Goal: Task Accomplishment & Management: Manage account settings

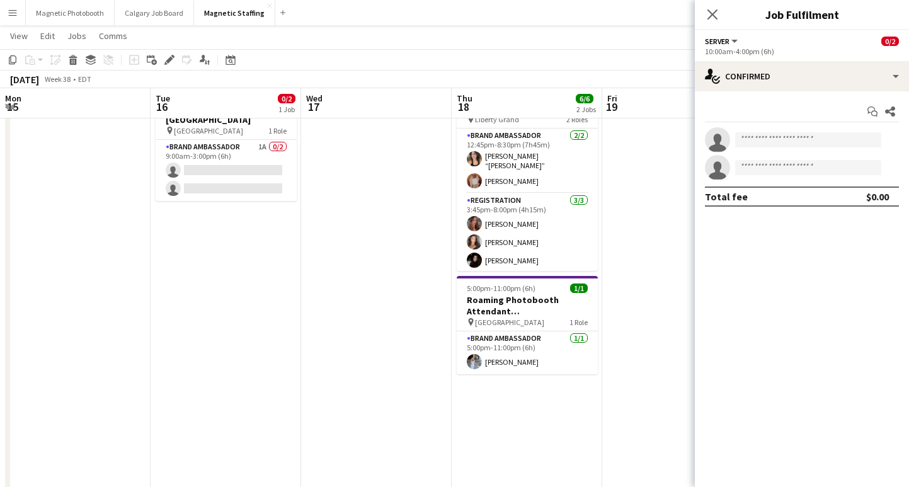
scroll to position [0, 534]
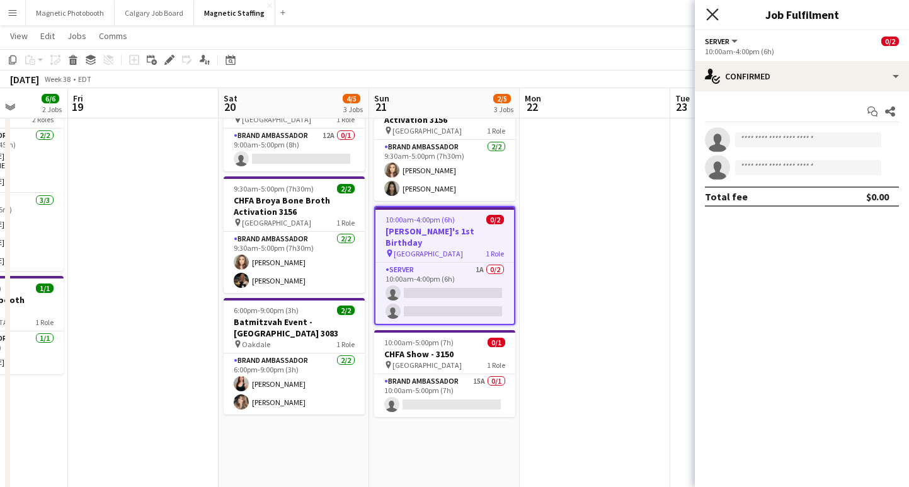
click at [707, 10] on icon at bounding box center [712, 14] width 12 height 12
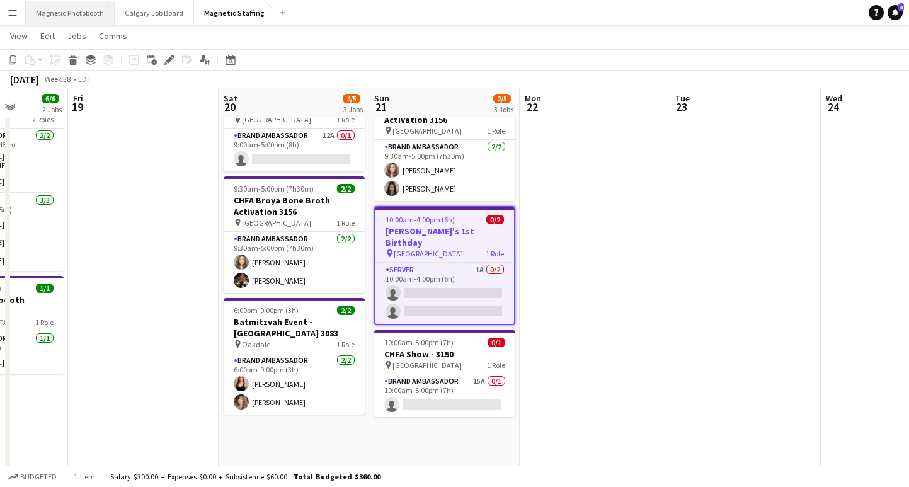
click at [80, 9] on button "Magnetic Photobooth Close" at bounding box center [70, 13] width 89 height 25
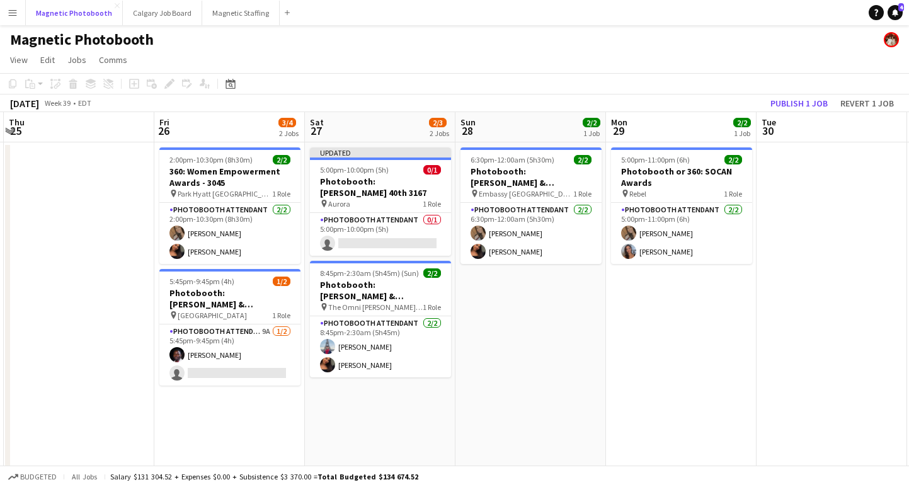
scroll to position [0, 510]
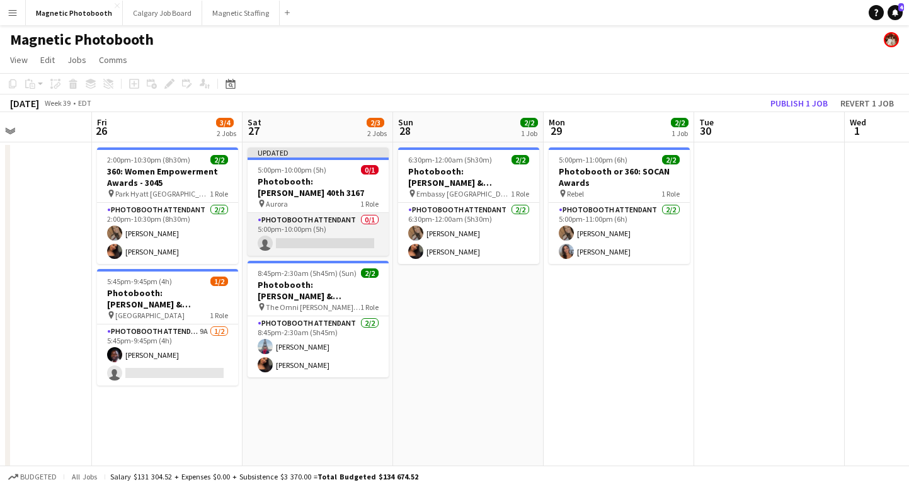
click at [339, 232] on app-card-role "Photobooth Attendant 0/1 5:00pm-10:00pm (5h) single-neutral-actions" at bounding box center [317, 234] width 141 height 43
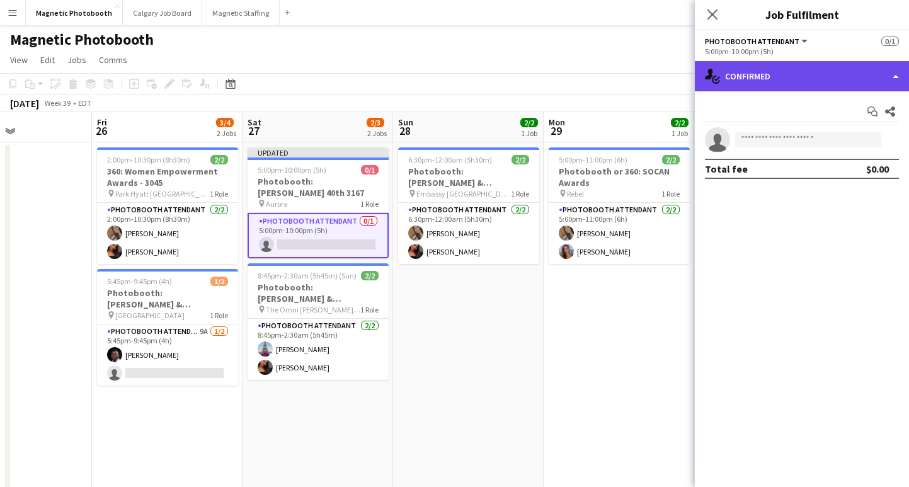
click at [754, 84] on div "single-neutral-actions-check-2 Confirmed" at bounding box center [802, 76] width 214 height 30
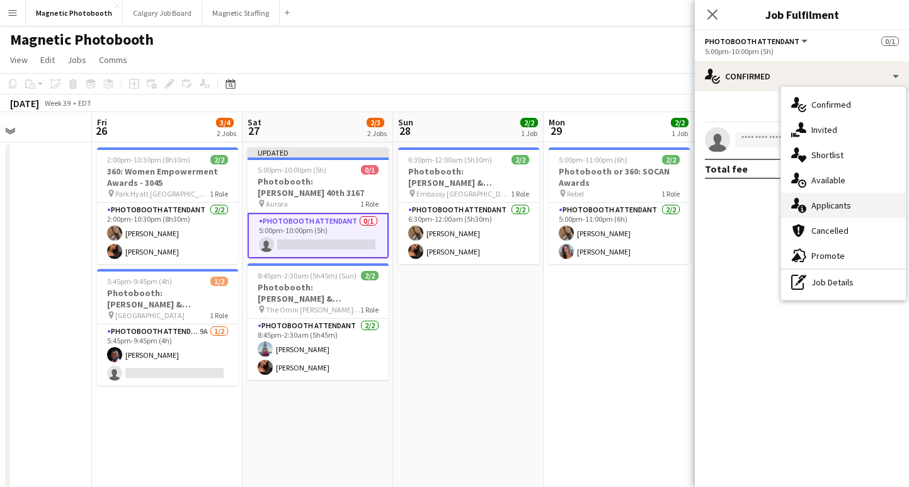
click at [817, 205] on div "single-neutral-actions-information Applicants" at bounding box center [843, 205] width 125 height 25
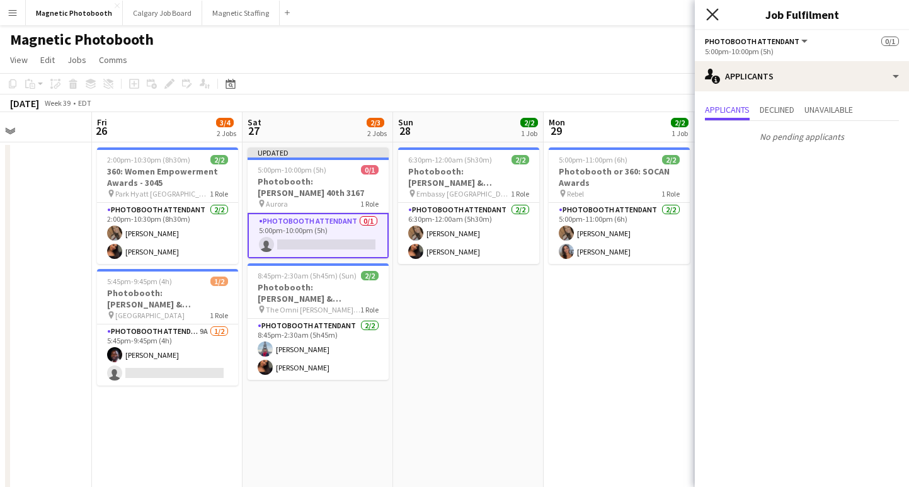
click at [706, 16] on icon "Close pop-in" at bounding box center [712, 14] width 12 height 12
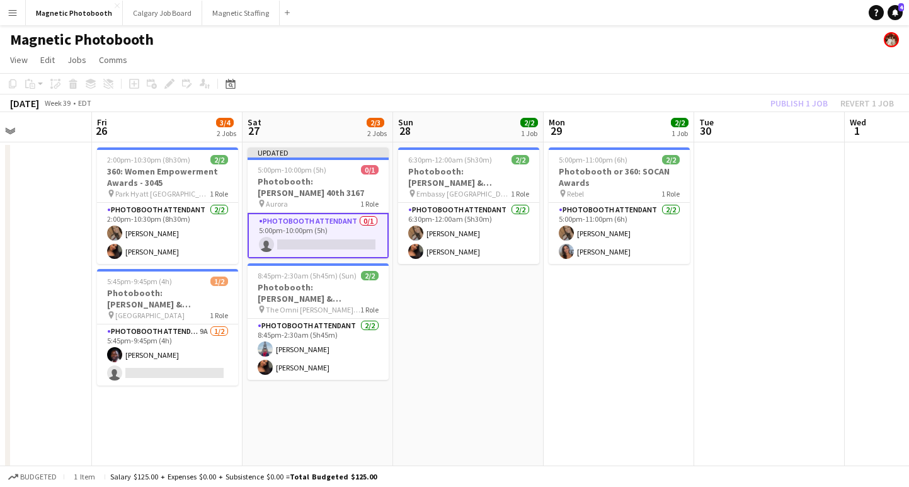
click at [293, 248] on app-date-cell "Updated 5:00pm-10:00pm (5h) 0/1 Photobooth: [PERSON_NAME] 40th 3167 pin Aurora …" at bounding box center [317, 390] width 150 height 497
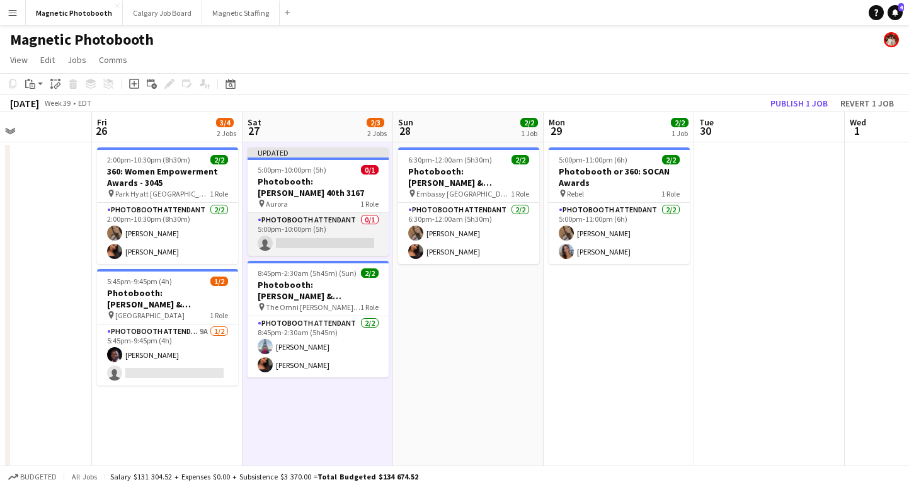
click at [293, 233] on app-card-role "Photobooth Attendant 0/1 5:00pm-10:00pm (5h) single-neutral-actions" at bounding box center [317, 234] width 141 height 43
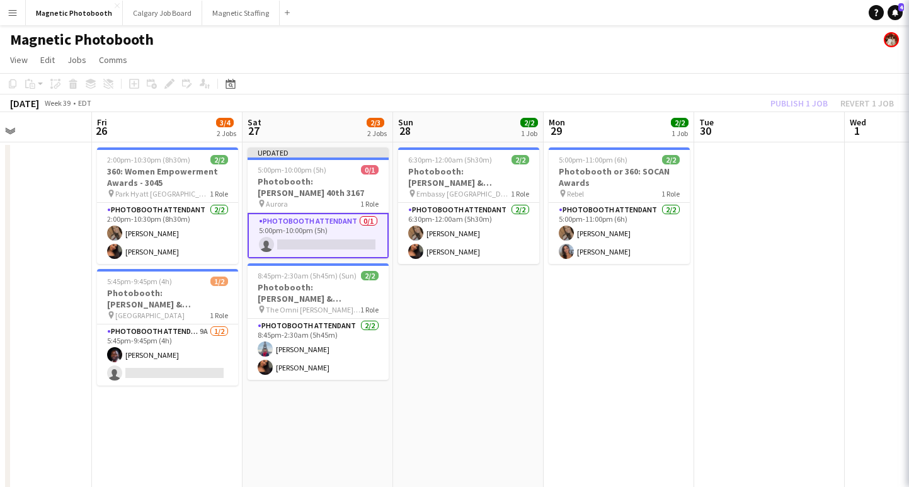
scroll to position [0, 511]
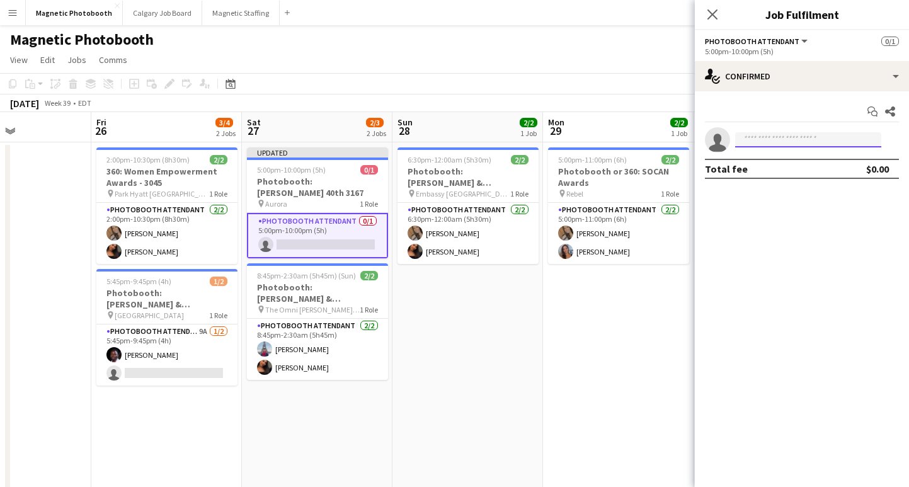
click at [761, 143] on input at bounding box center [808, 139] width 146 height 15
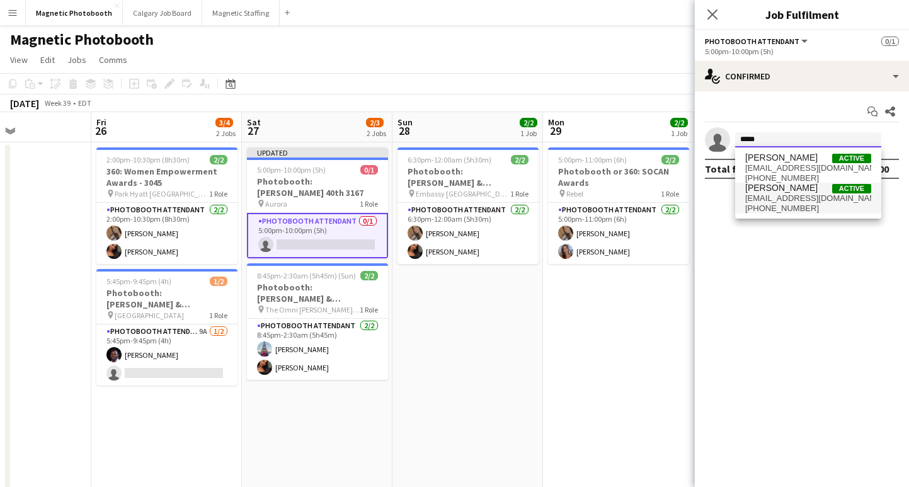
type input "*****"
click at [795, 193] on span "[EMAIL_ADDRESS][DOMAIN_NAME]" at bounding box center [808, 198] width 126 height 10
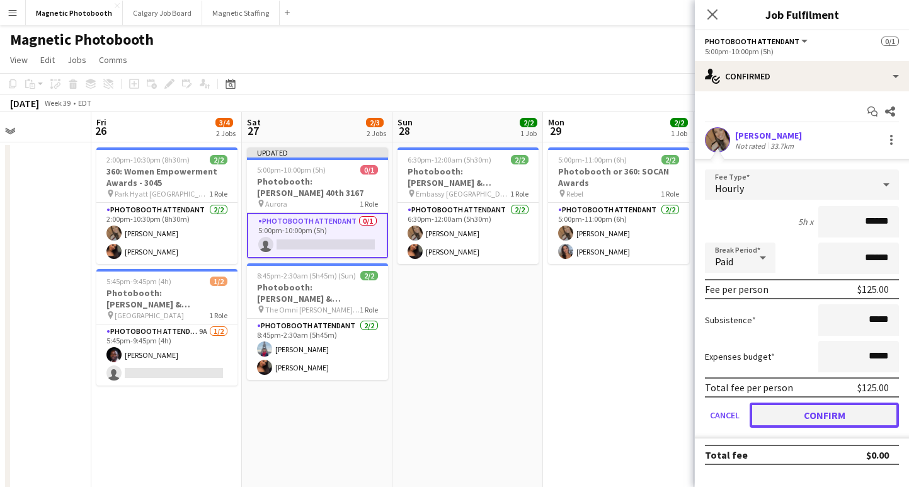
click at [803, 419] on button "Confirm" at bounding box center [823, 414] width 149 height 25
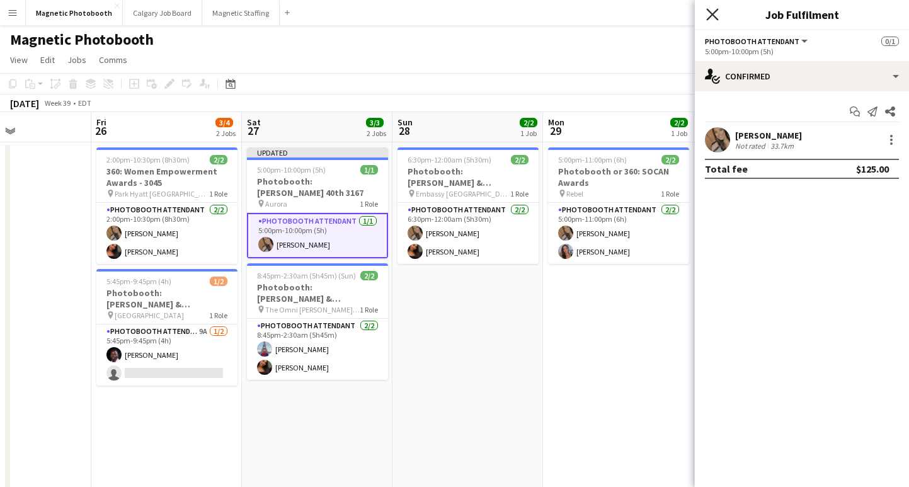
click at [707, 11] on icon "Close pop-in" at bounding box center [712, 14] width 12 height 12
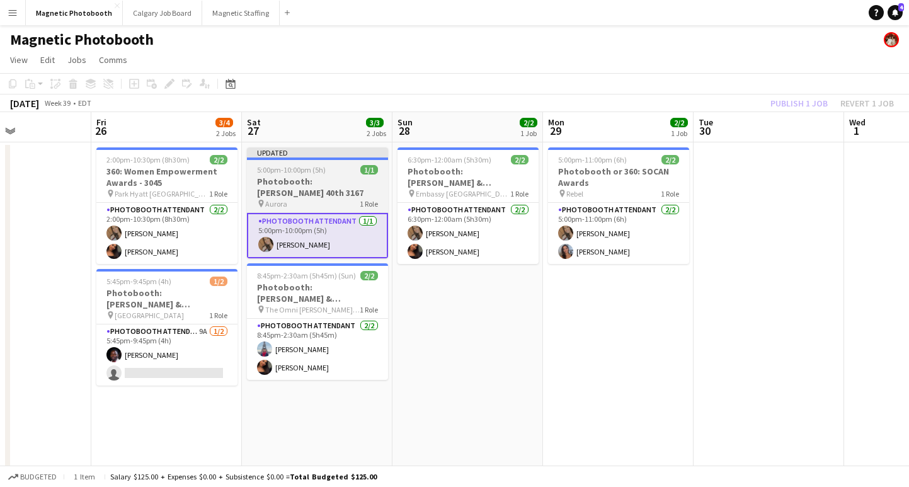
click at [310, 198] on div "pin Aurora 1 Role" at bounding box center [317, 203] width 141 height 10
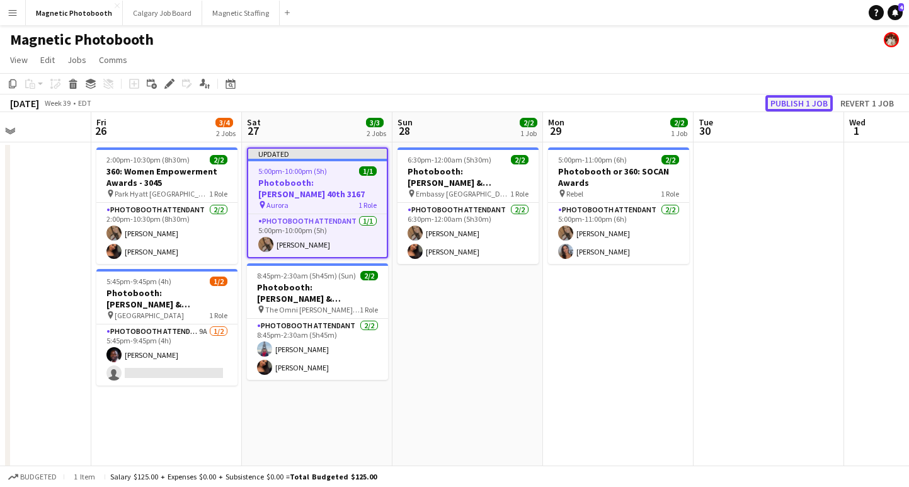
click at [792, 106] on button "Publish 1 job" at bounding box center [798, 103] width 67 height 16
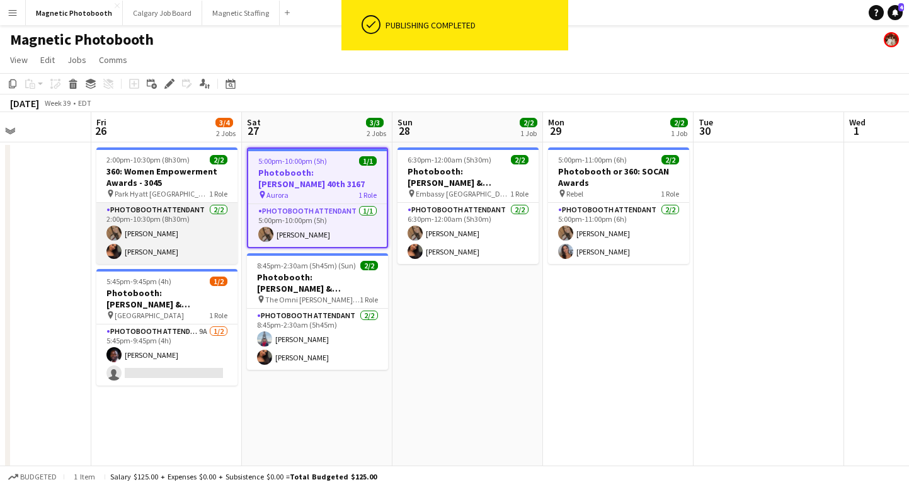
click at [140, 232] on app-card-role "Photobooth Attendant [DATE] 2:00pm-10:30pm (8h30m) [PERSON_NAME] [PERSON_NAME]" at bounding box center [166, 233] width 141 height 61
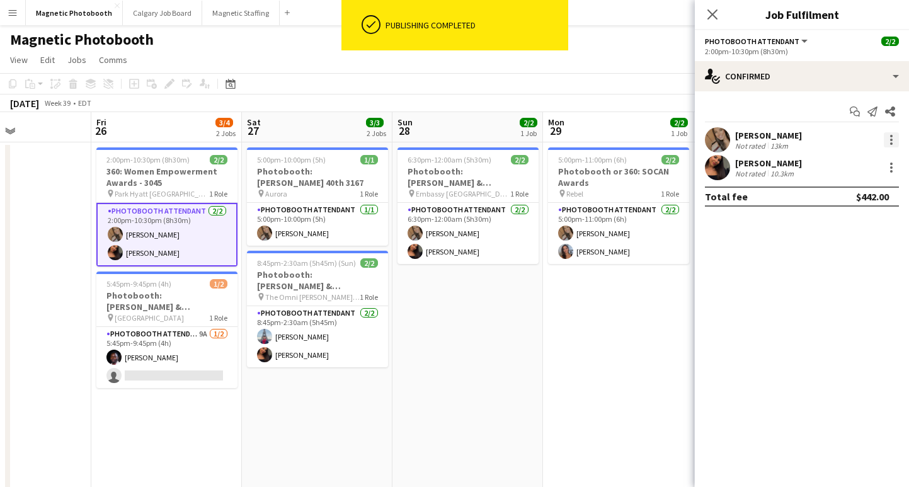
click at [887, 136] on div at bounding box center [890, 139] width 15 height 15
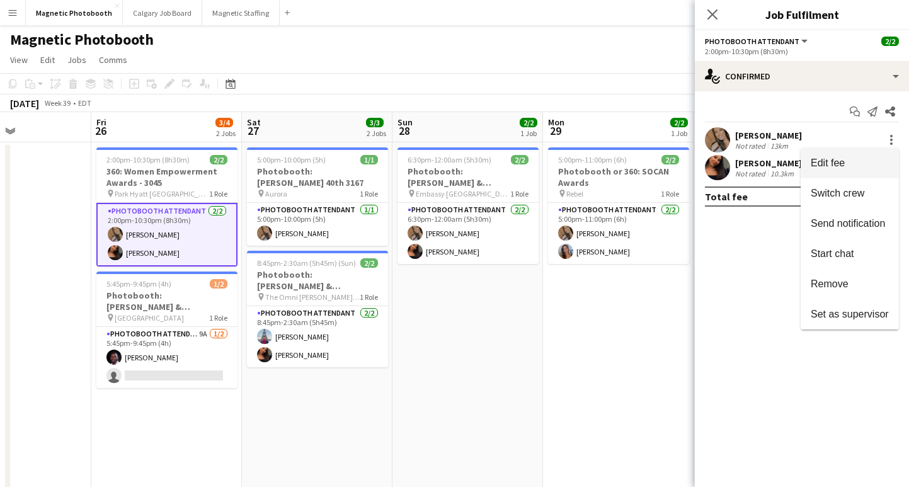
click at [846, 170] on button "Edit fee" at bounding box center [849, 163] width 98 height 30
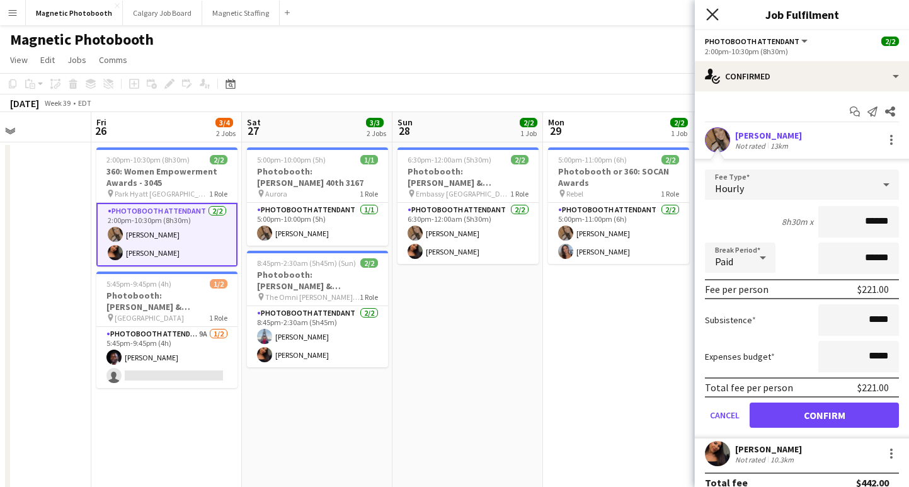
click at [711, 12] on icon at bounding box center [712, 14] width 12 height 12
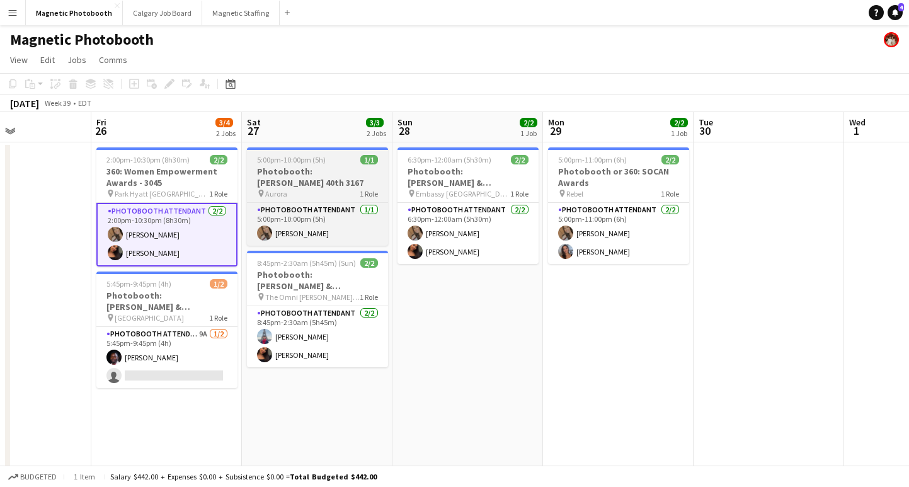
click at [310, 163] on span "5:00pm-10:00pm (5h)" at bounding box center [291, 159] width 69 height 9
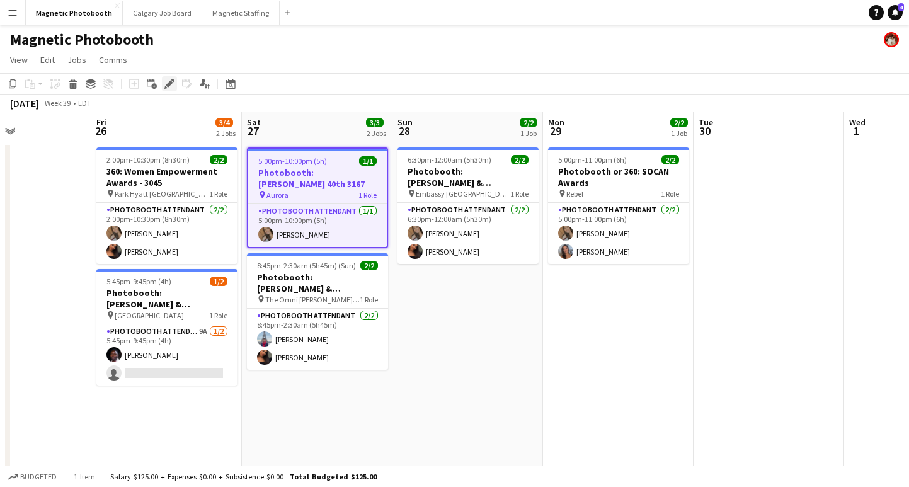
click at [169, 79] on icon "Edit" at bounding box center [169, 84] width 10 height 10
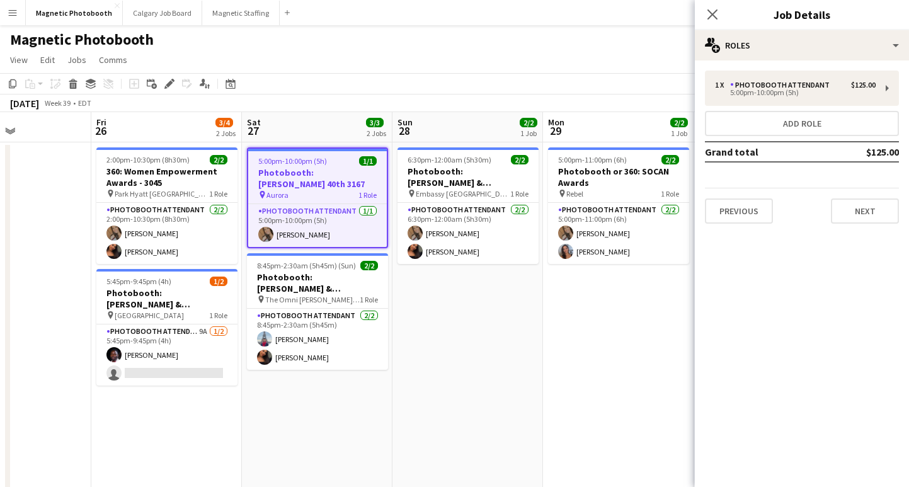
click at [908, 88] on div "1 x Photobooth Attendant $125.00 5:00pm-10:00pm (5h) Add role Grand total $125.…" at bounding box center [802, 147] width 214 height 153
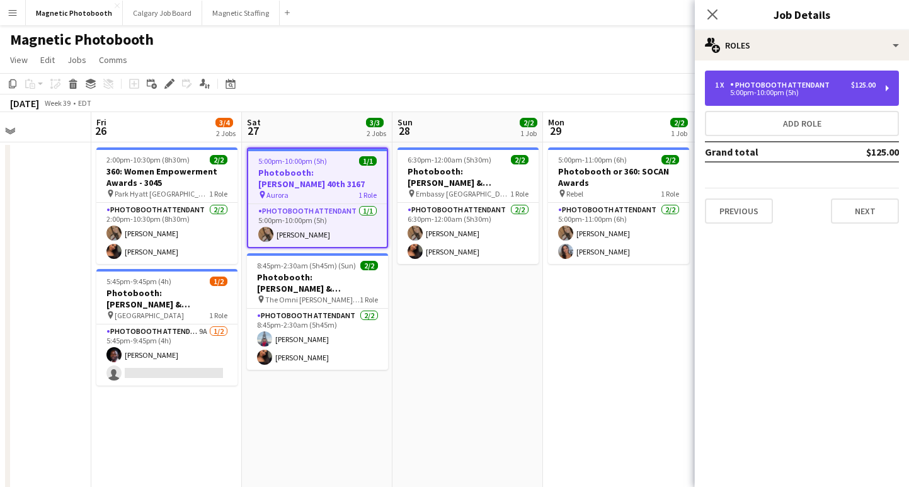
click at [866, 86] on div "$125.00" at bounding box center [863, 85] width 25 height 9
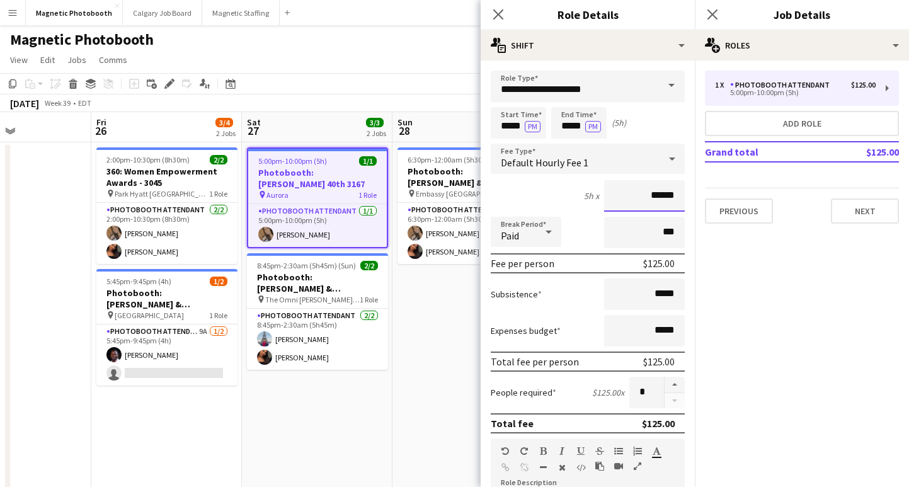
click at [661, 195] on input "******" at bounding box center [644, 195] width 81 height 31
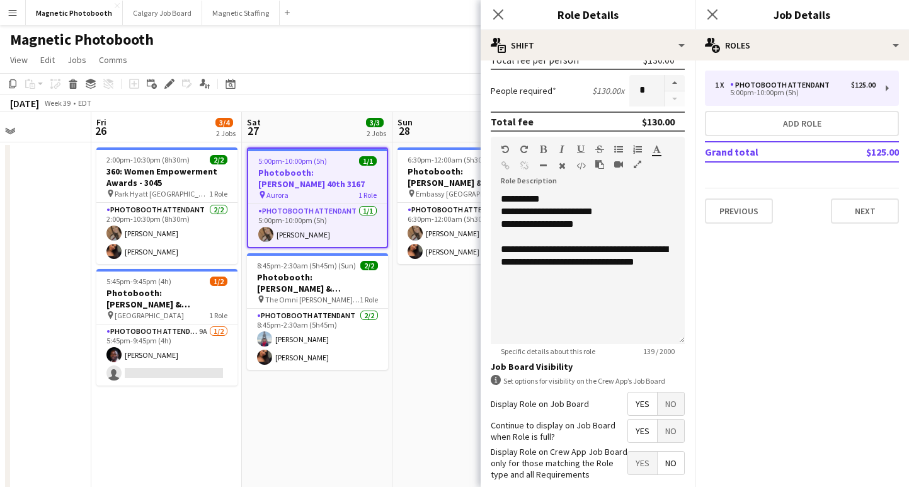
scroll to position [366, 0]
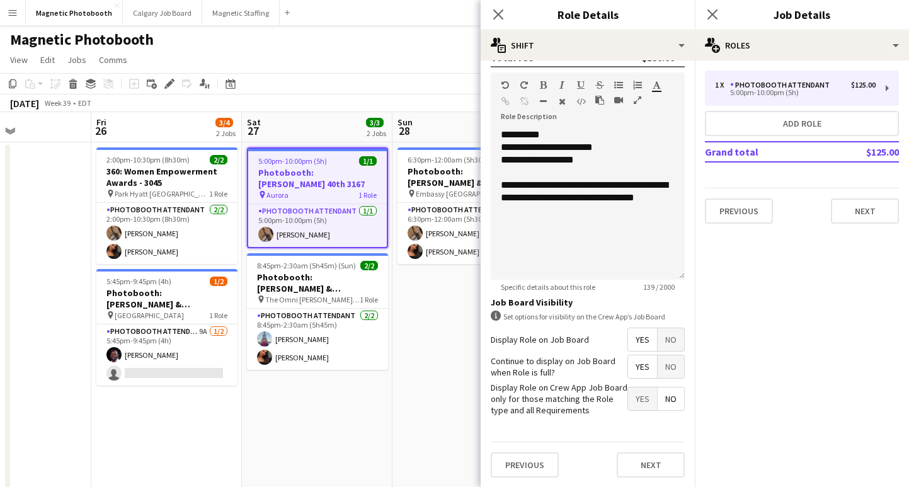
type input "******"
click at [652, 450] on div "Previous Next" at bounding box center [588, 464] width 194 height 46
click at [638, 466] on button "Next" at bounding box center [650, 464] width 68 height 25
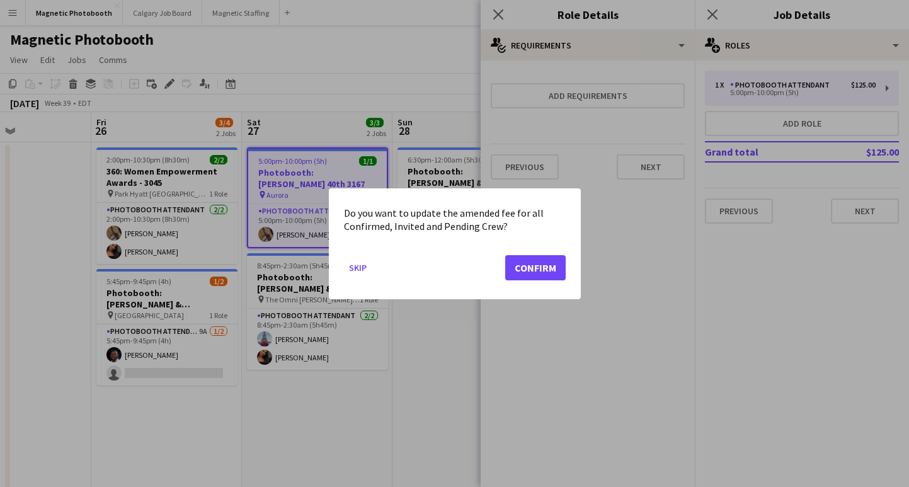
scroll to position [0, 0]
click at [522, 280] on button "Confirm" at bounding box center [535, 266] width 60 height 25
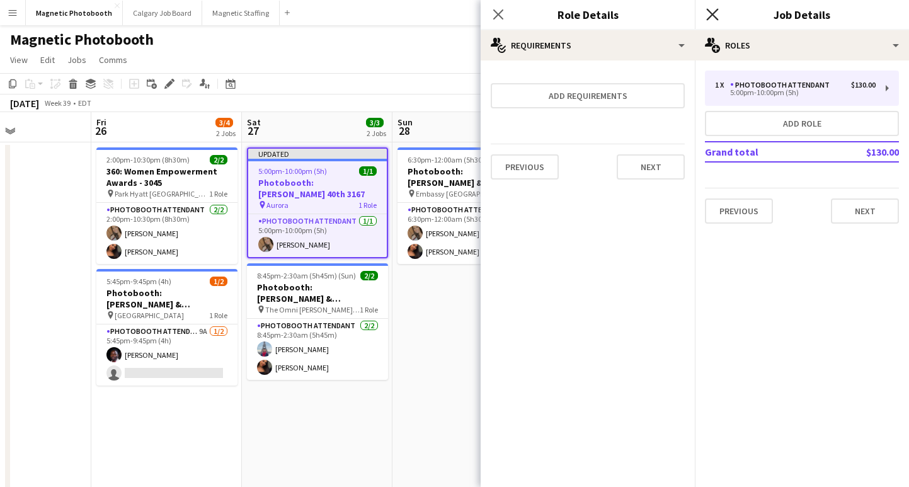
click at [712, 13] on icon "Close pop-in" at bounding box center [712, 14] width 12 height 12
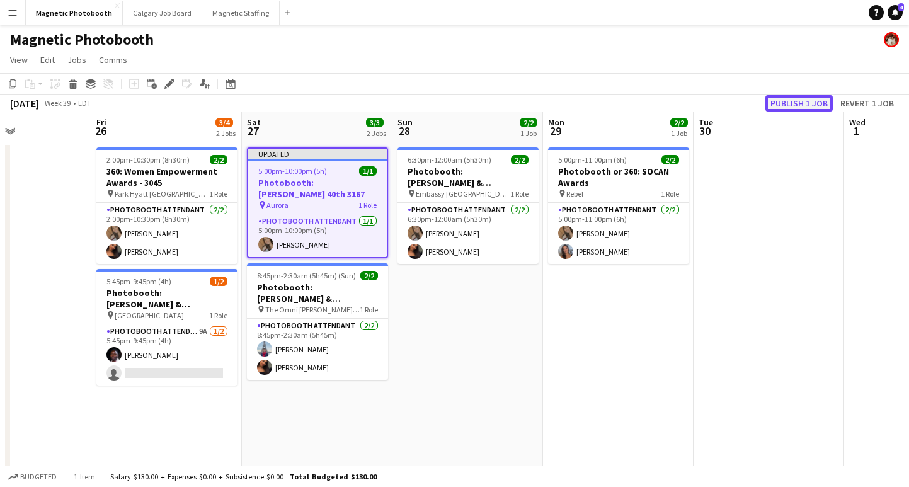
click at [800, 100] on button "Publish 1 job" at bounding box center [798, 103] width 67 height 16
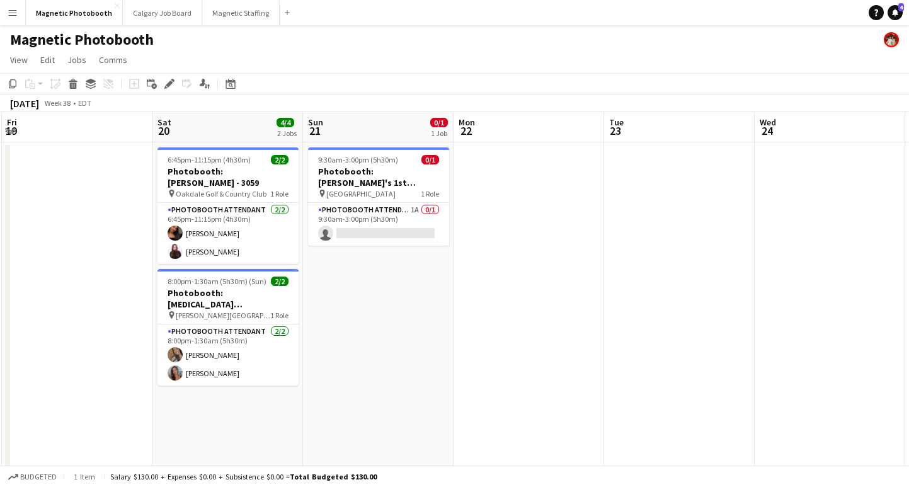
scroll to position [0, 449]
click at [394, 236] on app-card-role "Photobooth Attendant 1A 0/1 9:30am-3:00pm (5h30m) single-neutral-actions" at bounding box center [379, 224] width 141 height 43
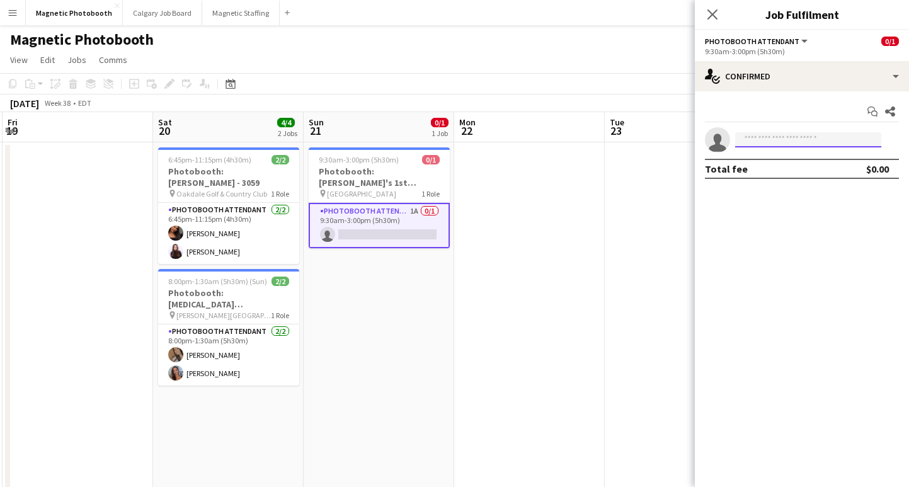
click at [749, 144] on input at bounding box center [808, 139] width 146 height 15
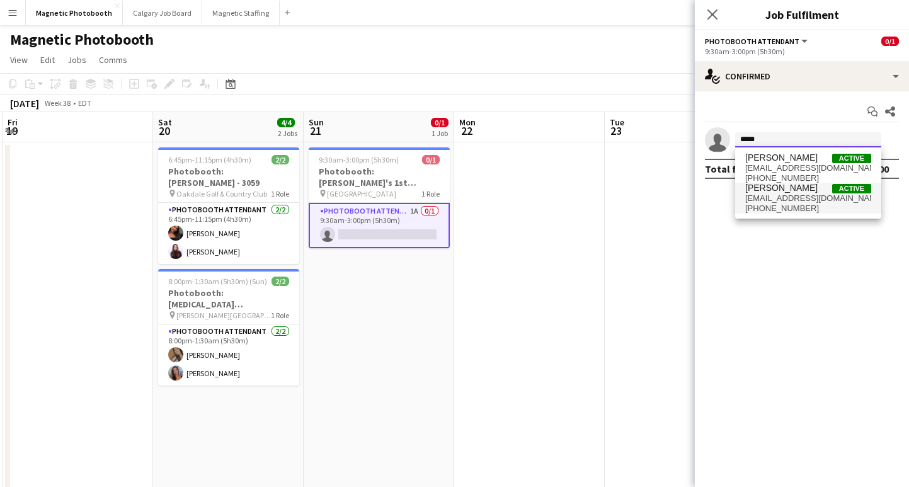
type input "*****"
click at [820, 193] on span "[PERSON_NAME] Active" at bounding box center [808, 188] width 126 height 11
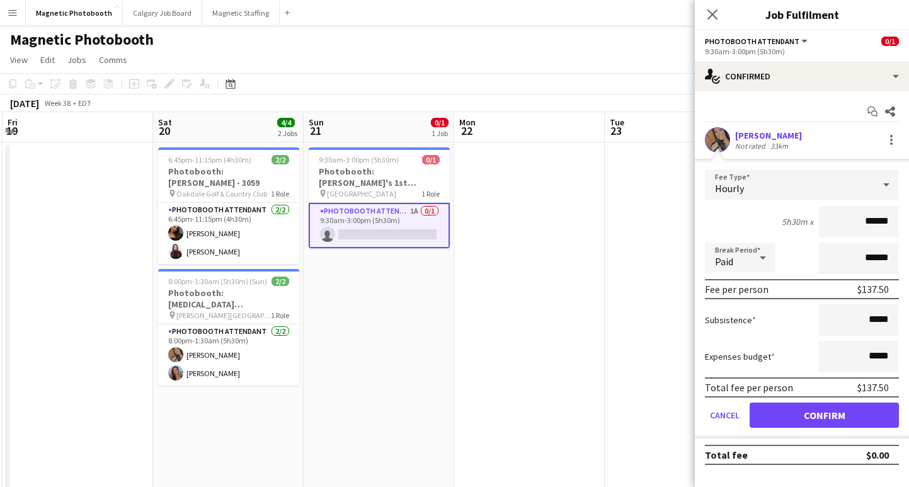
click at [871, 220] on input "******" at bounding box center [858, 221] width 81 height 31
type input "******"
click at [831, 410] on button "Confirm" at bounding box center [823, 414] width 149 height 25
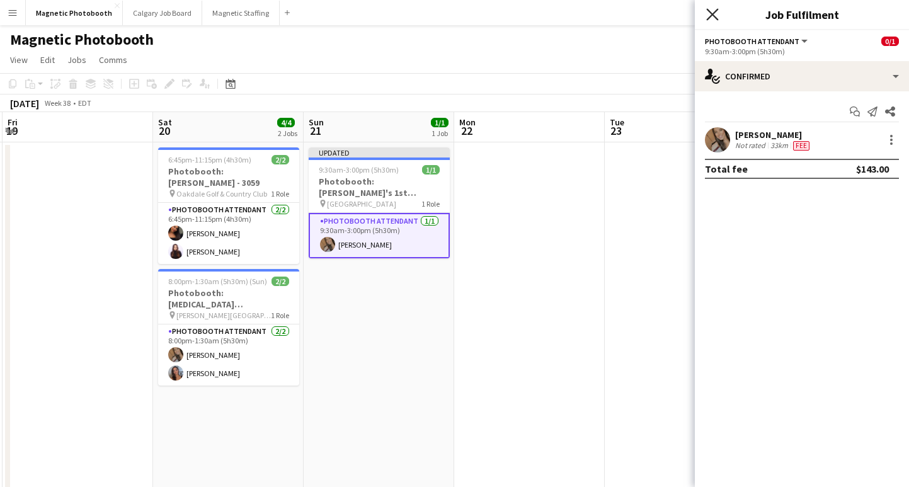
click at [713, 13] on icon at bounding box center [712, 14] width 12 height 12
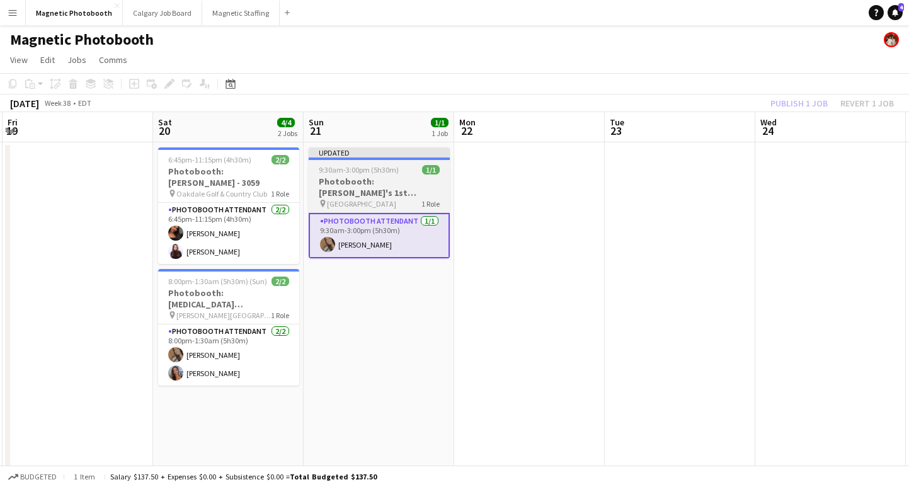
click at [329, 205] on span "[GEOGRAPHIC_DATA]" at bounding box center [361, 203] width 69 height 9
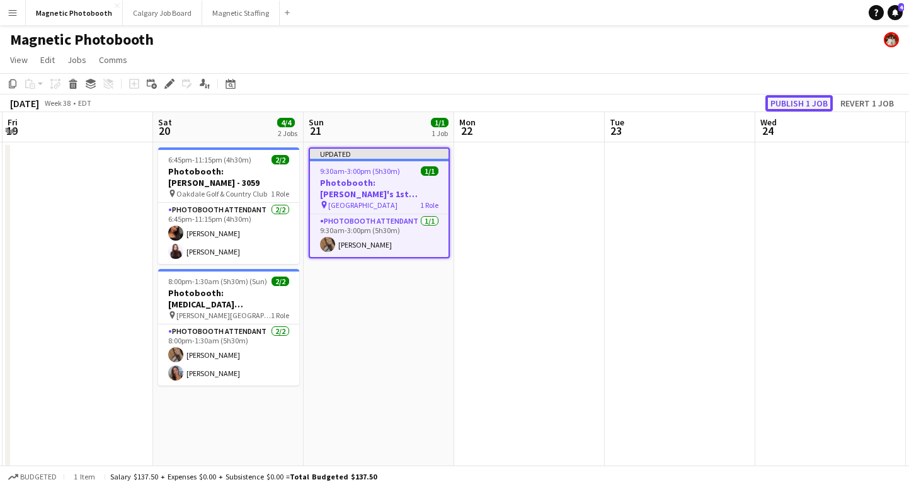
click at [797, 103] on button "Publish 1 job" at bounding box center [798, 103] width 67 height 16
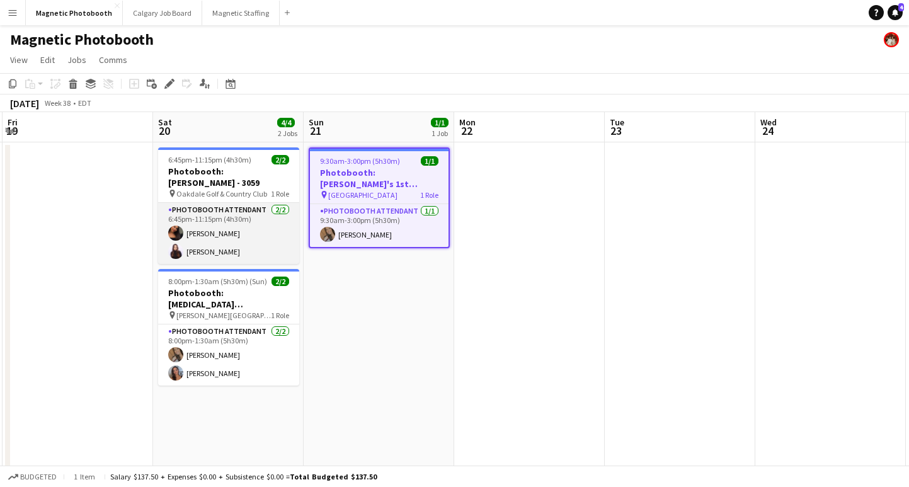
click at [232, 232] on app-card-role "Photobooth Attendant [DATE] 6:45pm-11:15pm (4h30m) [PERSON_NAME] [PERSON_NAME]" at bounding box center [228, 233] width 141 height 61
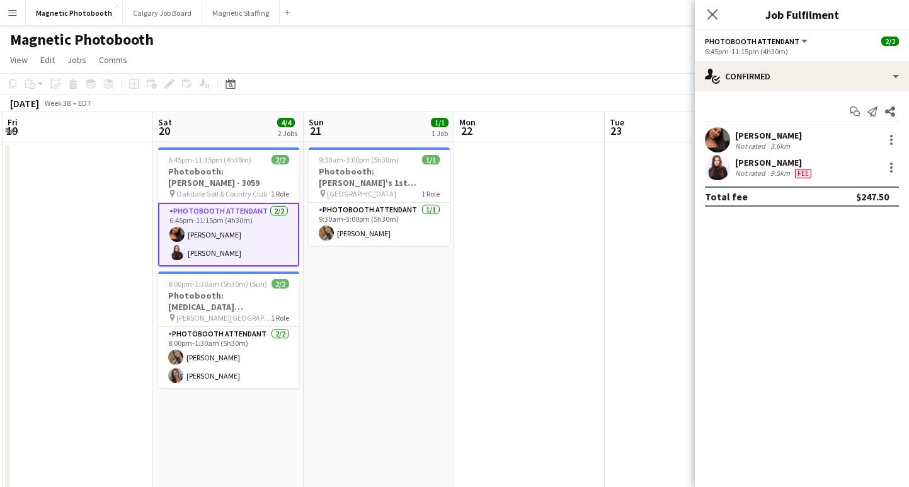
click at [782, 139] on div "[PERSON_NAME]" at bounding box center [768, 135] width 67 height 11
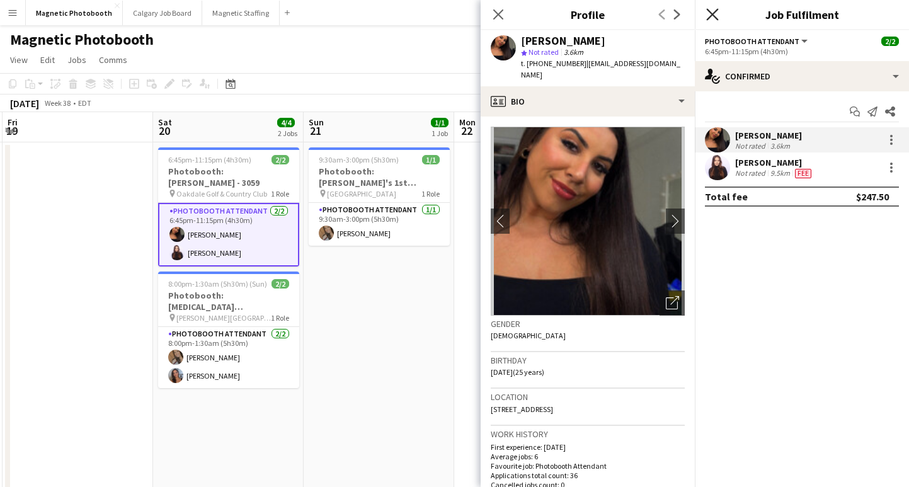
click at [714, 17] on icon at bounding box center [712, 14] width 12 height 12
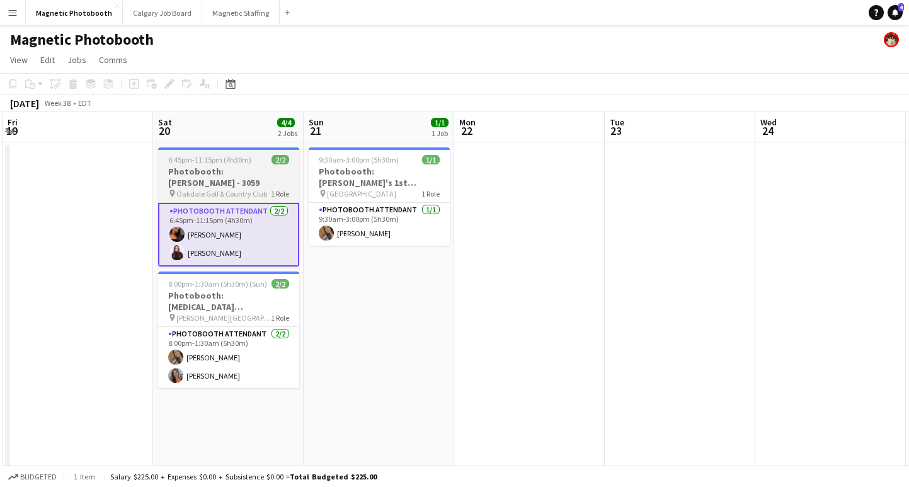
click at [196, 169] on h3 "Photobooth: [PERSON_NAME] - 3059" at bounding box center [228, 177] width 141 height 23
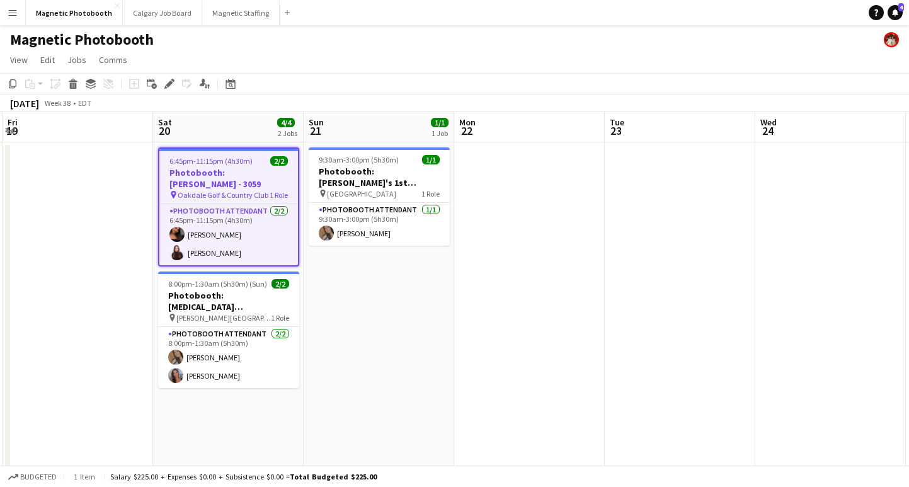
scroll to position [0, 448]
click at [170, 84] on icon at bounding box center [169, 84] width 7 height 7
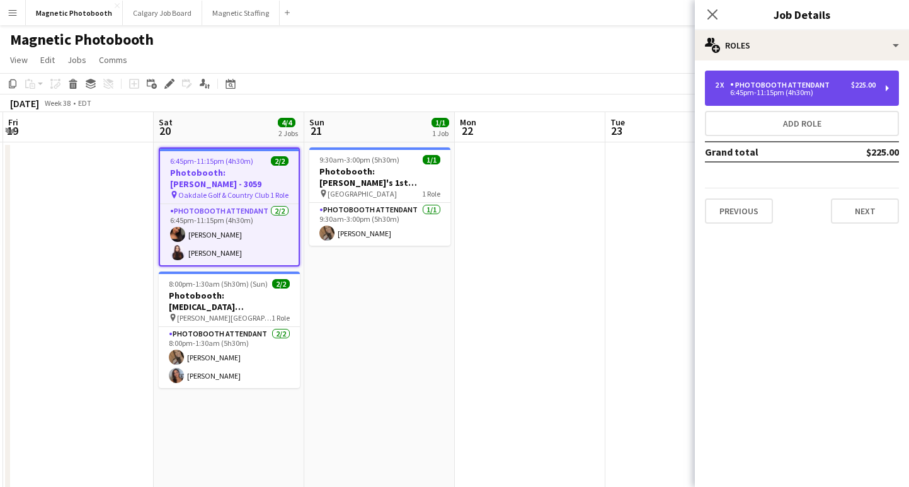
click at [802, 95] on div "6:45pm-11:15pm (4h30m)" at bounding box center [795, 92] width 161 height 6
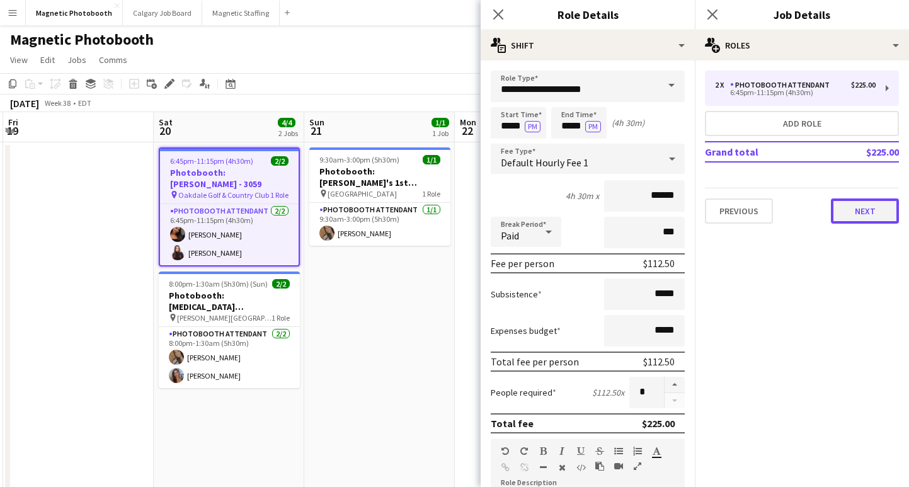
click at [866, 208] on button "Next" at bounding box center [865, 210] width 68 height 25
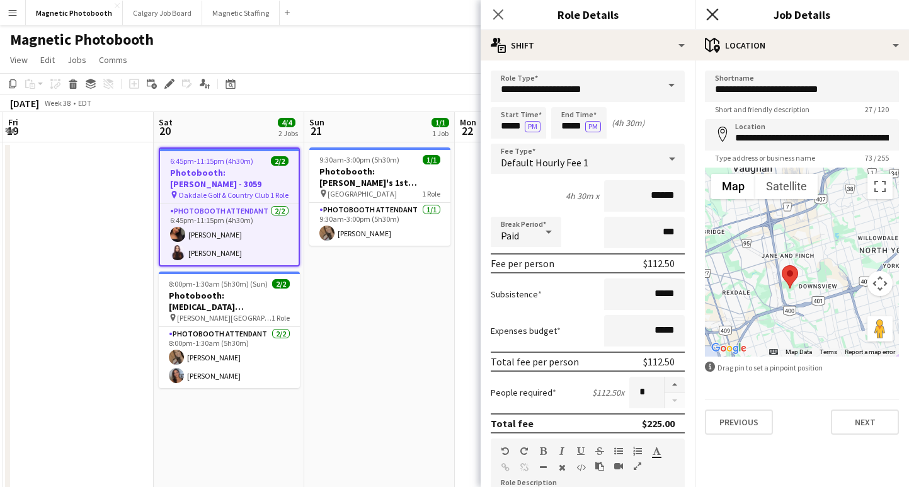
click at [710, 17] on icon "Close pop-in" at bounding box center [712, 14] width 12 height 12
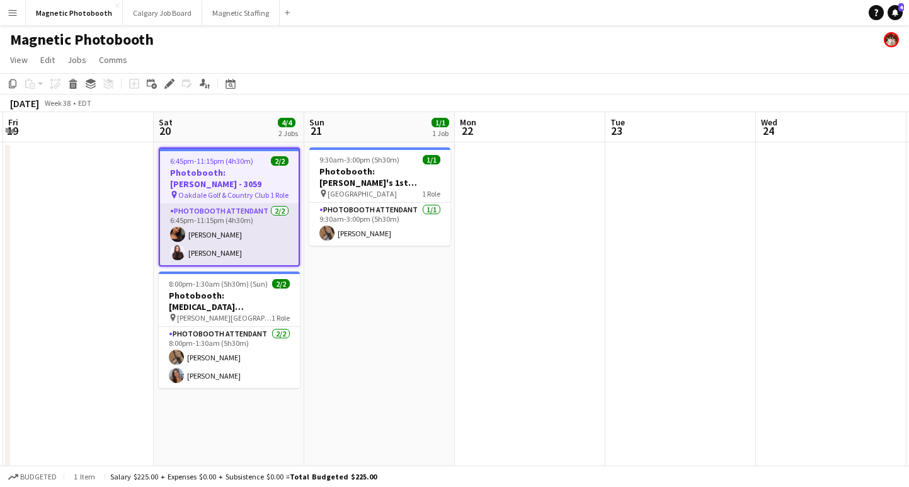
click at [223, 254] on app-card-role "Photobooth Attendant [DATE] 6:45pm-11:15pm (4h30m) [PERSON_NAME] [PERSON_NAME]" at bounding box center [229, 234] width 139 height 61
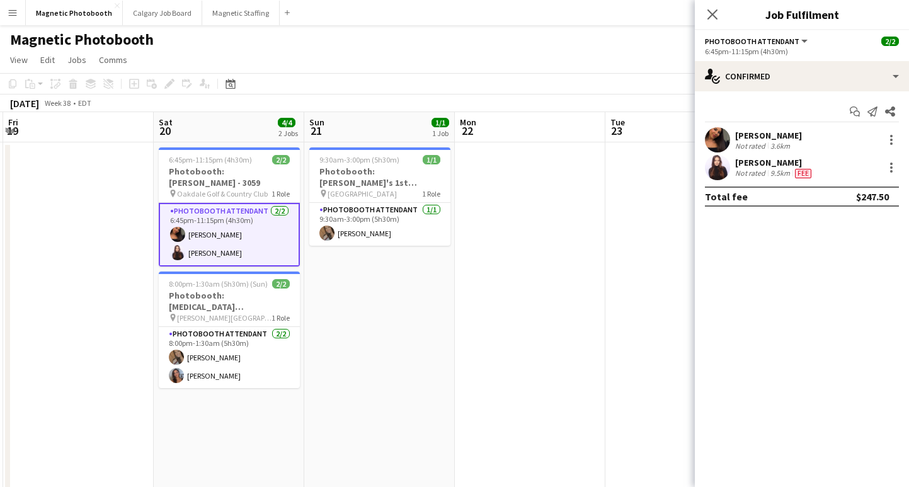
click at [428, 292] on app-date-cell "9:30am-3:00pm (5h30m) 1/1 Photobooth: [PERSON_NAME]'s 1st Birthday pin King Cit…" at bounding box center [379, 390] width 150 height 497
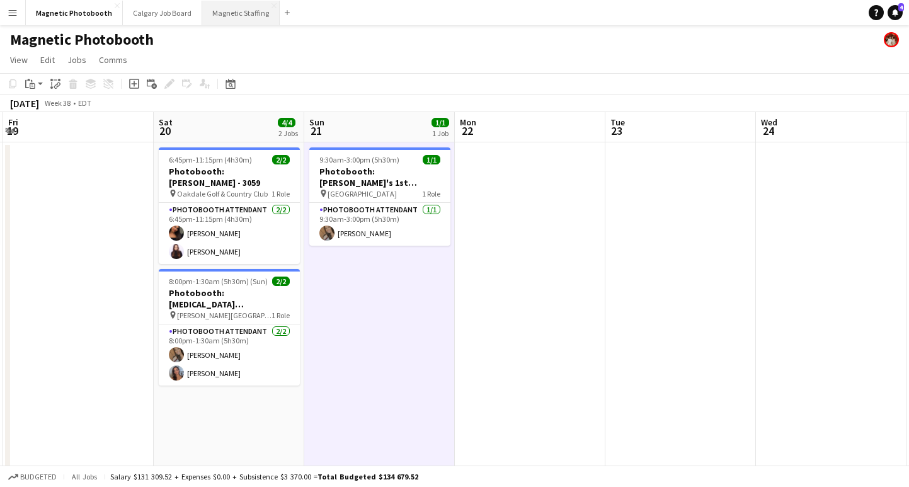
click at [229, 14] on button "Magnetic Staffing Close" at bounding box center [240, 13] width 77 height 25
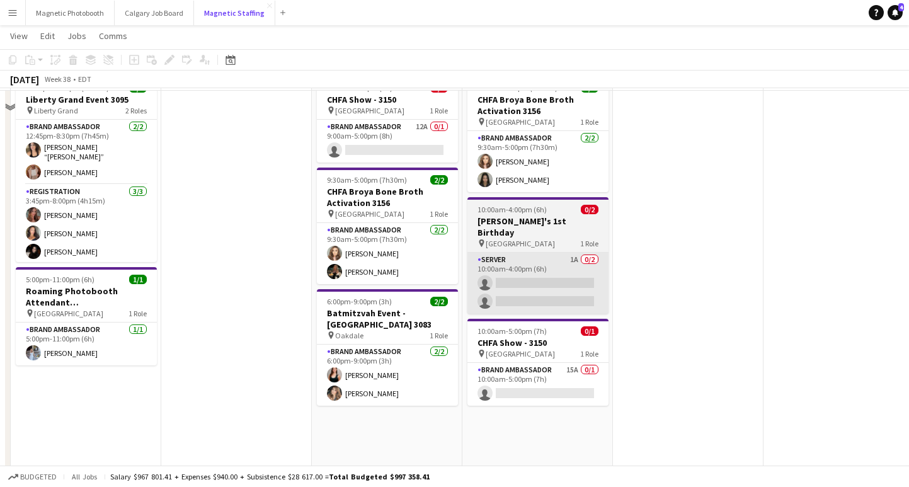
scroll to position [96, 0]
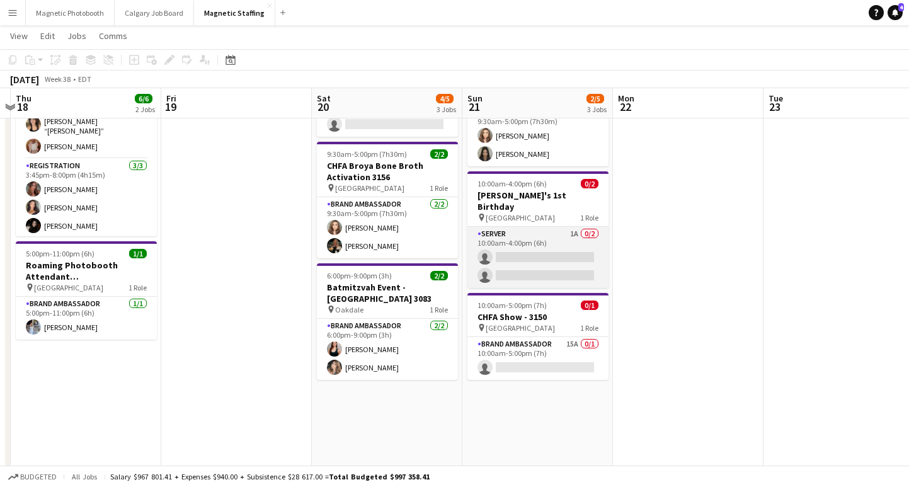
click at [542, 254] on app-card-role "Server 1A 0/2 10:00am-4:00pm (6h) single-neutral-actions single-neutral-actions" at bounding box center [537, 257] width 141 height 61
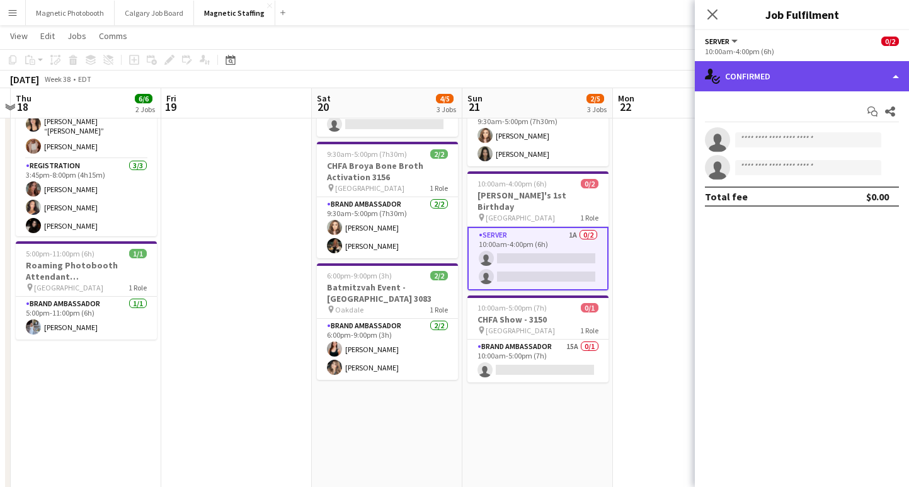
click at [775, 73] on div "single-neutral-actions-check-2 Confirmed" at bounding box center [802, 76] width 214 height 30
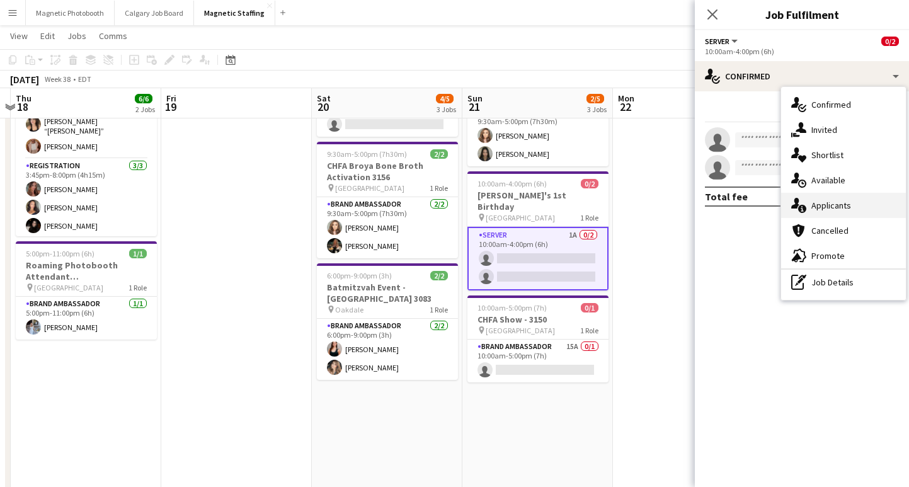
click at [827, 206] on div "single-neutral-actions-information Applicants" at bounding box center [843, 205] width 125 height 25
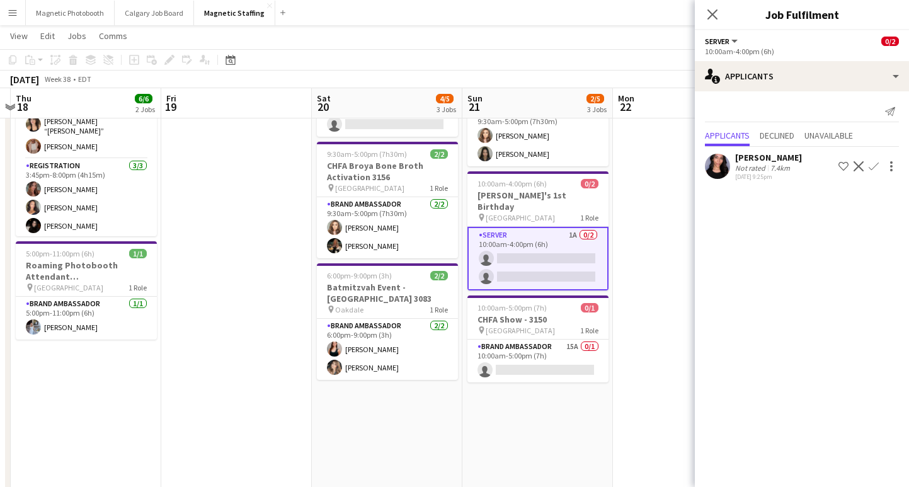
click at [874, 169] on app-icon "Confirm" at bounding box center [873, 166] width 10 height 10
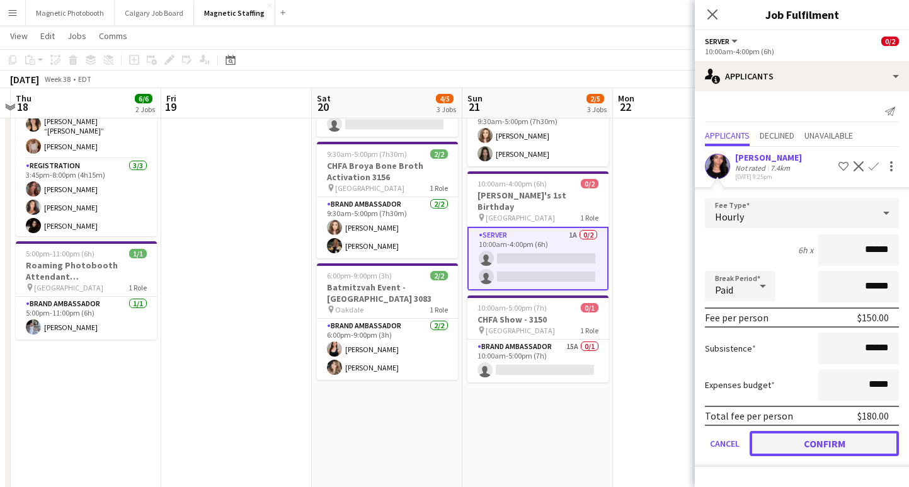
click at [780, 451] on button "Confirm" at bounding box center [823, 443] width 149 height 25
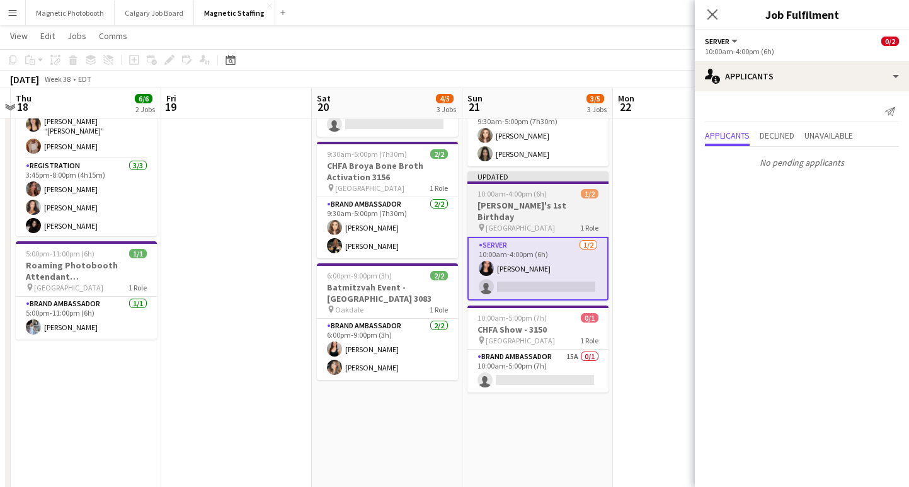
click at [530, 195] on span "10:00am-4:00pm (6h)" at bounding box center [511, 193] width 69 height 9
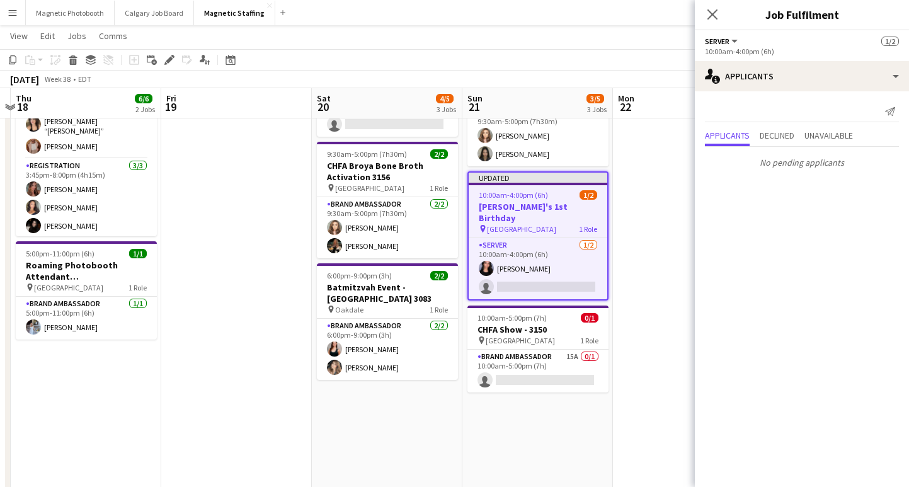
click at [710, 16] on icon at bounding box center [712, 14] width 10 height 10
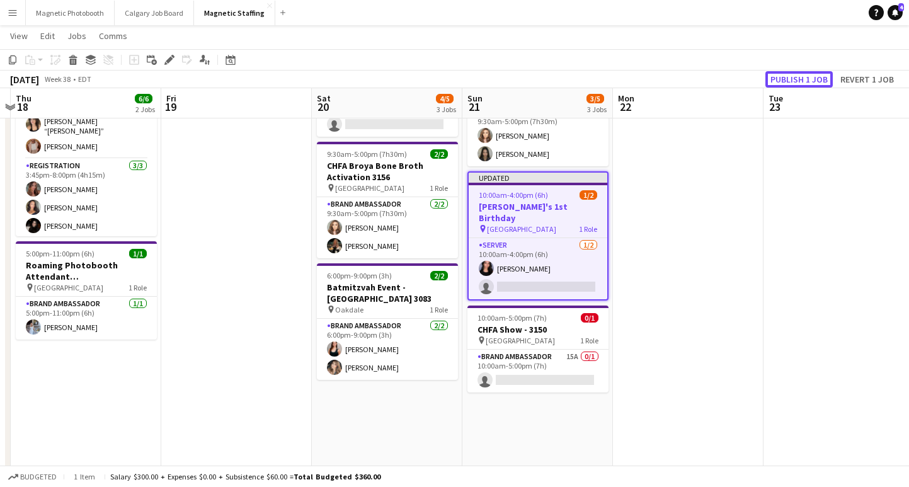
click at [781, 80] on button "Publish 1 job" at bounding box center [798, 79] width 67 height 16
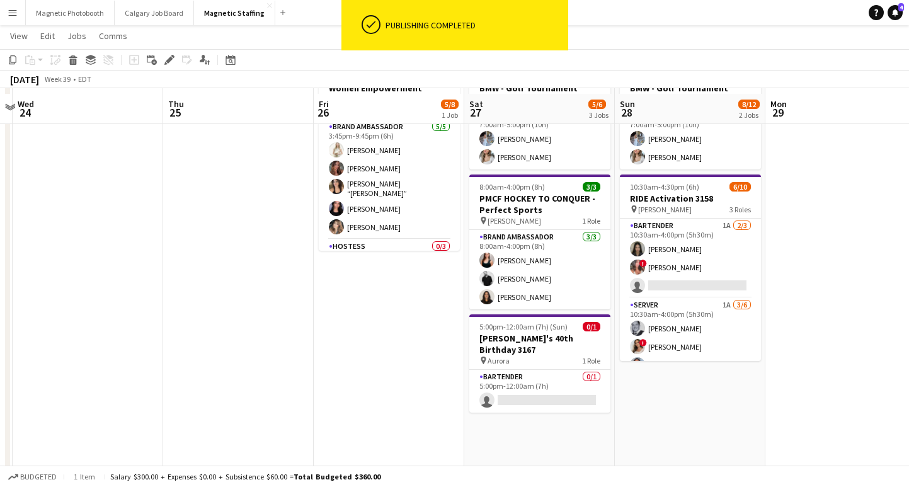
scroll to position [88, 0]
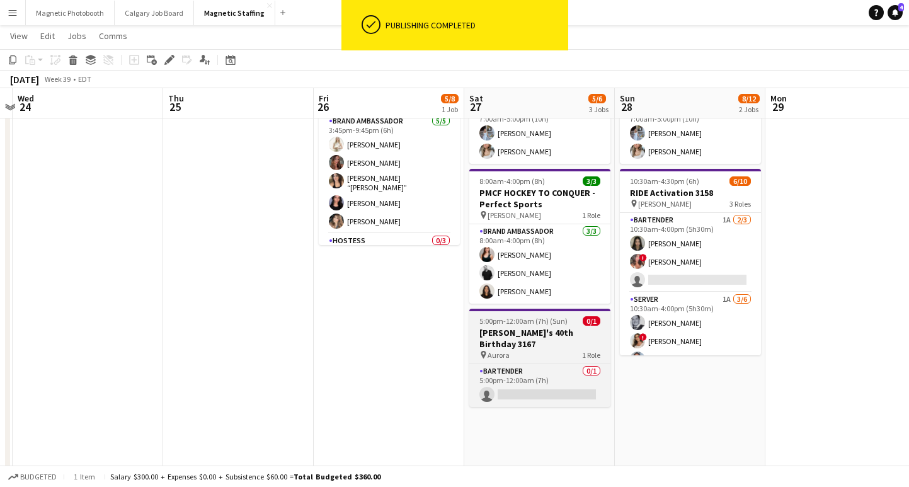
click at [513, 317] on span "5:00pm-12:00am (7h) (Sun)" at bounding box center [523, 320] width 88 height 9
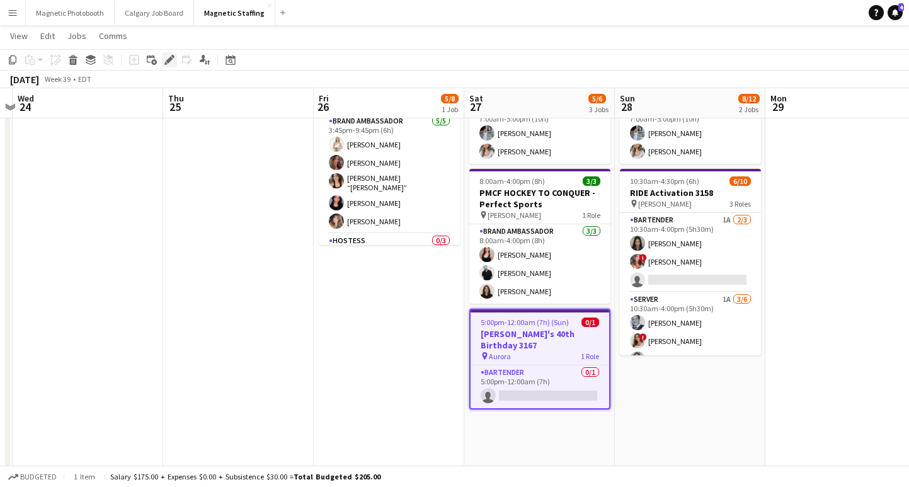
click at [166, 60] on icon "Edit" at bounding box center [169, 60] width 10 height 10
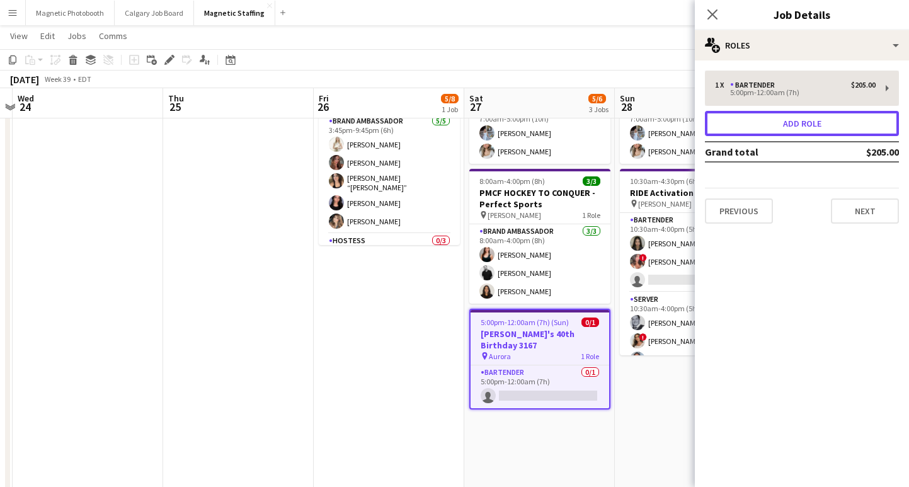
click at [743, 119] on button "Add role" at bounding box center [802, 123] width 194 height 25
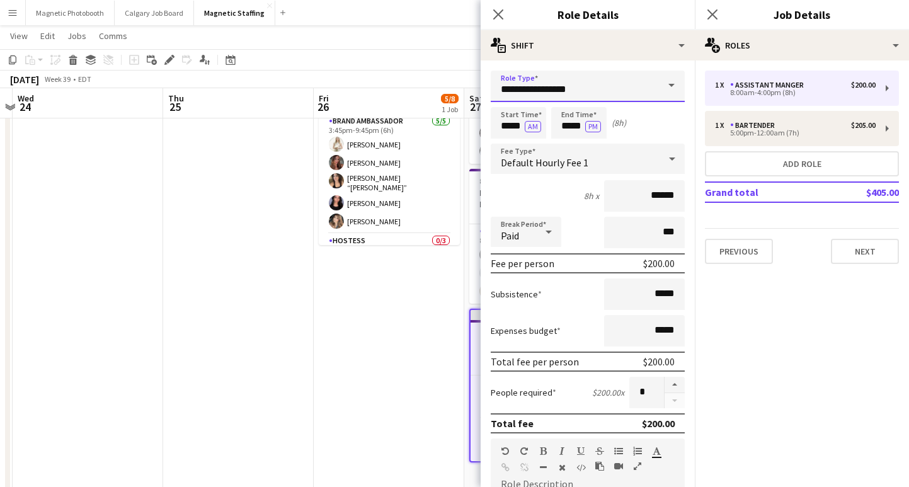
drag, startPoint x: 572, startPoint y: 85, endPoint x: 467, endPoint y: 85, distance: 104.5
click at [467, 85] on body "Menu Boards Boards Boards All jobs Status Workforce Workforce My Workforce Recr…" at bounding box center [454, 287] width 909 height 751
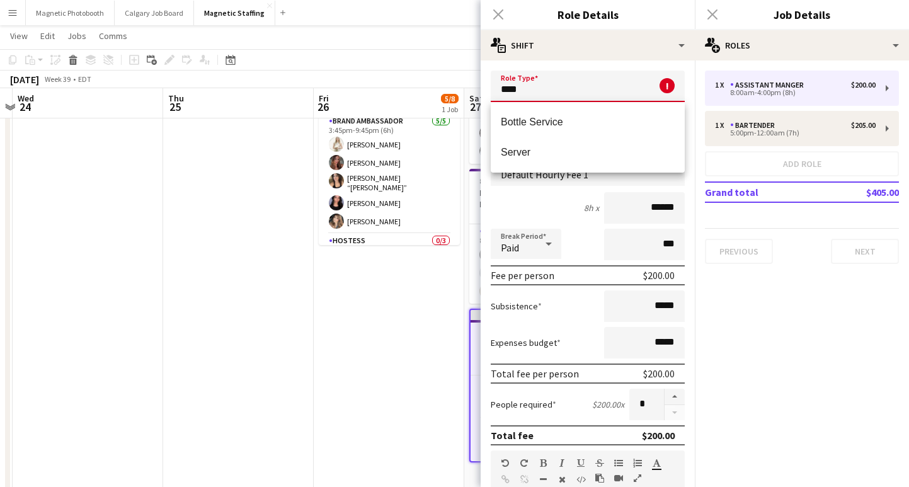
click at [562, 161] on mat-option "Server" at bounding box center [588, 152] width 194 height 30
type input "******"
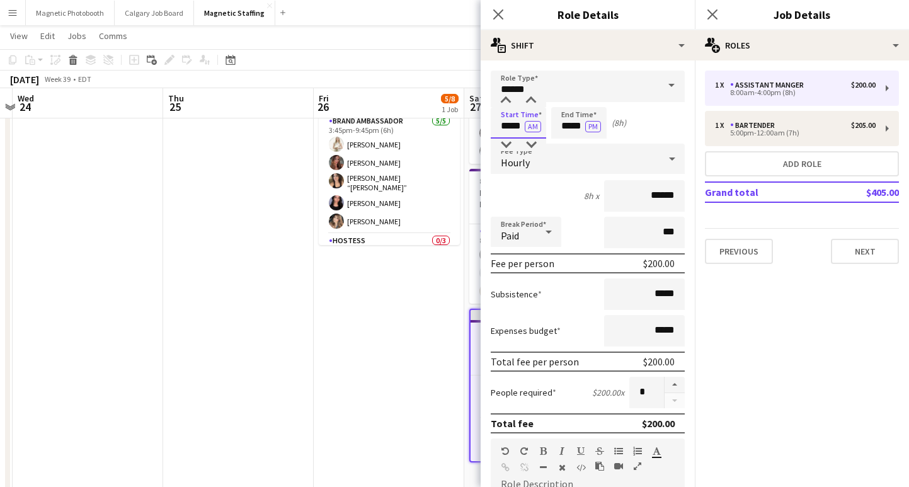
click at [511, 127] on input "*****" at bounding box center [518, 122] width 55 height 31
type input "*****"
click at [534, 126] on button "AM" at bounding box center [533, 126] width 16 height 11
click at [570, 129] on input "*****" at bounding box center [578, 122] width 55 height 31
type input "*****"
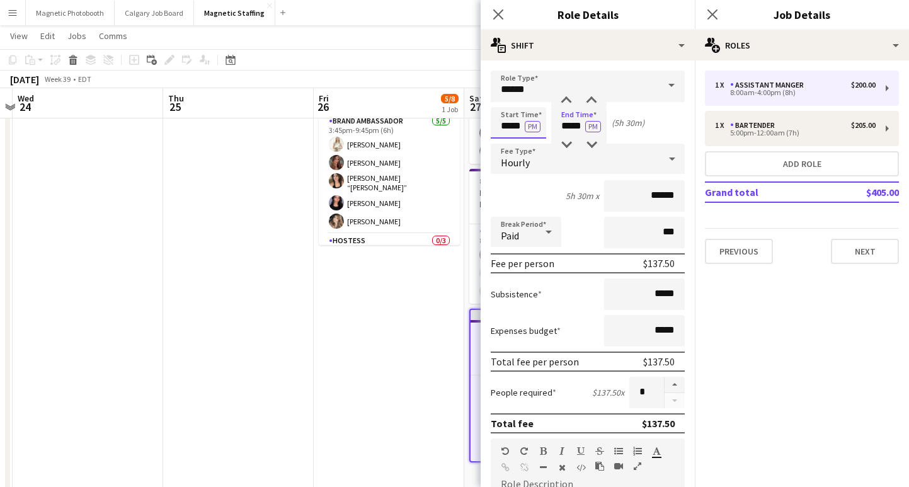
click at [518, 125] on input "*****" at bounding box center [518, 122] width 55 height 31
type input "*****"
click at [578, 127] on input "*****" at bounding box center [578, 122] width 55 height 31
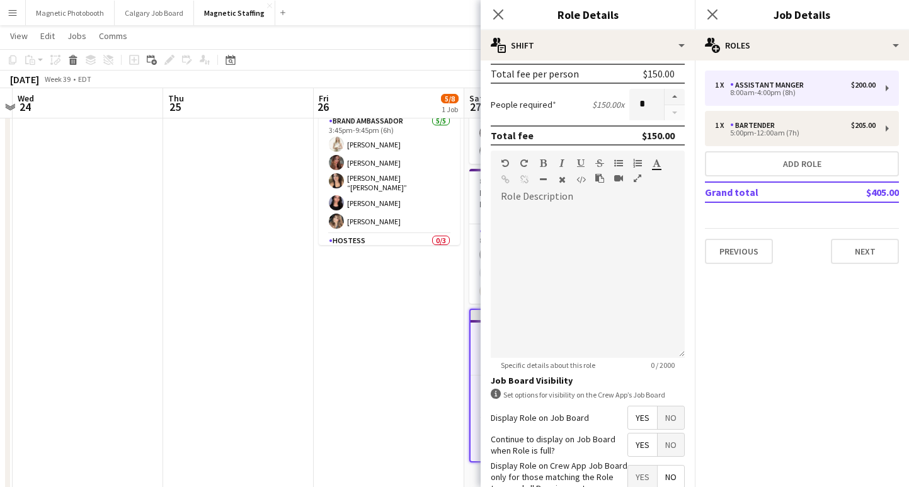
scroll to position [366, 0]
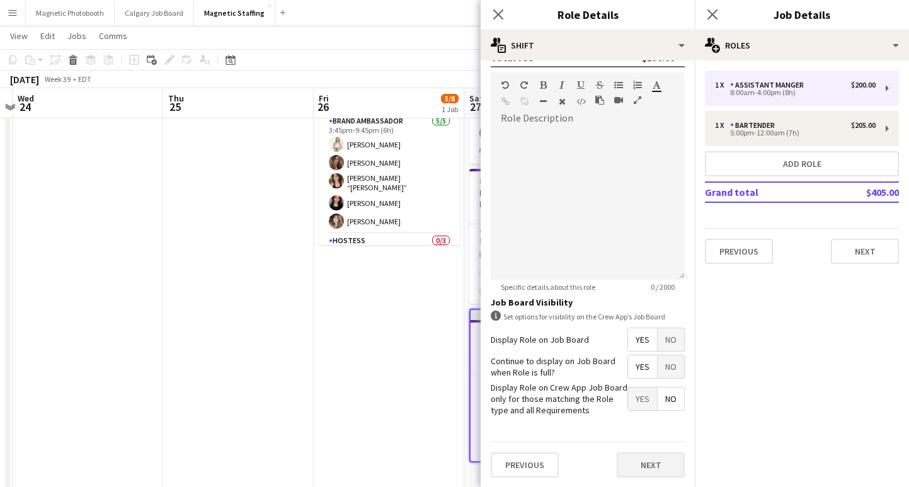
type input "*****"
click at [656, 464] on button "Next" at bounding box center [650, 464] width 68 height 25
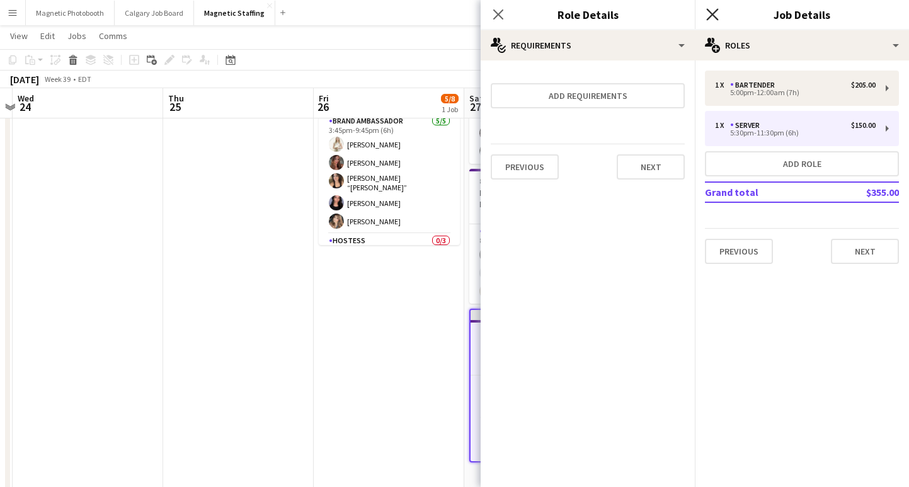
click at [712, 11] on icon "Close pop-in" at bounding box center [712, 14] width 12 height 12
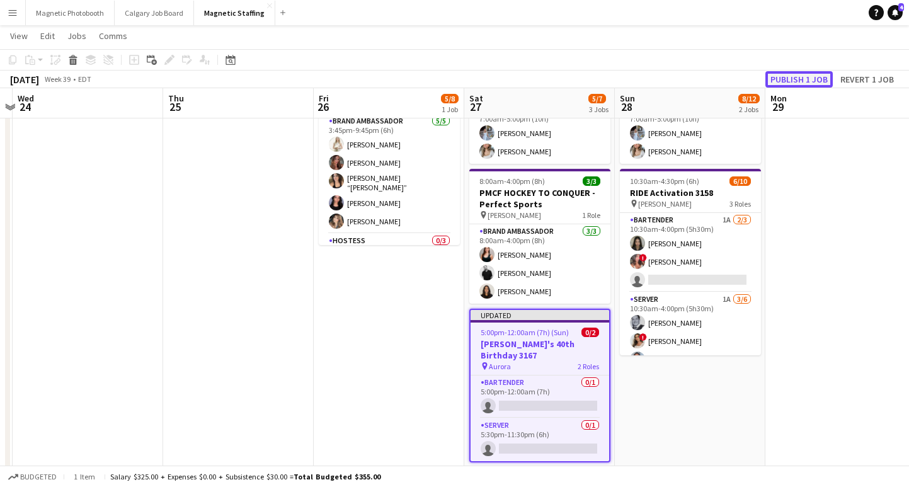
click at [782, 82] on button "Publish 1 job" at bounding box center [798, 79] width 67 height 16
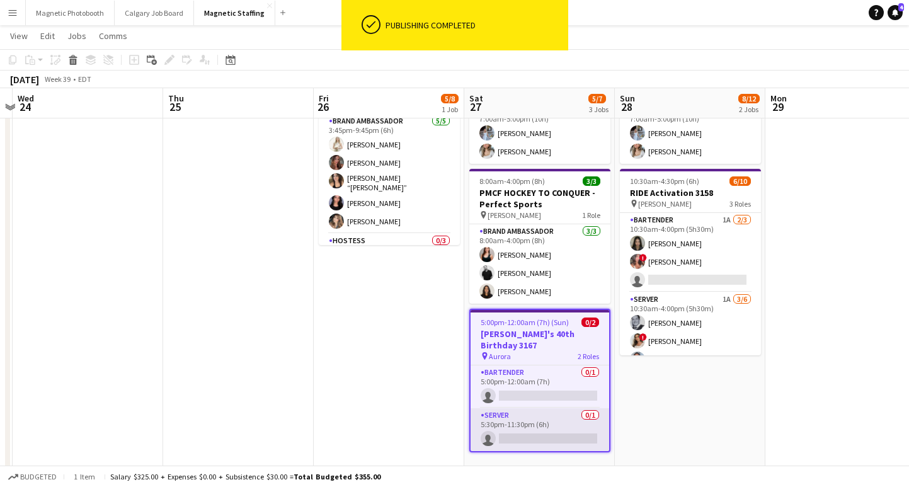
click at [513, 430] on app-card-role "Server 0/1 5:30pm-11:30pm (6h) single-neutral-actions" at bounding box center [539, 429] width 139 height 43
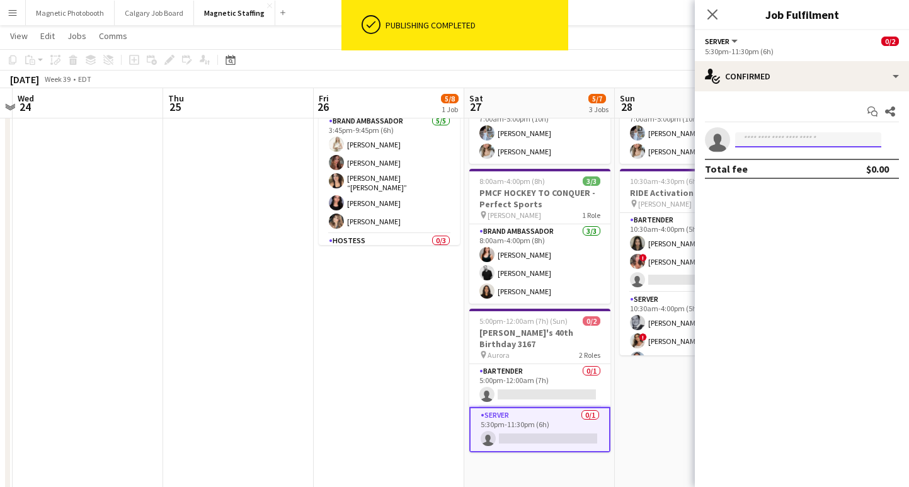
click at [785, 142] on input at bounding box center [808, 139] width 146 height 15
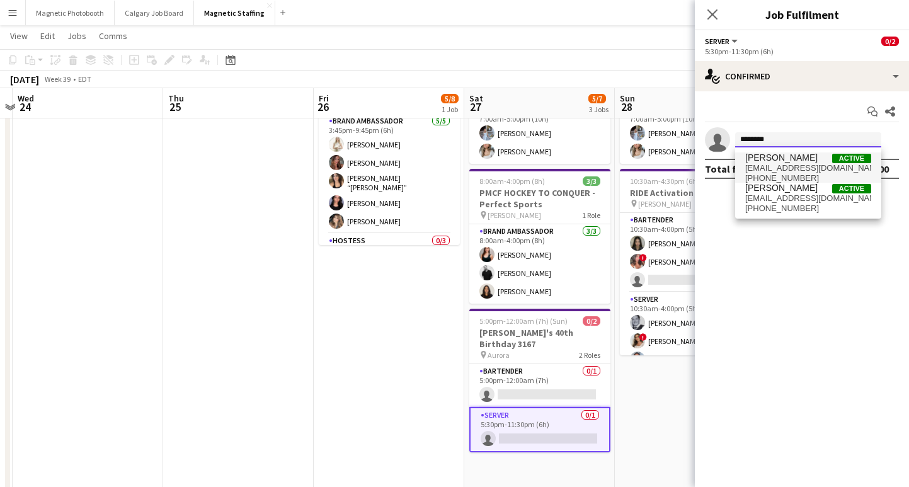
type input "********"
click at [786, 169] on span "[EMAIL_ADDRESS][DOMAIN_NAME]" at bounding box center [808, 168] width 126 height 10
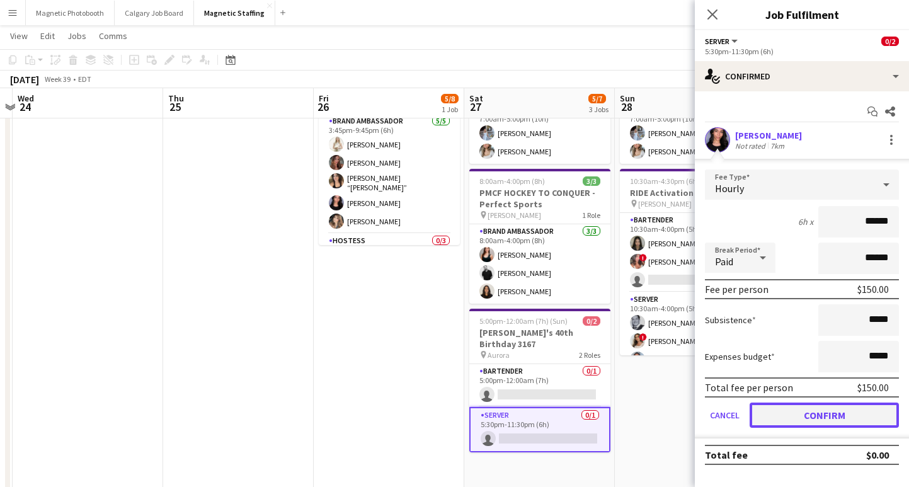
click at [835, 418] on button "Confirm" at bounding box center [823, 414] width 149 height 25
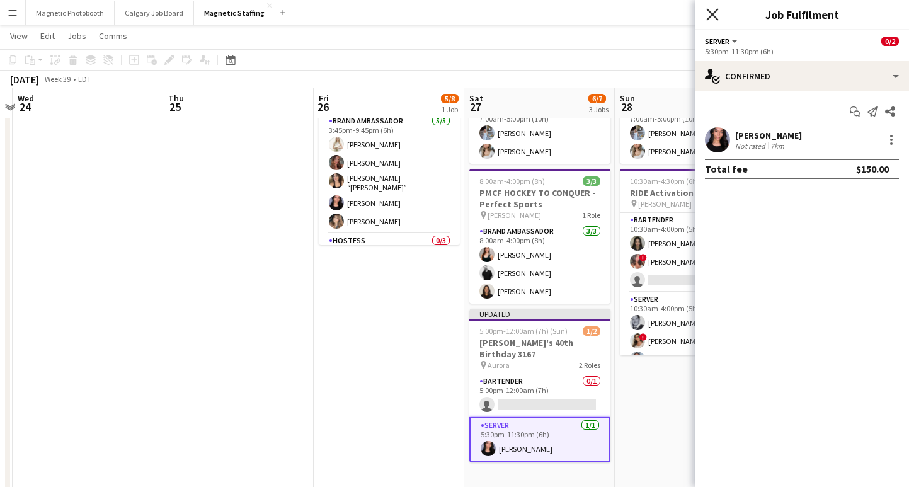
click at [716, 9] on icon "Close pop-in" at bounding box center [712, 14] width 12 height 12
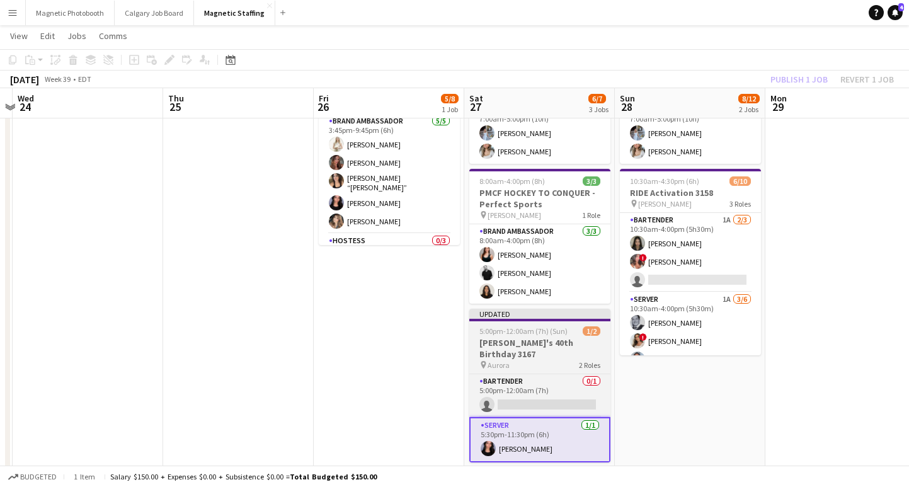
click at [538, 333] on span "5:00pm-12:00am (7h) (Sun)" at bounding box center [523, 330] width 88 height 9
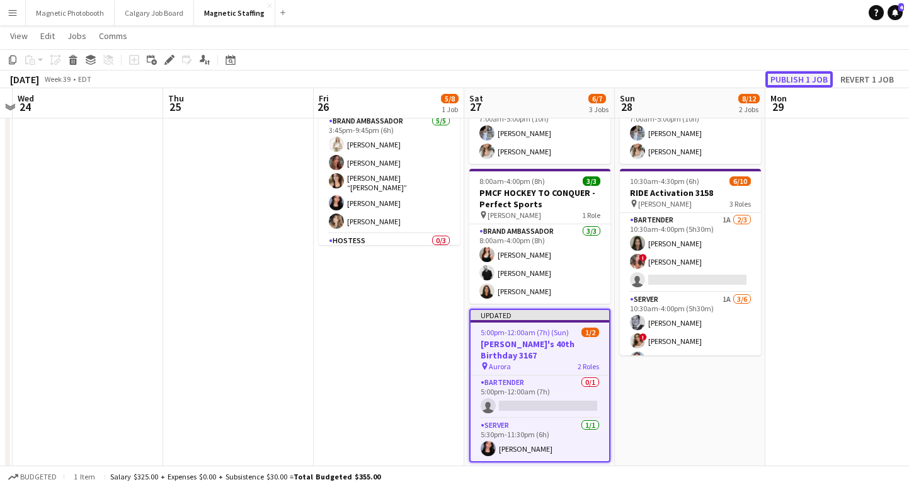
click at [789, 73] on button "Publish 1 job" at bounding box center [798, 79] width 67 height 16
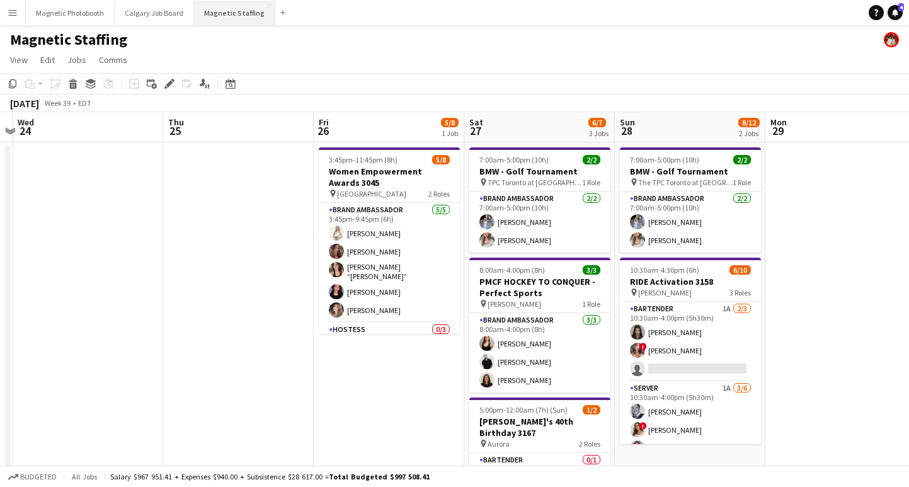
click at [238, 16] on button "Magnetic Staffing Close" at bounding box center [234, 13] width 81 height 25
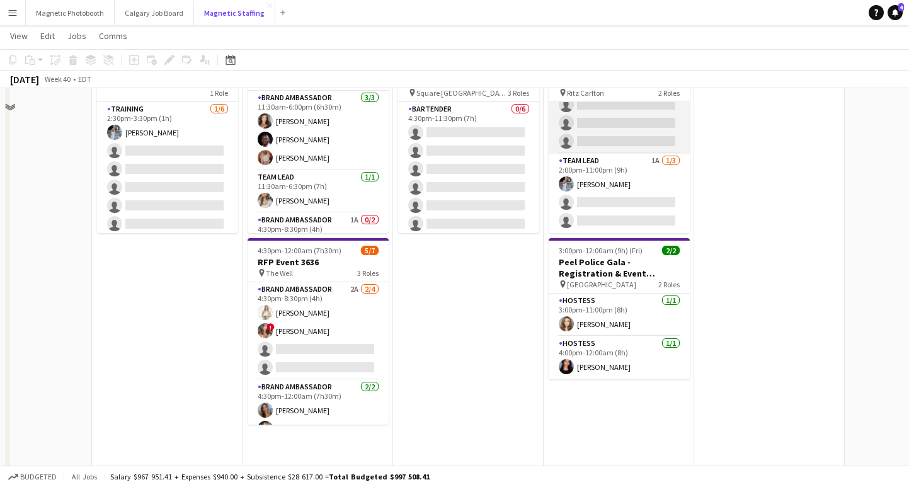
scroll to position [46, 0]
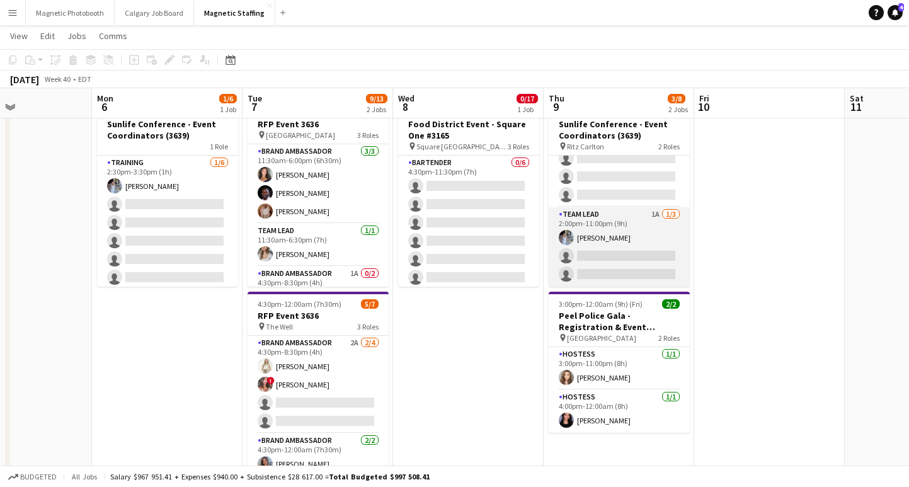
click at [582, 235] on app-card-role "Team Lead 1A [DATE] 2:00pm-11:00pm (9h) [PERSON_NAME] single-neutral-actions si…" at bounding box center [618, 246] width 141 height 79
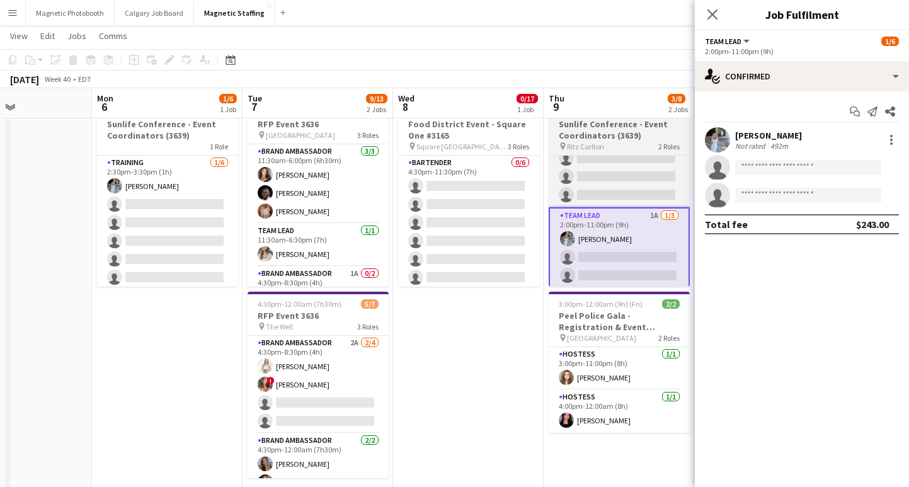
click at [593, 154] on app-job-card "1:30pm-11:00pm (9h30m) 1/6 Sunlife Conference - Event Coordinators (3639) pin […" at bounding box center [618, 193] width 141 height 186
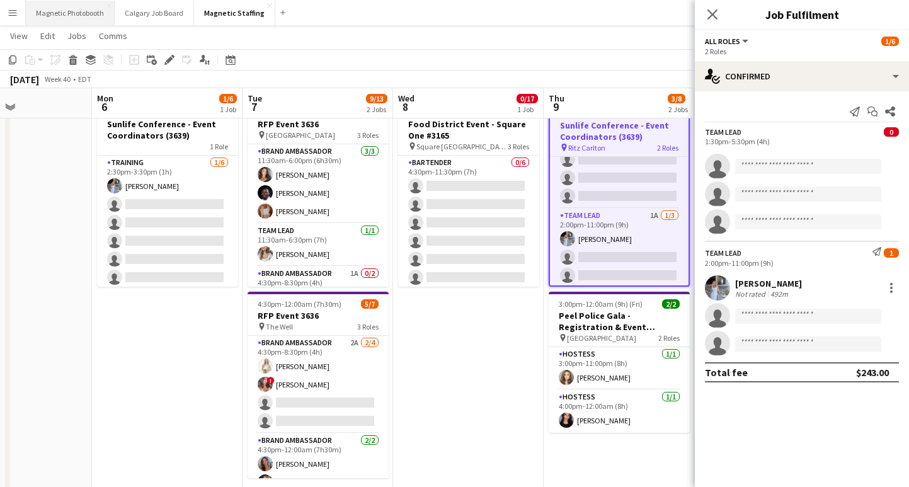
click at [76, 15] on button "Magnetic Photobooth Close" at bounding box center [70, 13] width 89 height 25
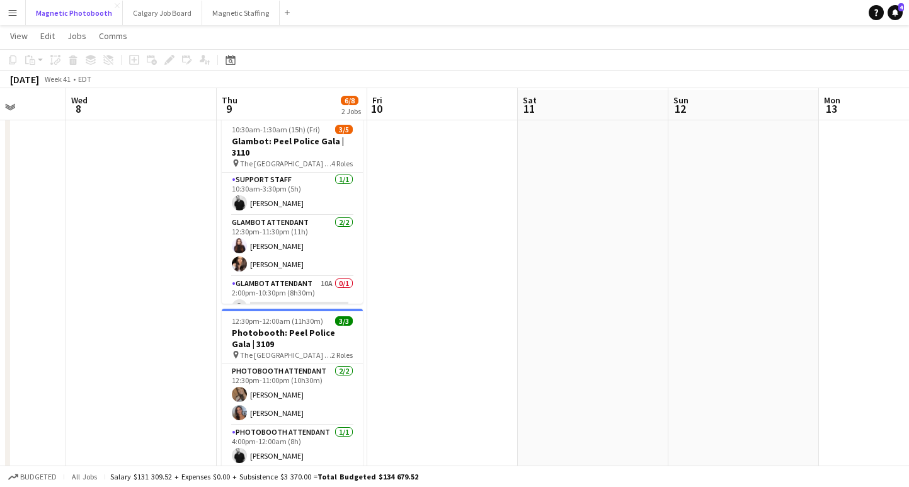
scroll to position [33, 0]
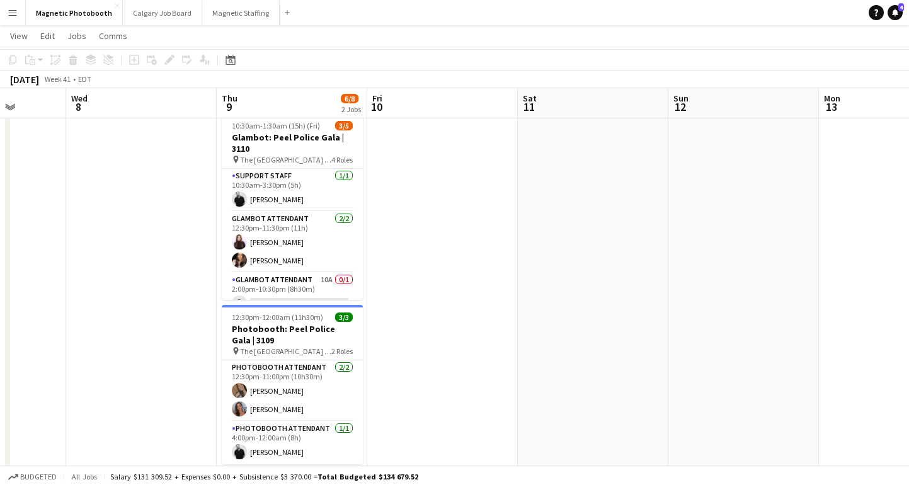
click at [338, 201] on app-card-role "Support Staff [DATE] 10:30am-3:30pm (5h) [PERSON_NAME]" at bounding box center [292, 190] width 141 height 43
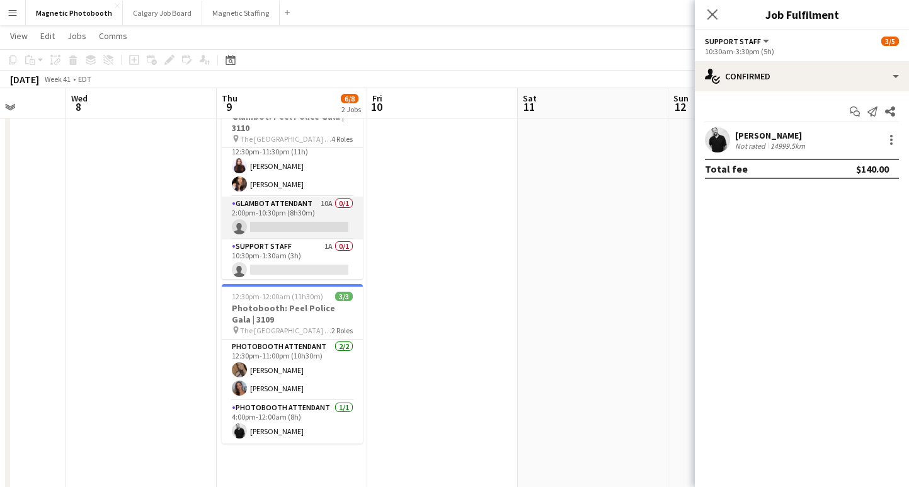
scroll to position [61, 0]
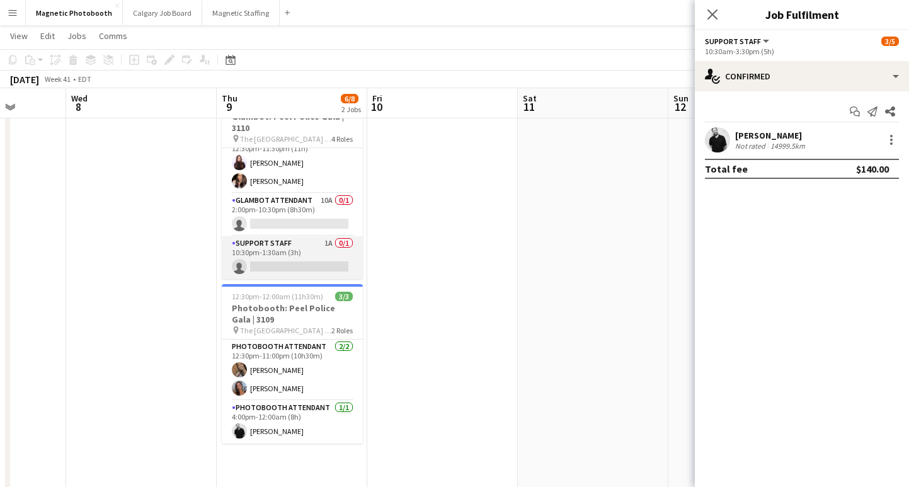
click at [292, 260] on app-card-role "Support Staff 1A 0/1 10:30pm-1:30am (3h) single-neutral-actions" at bounding box center [292, 257] width 141 height 43
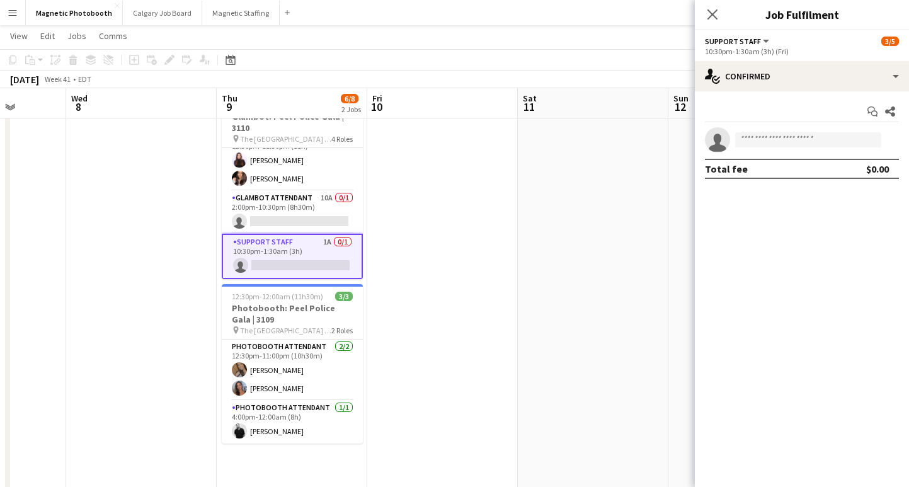
scroll to position [59, 0]
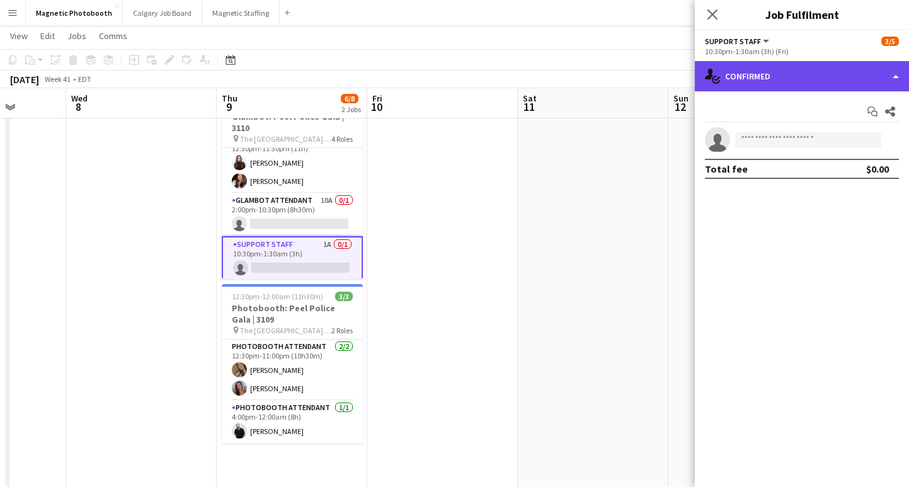
click at [741, 76] on div "single-neutral-actions-check-2 Confirmed" at bounding box center [802, 76] width 214 height 30
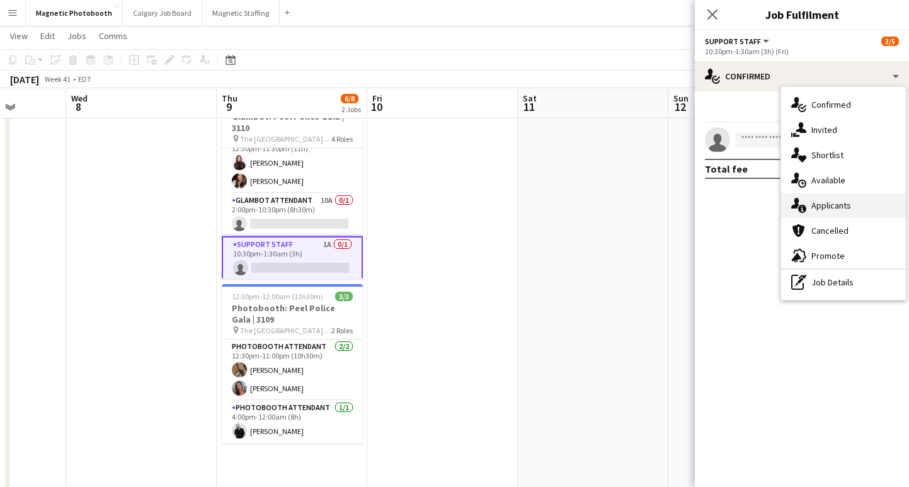
click at [875, 199] on div "single-neutral-actions-information Applicants" at bounding box center [843, 205] width 125 height 25
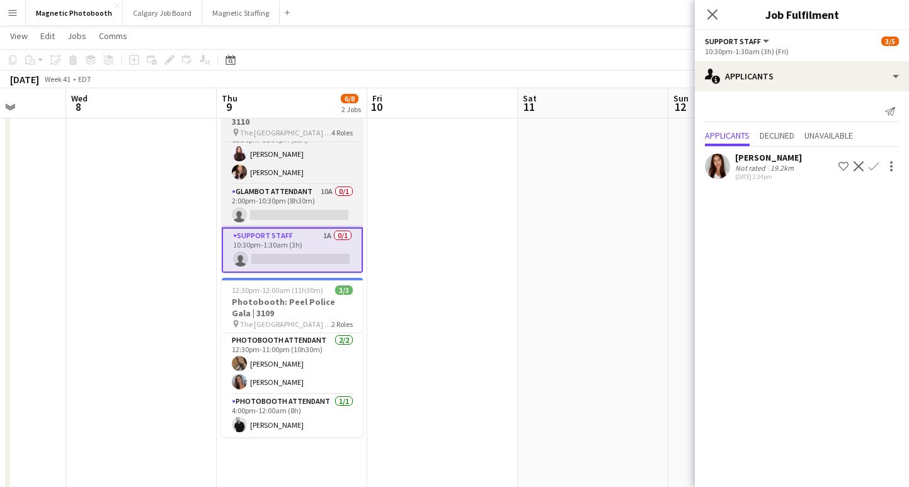
scroll to position [59, 0]
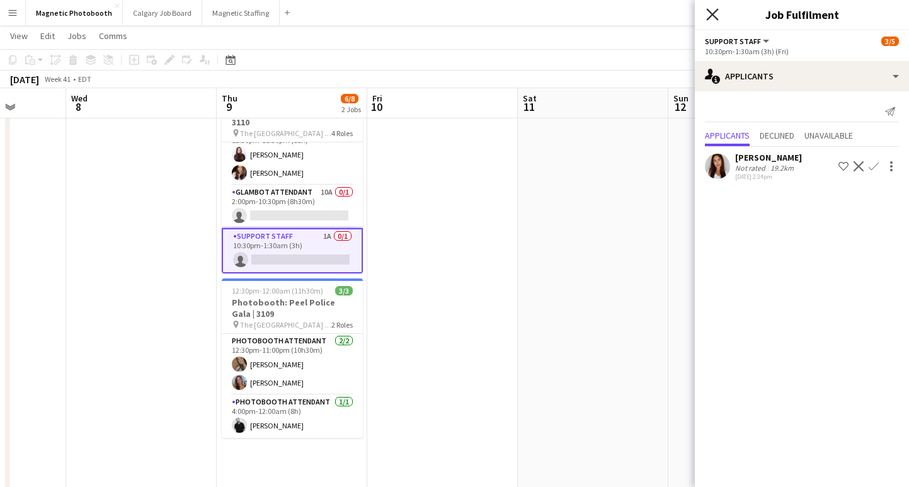
click at [713, 18] on icon "Close pop-in" at bounding box center [712, 14] width 12 height 12
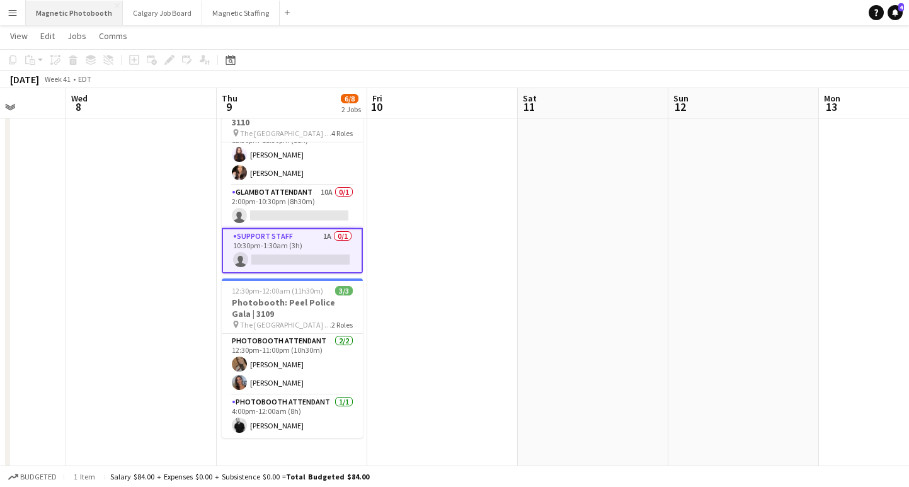
click at [70, 10] on button "Magnetic Photobooth Close" at bounding box center [74, 13] width 97 height 25
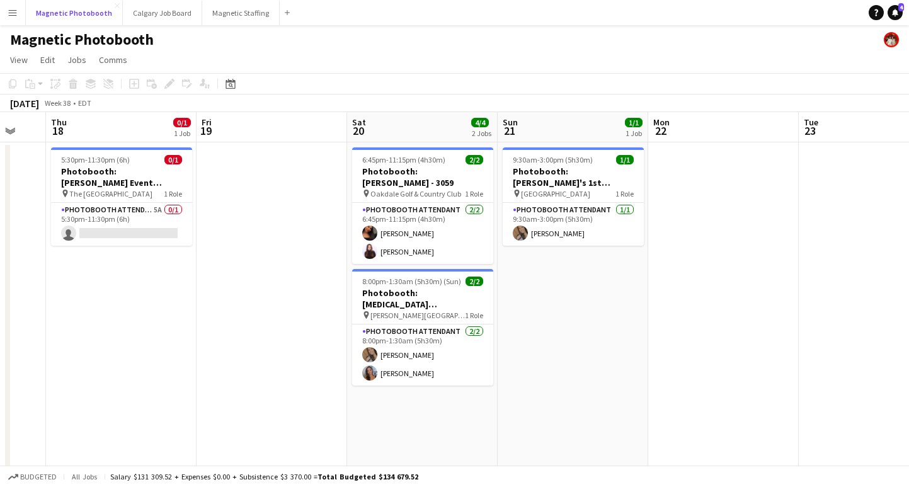
scroll to position [0, 397]
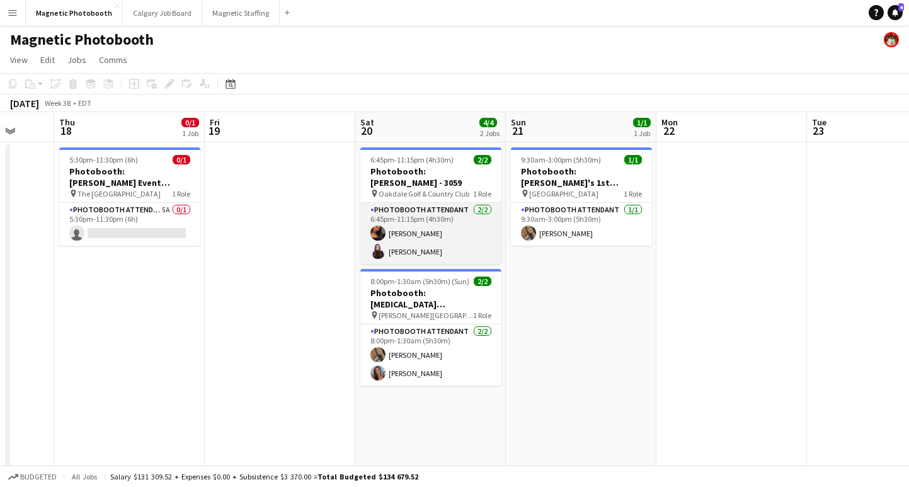
click at [421, 251] on app-card-role "Photobooth Attendant [DATE] 6:45pm-11:15pm (4h30m) [PERSON_NAME] [PERSON_NAME]" at bounding box center [430, 233] width 141 height 61
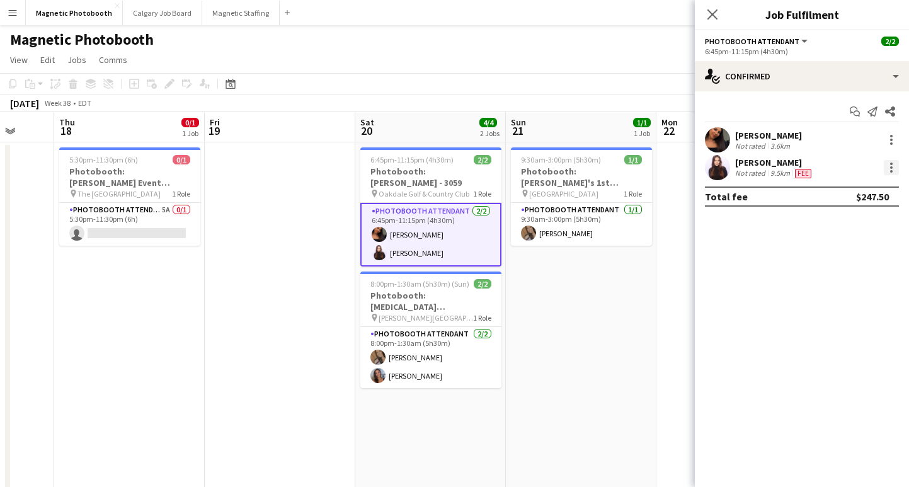
click at [890, 166] on div at bounding box center [890, 167] width 15 height 15
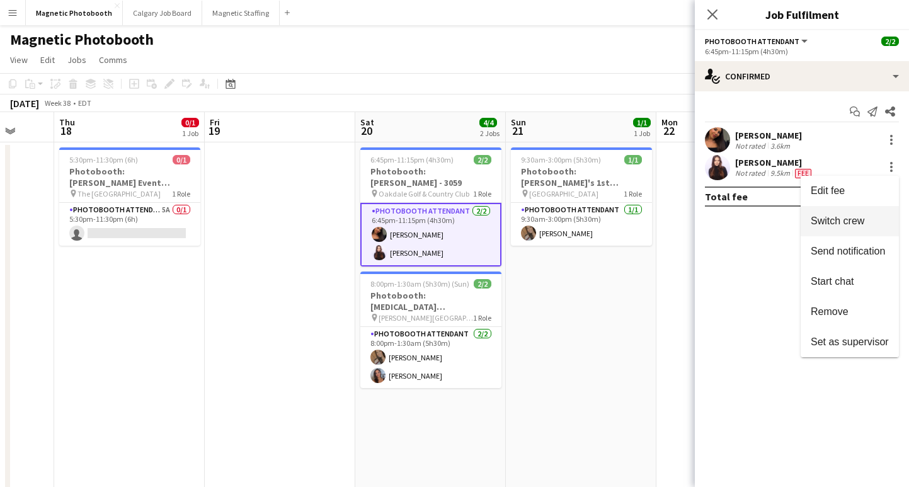
click at [856, 217] on span "Switch crew" at bounding box center [837, 220] width 54 height 11
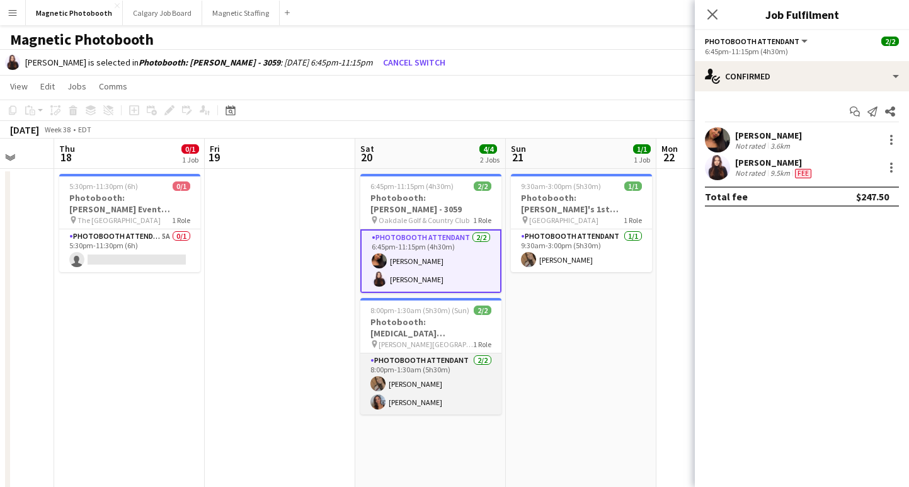
click at [439, 366] on app-card-role "Photobooth Attendant [DATE] 8:00pm-1:30am (5h30m) [PERSON_NAME] [PERSON_NAME]" at bounding box center [430, 383] width 141 height 61
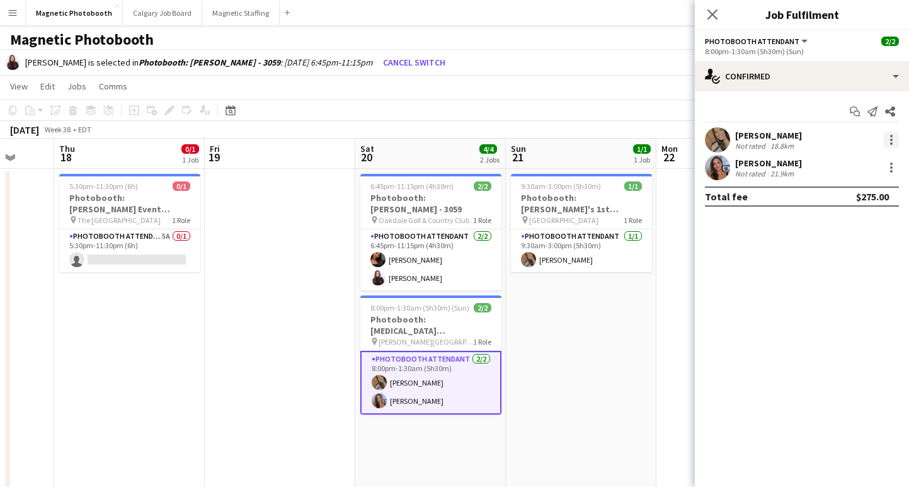
click at [890, 141] on div at bounding box center [890, 139] width 15 height 15
click at [865, 190] on span "Switch with" at bounding box center [849, 193] width 78 height 11
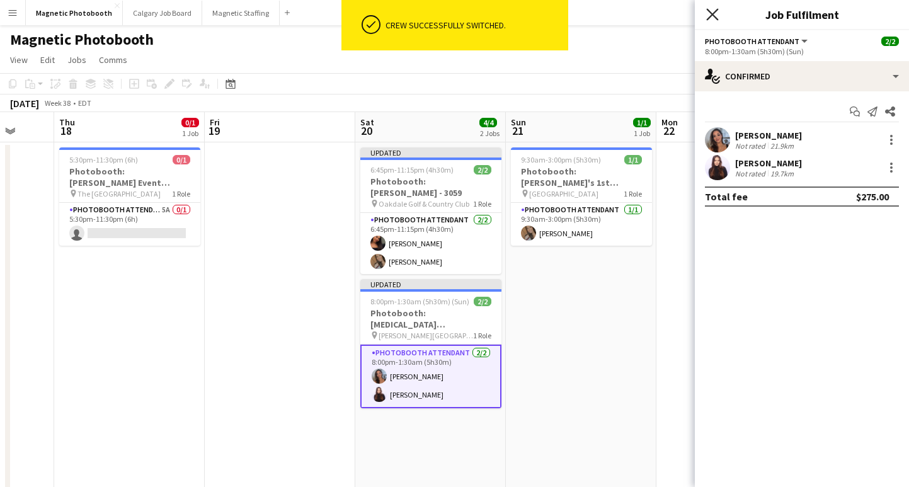
click at [708, 11] on icon at bounding box center [712, 14] width 12 height 12
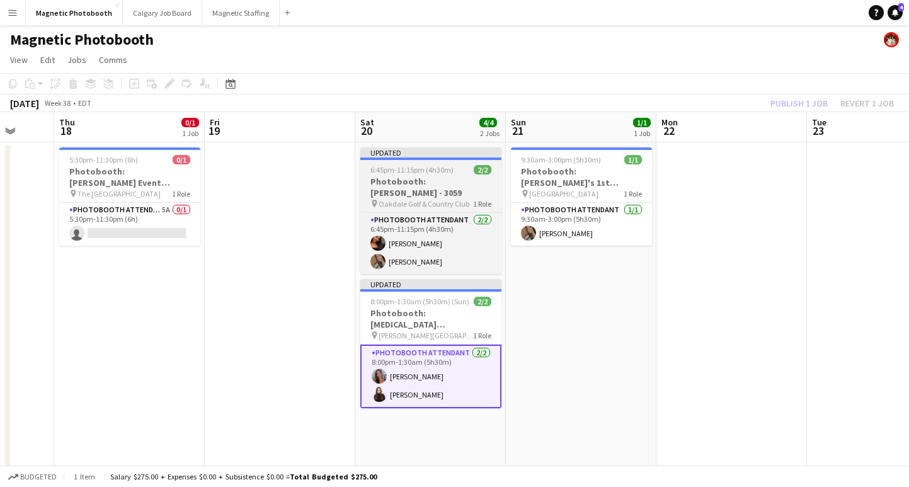
click at [436, 184] on h3 "Photobooth: [PERSON_NAME] - 3059" at bounding box center [430, 187] width 141 height 23
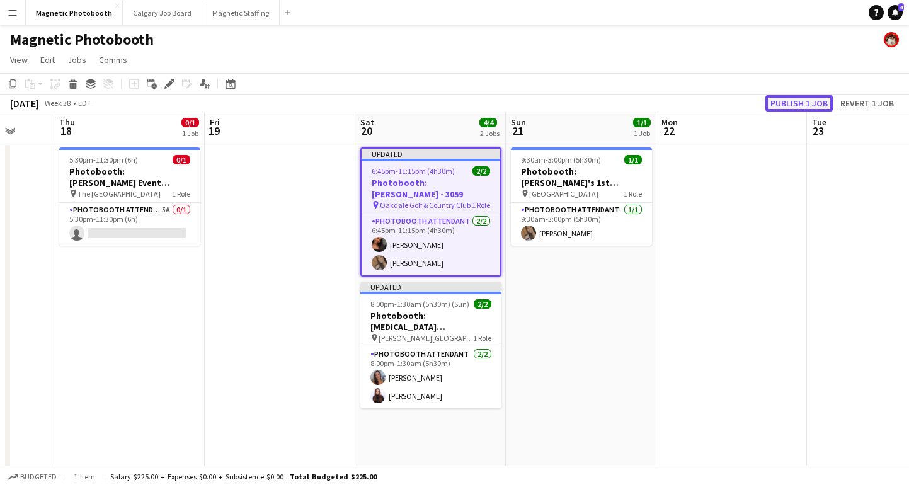
click at [800, 100] on button "Publish 1 job" at bounding box center [798, 103] width 67 height 16
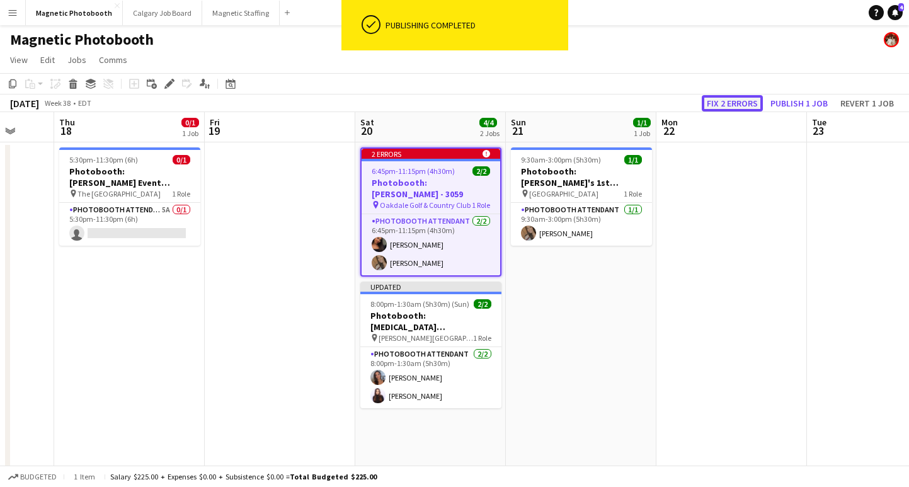
click at [719, 99] on button "Fix 2 errors" at bounding box center [731, 103] width 61 height 16
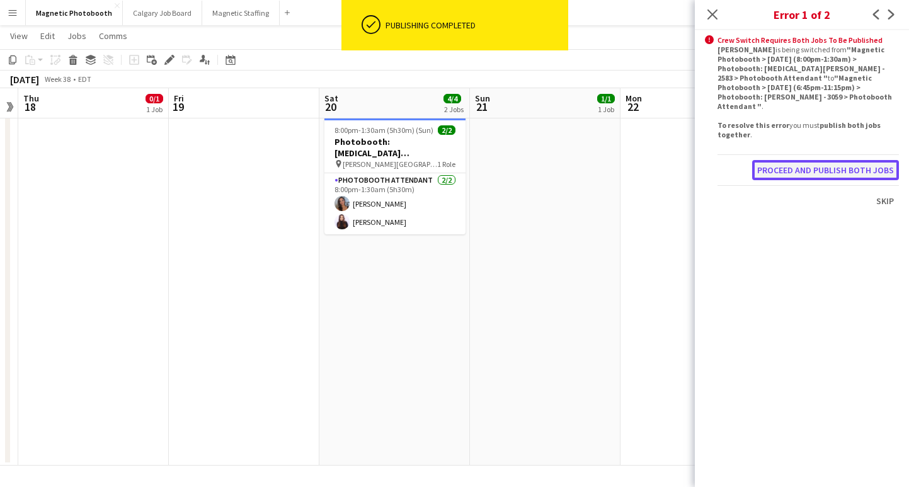
click at [773, 160] on button "Proceed and publish both jobs" at bounding box center [825, 170] width 147 height 20
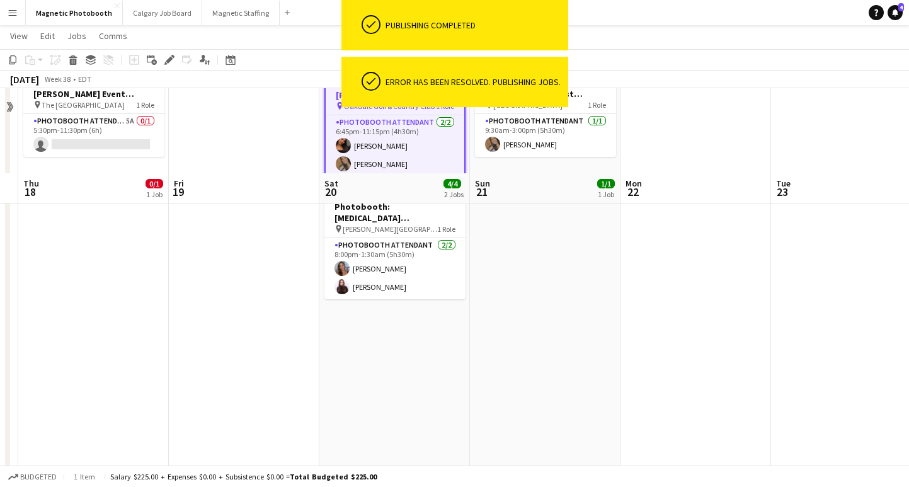
scroll to position [0, 0]
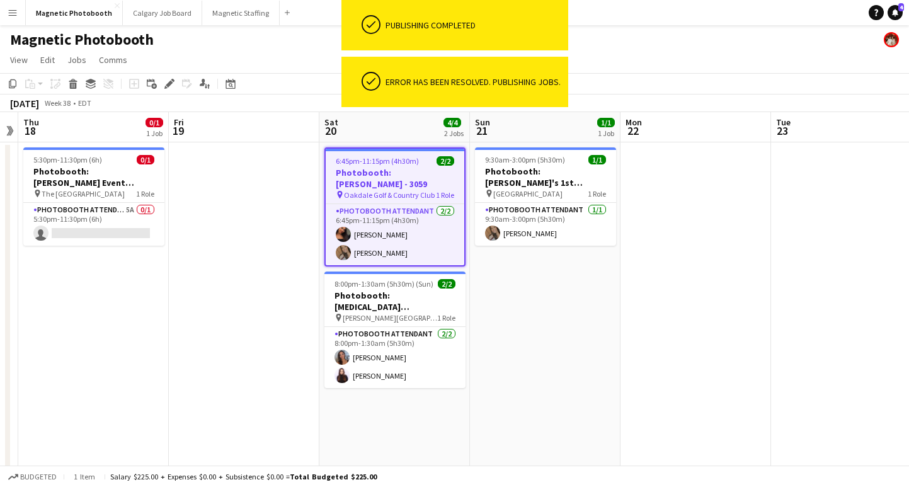
click at [279, 220] on app-date-cell at bounding box center [244, 390] width 150 height 497
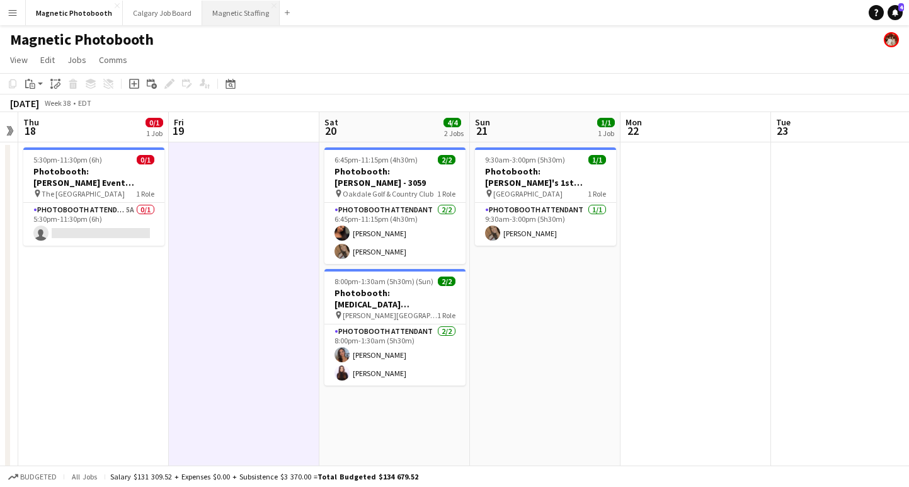
click at [219, 16] on button "Magnetic Staffing Close" at bounding box center [240, 13] width 77 height 25
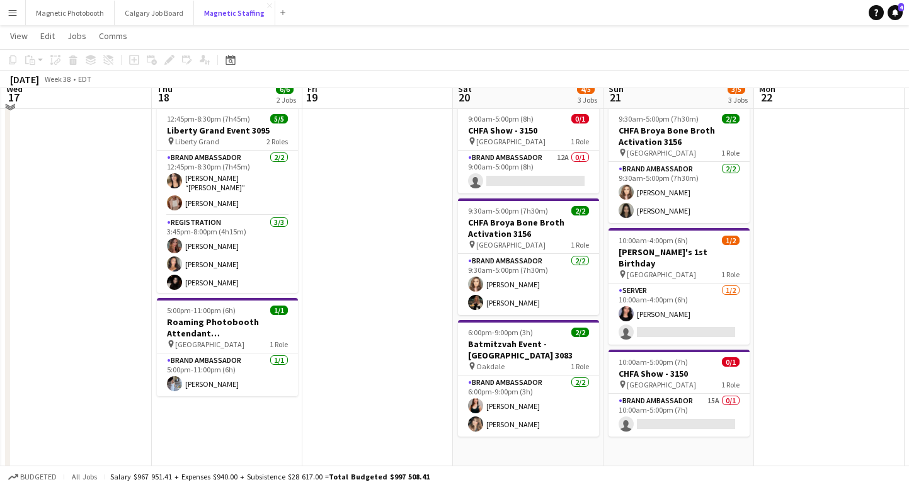
scroll to position [40, 0]
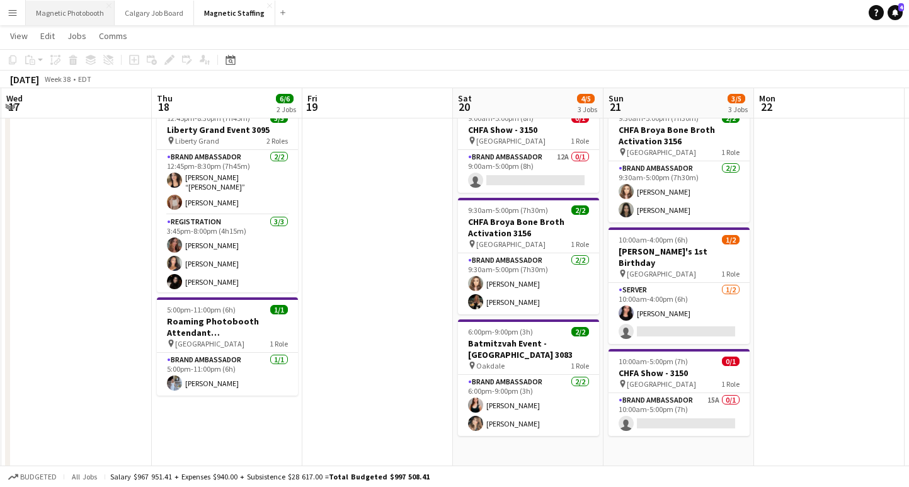
click at [84, 11] on button "Magnetic Photobooth Close" at bounding box center [70, 13] width 89 height 25
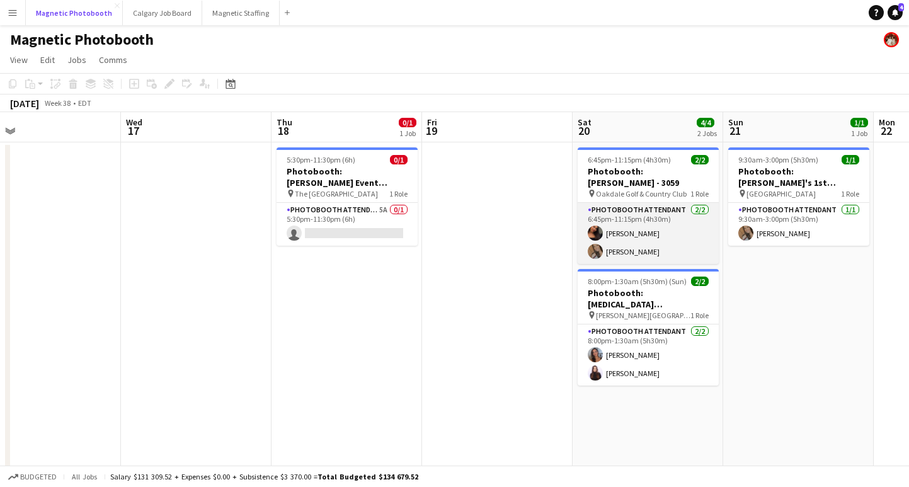
scroll to position [0, 279]
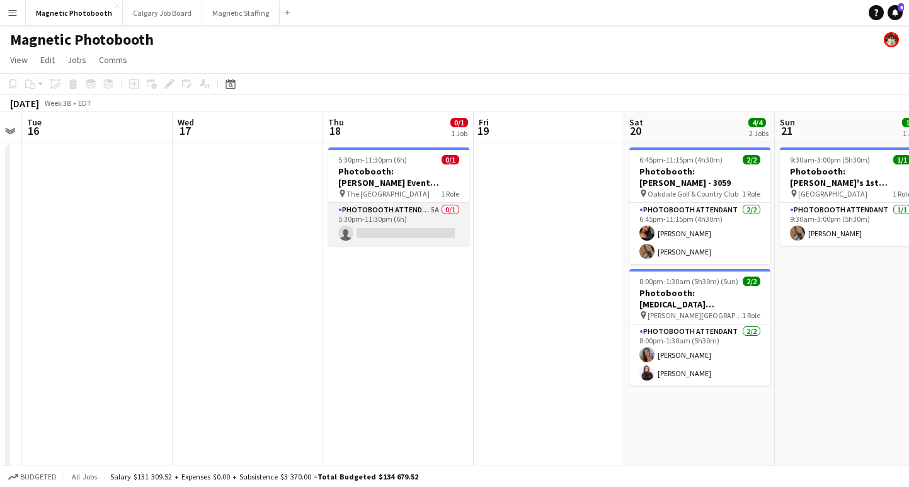
click at [416, 230] on app-card-role "Photobooth Attendant 5A 0/1 5:30pm-11:30pm (6h) single-neutral-actions" at bounding box center [398, 224] width 141 height 43
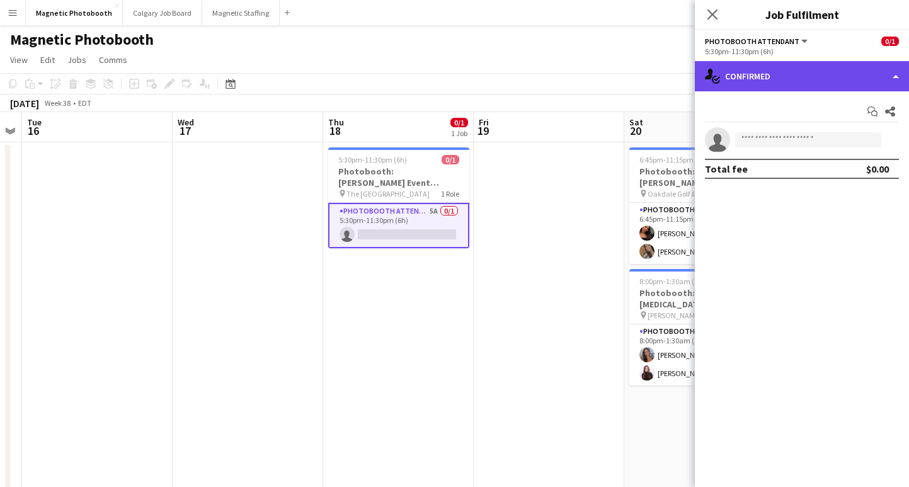
click at [776, 69] on div "single-neutral-actions-check-2 Confirmed" at bounding box center [802, 76] width 214 height 30
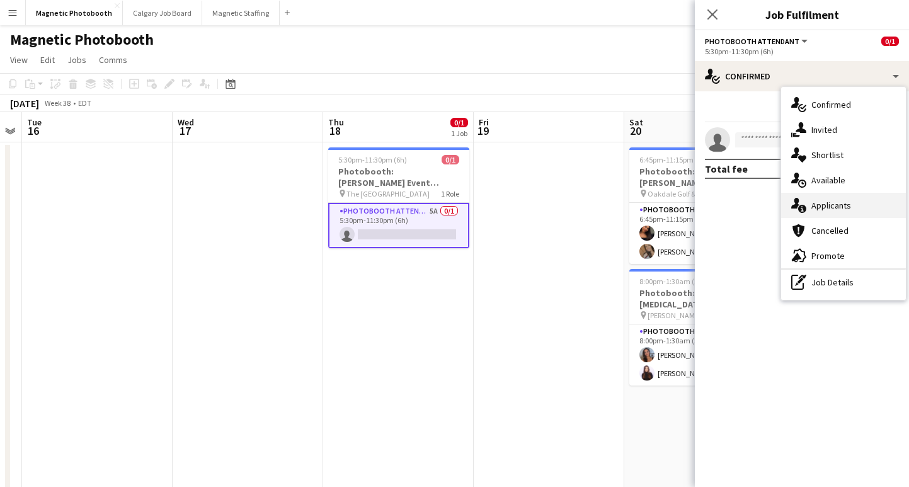
click at [814, 212] on div "single-neutral-actions-information Applicants" at bounding box center [843, 205] width 125 height 25
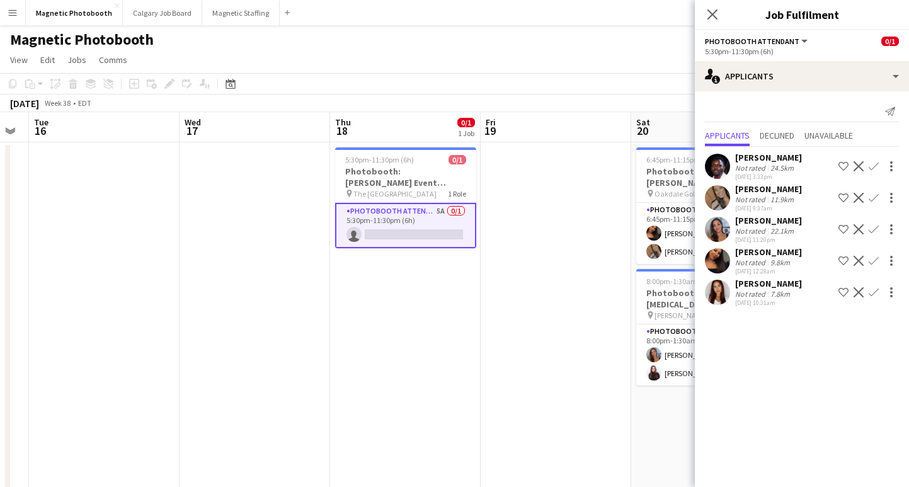
scroll to position [0, 611]
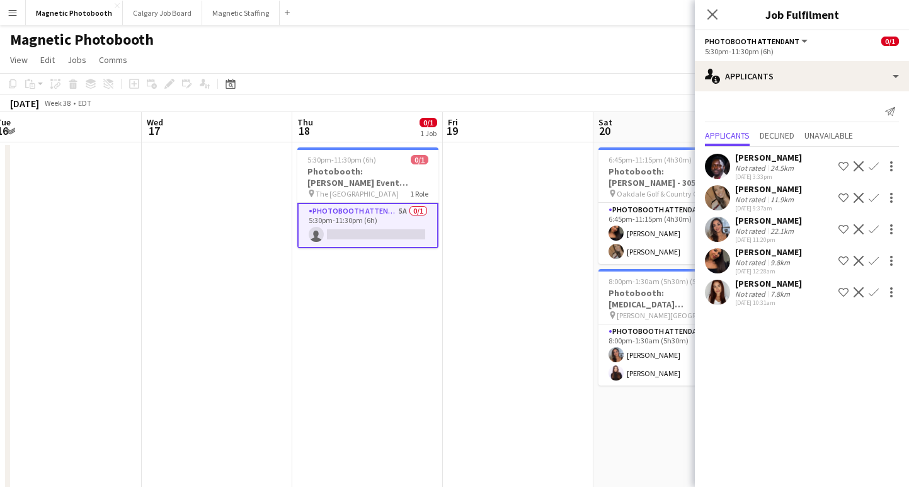
click at [404, 225] on app-card-role "Photobooth Attendant 5A 0/1 5:30pm-11:30pm (6h) single-neutral-actions" at bounding box center [367, 225] width 141 height 45
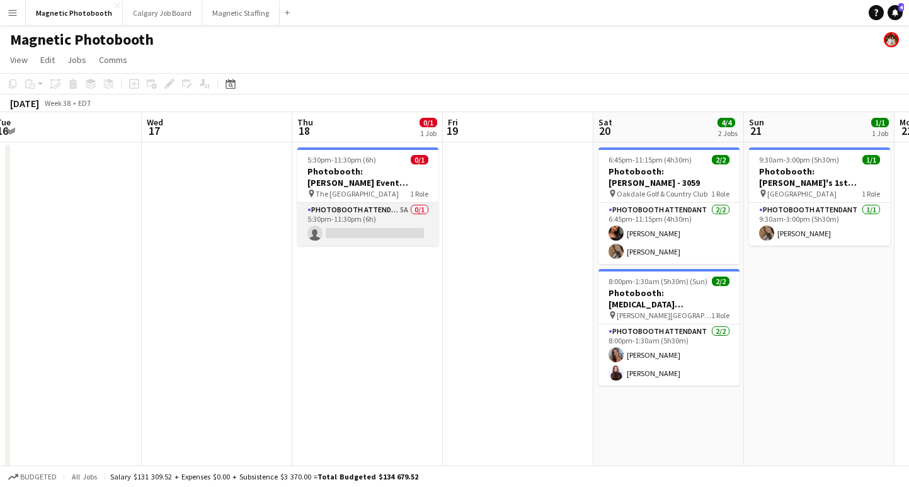
click at [404, 225] on app-card-role "Photobooth Attendant 5A 0/1 5:30pm-11:30pm (6h) single-neutral-actions" at bounding box center [367, 224] width 141 height 43
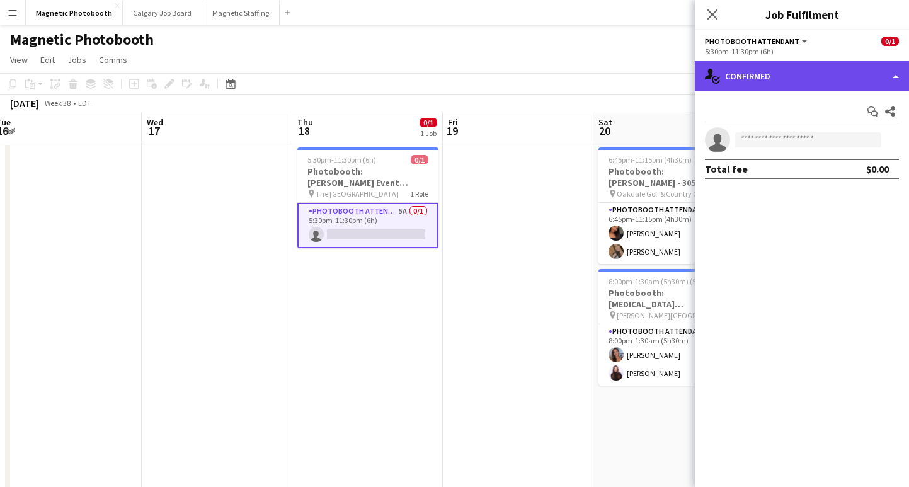
click at [759, 77] on div "single-neutral-actions-check-2 Confirmed" at bounding box center [802, 76] width 214 height 30
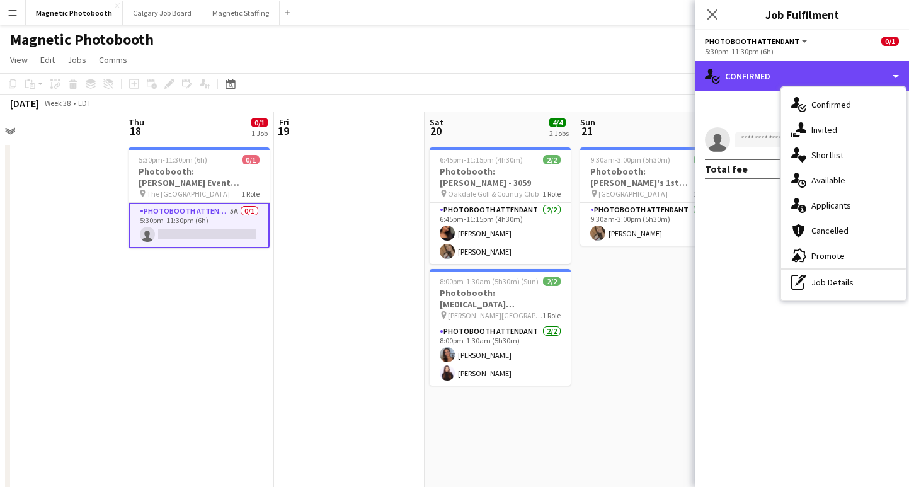
scroll to position [0, 478]
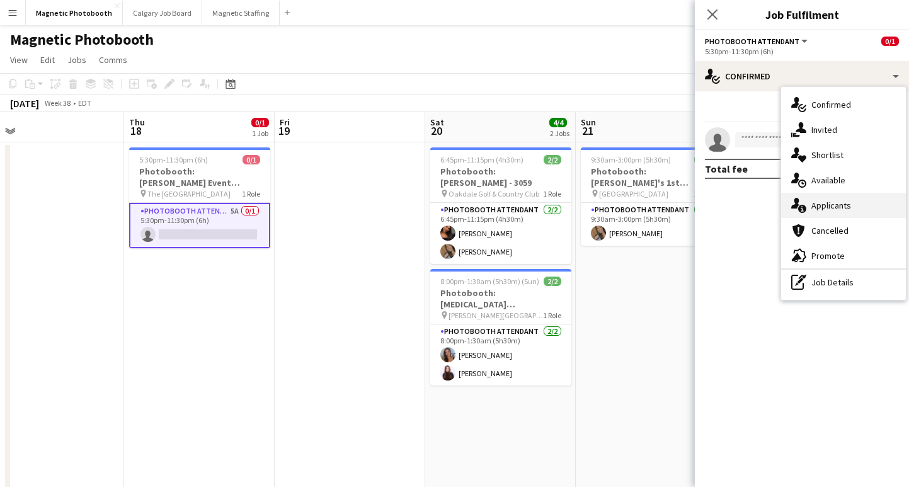
click at [834, 210] on div "single-neutral-actions-information Applicants" at bounding box center [843, 205] width 125 height 25
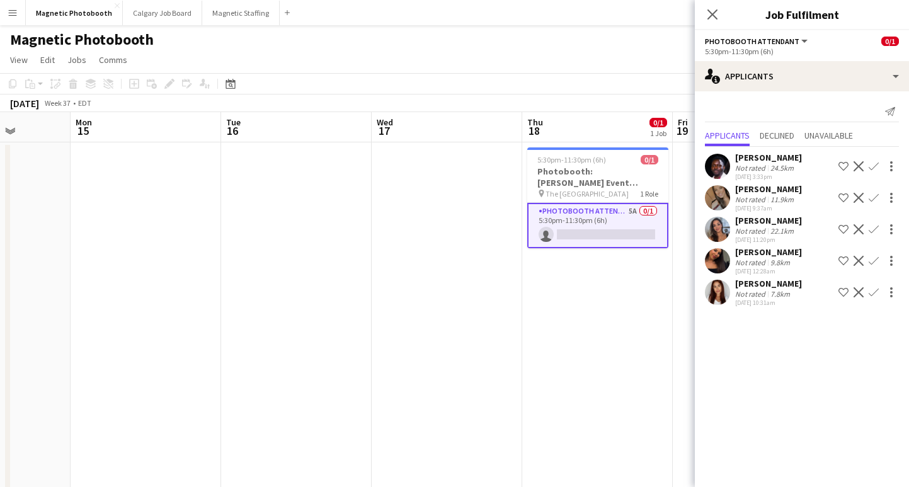
scroll to position [0, 427]
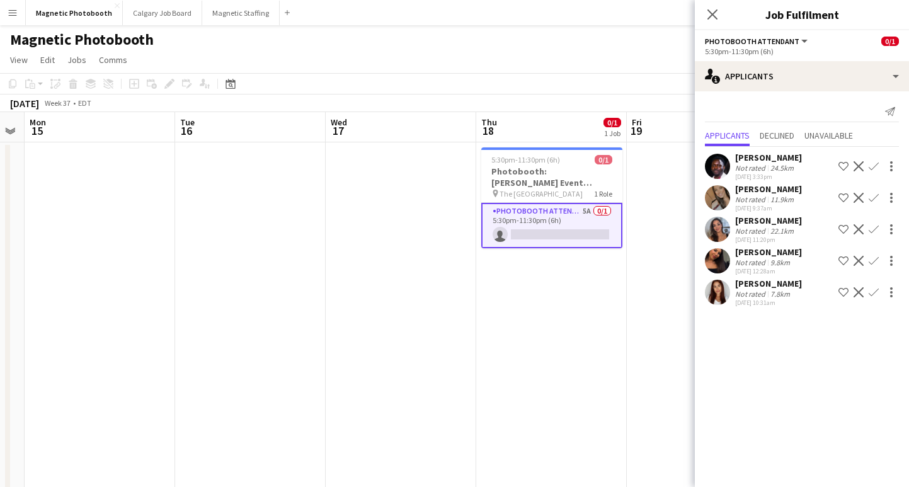
click at [873, 230] on app-icon "Confirm" at bounding box center [873, 229] width 10 height 10
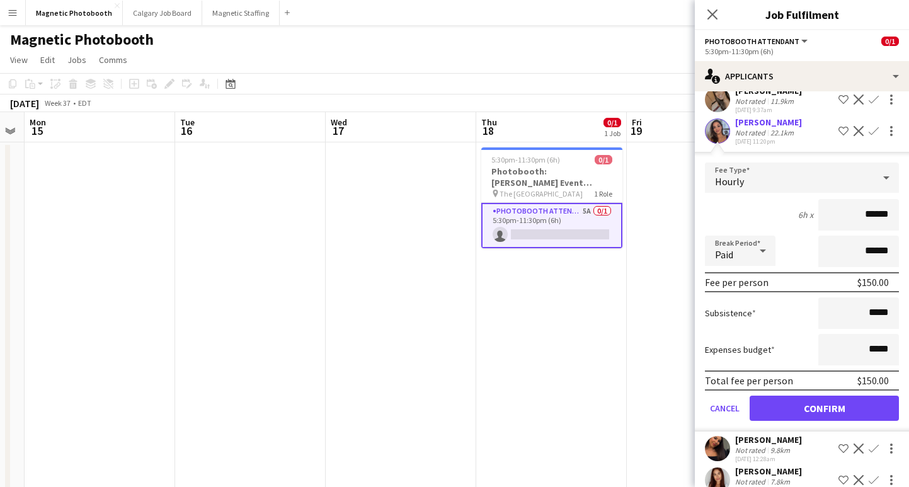
scroll to position [118, 0]
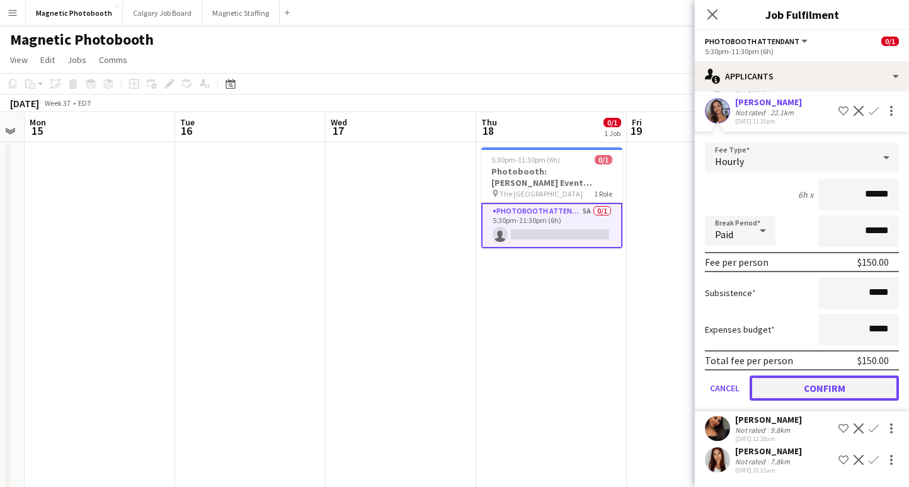
click at [781, 390] on button "Confirm" at bounding box center [823, 387] width 149 height 25
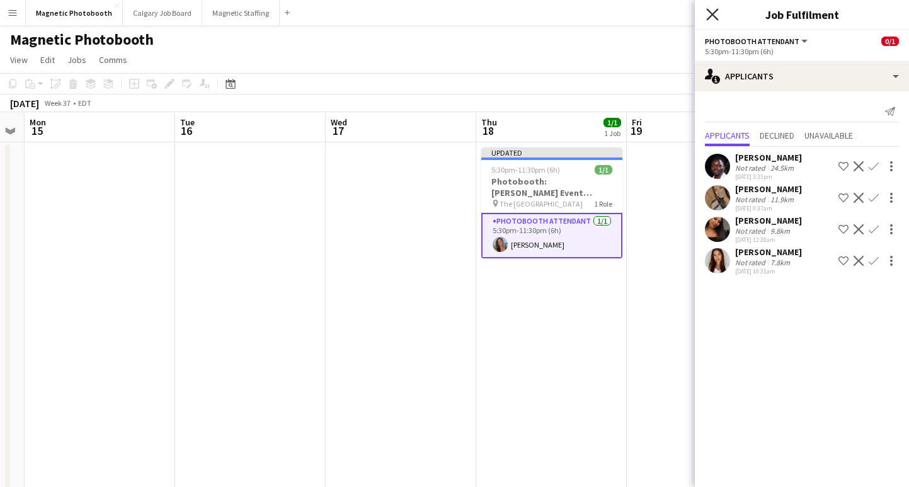
click at [708, 11] on icon "Close pop-in" at bounding box center [712, 14] width 12 height 12
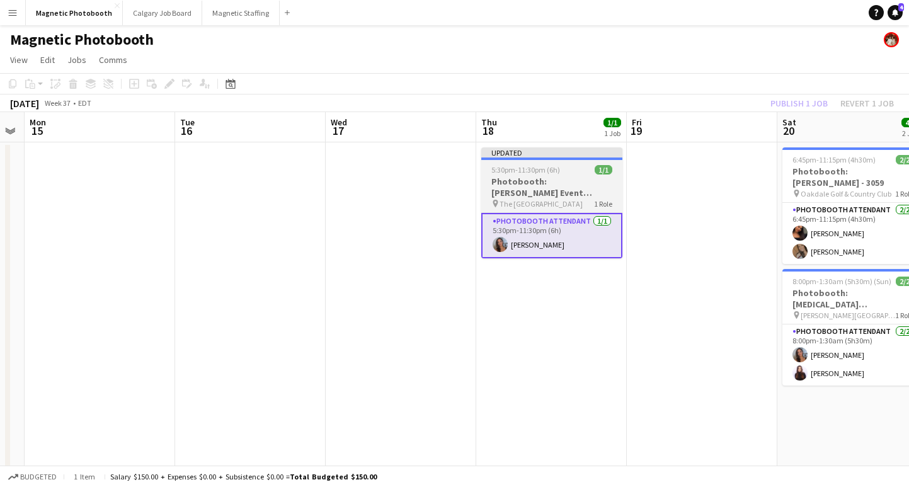
click at [537, 191] on h3 "Photobooth: [PERSON_NAME] Event (#3157)" at bounding box center [551, 187] width 141 height 23
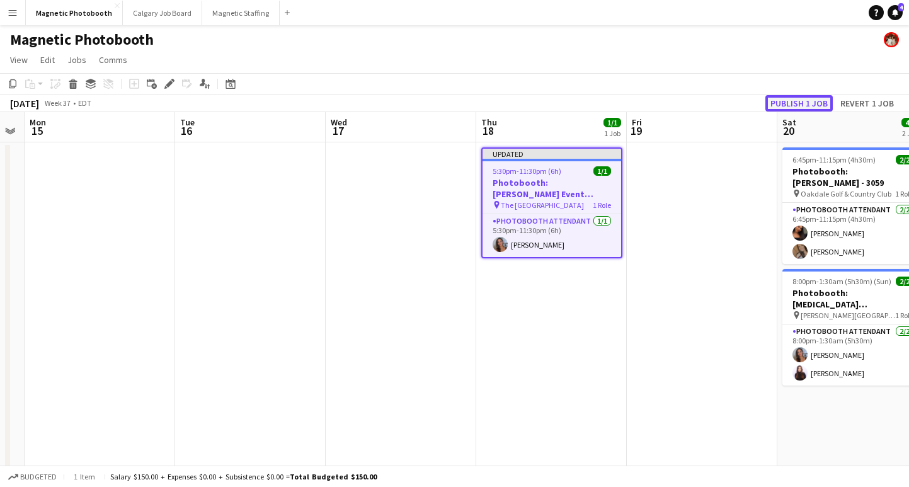
click at [808, 97] on button "Publish 1 job" at bounding box center [798, 103] width 67 height 16
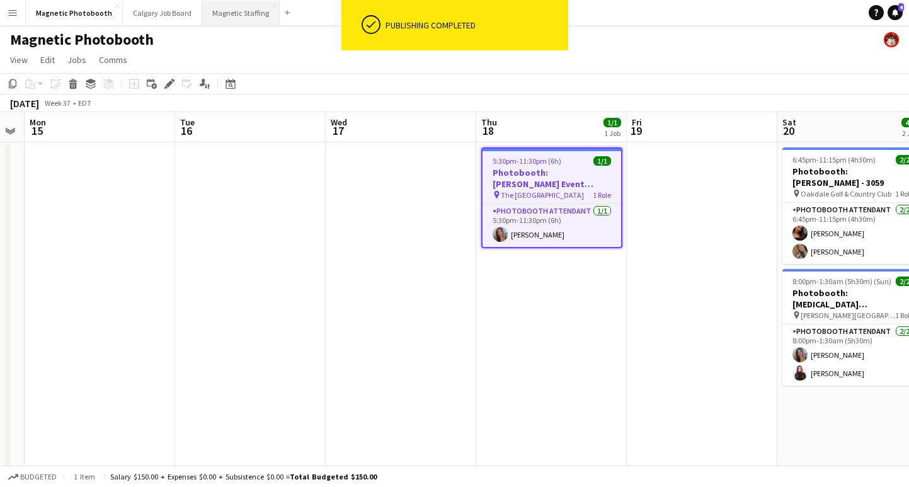
click at [217, 16] on button "Magnetic Staffing Close" at bounding box center [240, 13] width 77 height 25
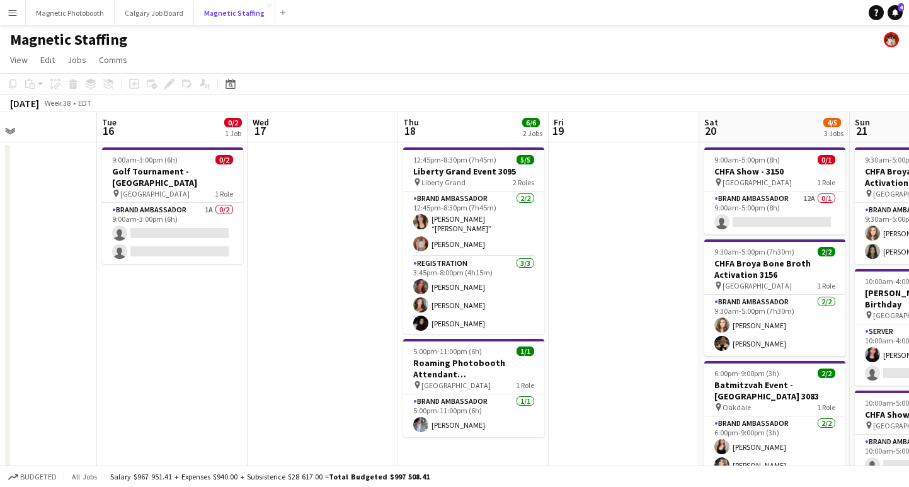
scroll to position [0, 507]
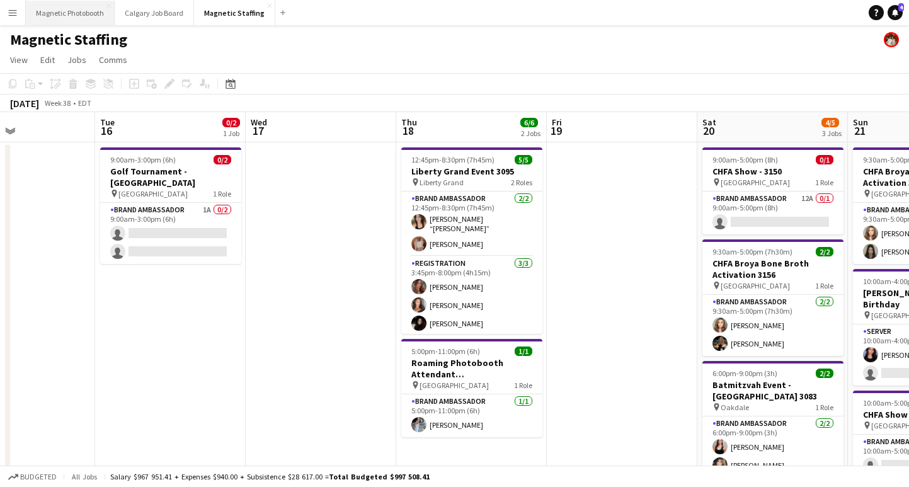
click at [70, 18] on button "Magnetic Photobooth Close" at bounding box center [70, 13] width 89 height 25
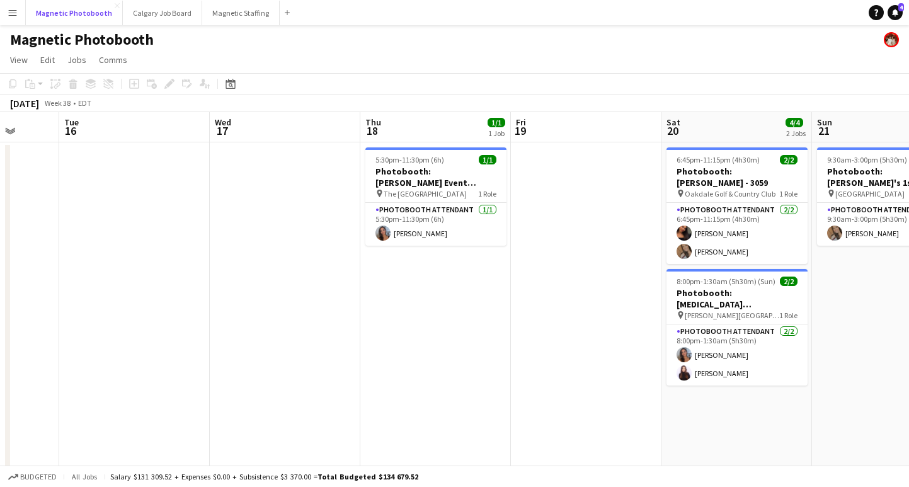
scroll to position [0, 450]
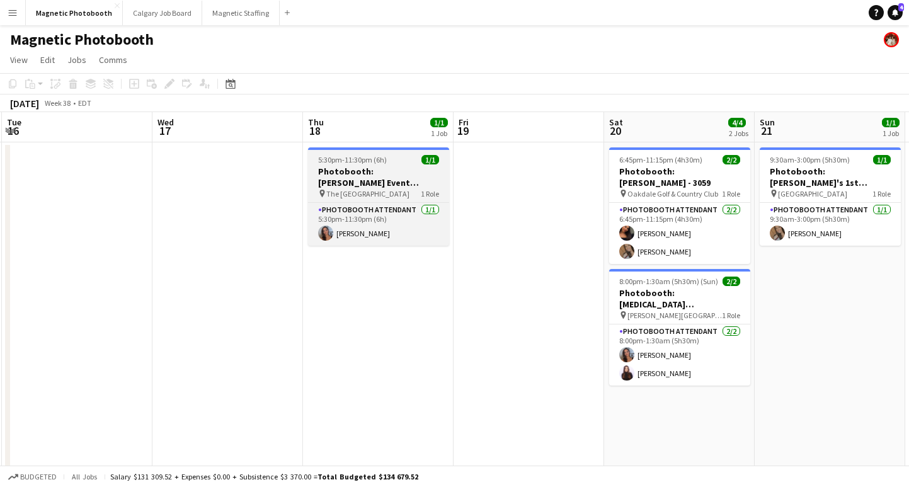
click at [387, 160] on div "5:30pm-11:30pm (6h) 1/1" at bounding box center [378, 159] width 141 height 9
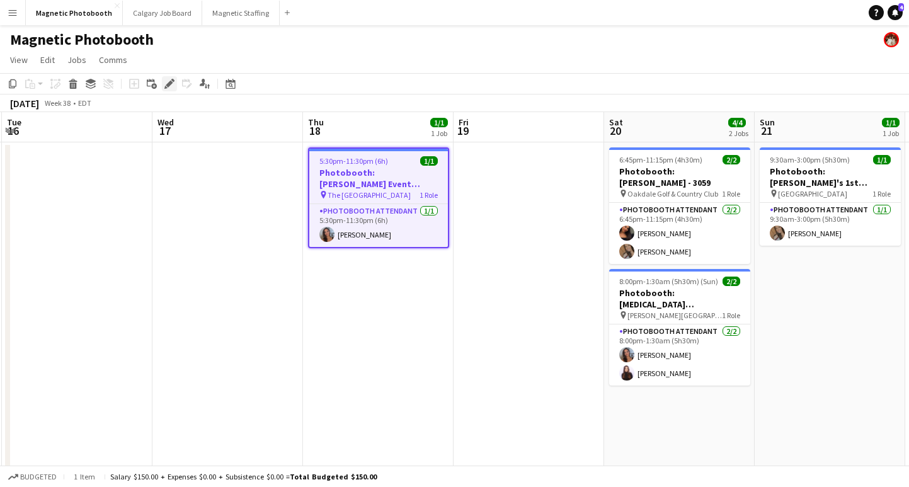
click at [166, 87] on icon at bounding box center [165, 87] width 3 height 3
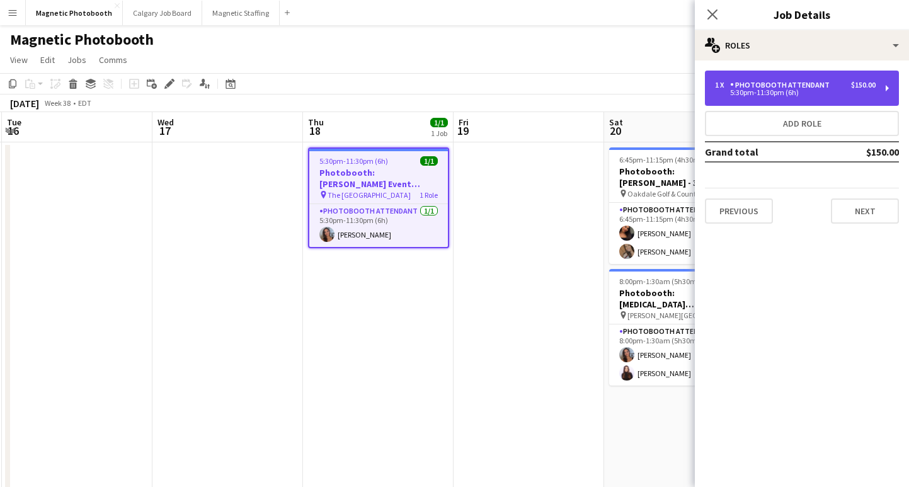
click at [812, 86] on div "Photobooth Attendant" at bounding box center [782, 85] width 105 height 9
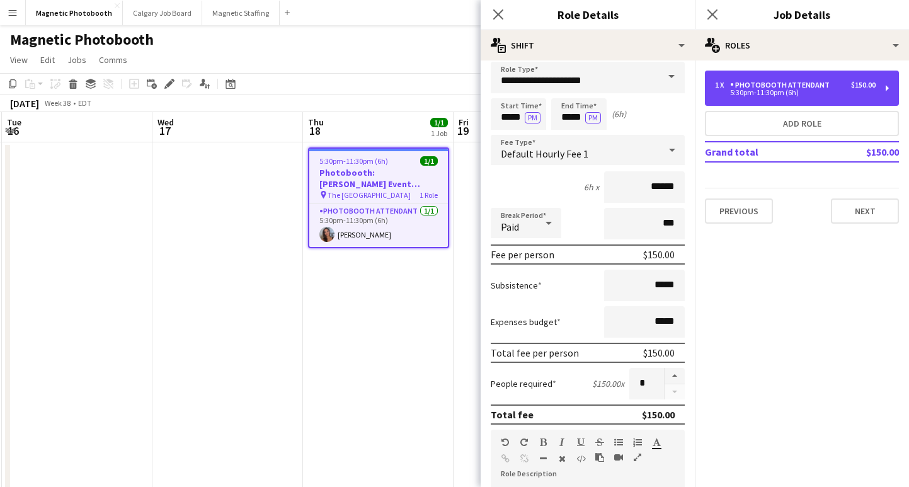
scroll to position [0, 0]
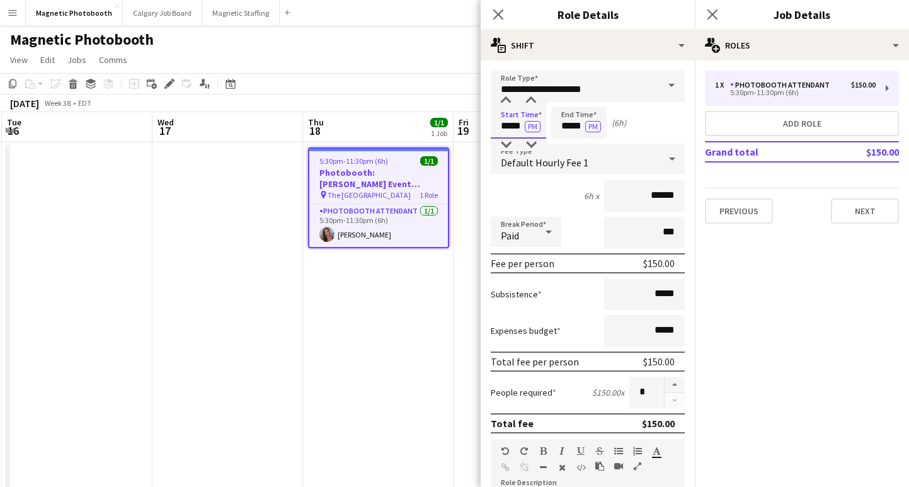
click at [520, 130] on input "*****" at bounding box center [518, 122] width 55 height 31
type input "*****"
click at [525, 196] on div "6h 30m x ******" at bounding box center [588, 195] width 194 height 31
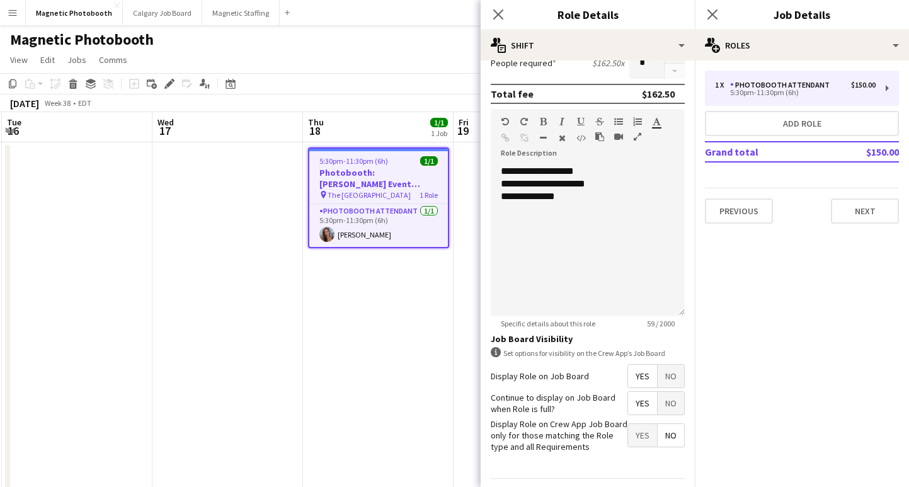
scroll to position [366, 0]
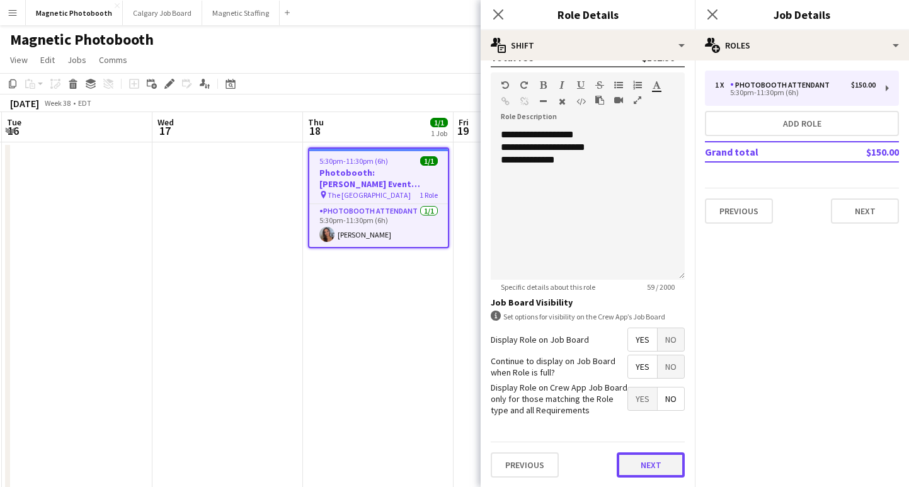
click at [639, 461] on button "Next" at bounding box center [650, 464] width 68 height 25
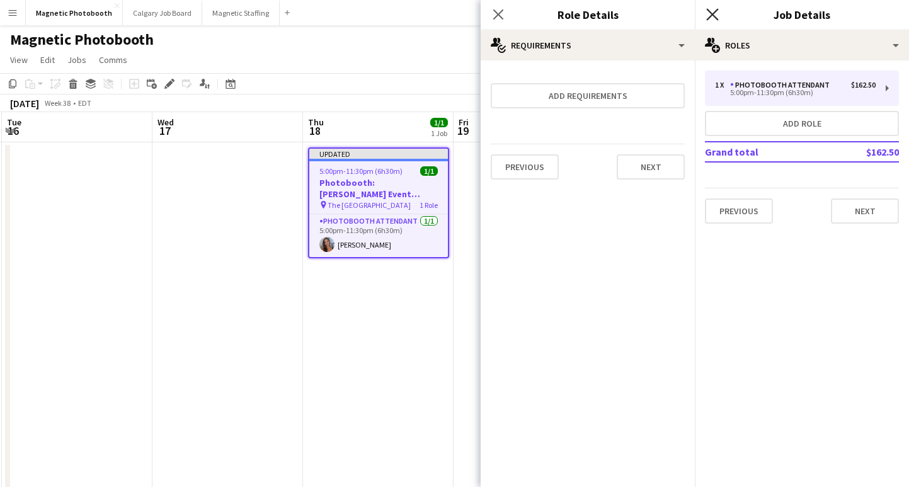
click at [708, 14] on icon "Close pop-in" at bounding box center [712, 14] width 12 height 12
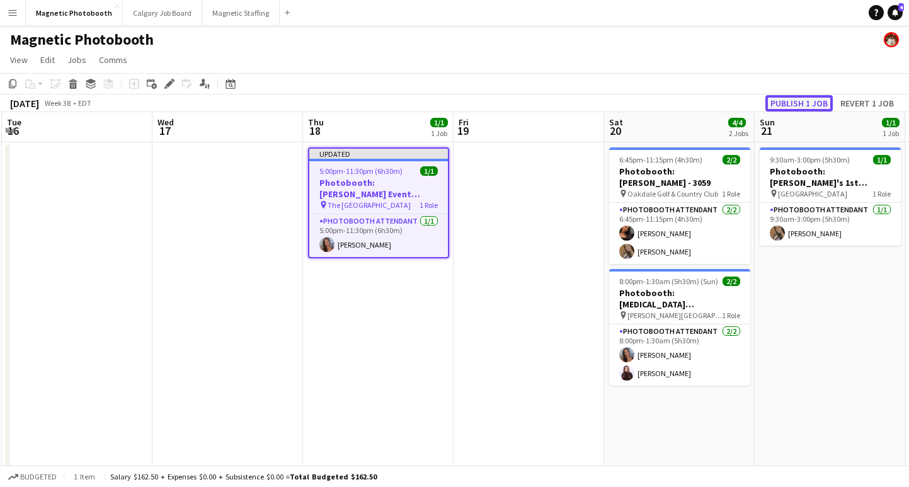
click at [797, 104] on button "Publish 1 job" at bounding box center [798, 103] width 67 height 16
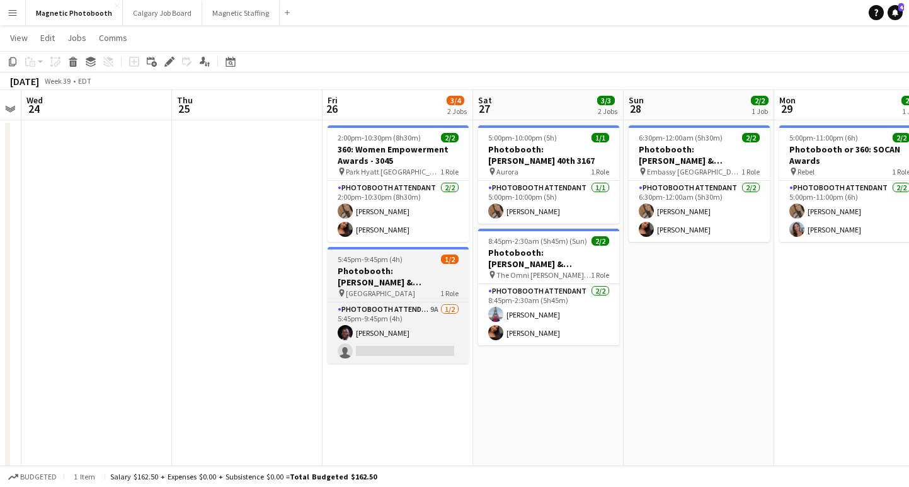
scroll to position [23, 0]
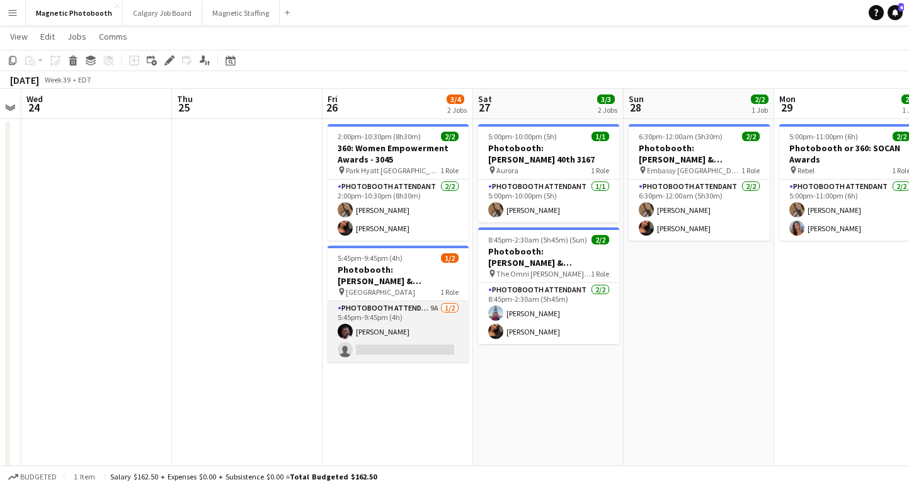
click at [384, 346] on app-card-role "Photobooth Attendant 9A [DATE] 5:45pm-9:45pm (4h) [PERSON_NAME] single-neutral-…" at bounding box center [397, 331] width 141 height 61
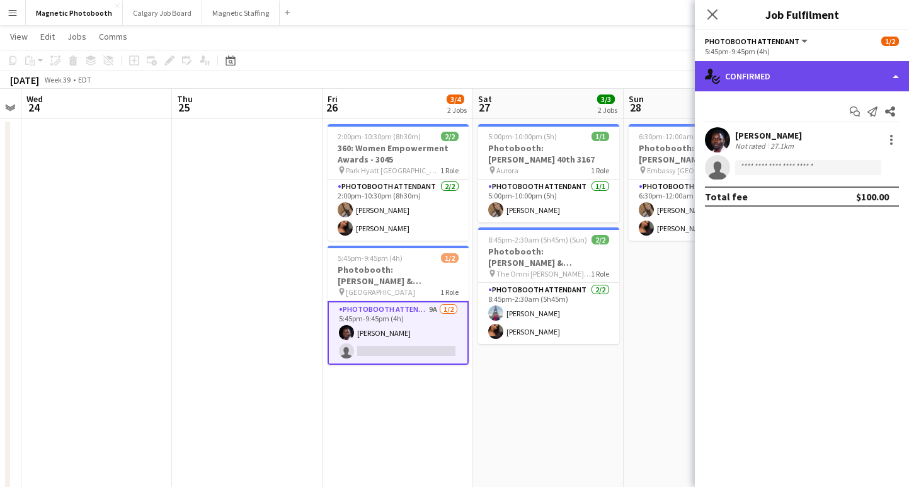
click at [758, 82] on div "single-neutral-actions-check-2 Confirmed" at bounding box center [802, 76] width 214 height 30
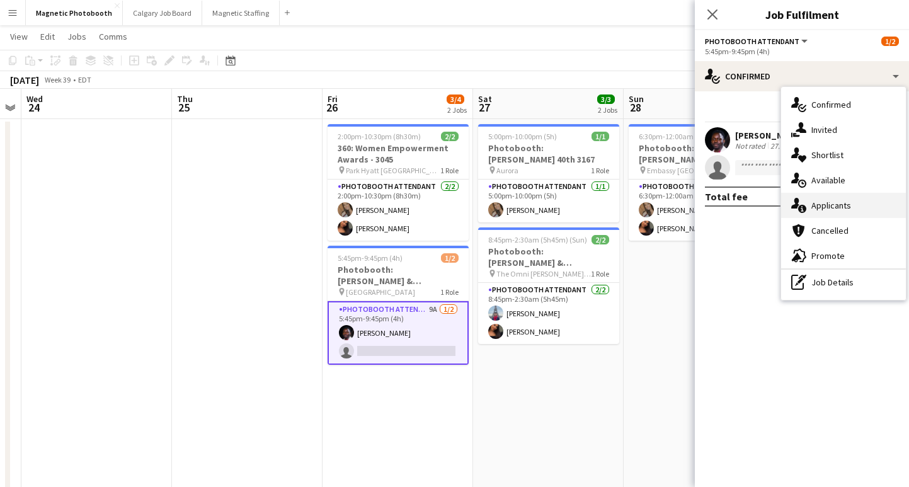
click at [824, 205] on div "single-neutral-actions-information Applicants" at bounding box center [843, 205] width 125 height 25
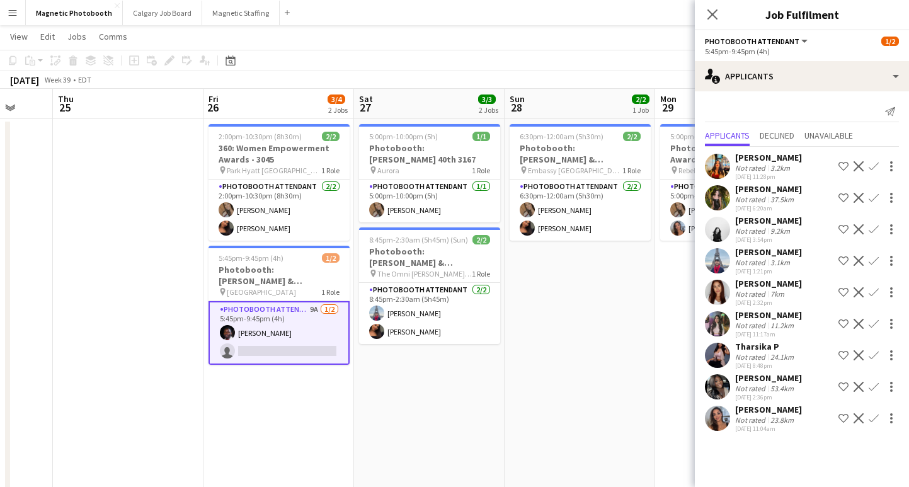
scroll to position [0, 550]
click at [873, 419] on app-icon "Confirm" at bounding box center [873, 418] width 10 height 10
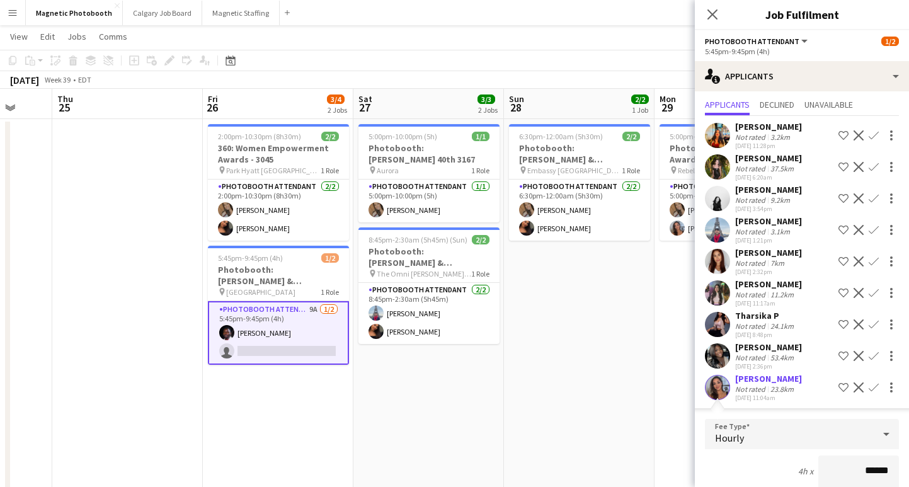
scroll to position [244, 0]
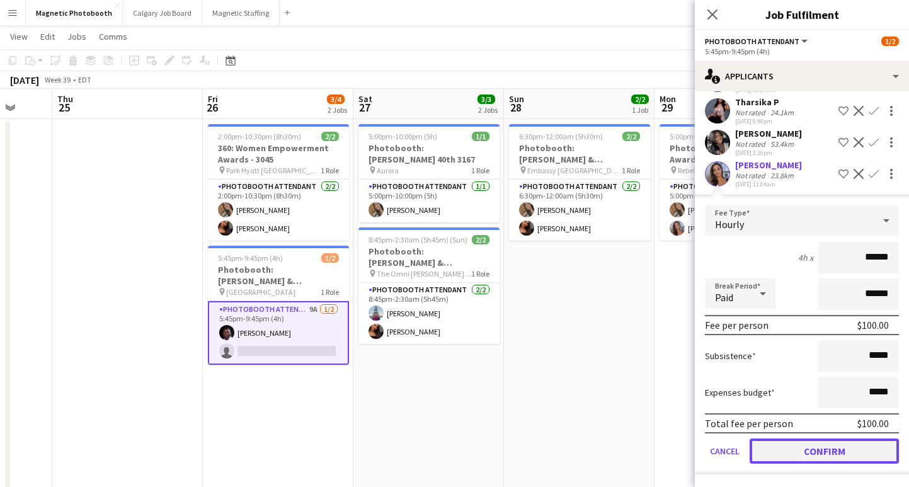
click at [781, 456] on button "Confirm" at bounding box center [823, 450] width 149 height 25
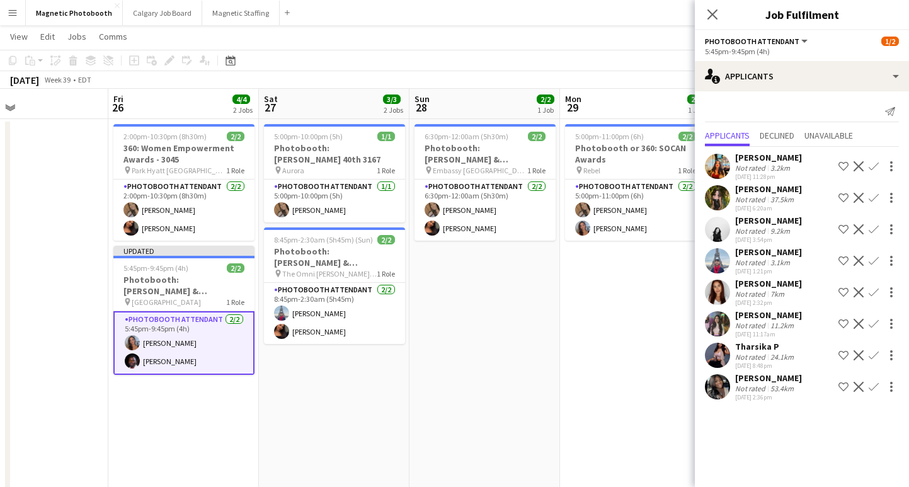
scroll to position [0, 645]
click at [521, 282] on app-date-cell "6:30pm-12:00am (5h30m) (Mon) 2/2 Photobooth: [PERSON_NAME] & [PERSON_NAME] Wedd…" at bounding box center [484, 367] width 150 height 497
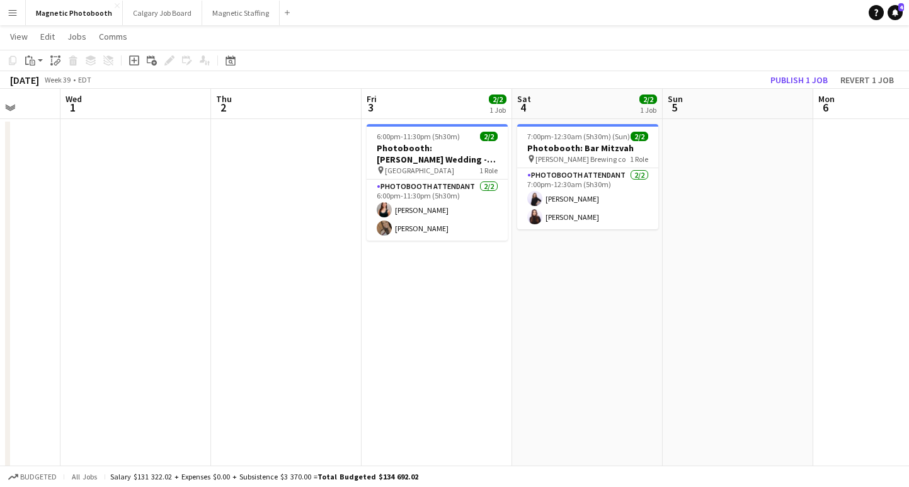
scroll to position [0, 589]
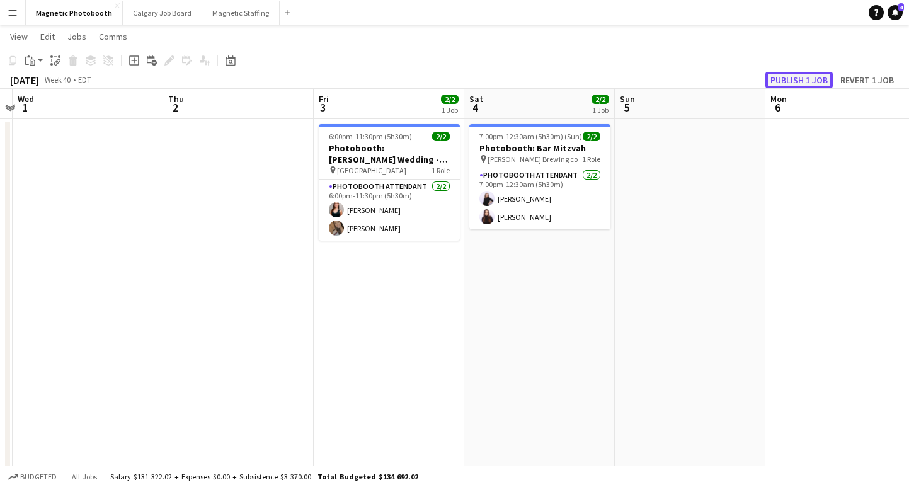
click at [797, 80] on button "Publish 1 job" at bounding box center [798, 80] width 67 height 16
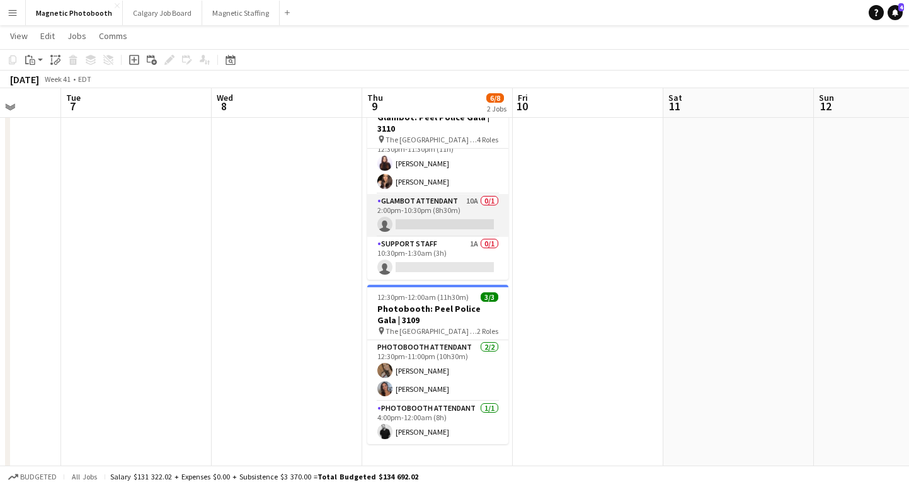
scroll to position [64, 0]
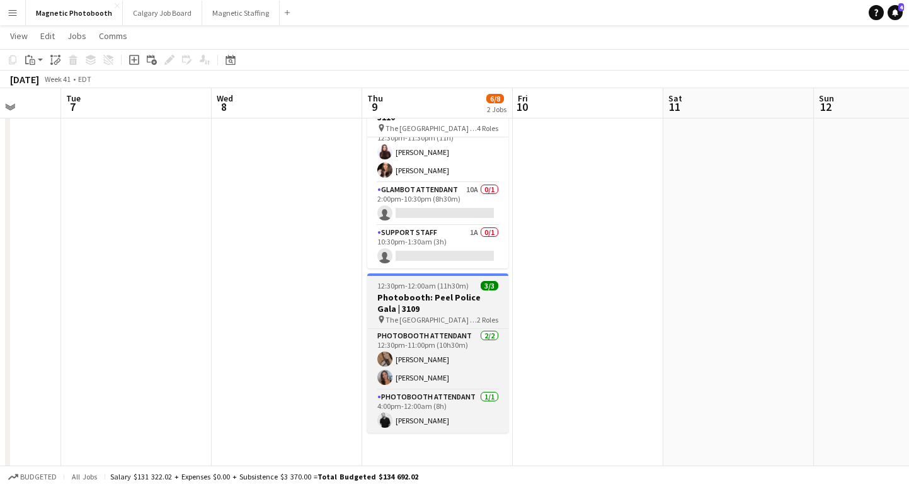
click at [404, 302] on h3 "Photobooth: Peel Police Gala | 3109" at bounding box center [437, 303] width 141 height 23
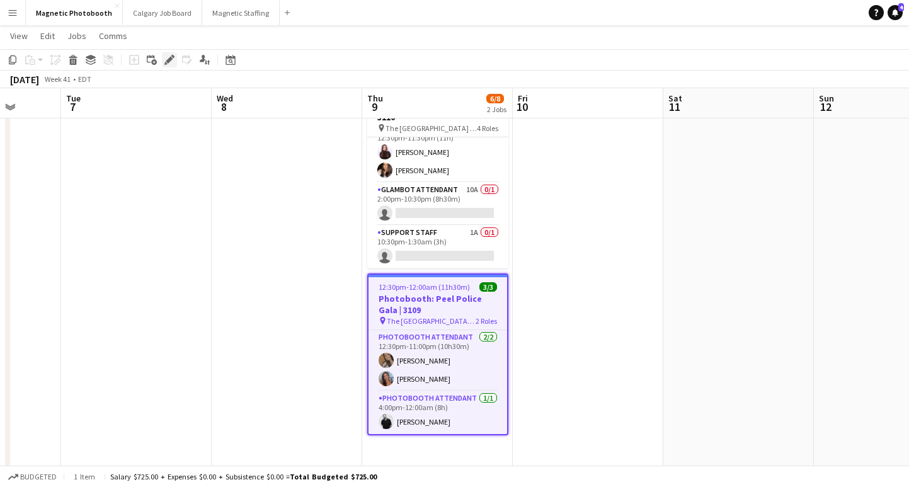
click at [171, 57] on icon "Edit" at bounding box center [169, 60] width 10 height 10
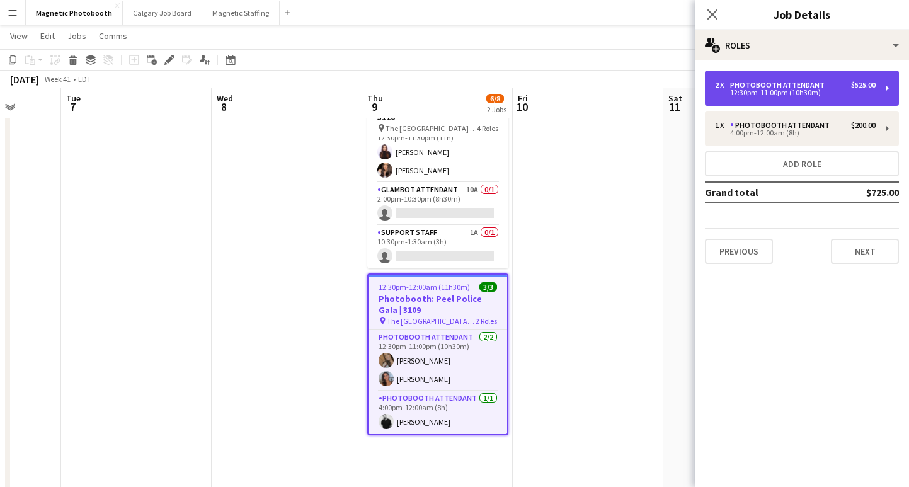
click at [776, 89] on div "12:30pm-11:00pm (10h30m)" at bounding box center [795, 92] width 161 height 6
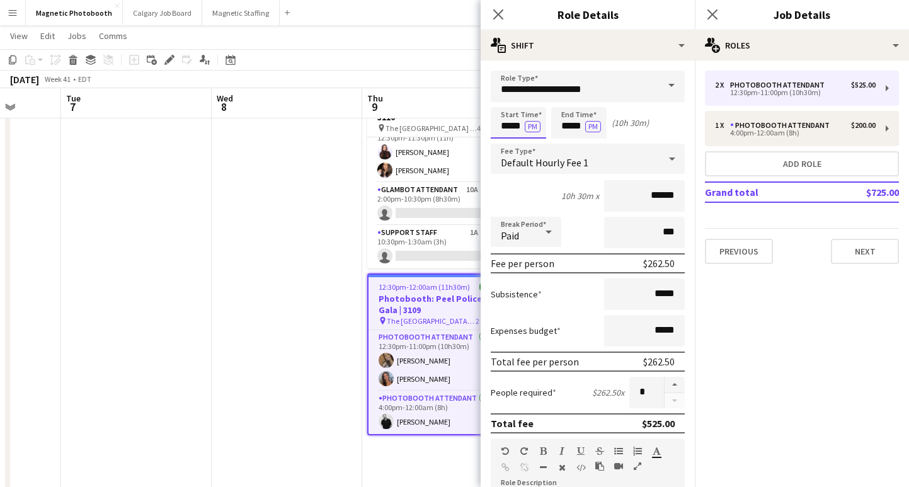
click at [508, 128] on input "*****" at bounding box center [518, 122] width 55 height 31
type input "*****"
click at [538, 196] on div "9h x ******" at bounding box center [588, 195] width 194 height 31
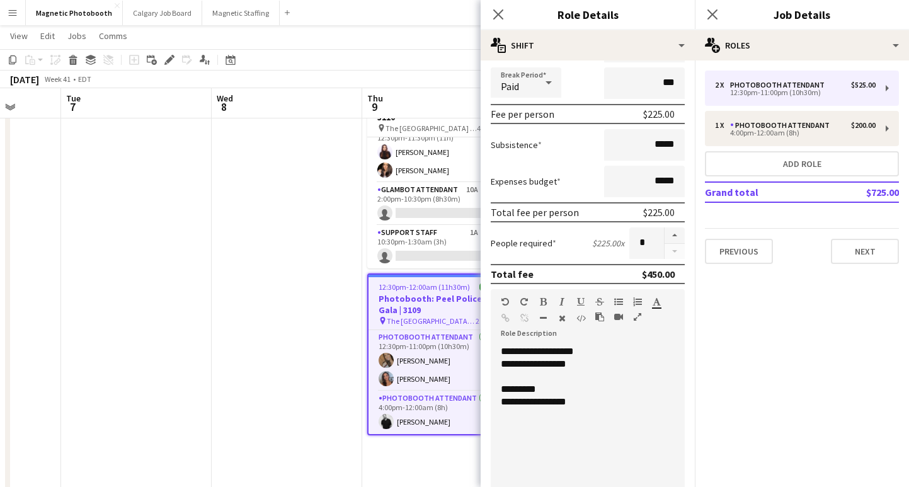
scroll to position [302, 0]
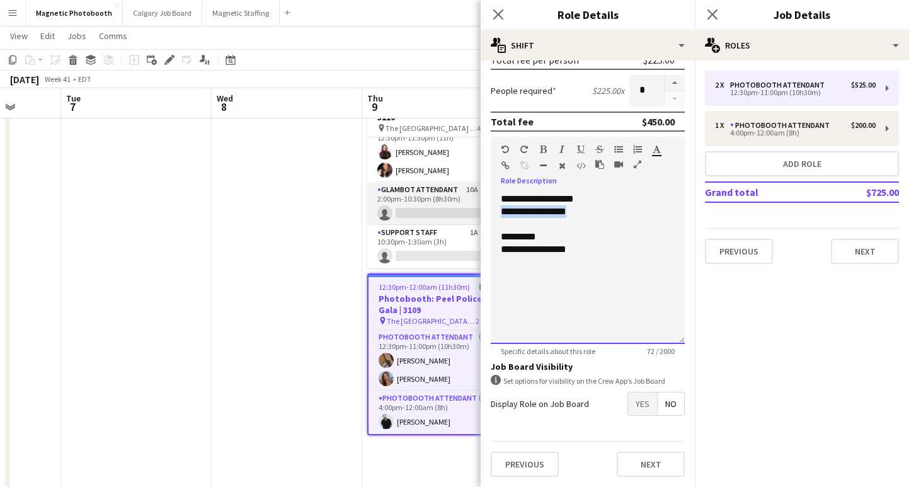
drag, startPoint x: 582, startPoint y: 216, endPoint x: 462, endPoint y: 213, distance: 119.7
click at [462, 213] on body "Menu Boards Boards Boards All jobs Status Workforce Workforce My Workforce Recr…" at bounding box center [454, 265] width 909 height 659
click at [598, 261] on div at bounding box center [588, 262] width 174 height 13
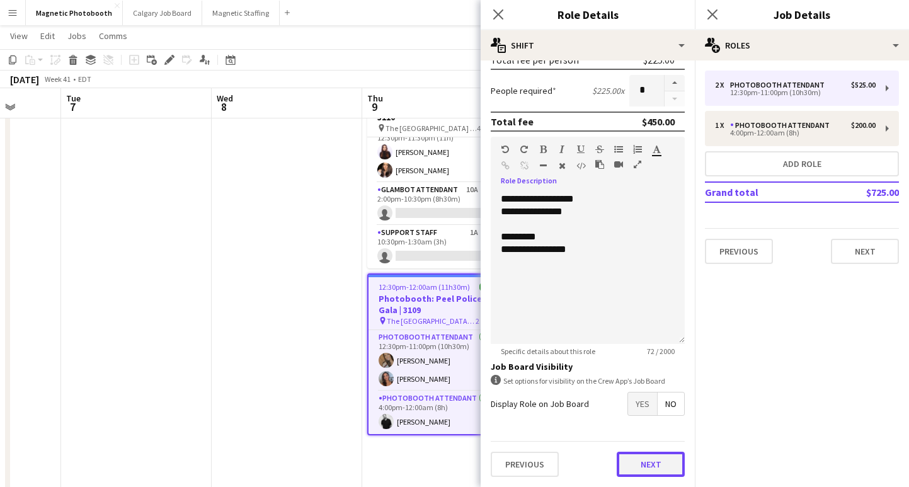
click at [646, 466] on button "Next" at bounding box center [650, 463] width 68 height 25
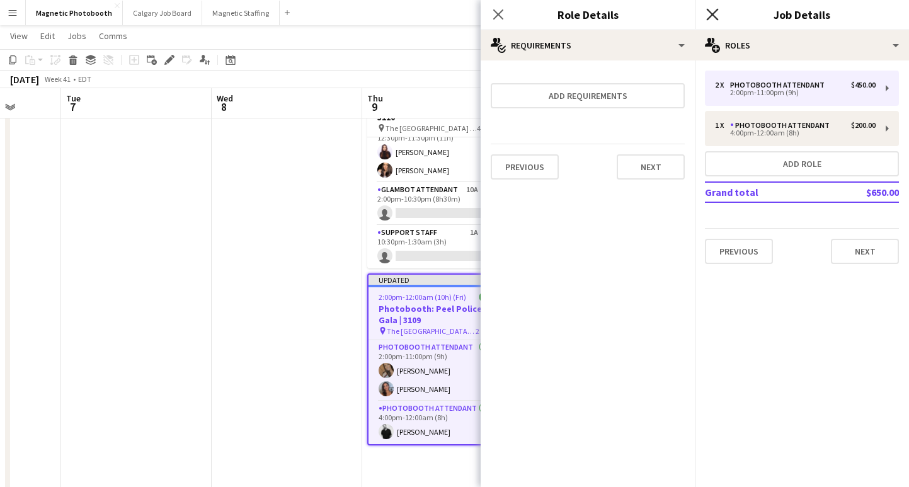
click at [715, 16] on icon "Close pop-in" at bounding box center [712, 14] width 12 height 12
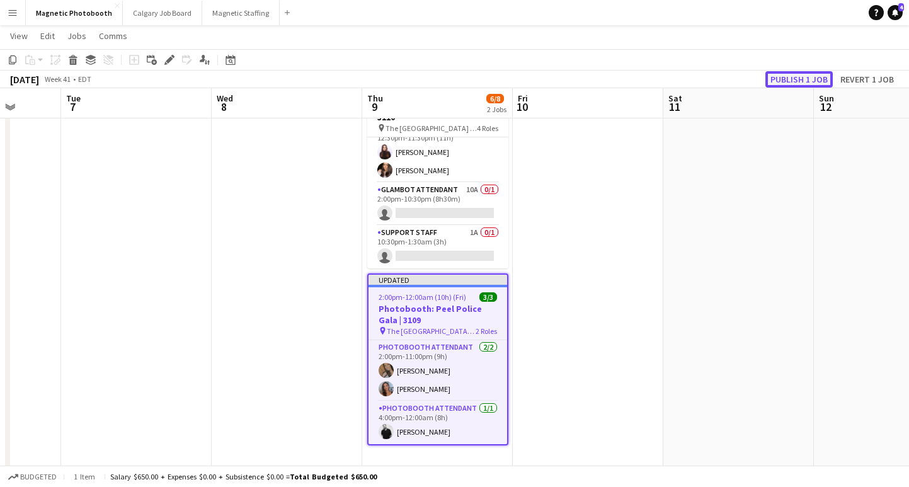
click at [781, 81] on button "Publish 1 job" at bounding box center [798, 79] width 67 height 16
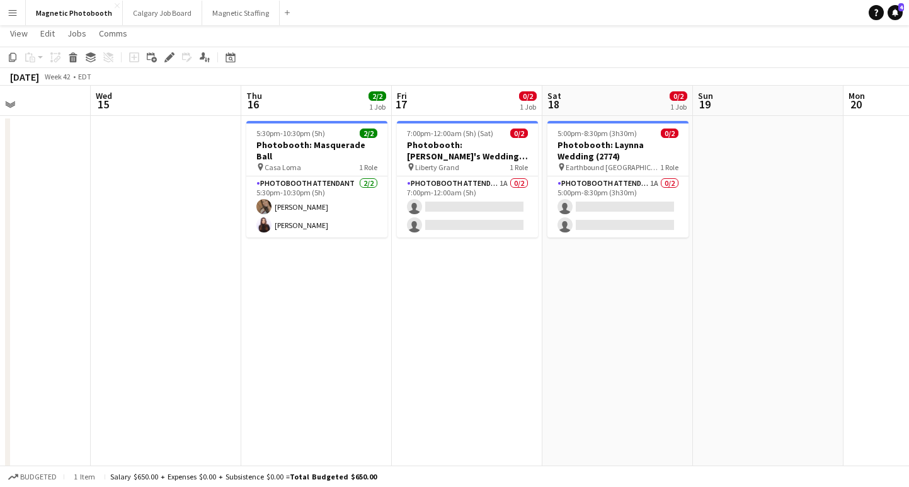
scroll to position [0, 545]
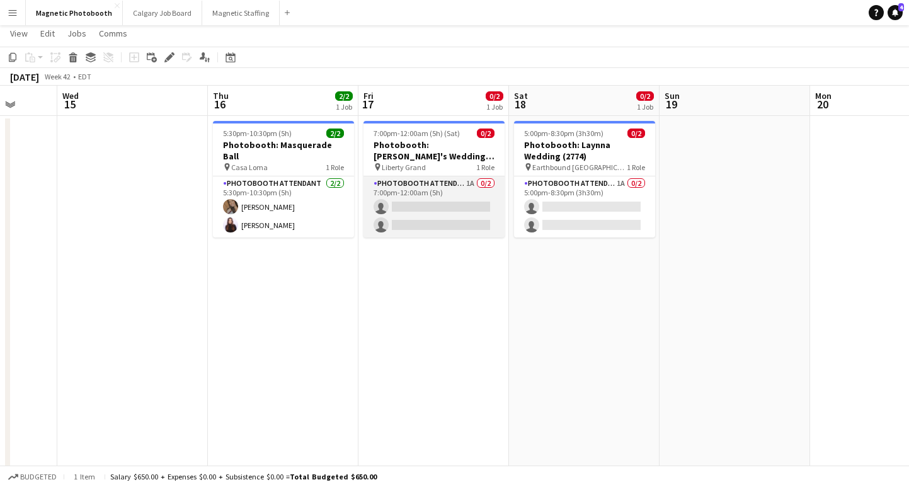
click at [460, 214] on app-card-role "Photobooth Attendant 1A 0/2 7:00pm-12:00am (5h) single-neutral-actions single-n…" at bounding box center [433, 206] width 141 height 61
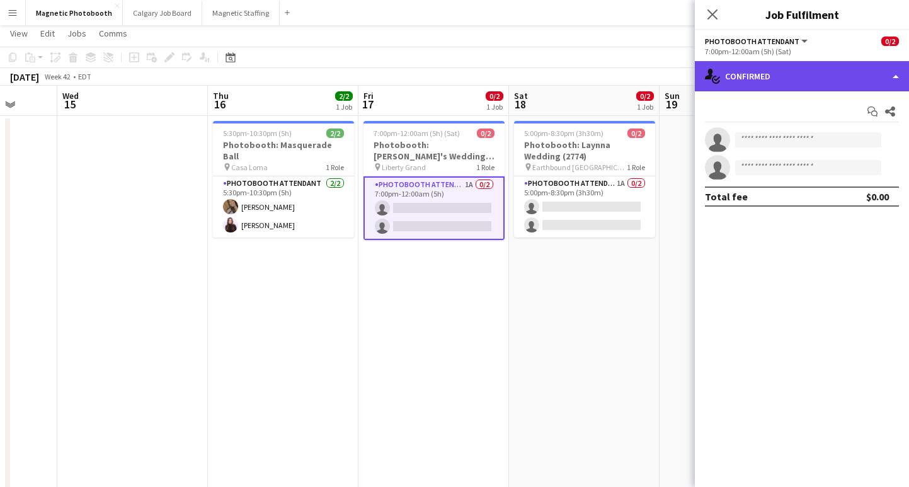
click at [723, 77] on div "single-neutral-actions-check-2 Confirmed" at bounding box center [802, 76] width 214 height 30
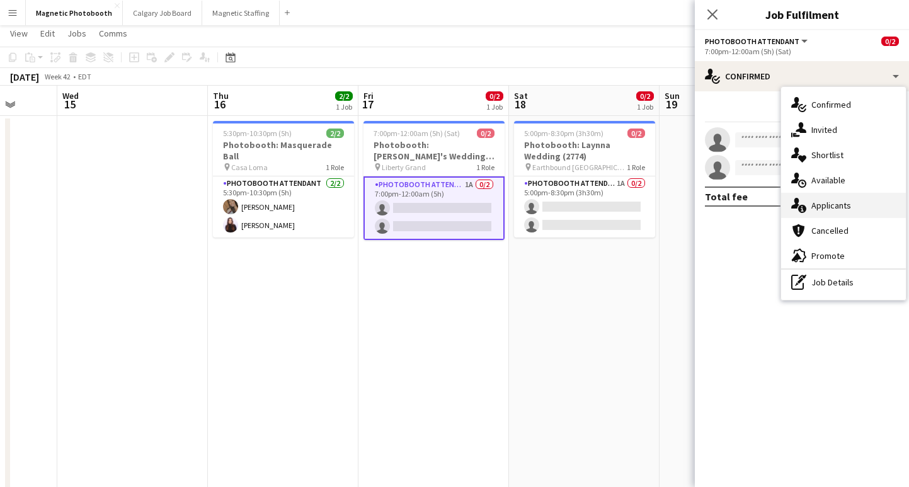
click at [834, 206] on div "single-neutral-actions-information Applicants" at bounding box center [843, 205] width 125 height 25
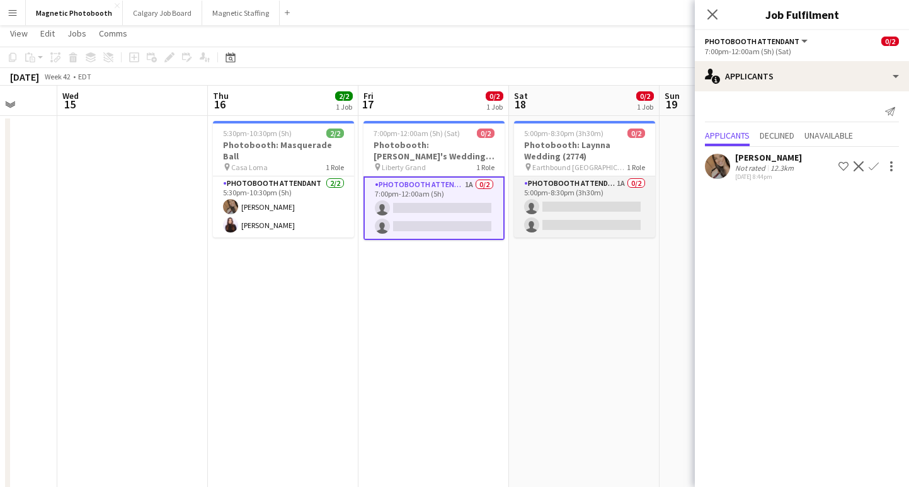
click at [600, 218] on app-card-role "Photobooth Attendant 1A 0/2 5:00pm-8:30pm (3h30m) single-neutral-actions single…" at bounding box center [584, 206] width 141 height 61
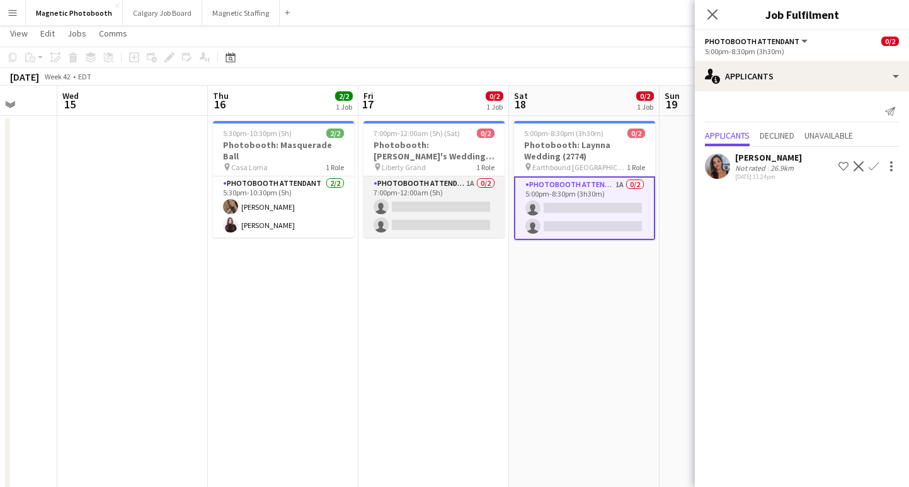
click at [482, 219] on app-card-role "Photobooth Attendant 1A 0/2 7:00pm-12:00am (5h) single-neutral-actions single-n…" at bounding box center [433, 206] width 141 height 61
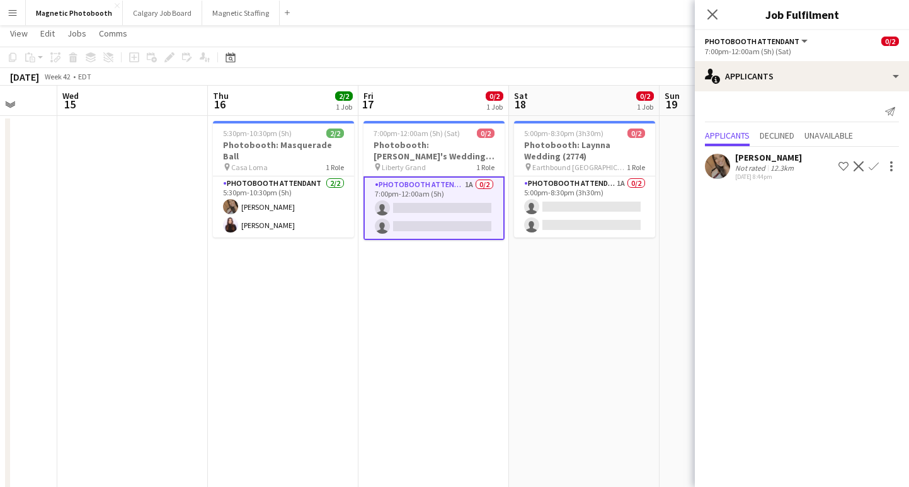
click at [873, 168] on app-icon "Confirm" at bounding box center [873, 166] width 10 height 10
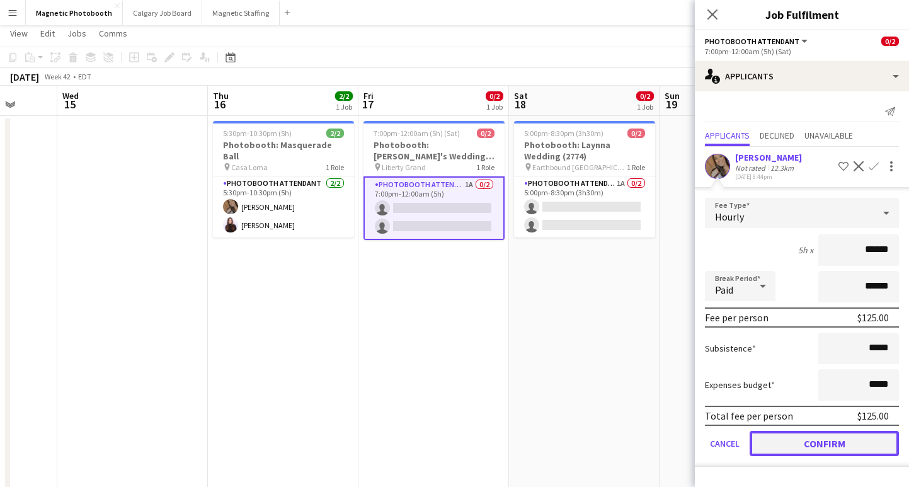
click at [795, 436] on button "Confirm" at bounding box center [823, 443] width 149 height 25
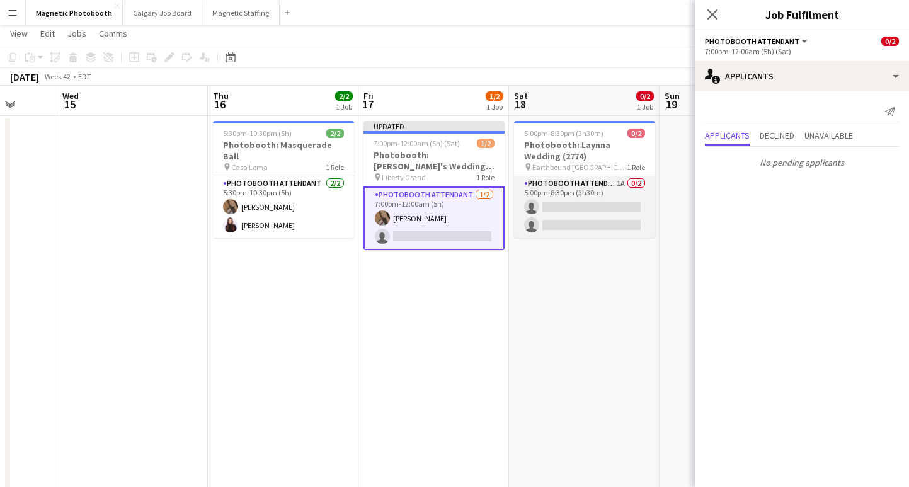
click at [623, 222] on app-card-role "Photobooth Attendant 1A 0/2 5:00pm-8:30pm (3h30m) single-neutral-actions single…" at bounding box center [584, 206] width 141 height 61
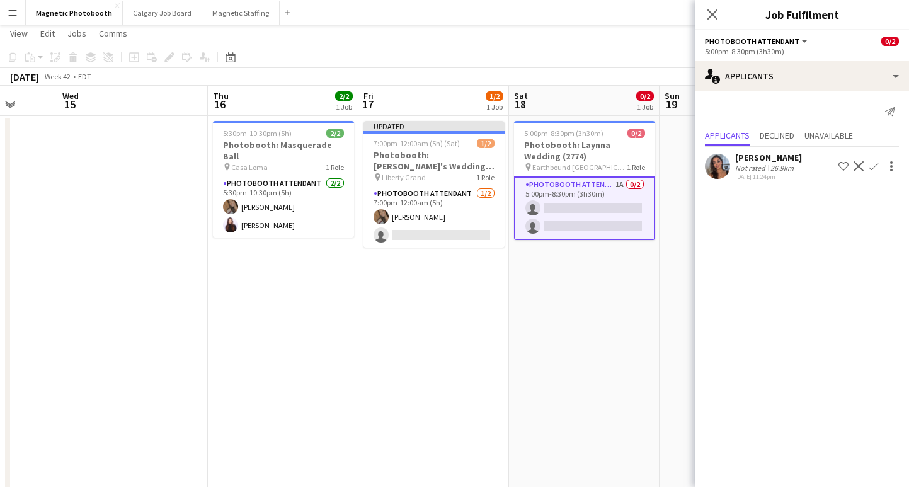
click at [873, 171] on button "Confirm" at bounding box center [873, 166] width 15 height 15
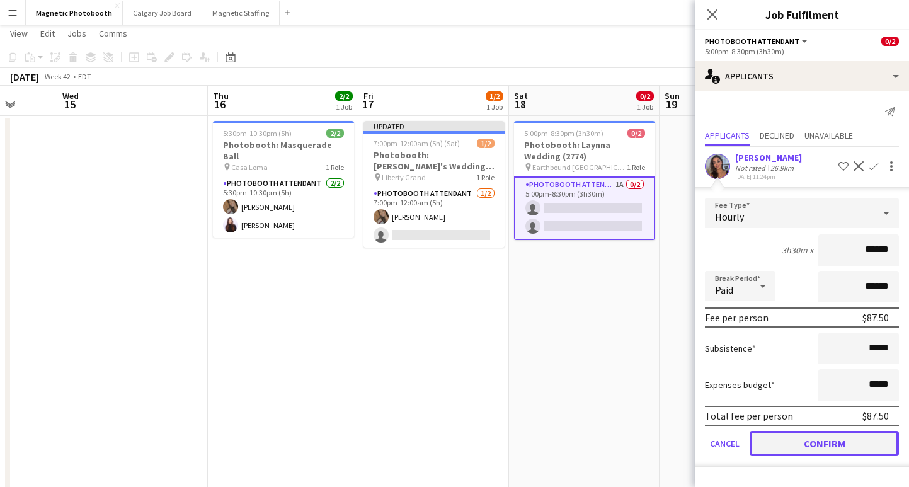
click at [806, 436] on button "Confirm" at bounding box center [823, 443] width 149 height 25
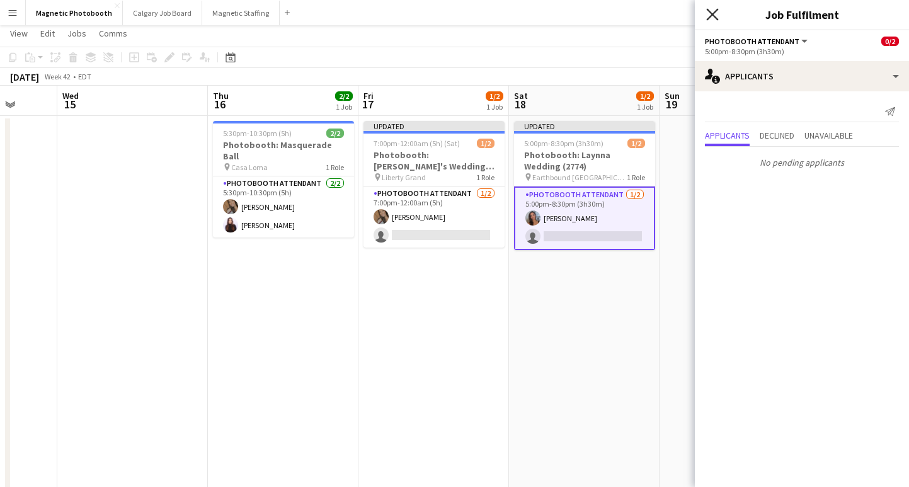
click at [713, 14] on icon "Close pop-in" at bounding box center [712, 14] width 12 height 12
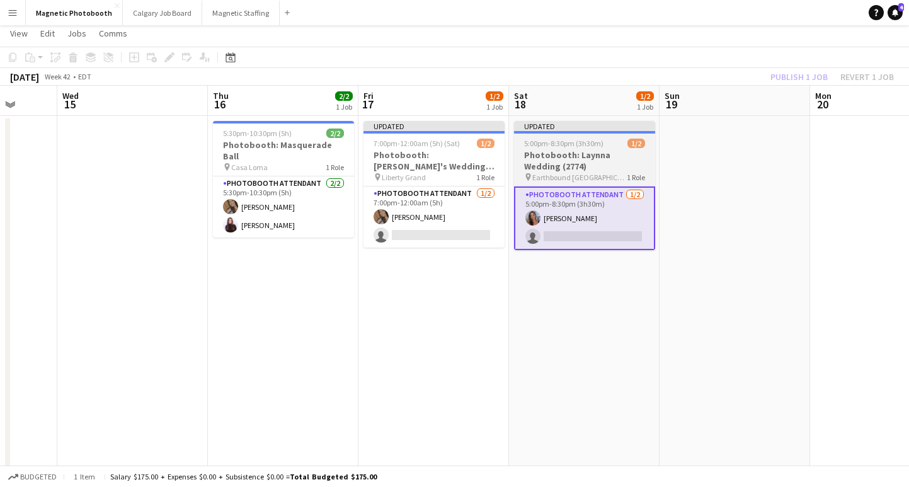
click at [571, 146] on span "5:00pm-8:30pm (3h30m)" at bounding box center [563, 143] width 79 height 9
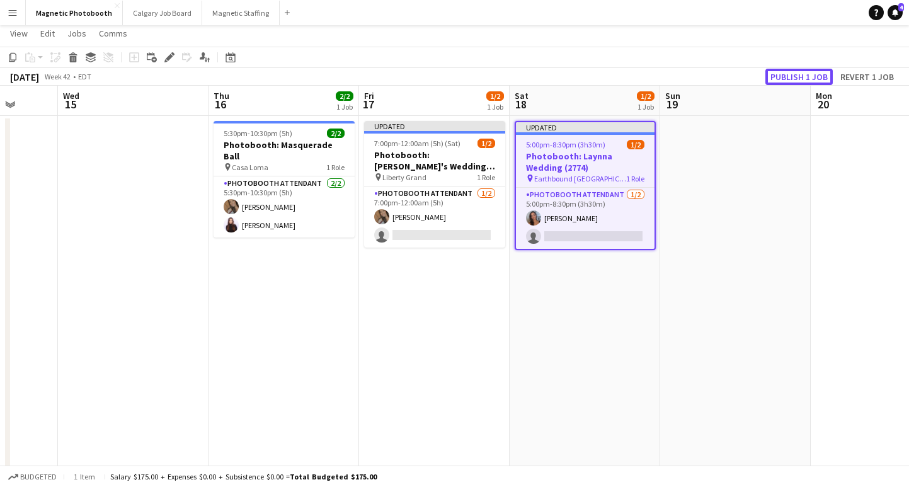
click at [801, 81] on button "Publish 1 job" at bounding box center [798, 77] width 67 height 16
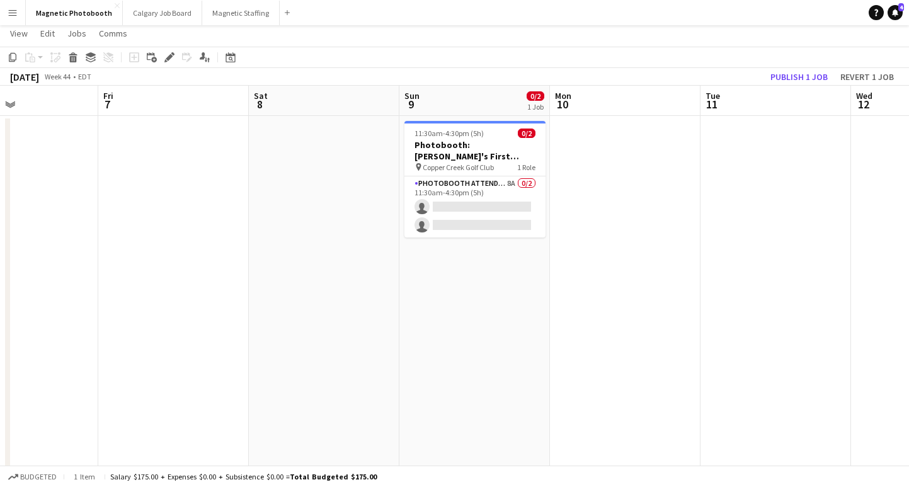
scroll to position [0, 399]
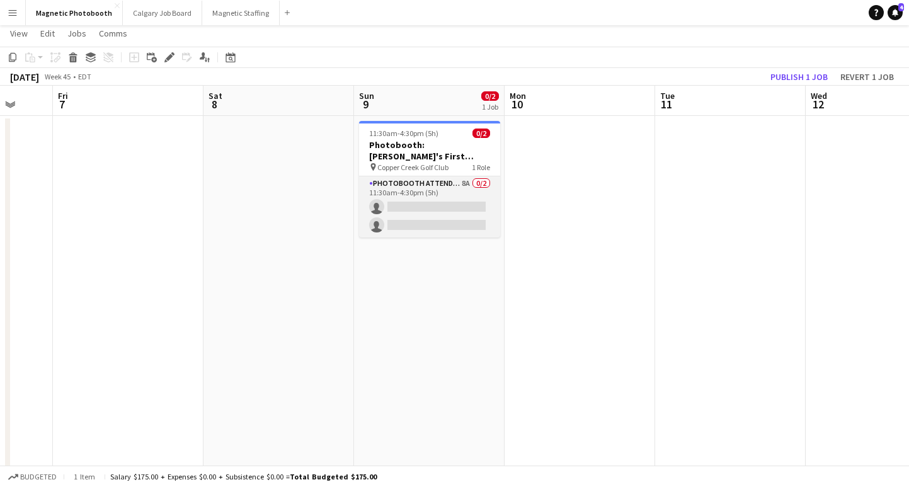
click at [449, 210] on app-card-role "Photobooth Attendant 8A 0/2 11:30am-4:30pm (5h) single-neutral-actions single-n…" at bounding box center [429, 206] width 141 height 61
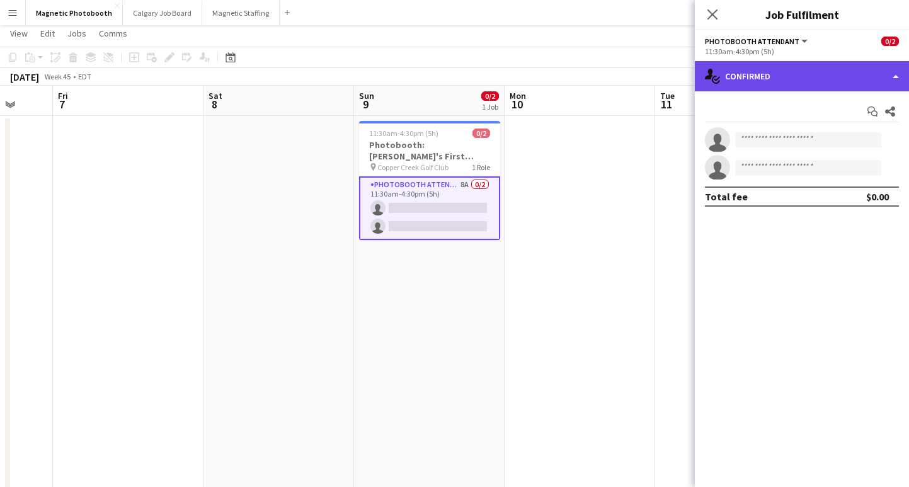
click at [773, 81] on div "single-neutral-actions-check-2 Confirmed" at bounding box center [802, 76] width 214 height 30
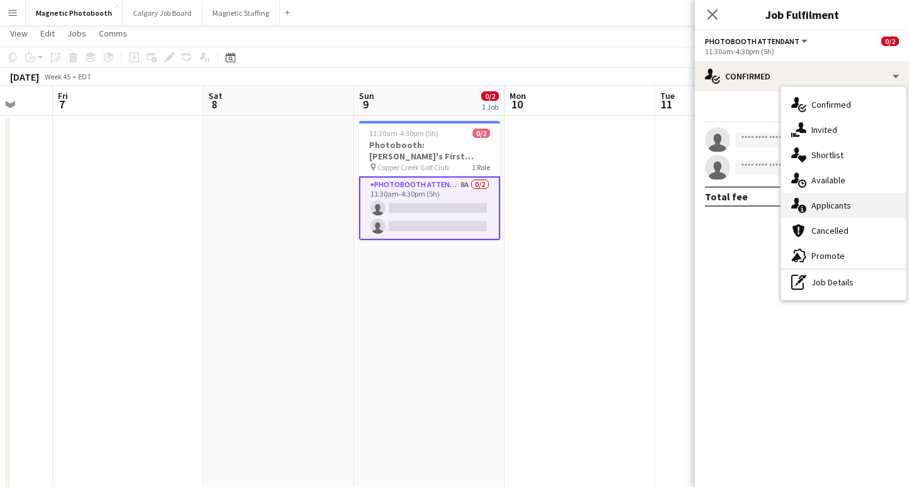
click at [843, 217] on div "single-neutral-actions-information Applicants" at bounding box center [843, 205] width 125 height 25
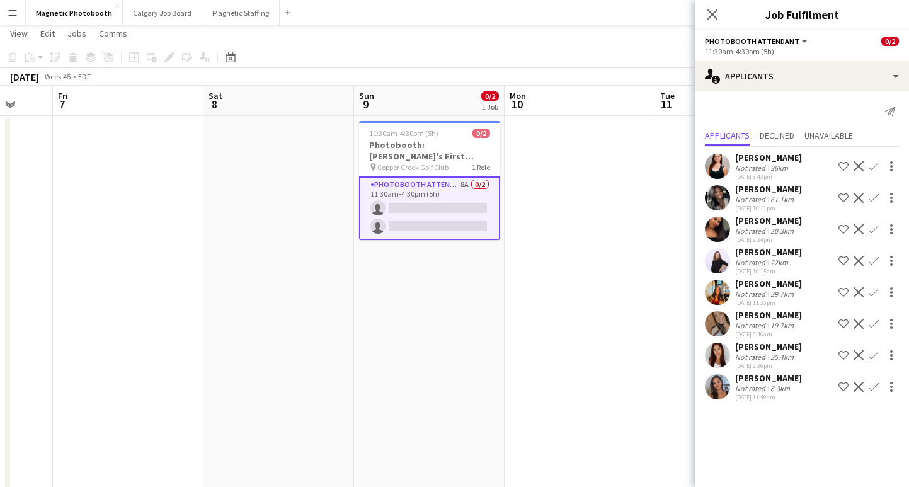
click at [874, 324] on app-icon "Confirm" at bounding box center [873, 324] width 10 height 10
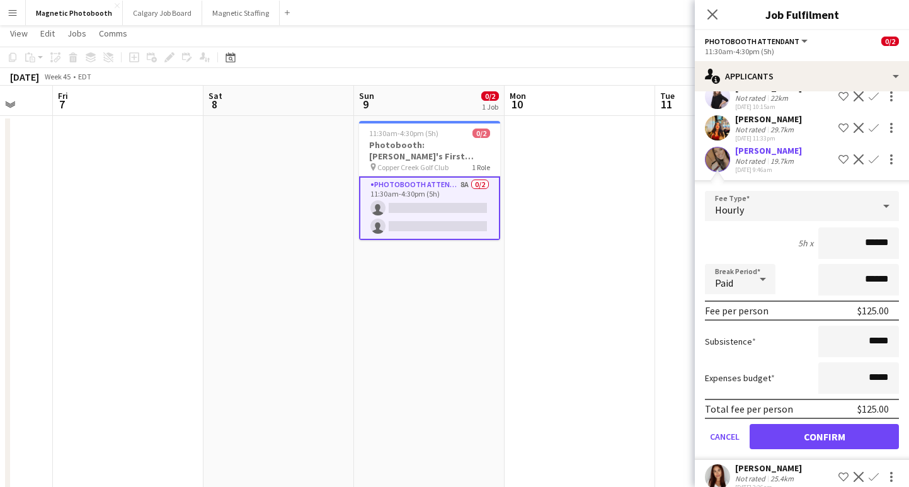
scroll to position [210, 0]
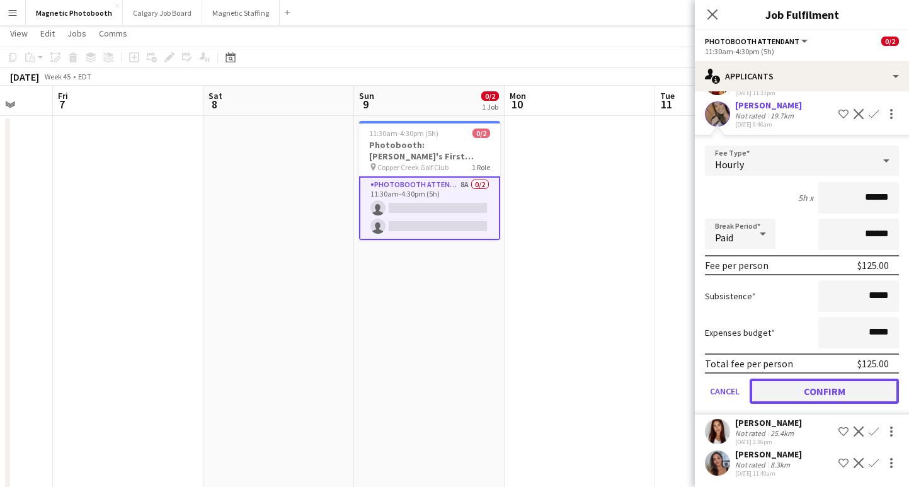
click at [780, 395] on button "Confirm" at bounding box center [823, 390] width 149 height 25
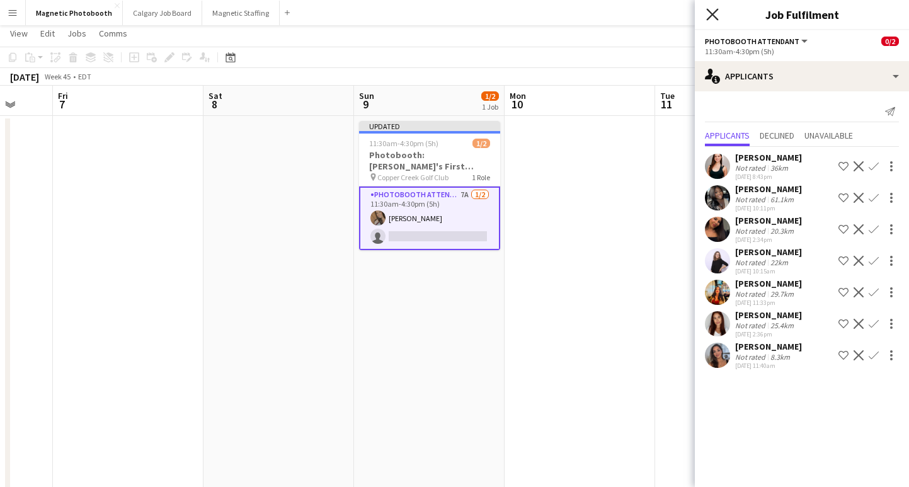
click at [707, 16] on icon "Close pop-in" at bounding box center [712, 14] width 12 height 12
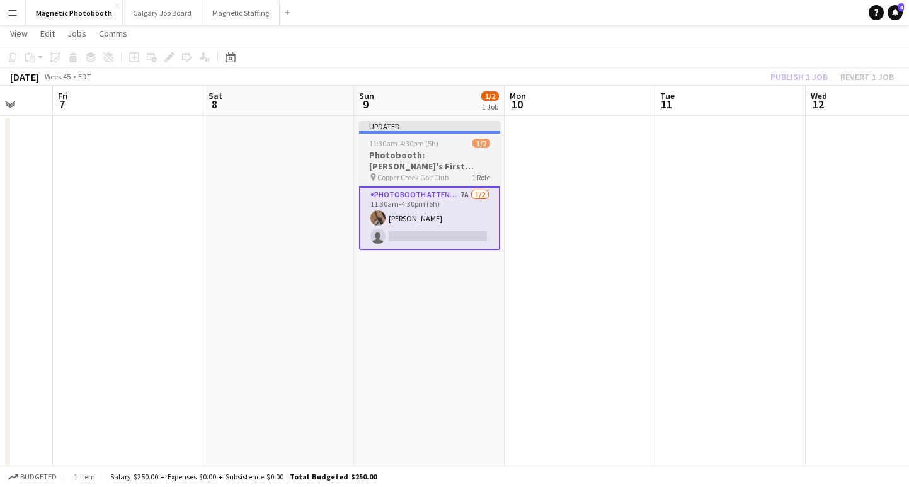
click at [430, 166] on h3 "Photobooth: [PERSON_NAME]'s First Birthday (#1 - 3049)" at bounding box center [429, 160] width 141 height 23
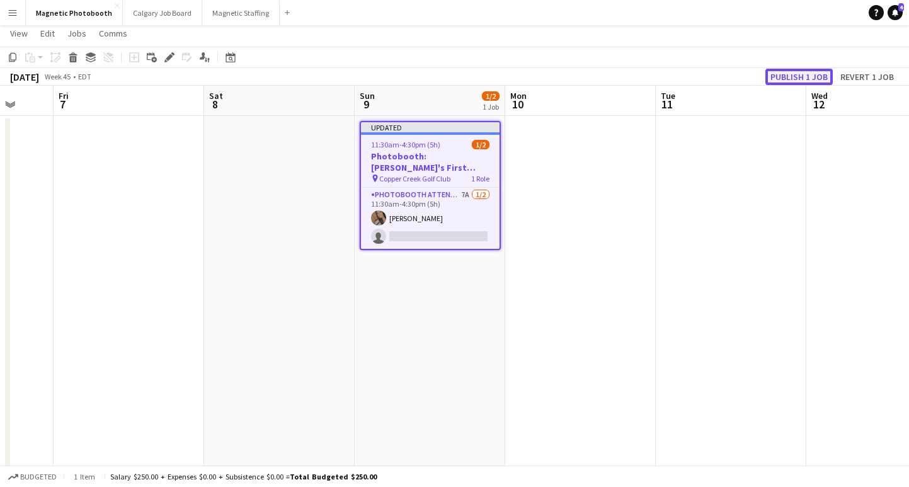
click at [789, 74] on button "Publish 1 job" at bounding box center [798, 77] width 67 height 16
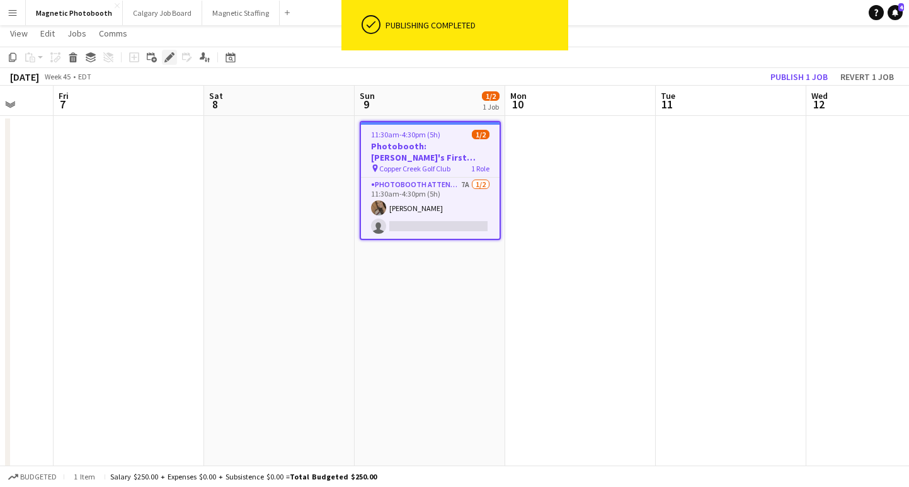
click at [168, 55] on icon "Edit" at bounding box center [169, 57] width 10 height 10
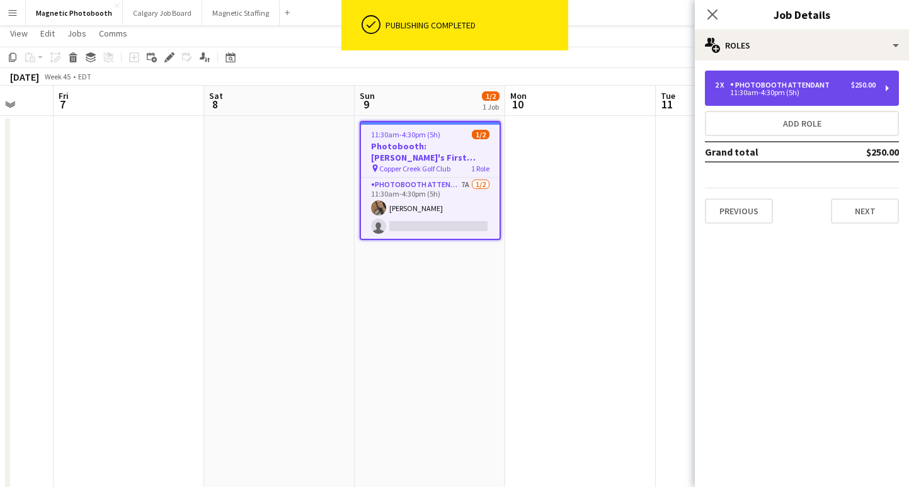
click at [761, 94] on div "11:30am-4:30pm (5h)" at bounding box center [795, 92] width 161 height 6
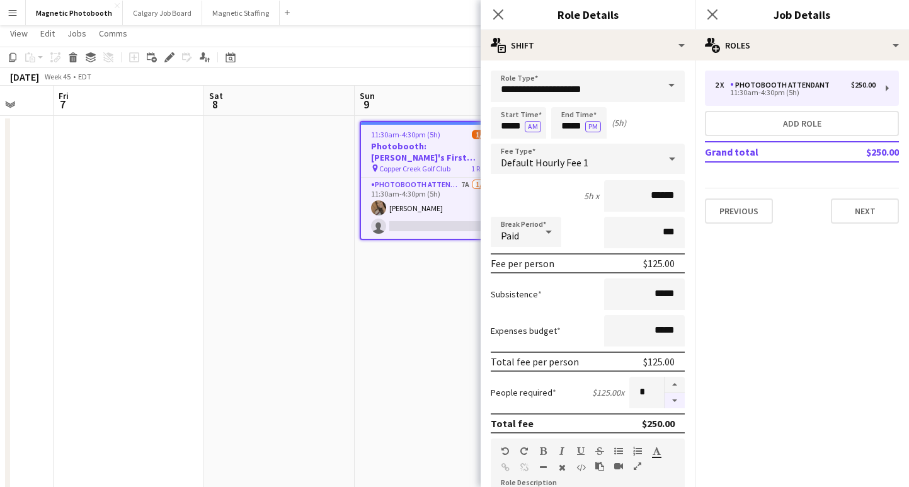
click at [676, 399] on button "button" at bounding box center [674, 401] width 20 height 16
type input "*"
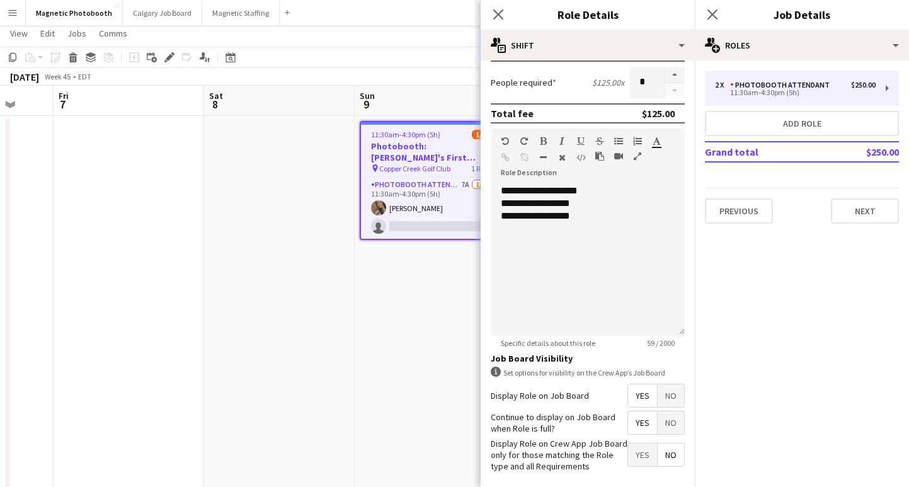
scroll to position [366, 0]
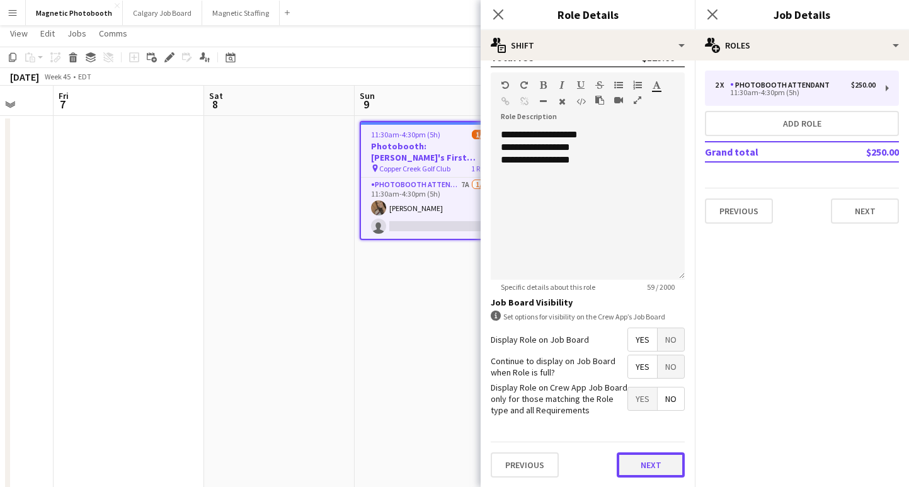
click at [644, 455] on button "Next" at bounding box center [650, 464] width 68 height 25
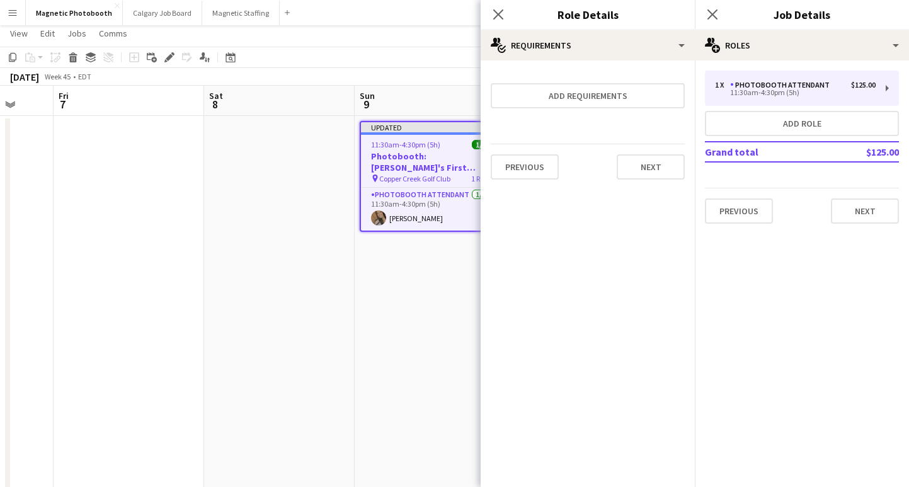
scroll to position [0, 0]
click at [713, 19] on icon "Close pop-in" at bounding box center [712, 14] width 12 height 12
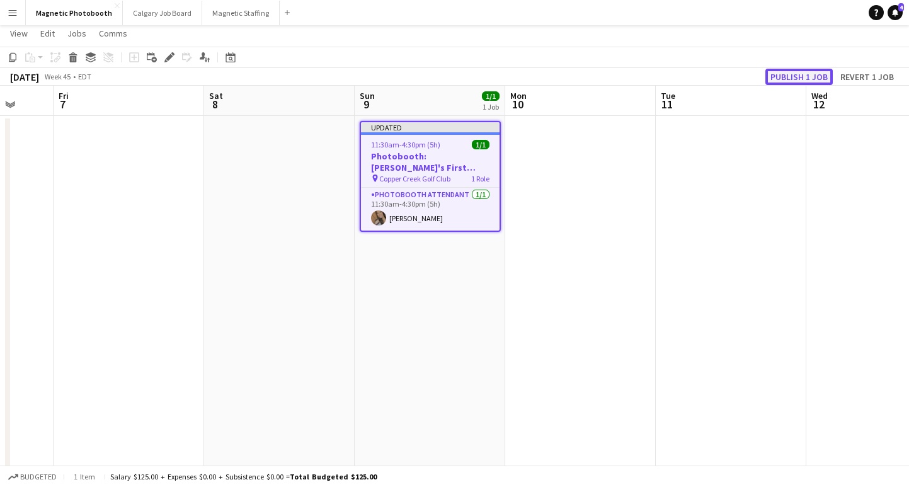
click at [785, 76] on button "Publish 1 job" at bounding box center [798, 77] width 67 height 16
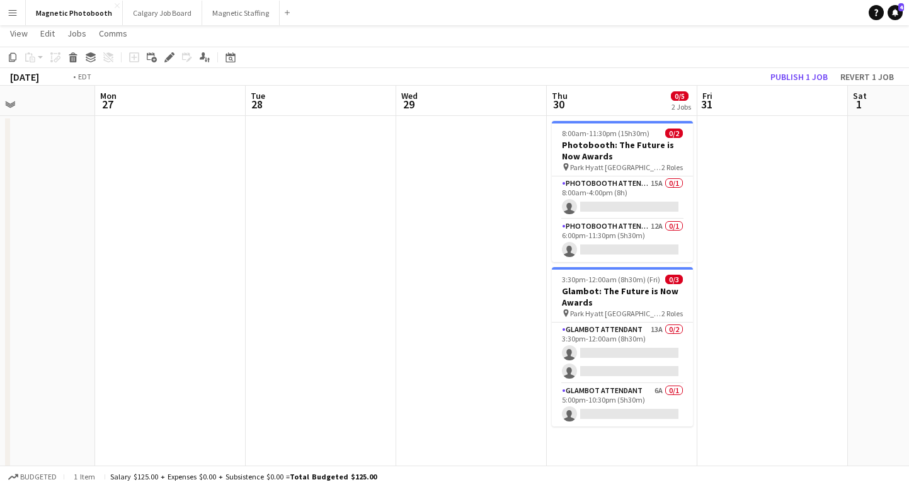
scroll to position [0, 622]
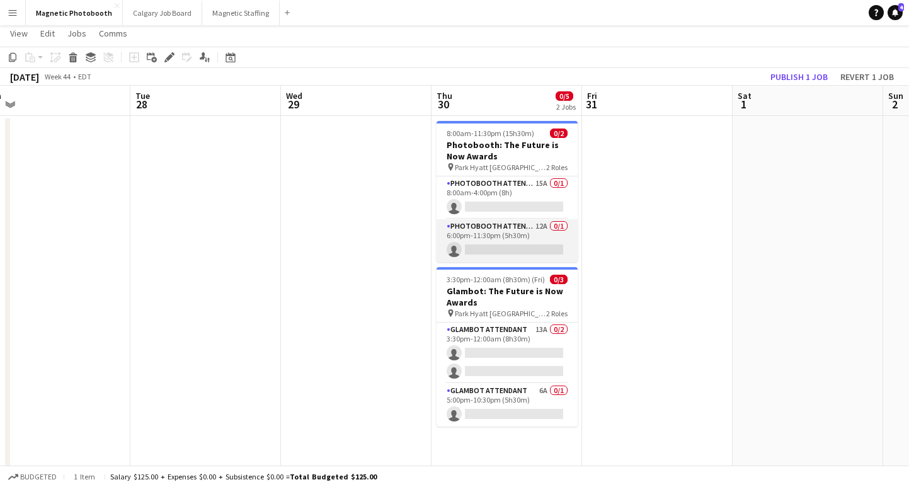
click at [494, 248] on app-card-role "Photobooth Attendant 12A 0/1 6:00pm-11:30pm (5h30m) single-neutral-actions" at bounding box center [506, 240] width 141 height 43
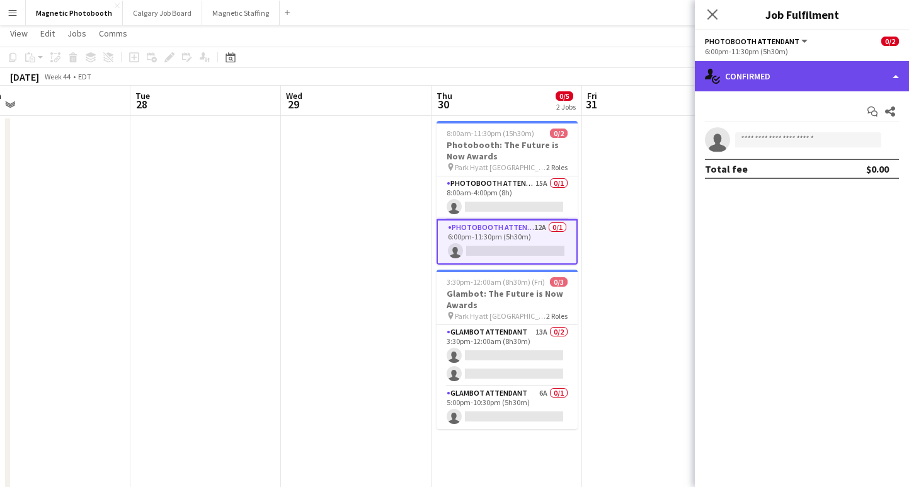
click at [769, 82] on div "single-neutral-actions-check-2 Confirmed" at bounding box center [802, 76] width 214 height 30
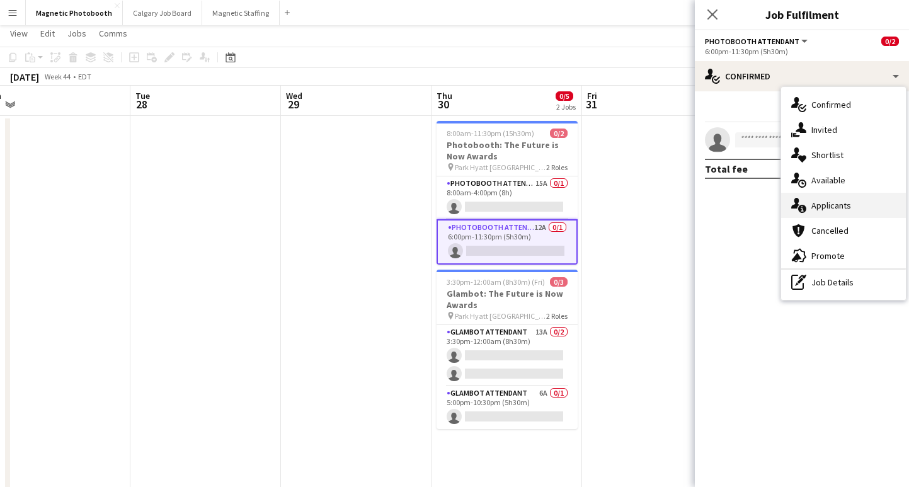
click at [831, 194] on div "single-neutral-actions-information Applicants" at bounding box center [843, 205] width 125 height 25
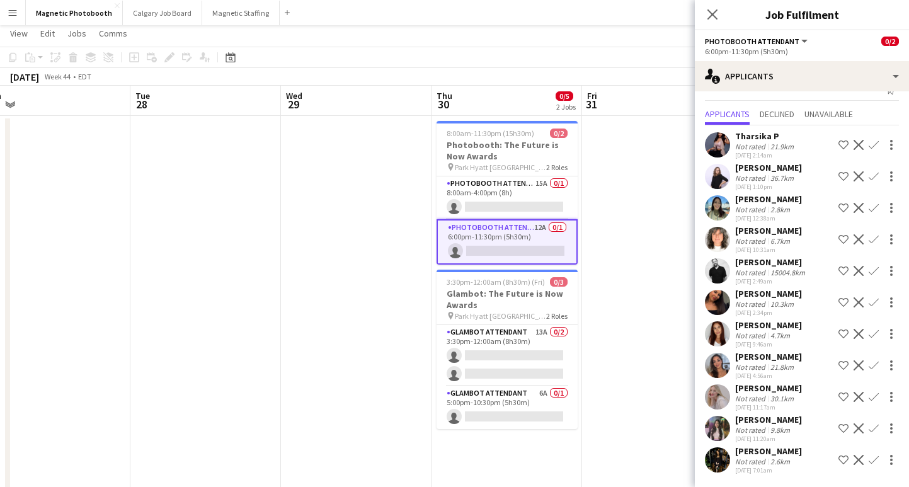
scroll to position [20, 0]
click at [873, 398] on app-icon "Confirm" at bounding box center [873, 398] width 10 height 10
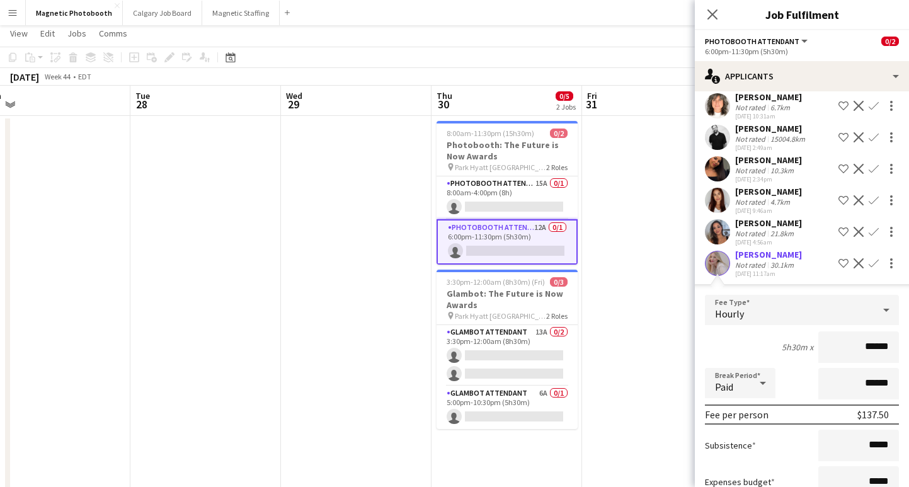
scroll to position [307, 0]
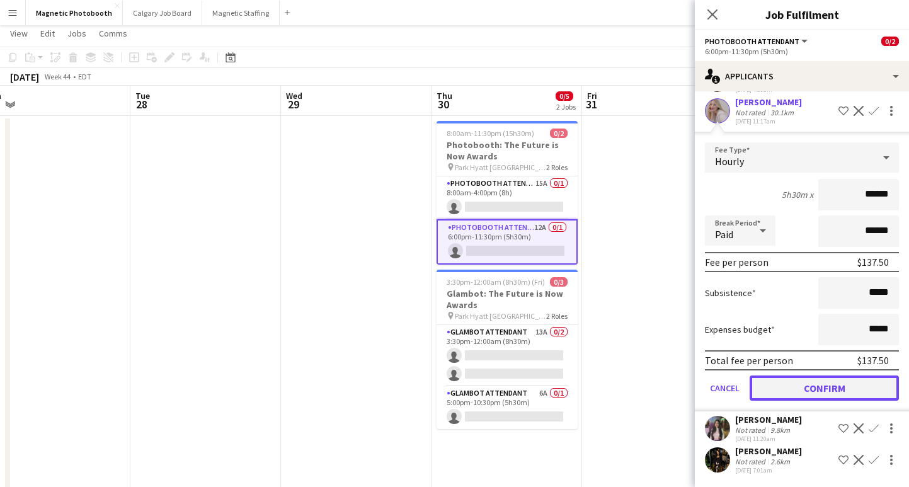
click at [818, 388] on button "Confirm" at bounding box center [823, 387] width 149 height 25
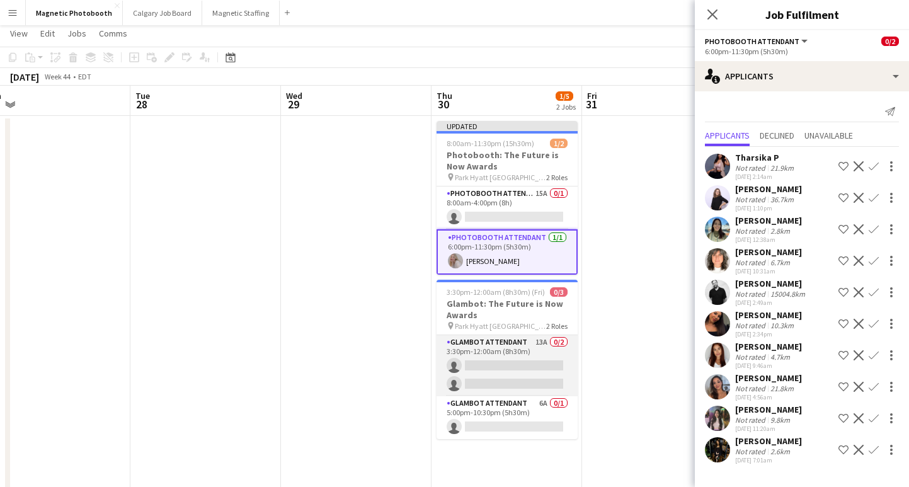
click at [501, 367] on app-card-role "Glambot Attendant 13A 0/2 3:30pm-12:00am (8h30m) single-neutral-actions single-…" at bounding box center [506, 365] width 141 height 61
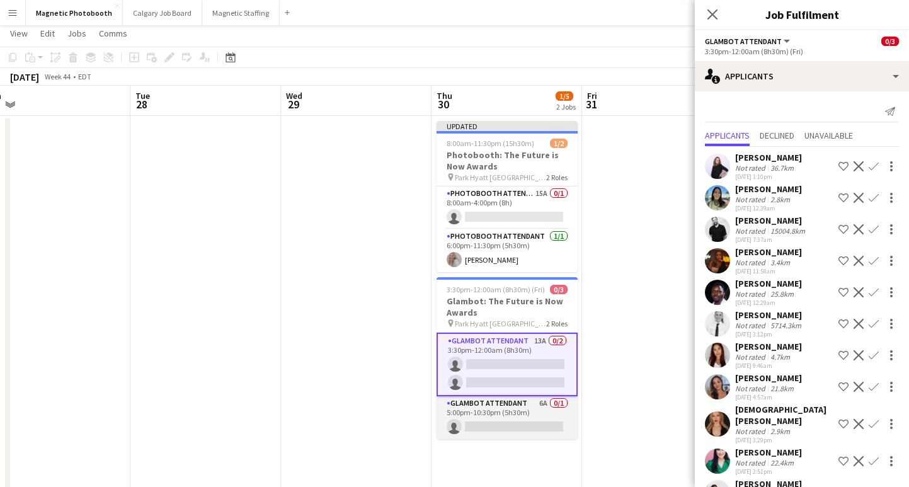
click at [525, 421] on app-card-role "Glambot Attendant 6A 0/1 5:00pm-10:30pm (5h30m) single-neutral-actions" at bounding box center [506, 417] width 141 height 43
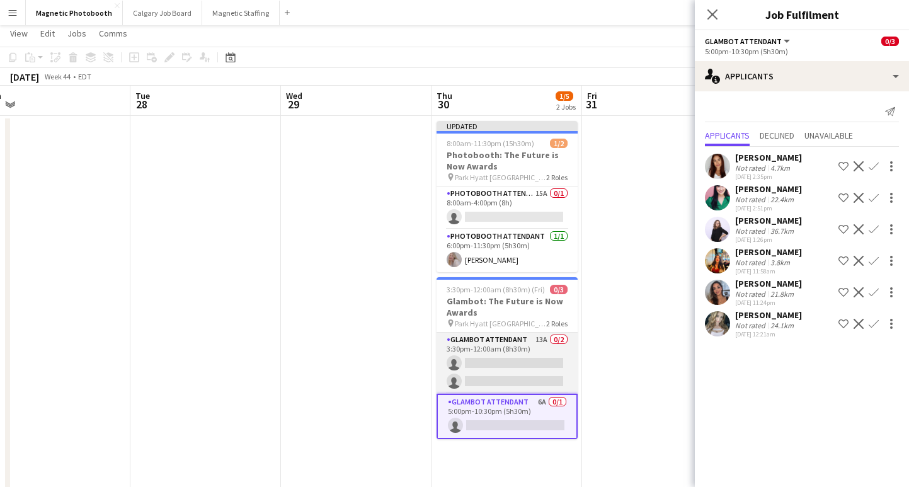
click at [524, 375] on app-card-role "Glambot Attendant 13A 0/2 3:30pm-12:00am (8h30m) single-neutral-actions single-…" at bounding box center [506, 362] width 141 height 61
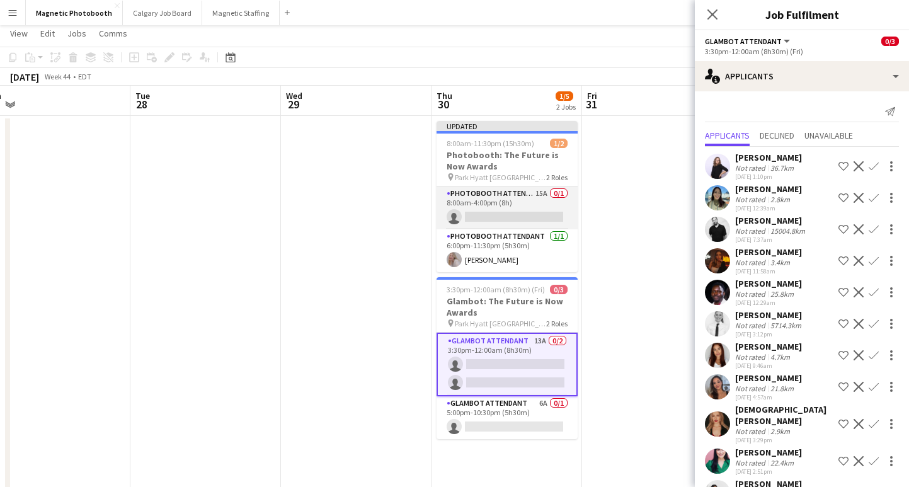
click at [496, 217] on app-card-role "Photobooth Attendant 15A 0/1 8:00am-4:00pm (8h) single-neutral-actions" at bounding box center [506, 207] width 141 height 43
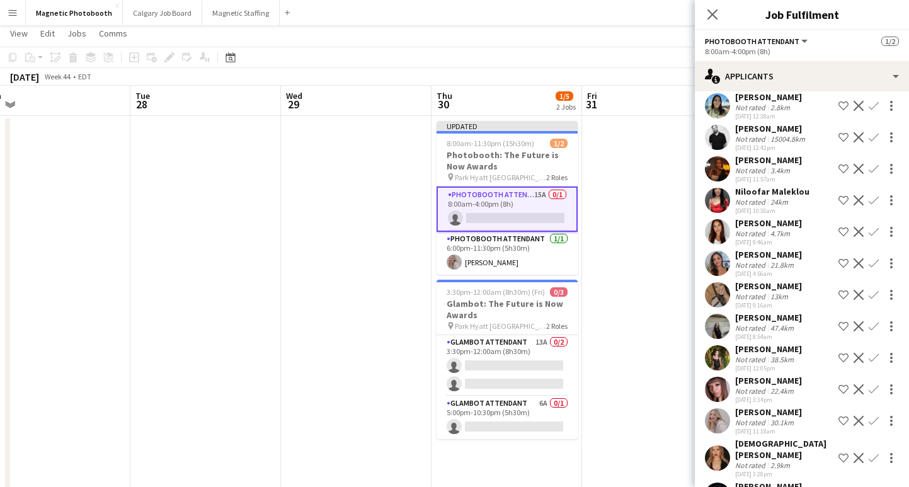
scroll to position [147, 0]
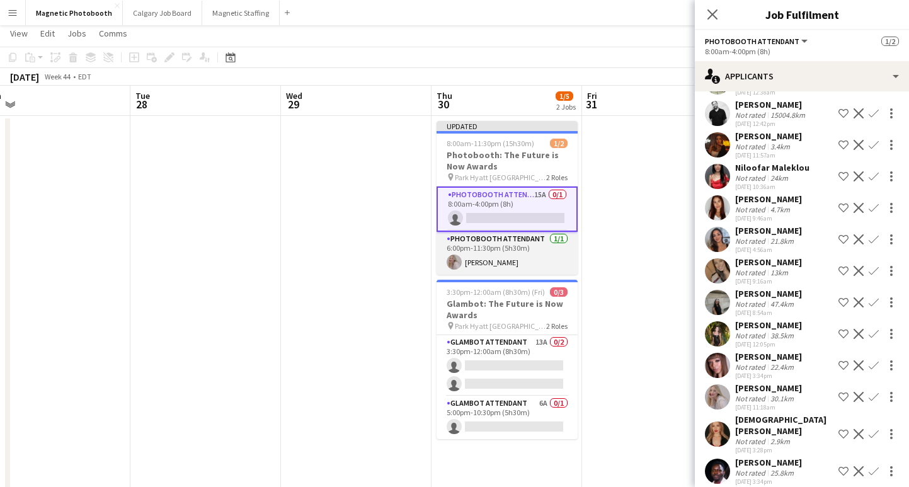
click at [535, 258] on app-card-role "Photobooth Attendant [DATE] 6:00pm-11:30pm (5h30m) [PERSON_NAME]" at bounding box center [506, 253] width 141 height 43
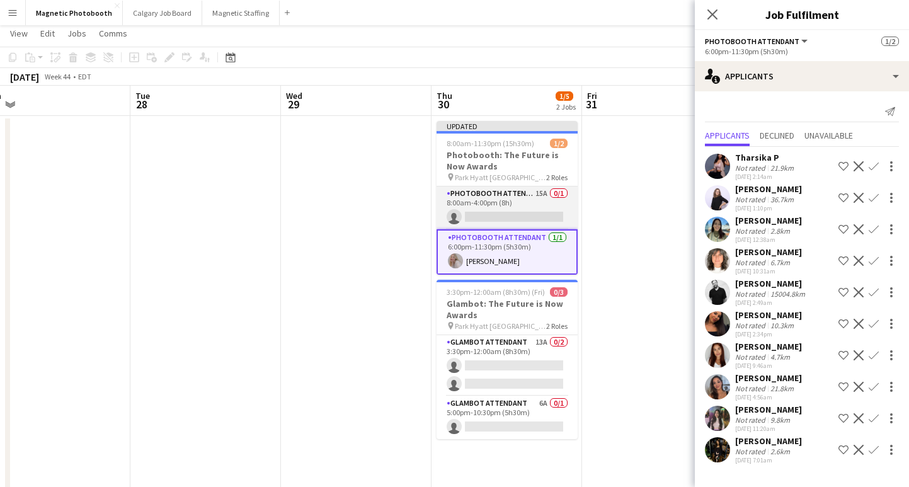
click at [519, 213] on app-card-role "Photobooth Attendant 15A 0/1 8:00am-4:00pm (8h) single-neutral-actions" at bounding box center [506, 207] width 141 height 43
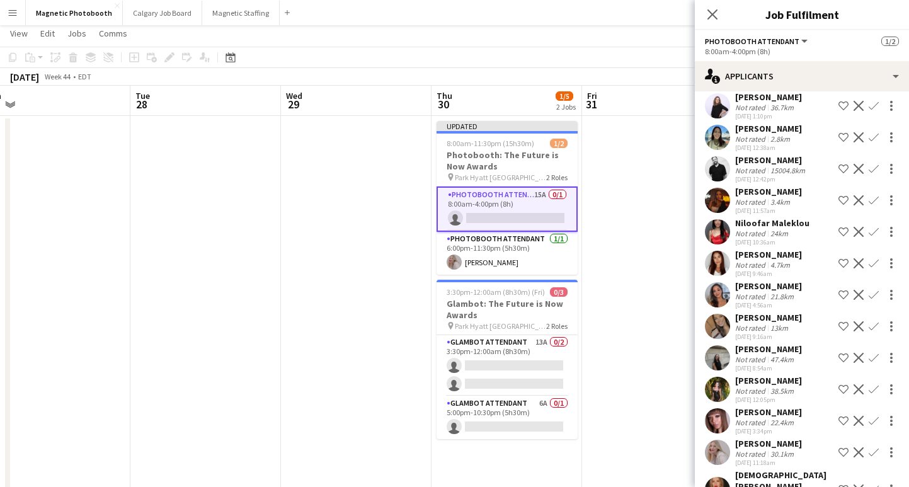
scroll to position [93, 0]
click at [873, 328] on app-icon "Confirm" at bounding box center [873, 326] width 10 height 10
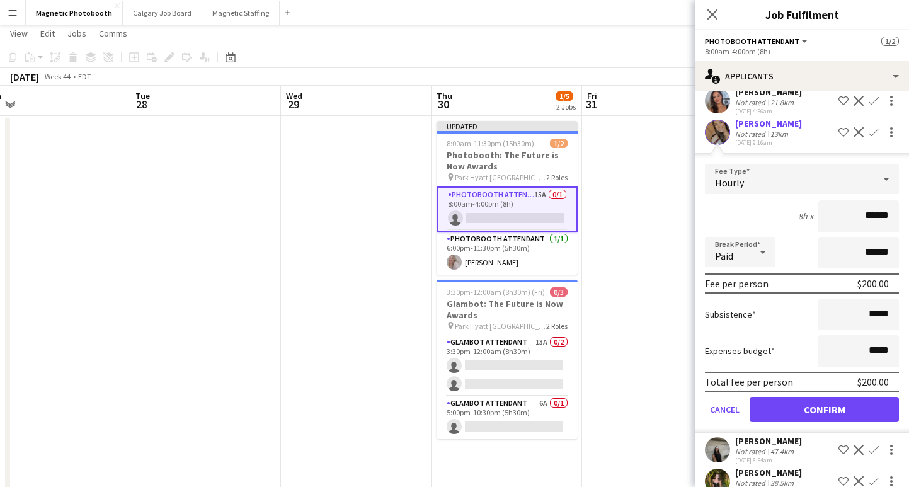
scroll to position [300, 0]
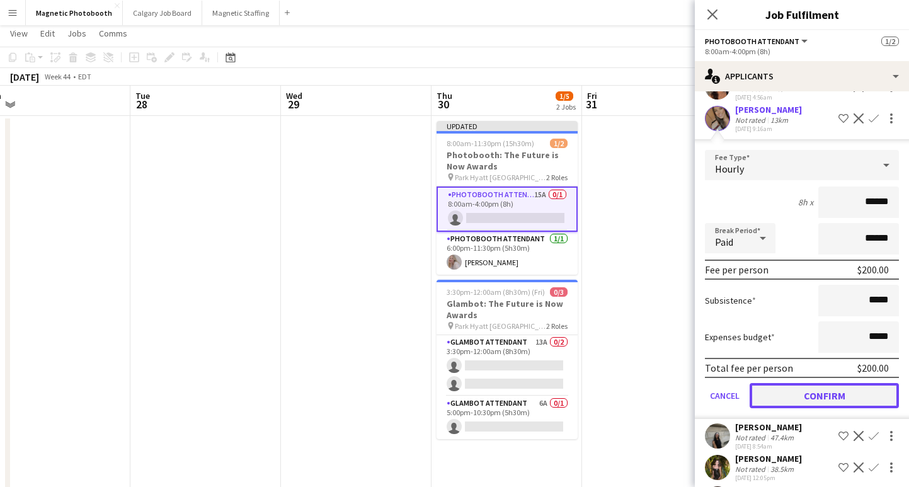
click at [795, 389] on button "Confirm" at bounding box center [823, 395] width 149 height 25
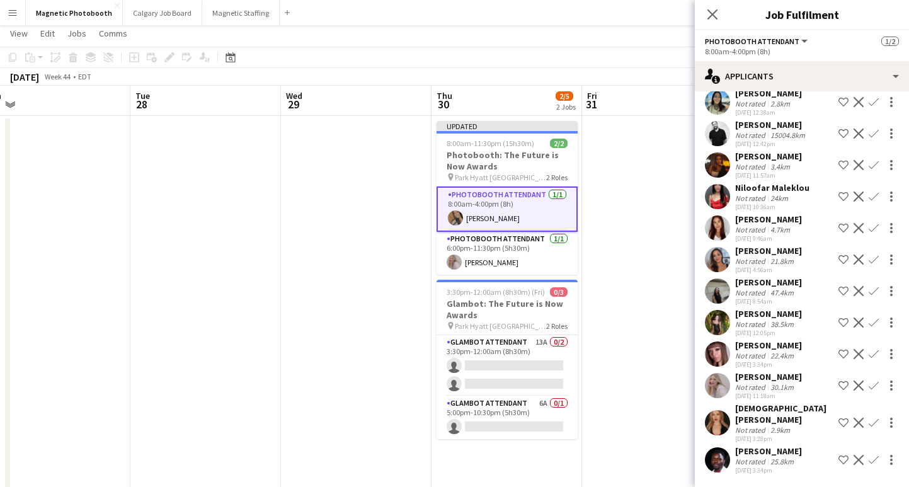
scroll to position [116, 0]
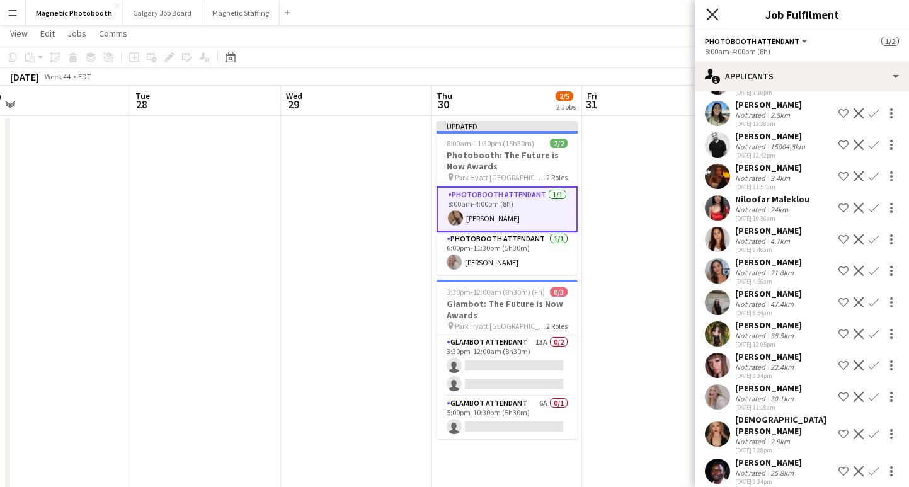
click at [711, 12] on icon at bounding box center [712, 14] width 12 height 12
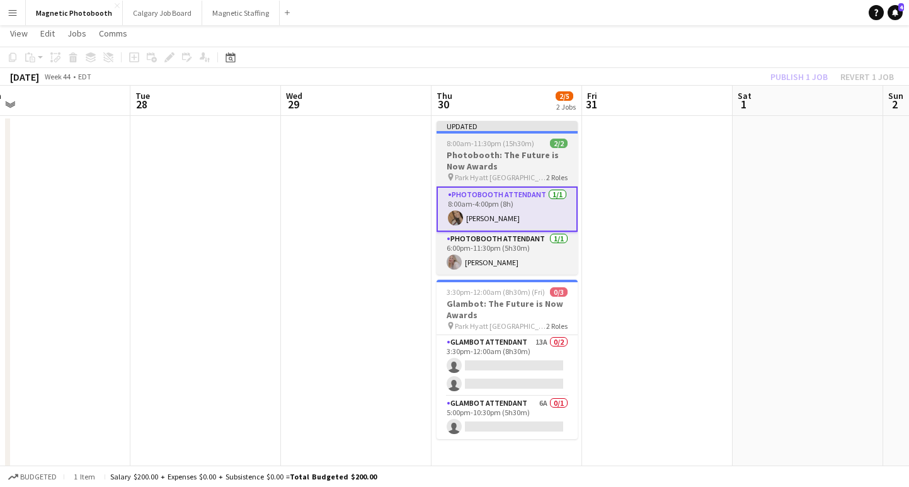
click at [534, 145] on div "8:00am-11:30pm (15h30m) 2/2" at bounding box center [506, 143] width 141 height 9
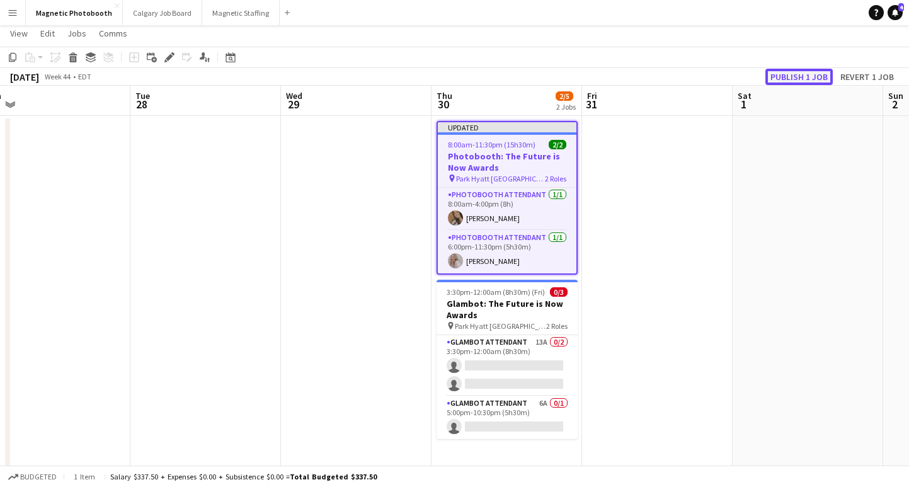
click at [786, 72] on button "Publish 1 job" at bounding box center [798, 77] width 67 height 16
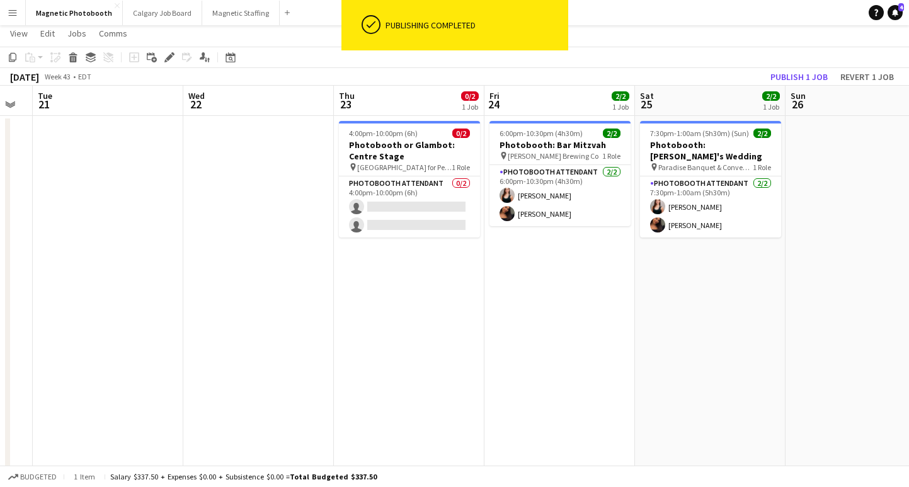
scroll to position [0, 465]
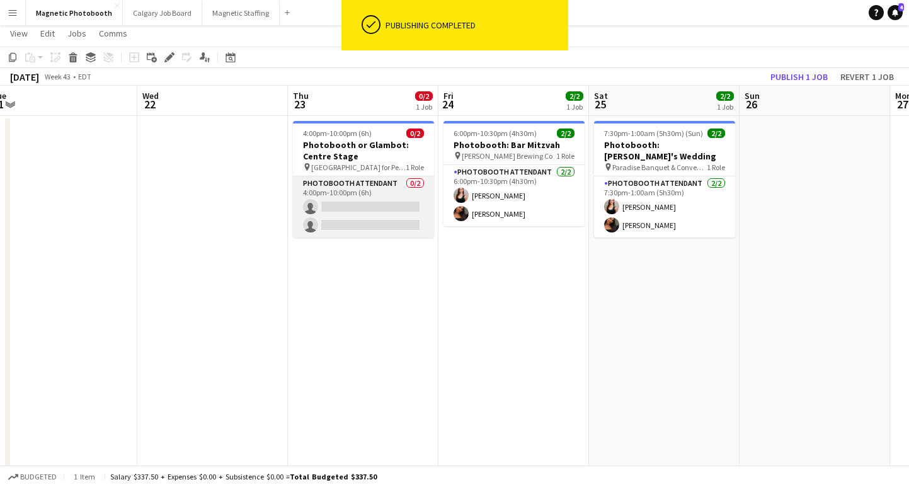
click at [339, 230] on app-card-role "Photobooth Attendant 0/2 4:00pm-10:00pm (6h) single-neutral-actions single-neut…" at bounding box center [363, 206] width 141 height 61
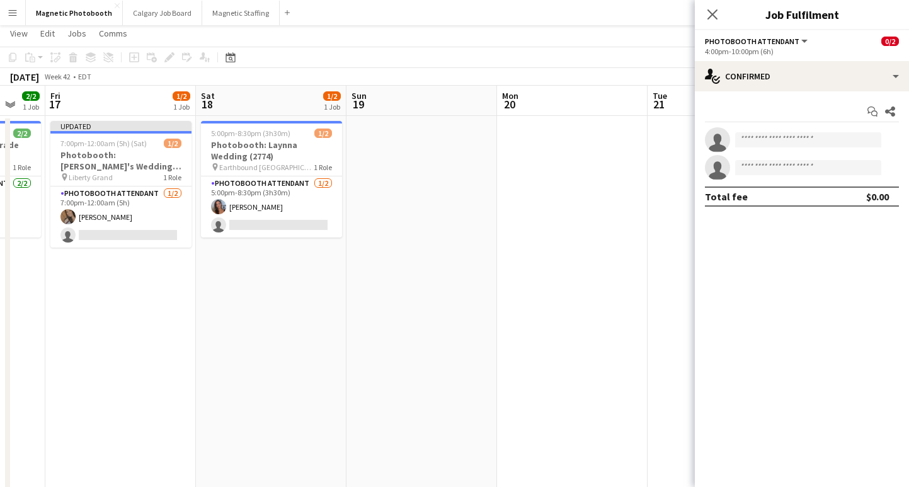
scroll to position [0, 377]
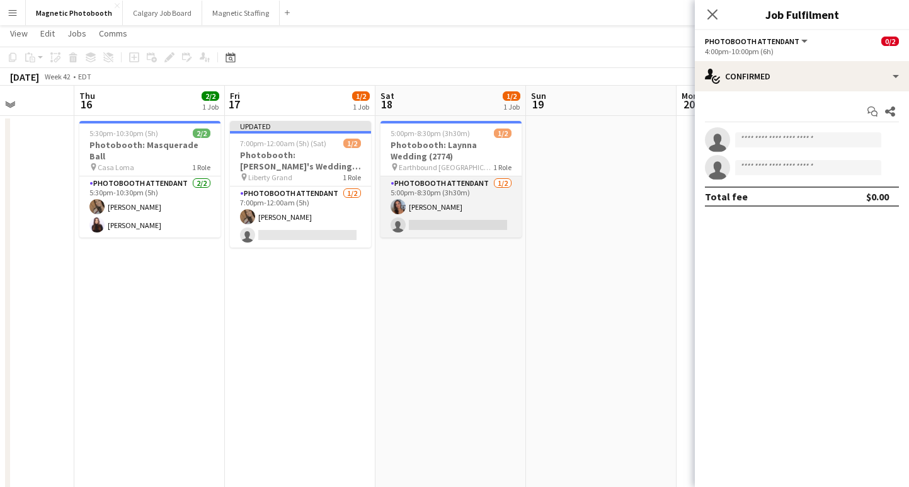
click at [441, 219] on app-card-role "Photobooth Attendant [DATE] 5:00pm-8:30pm (3h30m) [PERSON_NAME] single-neutral-…" at bounding box center [450, 206] width 141 height 61
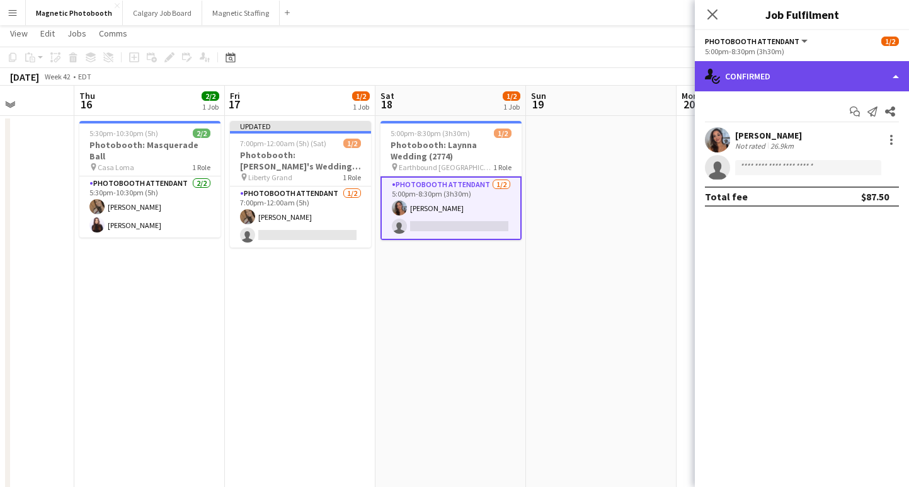
click at [800, 74] on div "single-neutral-actions-check-2 Confirmed" at bounding box center [802, 76] width 214 height 30
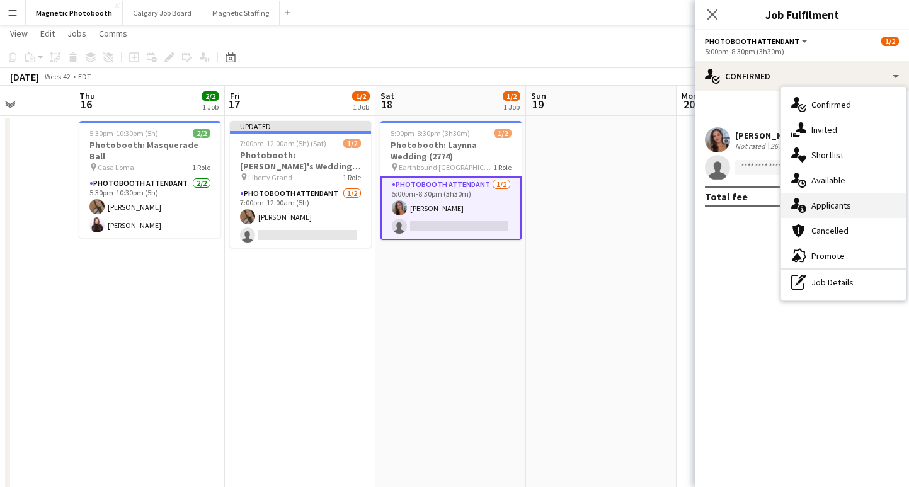
click at [839, 202] on div "single-neutral-actions-information Applicants" at bounding box center [843, 205] width 125 height 25
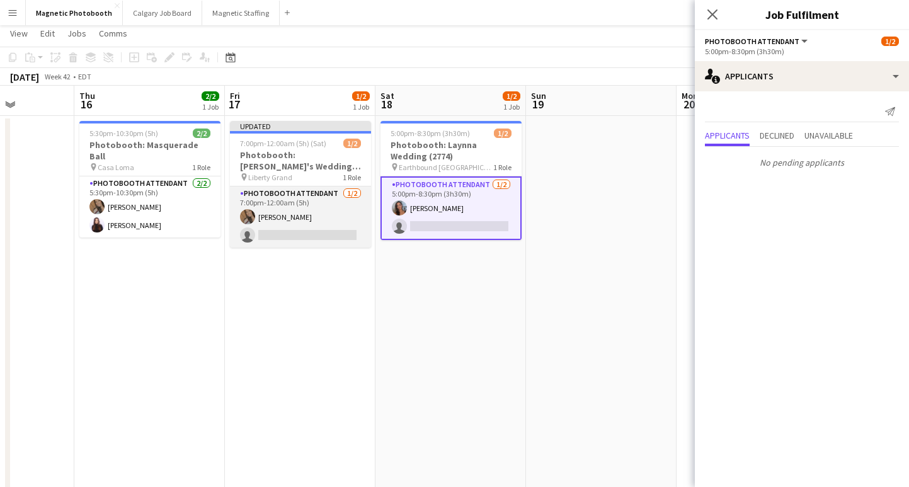
click at [312, 228] on app-card-role "Photobooth Attendant [DATE] 7:00pm-12:00am (5h) [PERSON_NAME] single-neutral-ac…" at bounding box center [300, 216] width 141 height 61
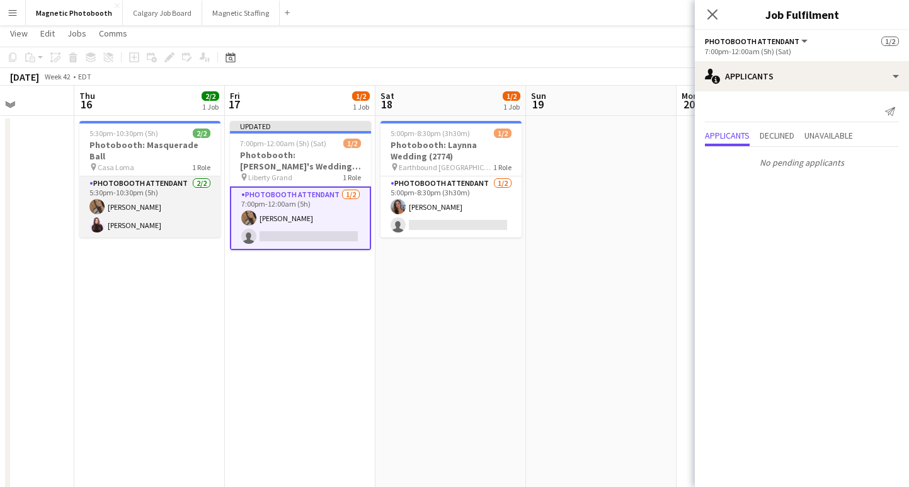
click at [164, 201] on app-card-role "Photobooth Attendant [DATE] 5:30pm-10:30pm (5h) [PERSON_NAME] [PERSON_NAME]" at bounding box center [149, 206] width 141 height 61
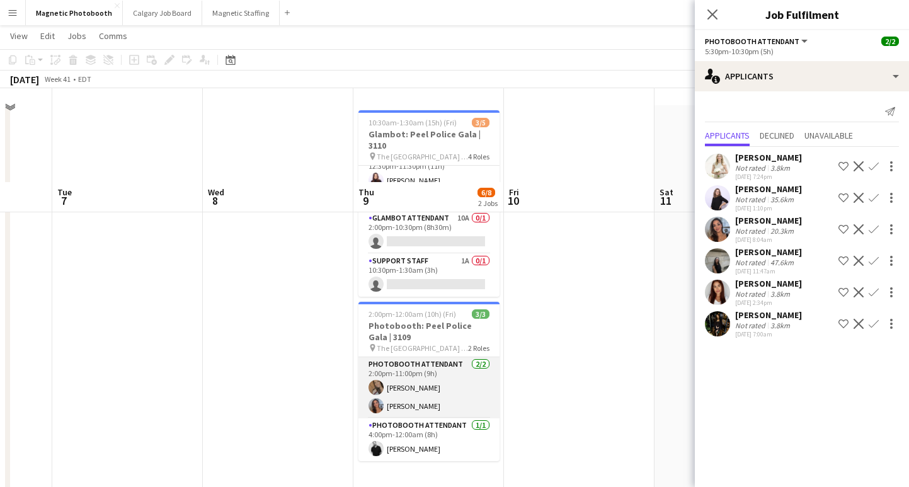
scroll to position [0, 0]
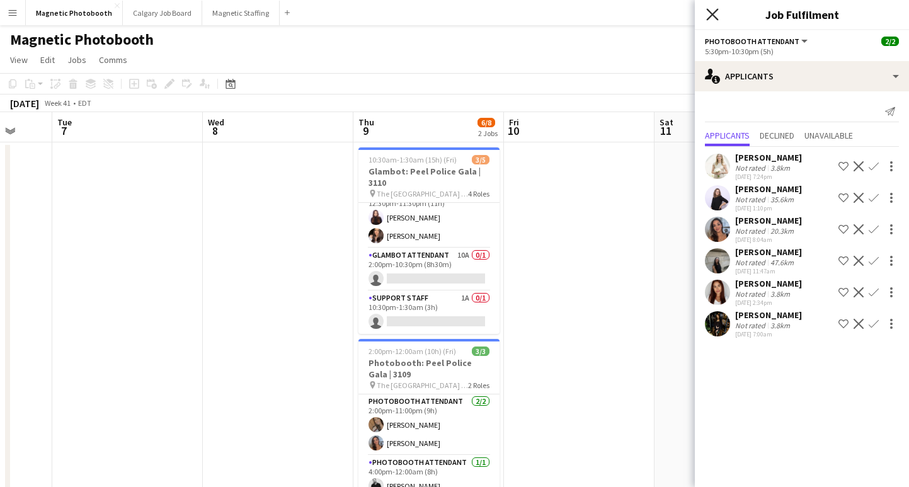
click at [710, 9] on icon "Close pop-in" at bounding box center [712, 14] width 12 height 12
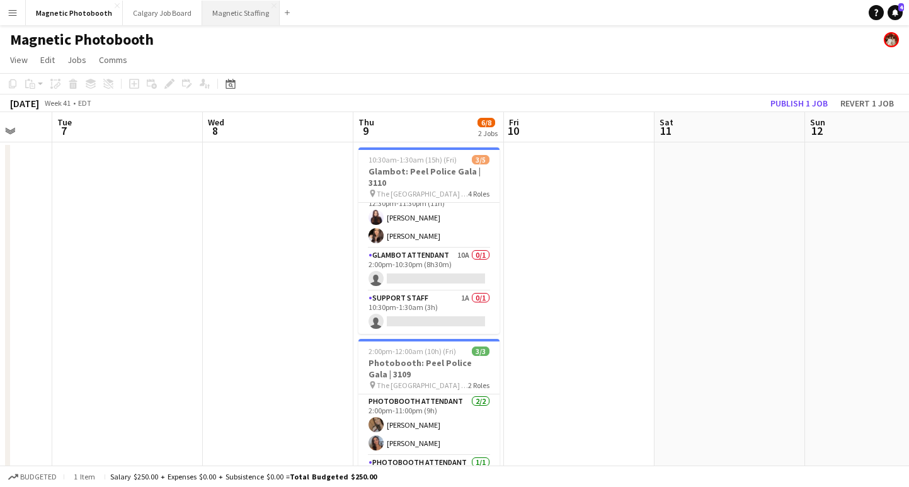
click at [223, 10] on button "Magnetic Staffing Close" at bounding box center [240, 13] width 77 height 25
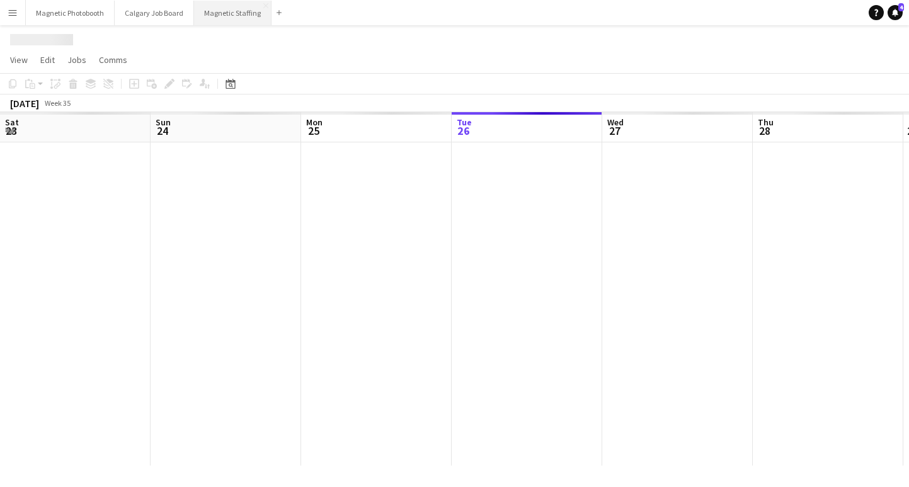
scroll to position [0, 301]
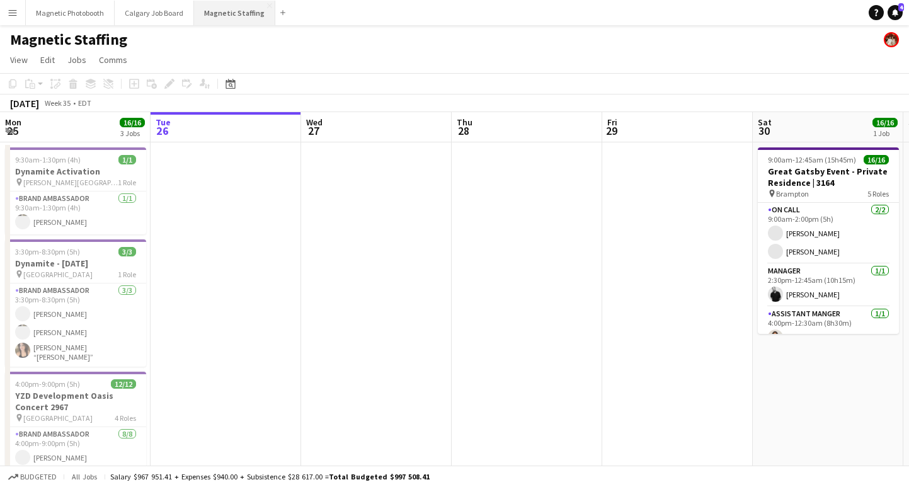
click at [232, 10] on button "Magnetic Staffing Close" at bounding box center [234, 13] width 81 height 25
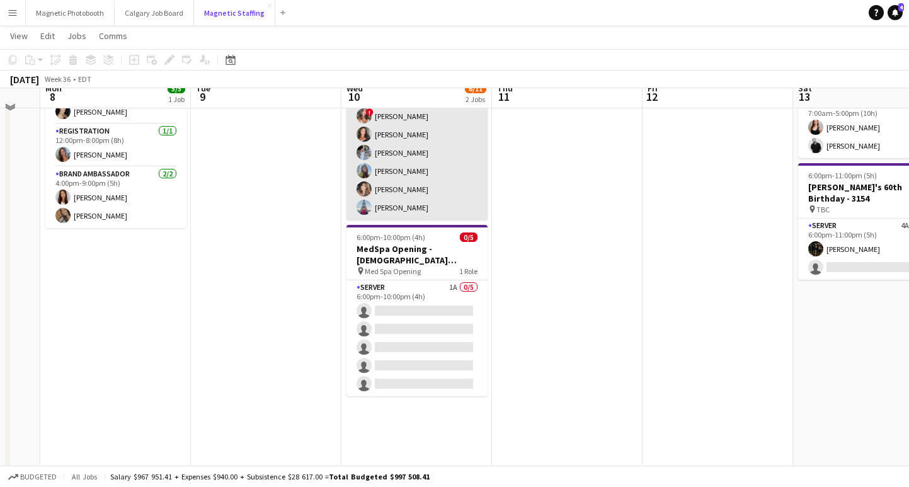
scroll to position [111, 0]
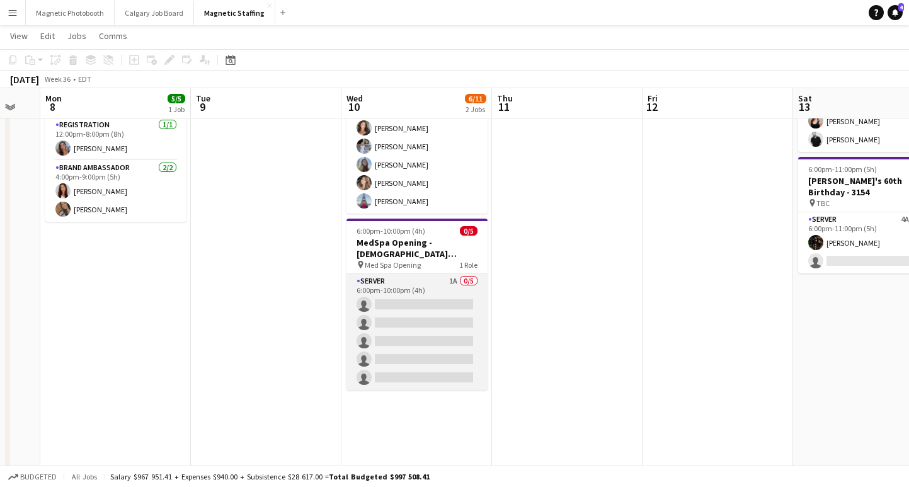
click at [431, 323] on app-card-role "Server 1A 0/5 6:00pm-10:00pm (4h) single-neutral-actions single-neutral-actions…" at bounding box center [416, 332] width 141 height 116
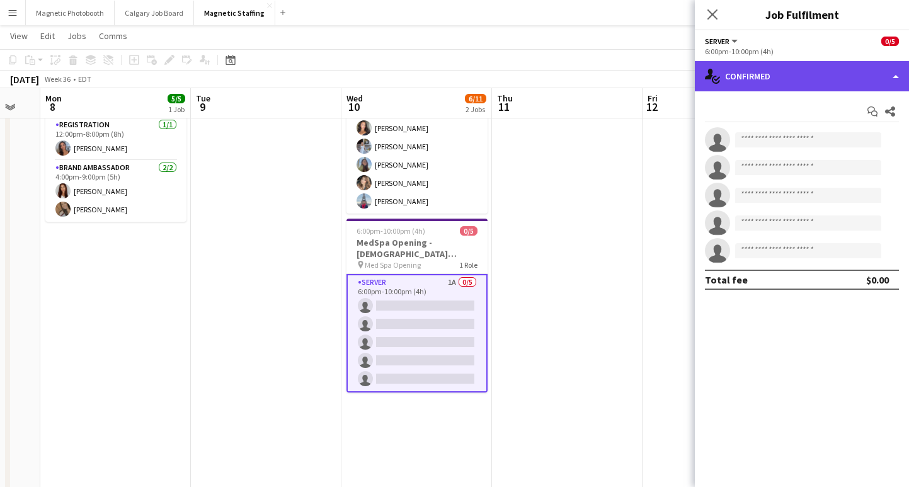
click at [802, 65] on div "single-neutral-actions-check-2 Confirmed" at bounding box center [802, 76] width 214 height 30
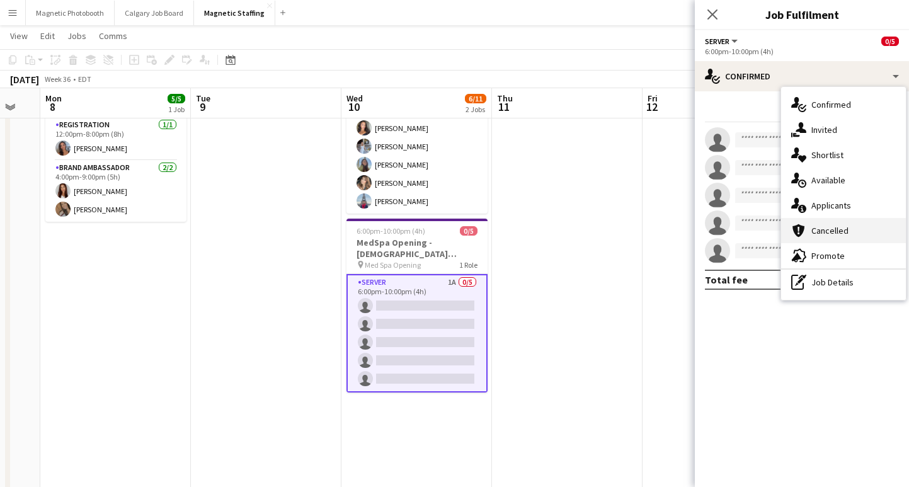
click at [817, 219] on div "cancellation Cancelled" at bounding box center [843, 230] width 125 height 25
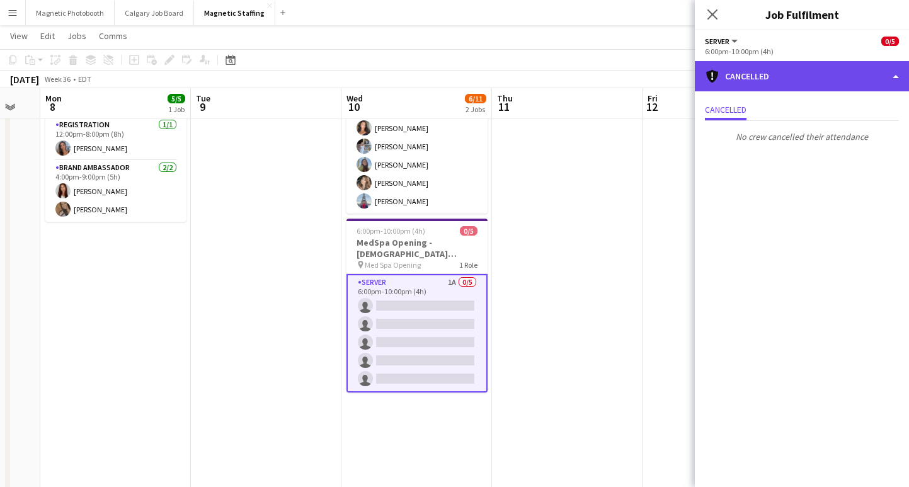
click at [769, 77] on div "cancellation Cancelled" at bounding box center [802, 76] width 214 height 30
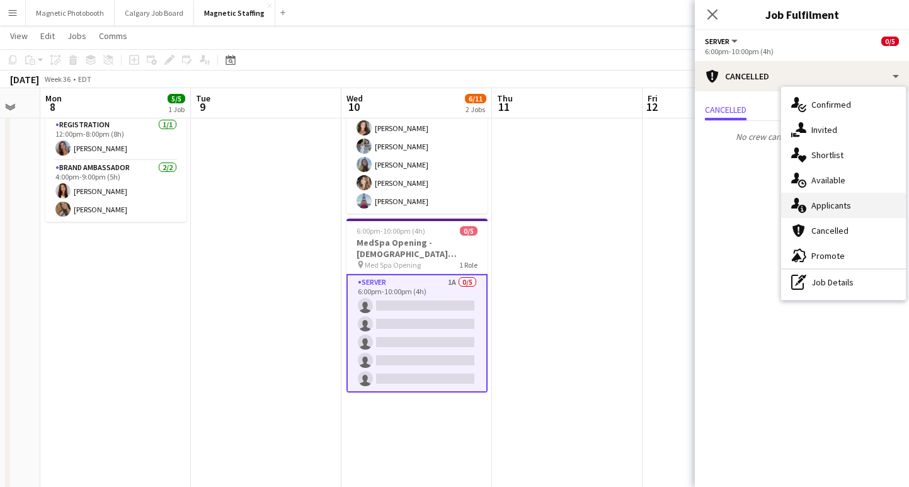
click at [848, 210] on div "single-neutral-actions-information Applicants" at bounding box center [843, 205] width 125 height 25
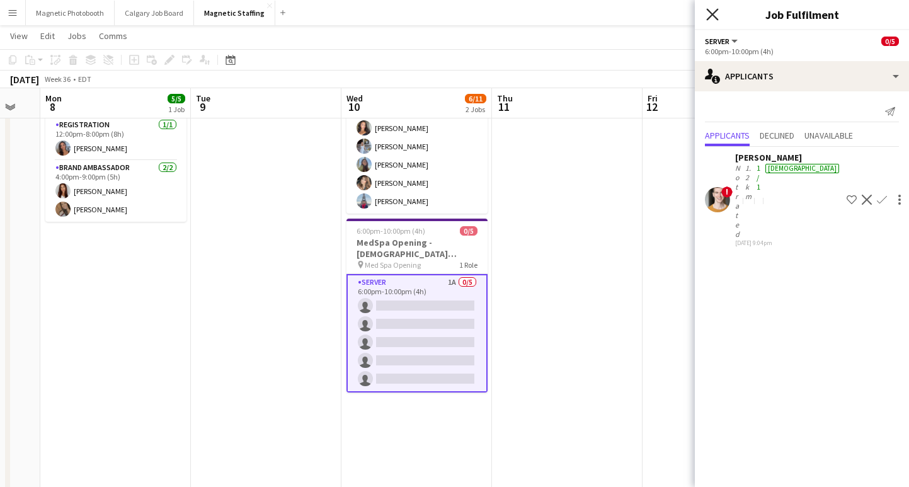
click at [708, 13] on icon "Close pop-in" at bounding box center [712, 14] width 12 height 12
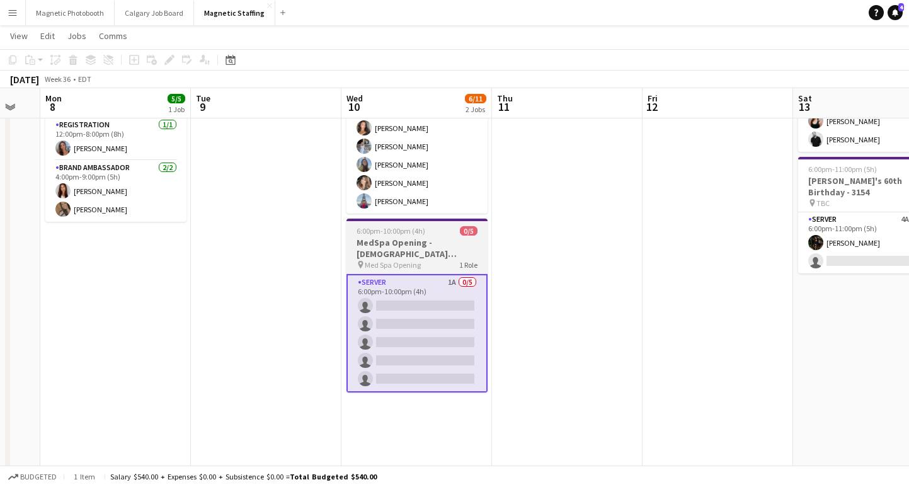
click at [457, 242] on h3 "MedSpa Opening - [DEMOGRAPHIC_DATA] Servers / Models" at bounding box center [416, 248] width 141 height 23
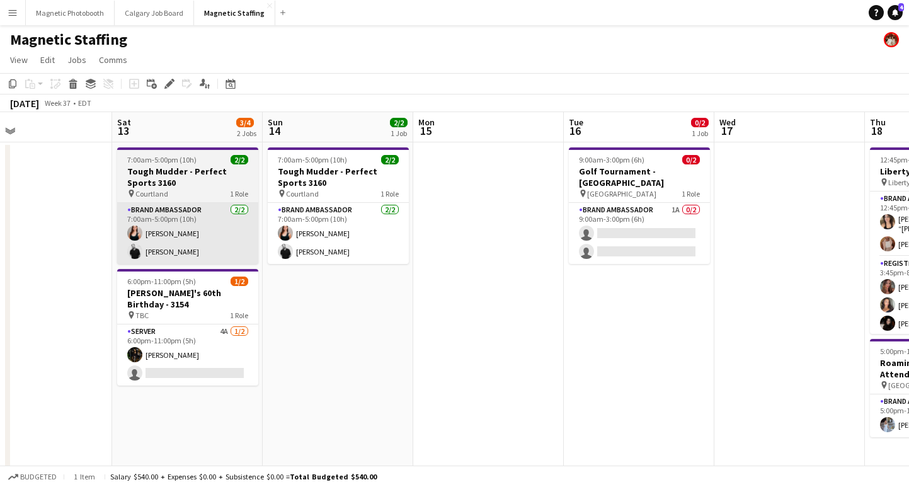
scroll to position [0, 642]
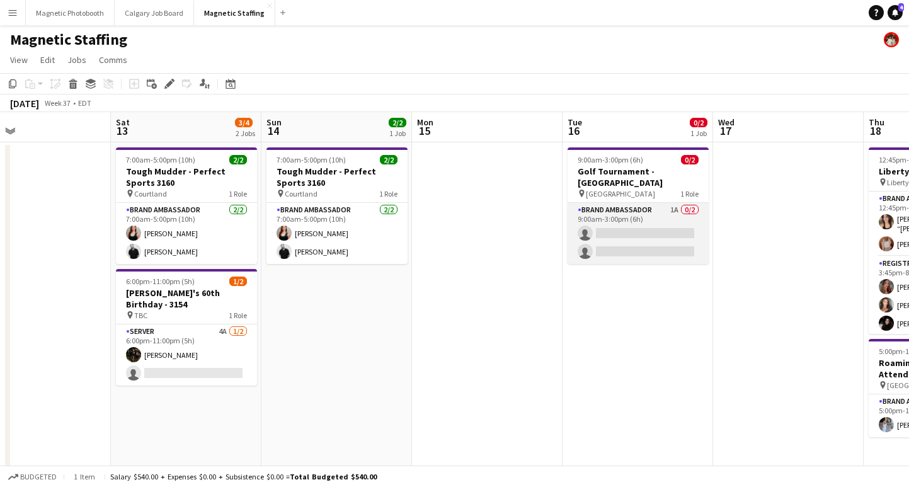
click at [654, 226] on app-card-role "Brand Ambassador 1A 0/2 9:00am-3:00pm (6h) single-neutral-actions single-neutra…" at bounding box center [637, 233] width 141 height 61
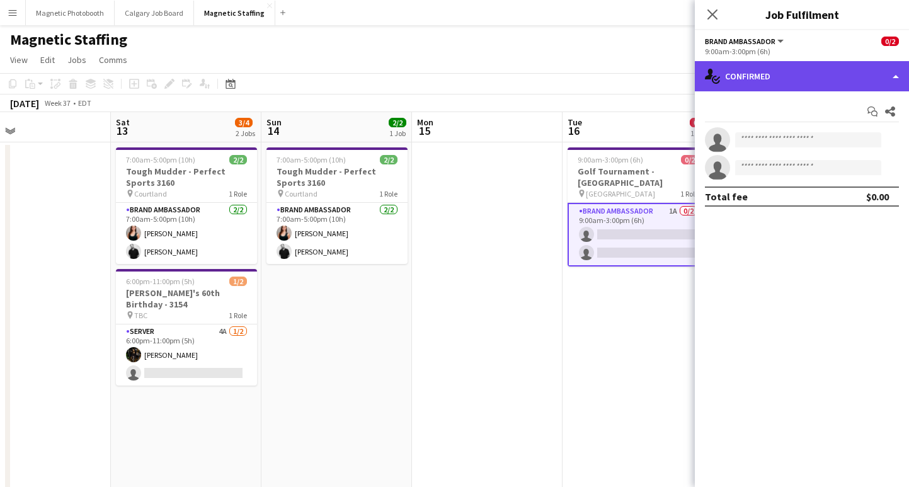
click at [778, 78] on div "single-neutral-actions-check-2 Confirmed" at bounding box center [802, 76] width 214 height 30
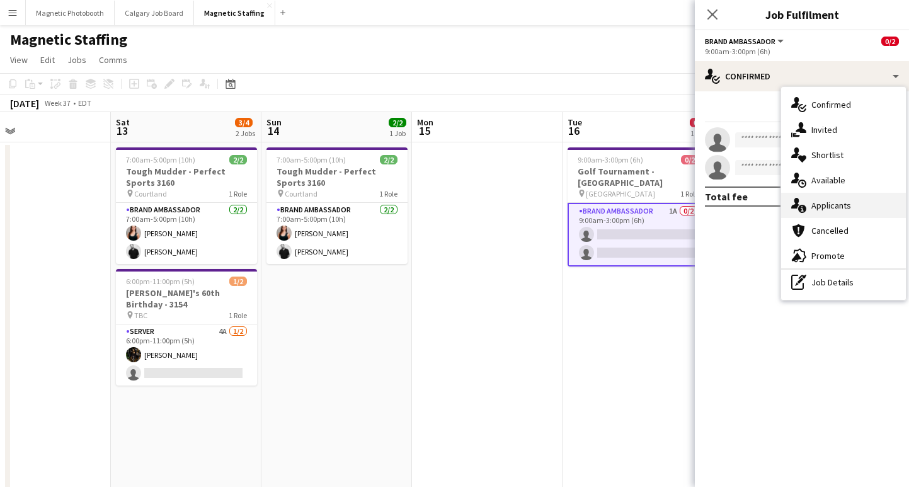
click at [827, 199] on div "single-neutral-actions-information Applicants" at bounding box center [843, 205] width 125 height 25
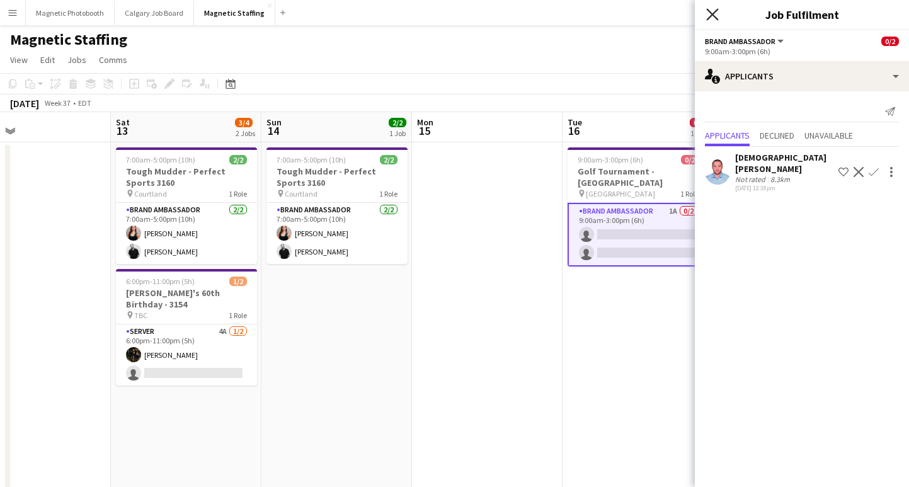
click at [712, 12] on icon "Close pop-in" at bounding box center [712, 14] width 12 height 12
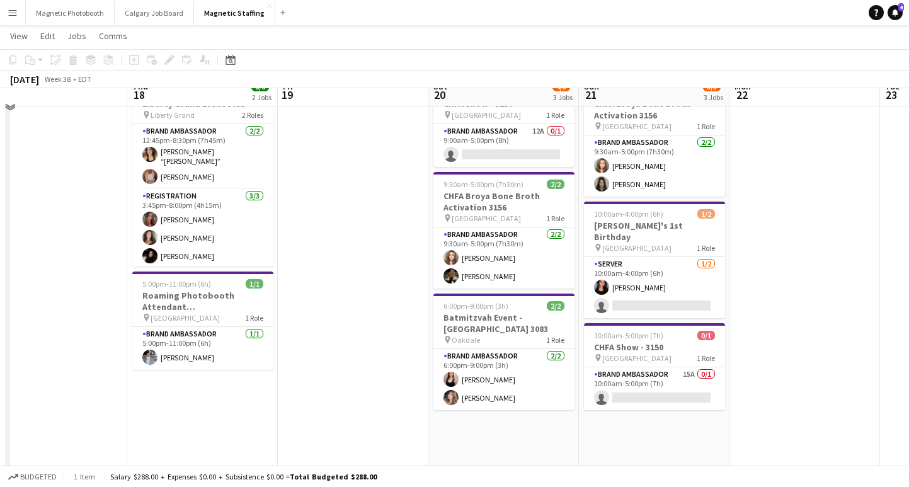
scroll to position [73, 0]
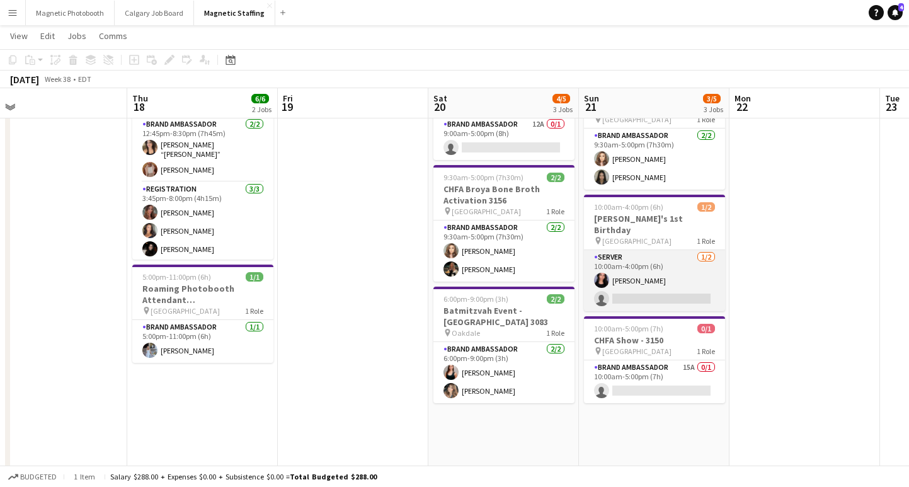
click at [653, 282] on app-card-role "Server [DATE] 10:00am-4:00pm (6h) [PERSON_NAME] single-neutral-actions" at bounding box center [654, 280] width 141 height 61
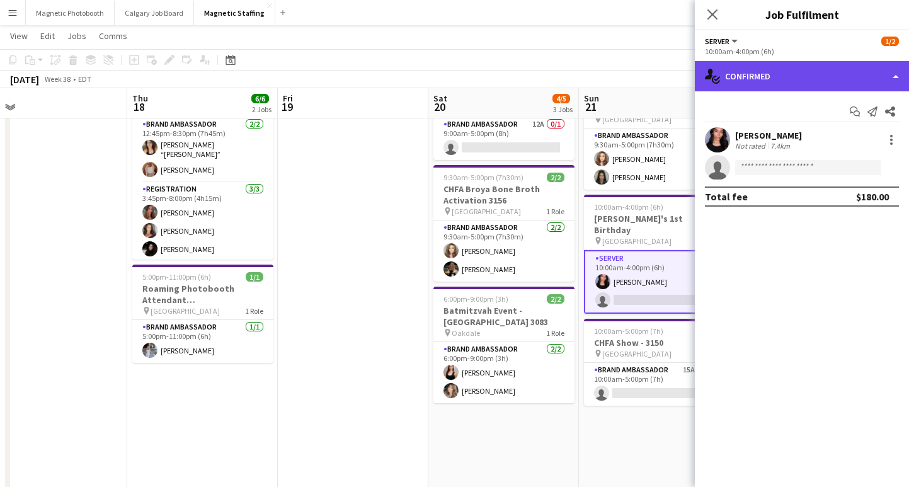
click at [784, 76] on div "single-neutral-actions-check-2 Confirmed" at bounding box center [802, 76] width 214 height 30
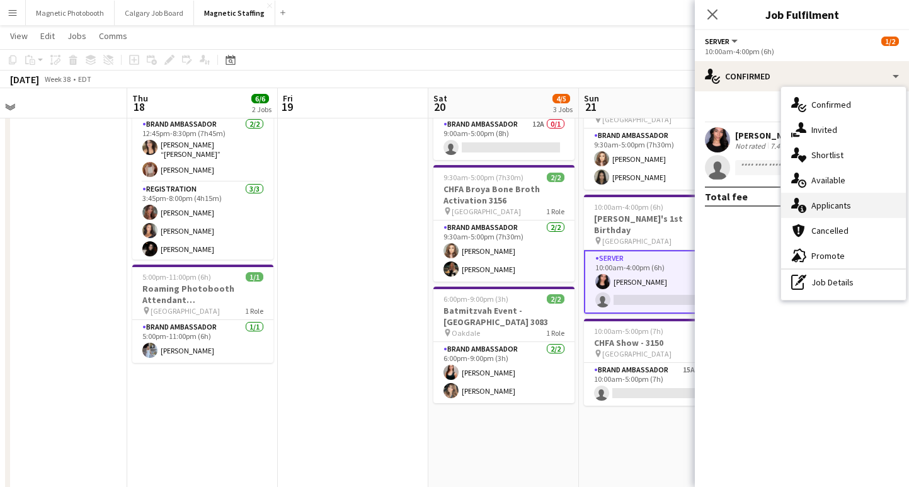
click at [827, 199] on div "single-neutral-actions-information Applicants" at bounding box center [843, 205] width 125 height 25
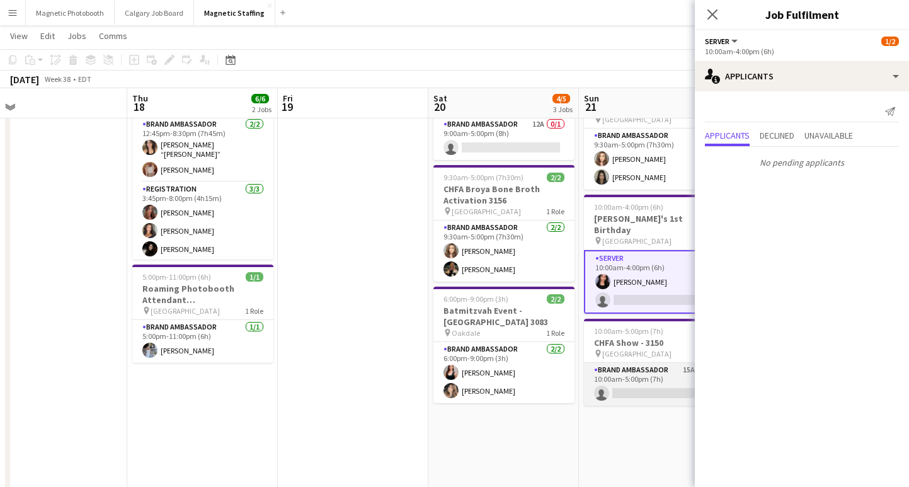
click at [654, 375] on app-card-role "Brand Ambassador 15A 0/1 10:00am-5:00pm (7h) single-neutral-actions" at bounding box center [654, 384] width 141 height 43
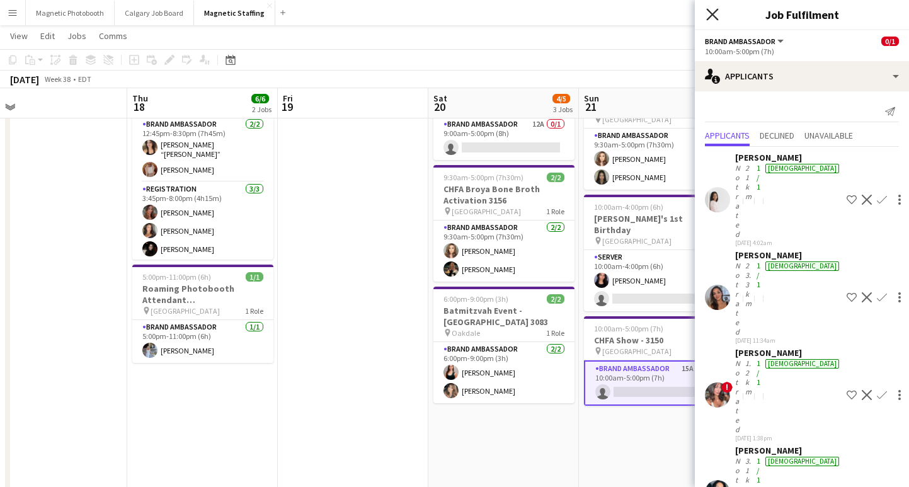
click at [713, 18] on icon "Close pop-in" at bounding box center [712, 14] width 12 height 12
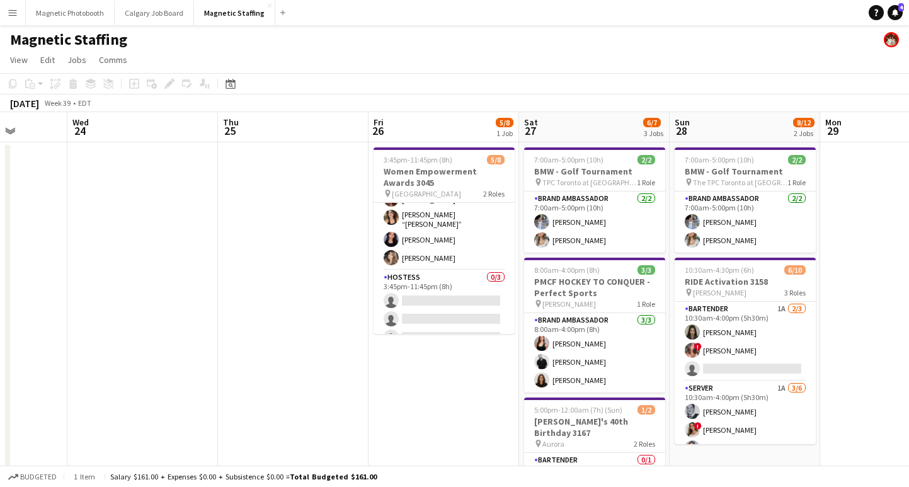
scroll to position [64, 0]
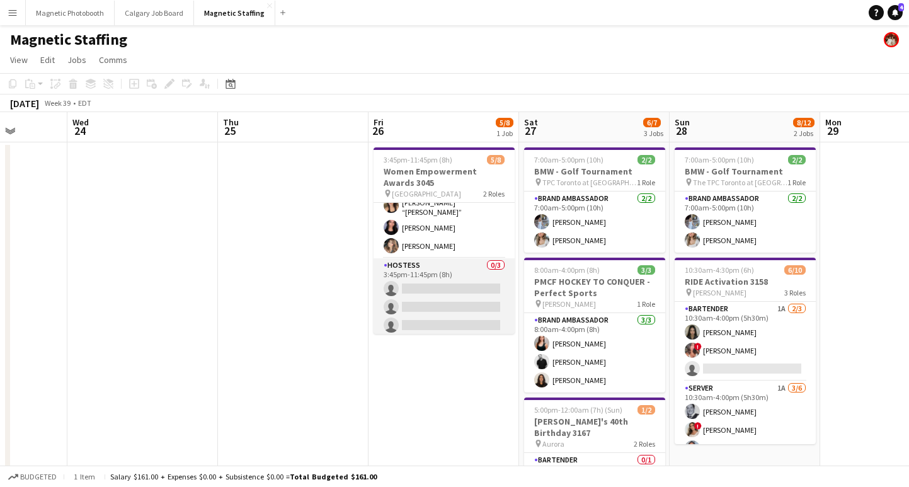
click at [451, 317] on app-card-role "Hostess 0/3 3:45pm-11:45pm (8h) single-neutral-actions single-neutral-actions s…" at bounding box center [443, 297] width 141 height 79
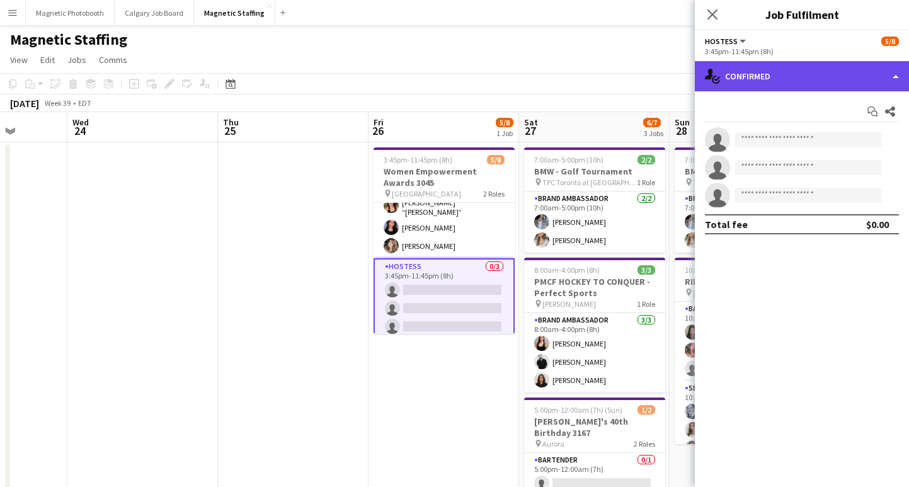
click at [798, 77] on div "single-neutral-actions-check-2 Confirmed" at bounding box center [802, 76] width 214 height 30
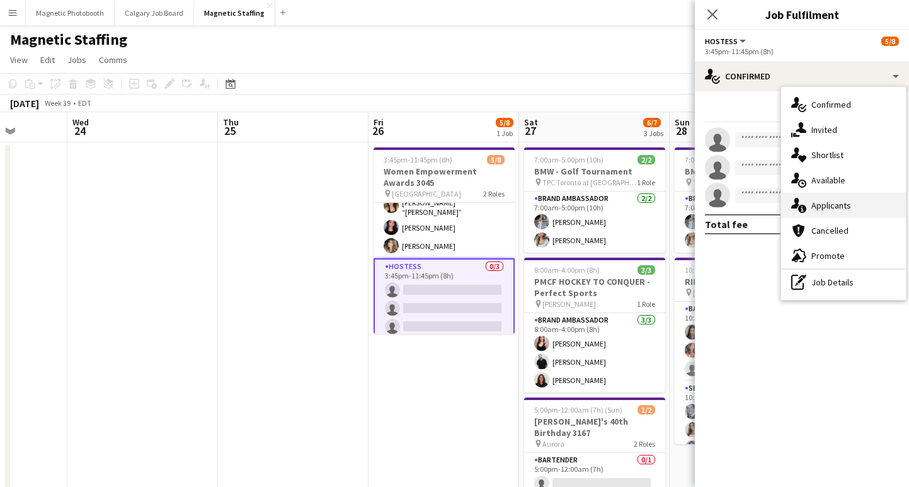
click at [820, 210] on div "single-neutral-actions-information Applicants" at bounding box center [843, 205] width 125 height 25
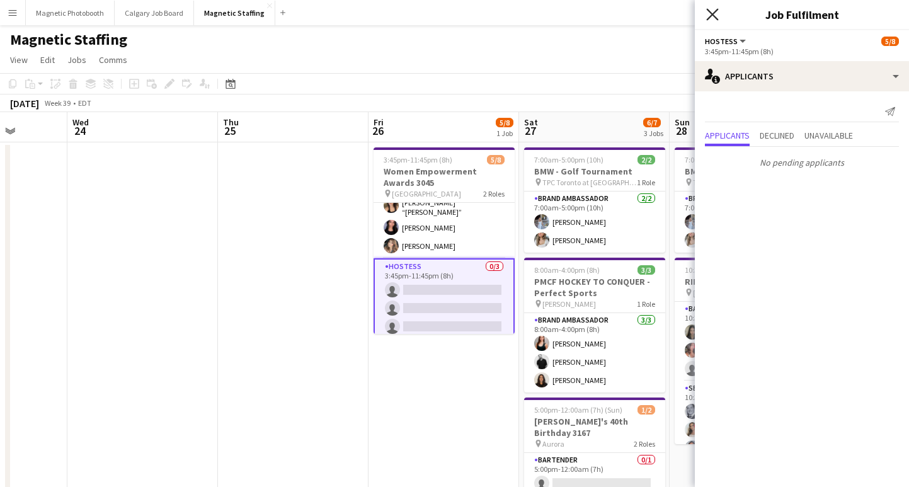
click at [710, 11] on icon "Close pop-in" at bounding box center [712, 14] width 12 height 12
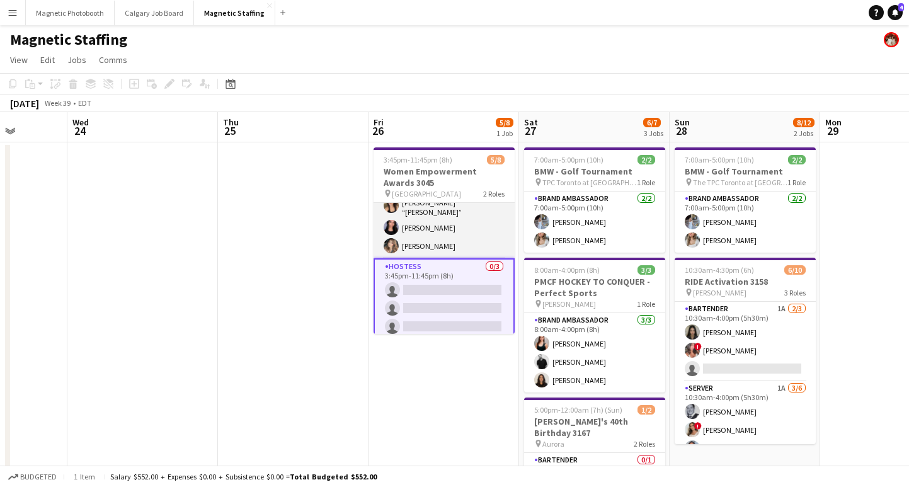
click at [460, 224] on app-card-role "Brand Ambassador [DATE] 3:45pm-9:45pm (6h) [PERSON_NAME] [PERSON_NAME] [PERSON_…" at bounding box center [443, 199] width 141 height 120
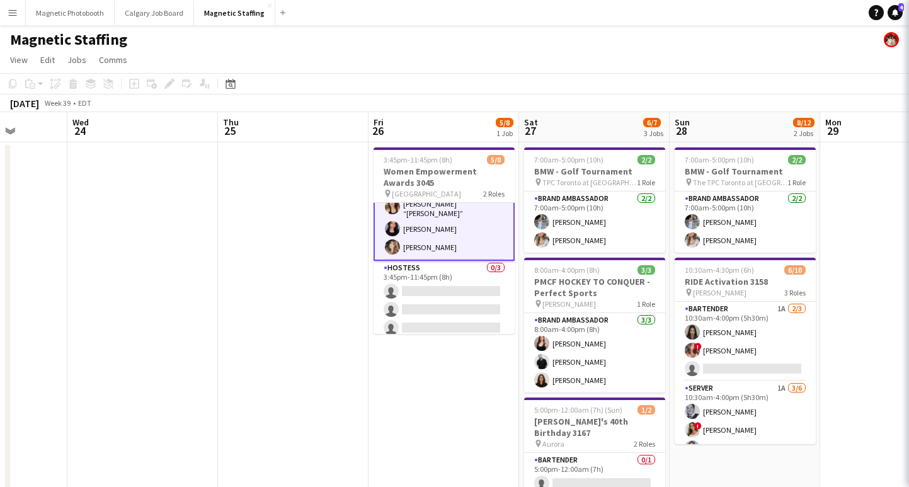
scroll to position [65, 0]
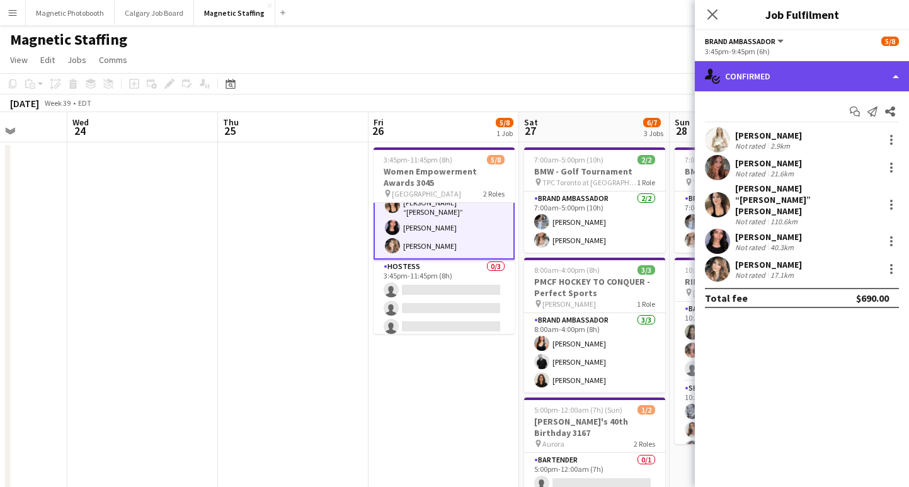
click at [808, 72] on div "single-neutral-actions-check-2 Confirmed" at bounding box center [802, 76] width 214 height 30
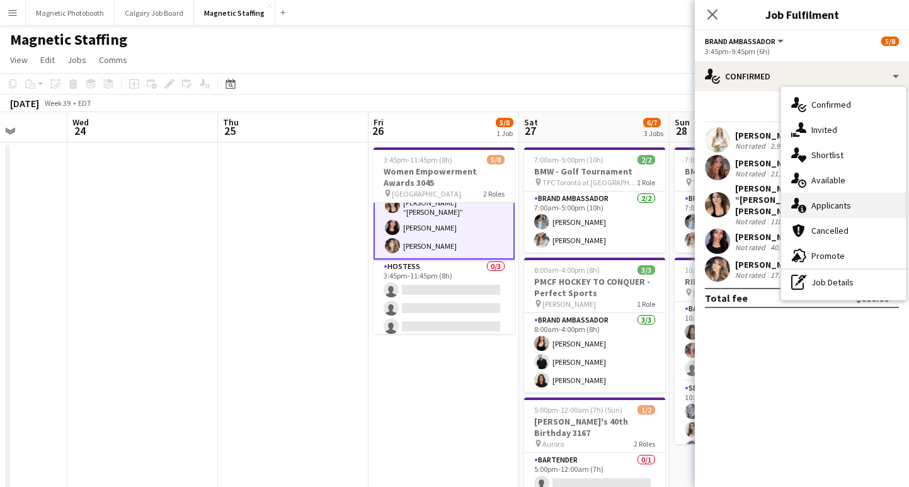
click at [849, 212] on div "single-neutral-actions-information Applicants" at bounding box center [843, 205] width 125 height 25
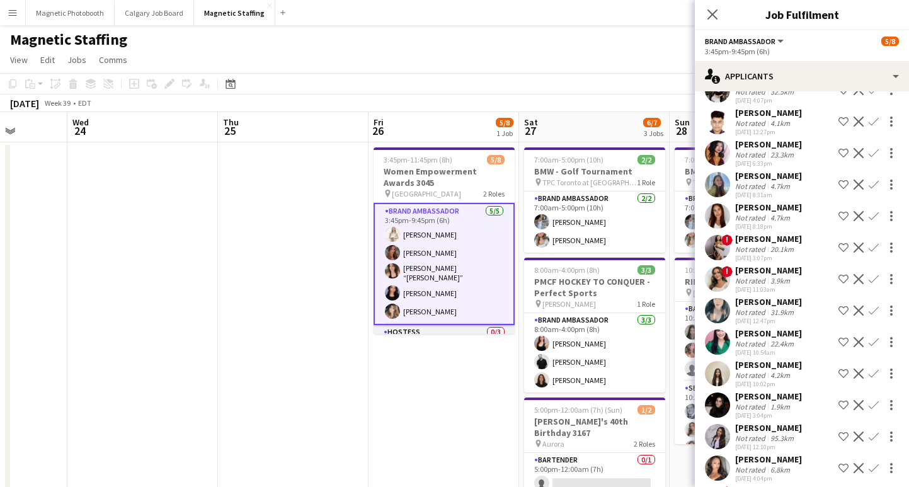
scroll to position [67, 0]
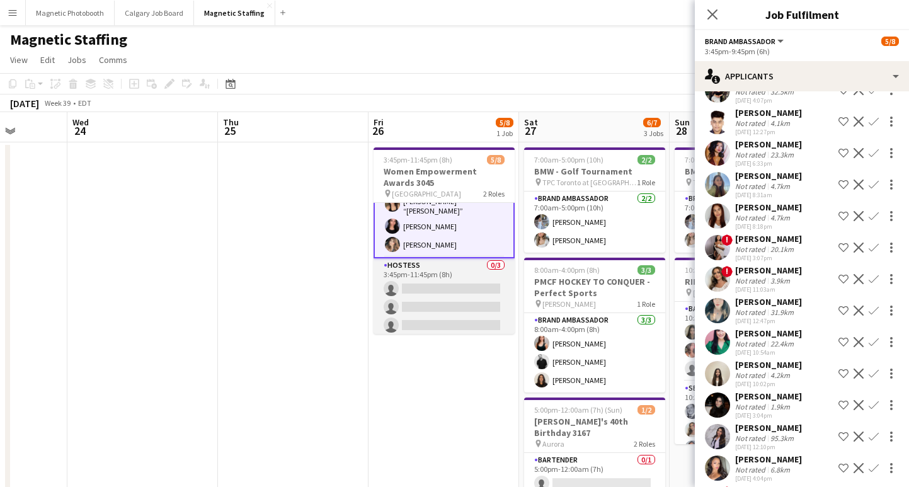
click at [428, 290] on app-card-role "Hostess 0/3 3:45pm-11:45pm (8h) single-neutral-actions single-neutral-actions s…" at bounding box center [443, 297] width 141 height 79
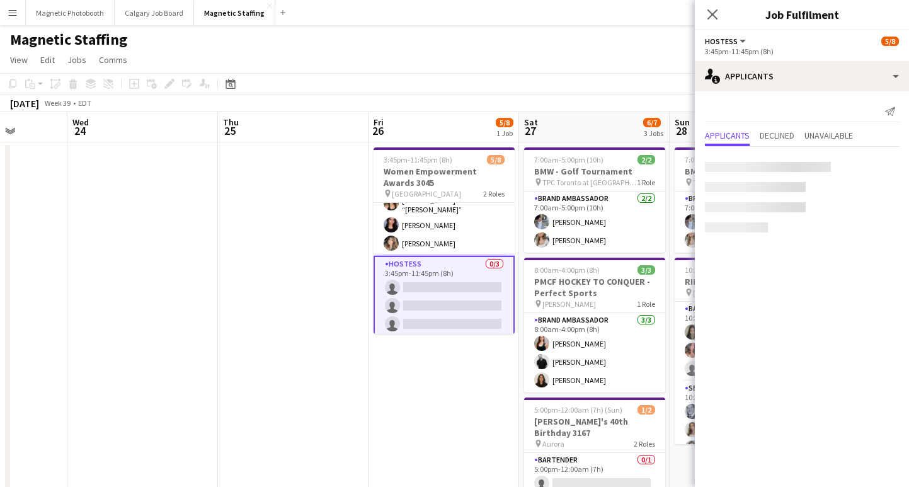
scroll to position [65, 0]
click at [451, 280] on app-card-role "Hostess 0/3 3:45pm-11:45pm (8h) single-neutral-actions single-neutral-actions s…" at bounding box center [443, 298] width 141 height 82
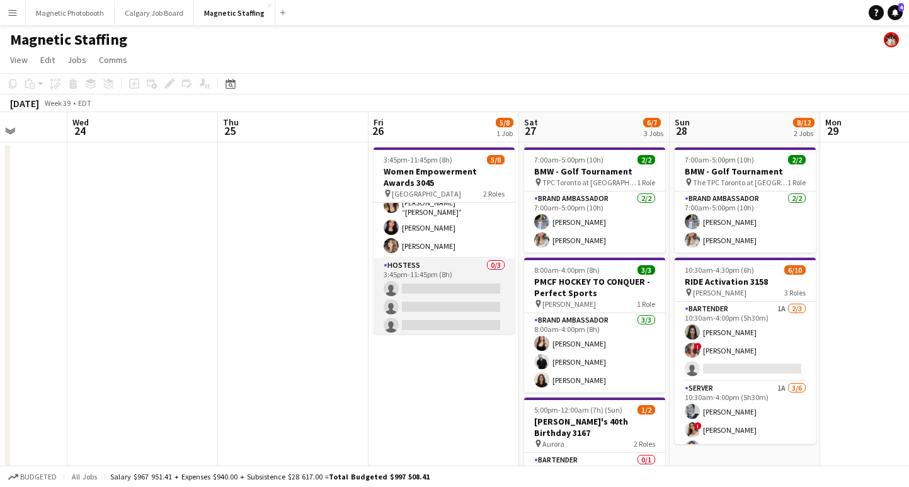
click at [411, 283] on app-card-role "Hostess 0/3 3:45pm-11:45pm (8h) single-neutral-actions single-neutral-actions s…" at bounding box center [443, 297] width 141 height 79
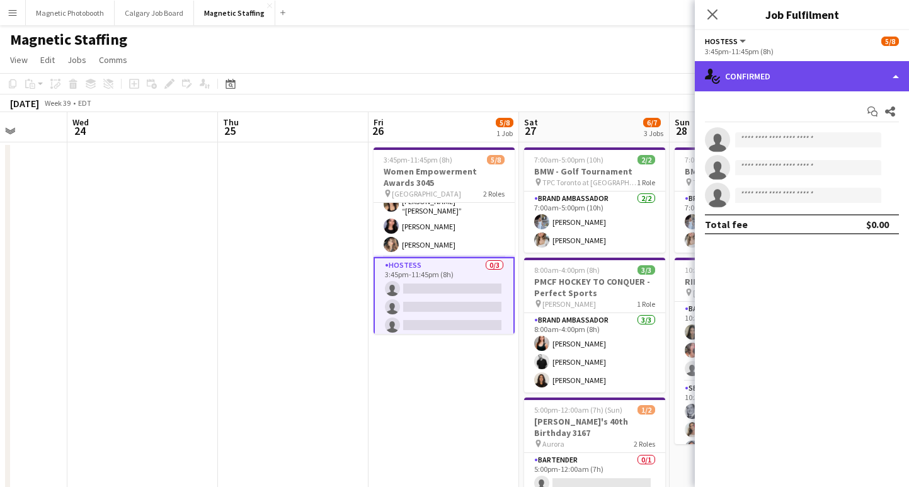
click at [800, 75] on div "single-neutral-actions-check-2 Confirmed" at bounding box center [802, 76] width 214 height 30
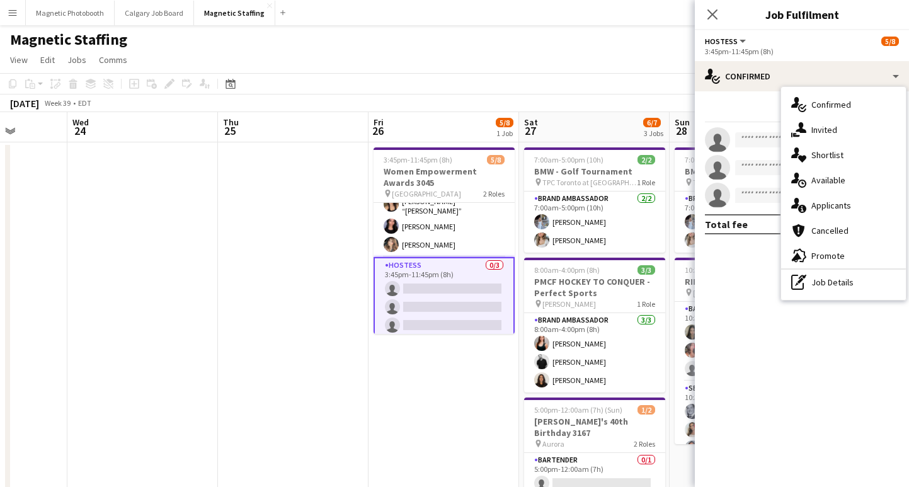
click at [756, 132] on app-invite-slot "single-neutral-actions" at bounding box center [802, 139] width 214 height 25
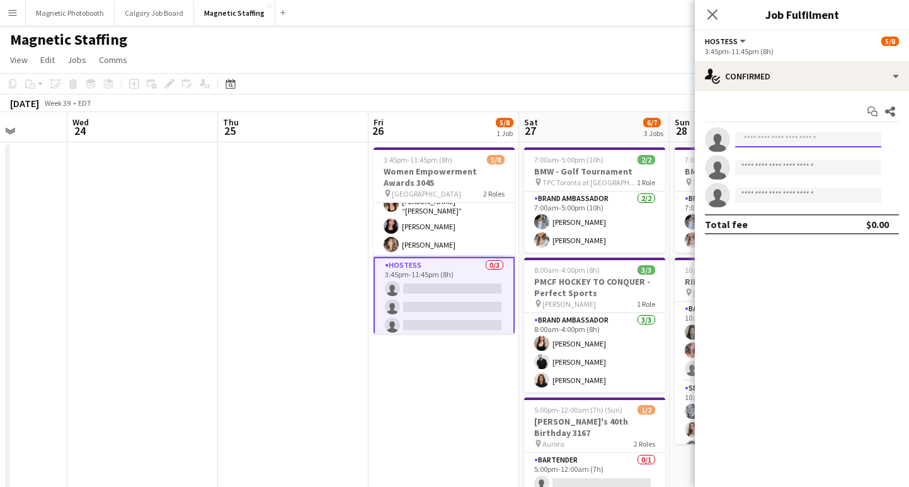
click at [756, 145] on input at bounding box center [808, 139] width 146 height 15
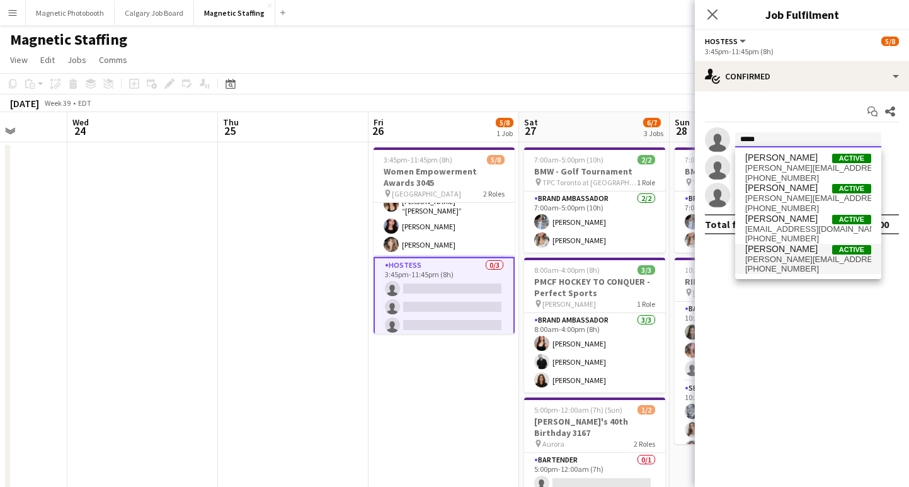
type input "*****"
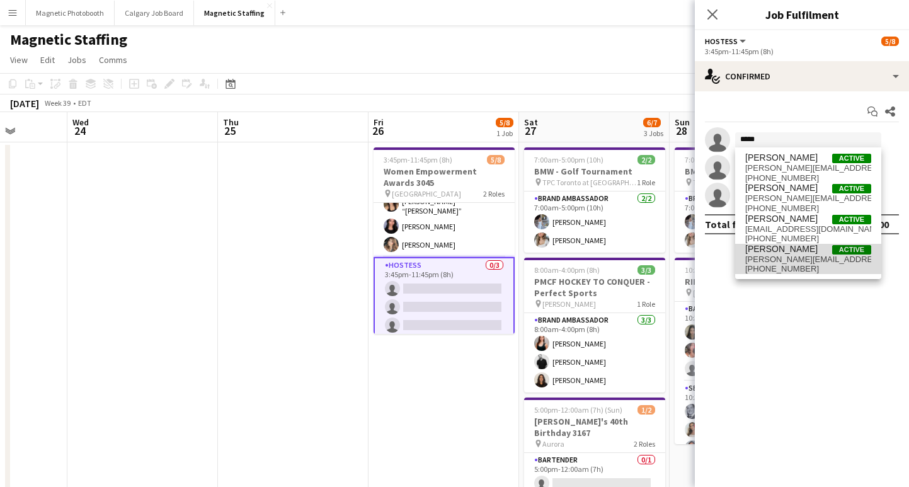
click at [778, 266] on span "[PHONE_NUMBER]" at bounding box center [808, 269] width 126 height 10
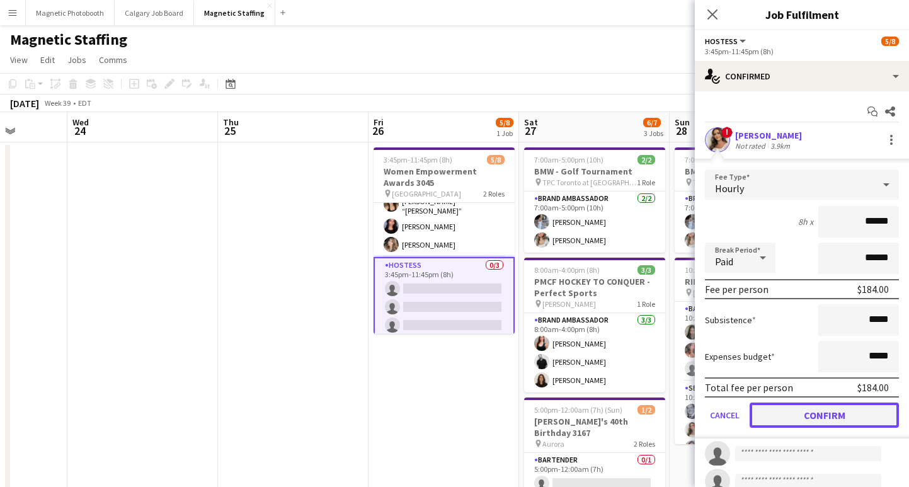
click at [779, 415] on button "Confirm" at bounding box center [823, 414] width 149 height 25
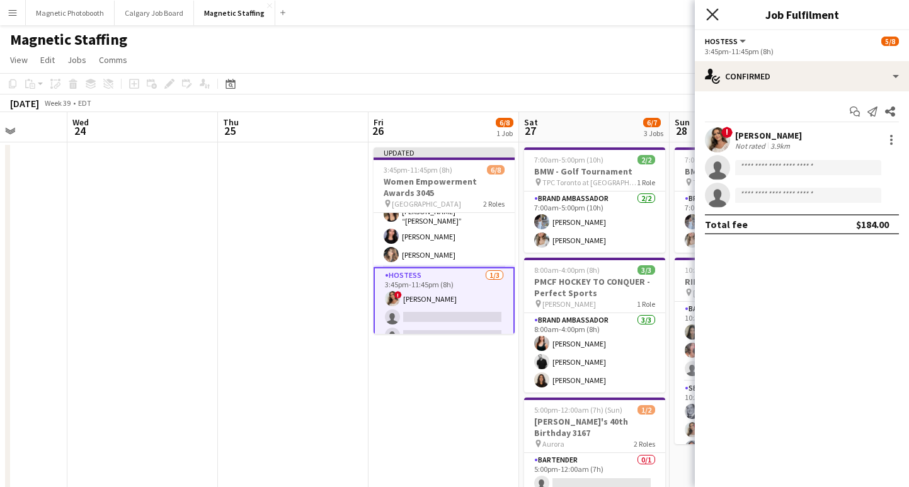
click at [707, 9] on icon "Close pop-in" at bounding box center [712, 14] width 12 height 12
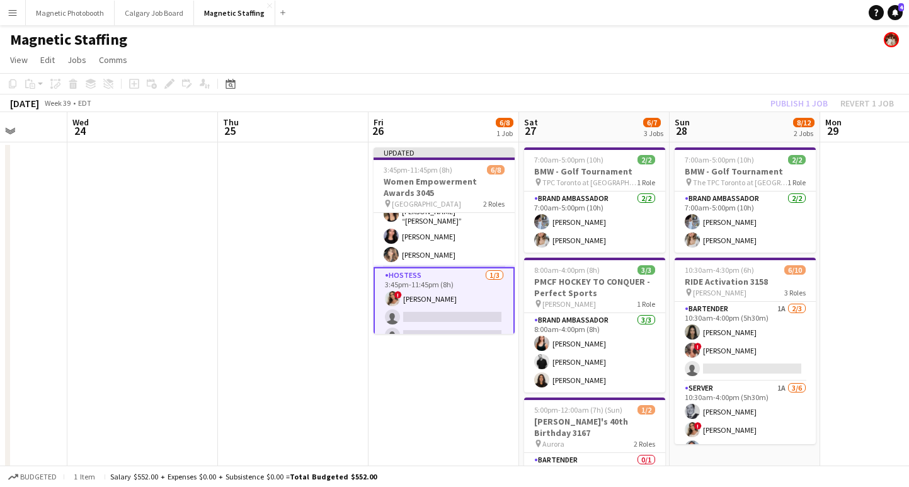
click at [455, 279] on app-card-role "Hostess [DATE] 3:45pm-11:45pm (8h) ! [PERSON_NAME] single-neutral-actions singl…" at bounding box center [443, 308] width 141 height 82
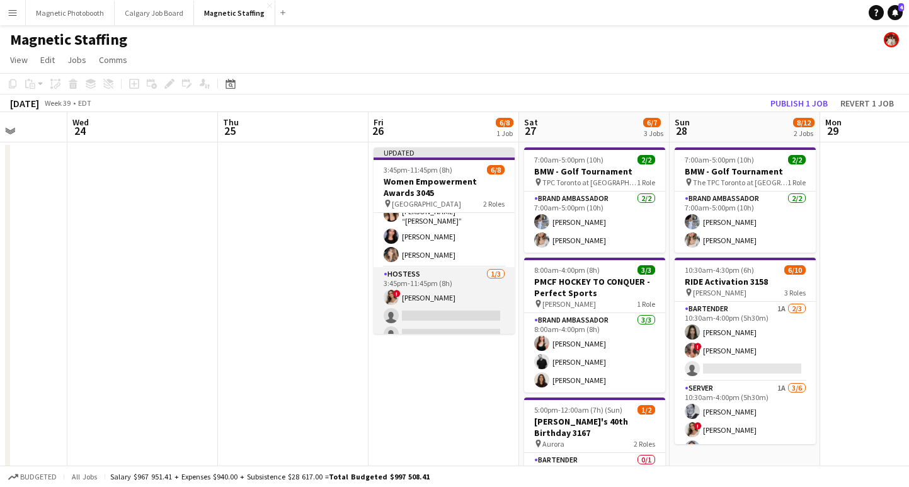
click at [455, 279] on app-card-role "Hostess [DATE] 3:45pm-11:45pm (8h) ! [PERSON_NAME] single-neutral-actions singl…" at bounding box center [443, 306] width 141 height 79
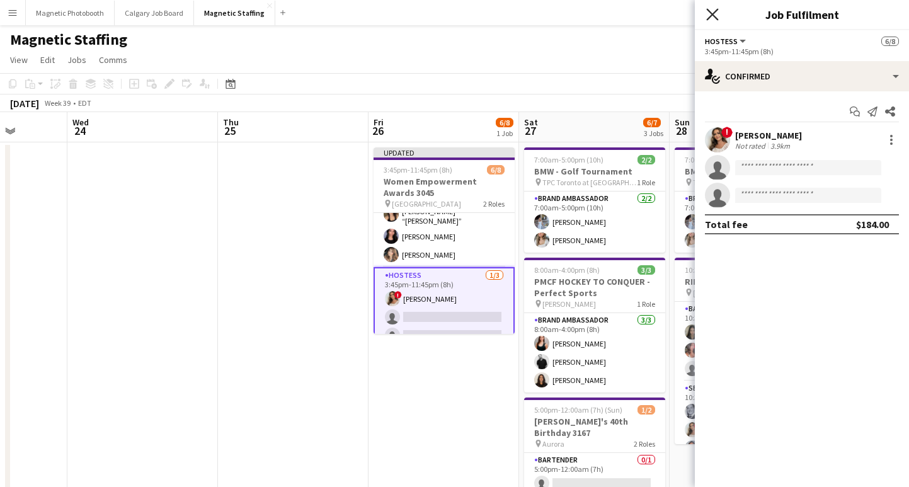
click at [713, 13] on icon at bounding box center [712, 14] width 12 height 12
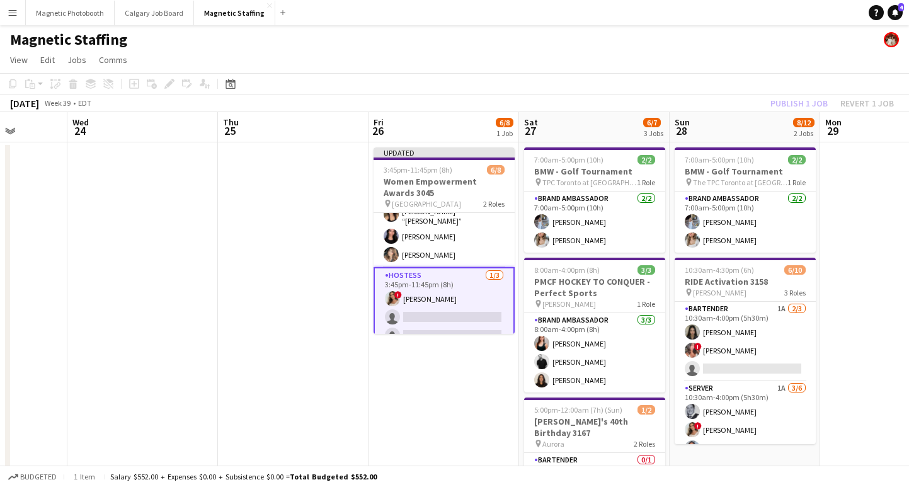
click at [802, 105] on div "Publish 1 job Revert 1 job" at bounding box center [832, 103] width 154 height 16
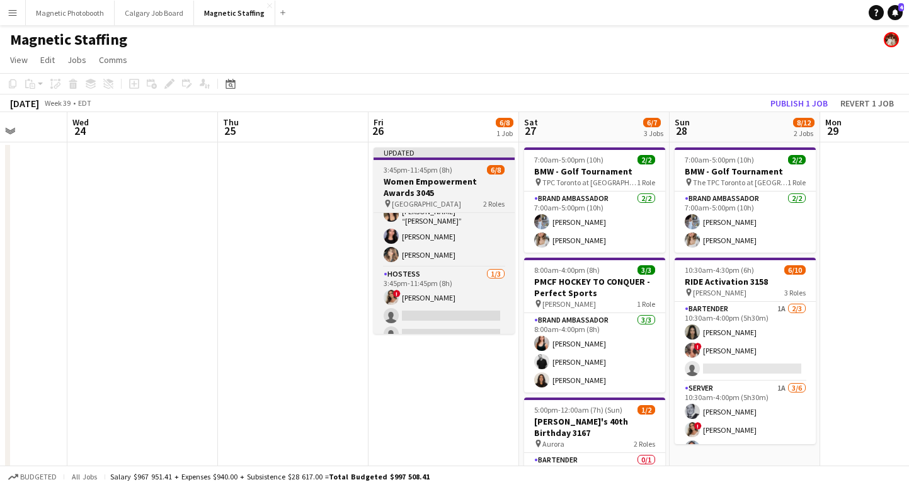
click at [462, 175] on app-job-card "Updated 3:45pm-11:45pm (8h) 6/8 Women Empowerment Awards 3045 pin Toronto 2 Rol…" at bounding box center [443, 240] width 141 height 186
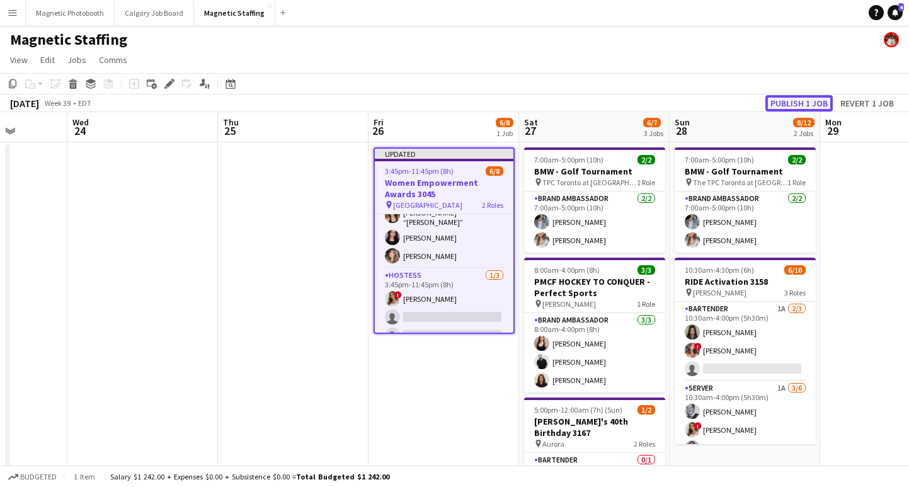
click at [805, 106] on button "Publish 1 job" at bounding box center [798, 103] width 67 height 16
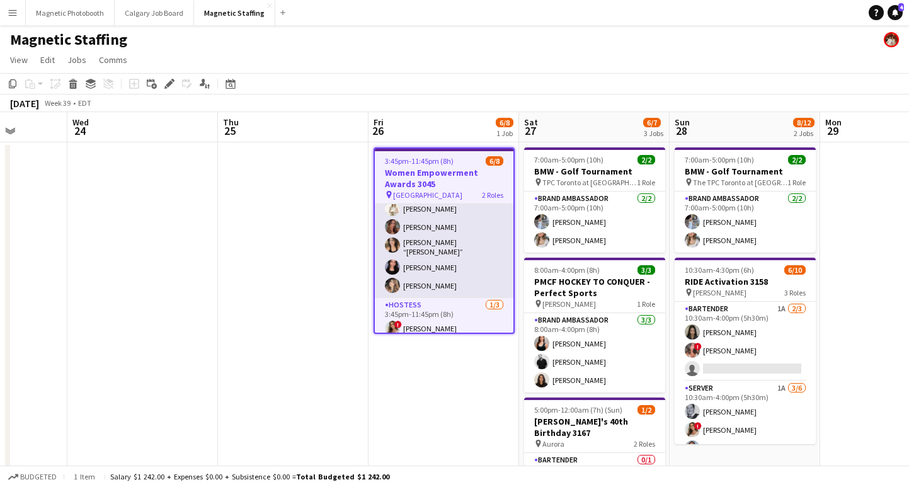
scroll to position [67, 0]
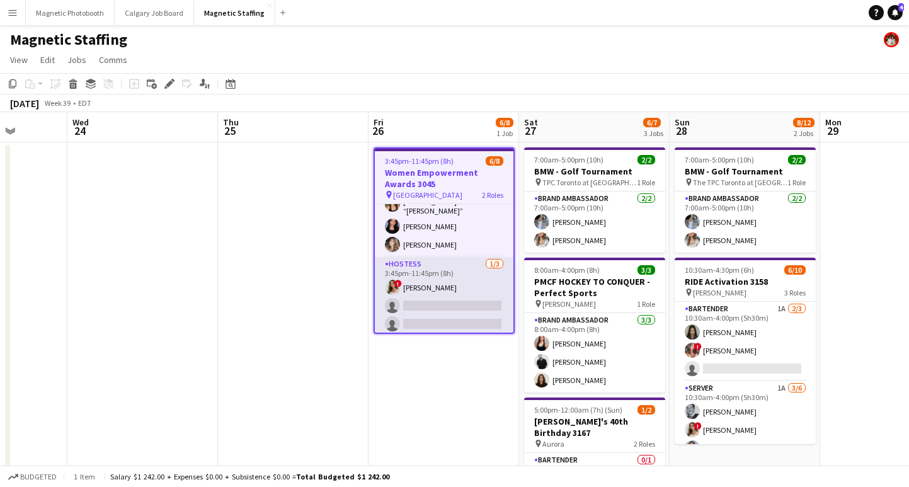
click at [442, 300] on app-card-role "Hostess [DATE] 3:45pm-11:45pm (8h) ! [PERSON_NAME] single-neutral-actions singl…" at bounding box center [444, 296] width 139 height 79
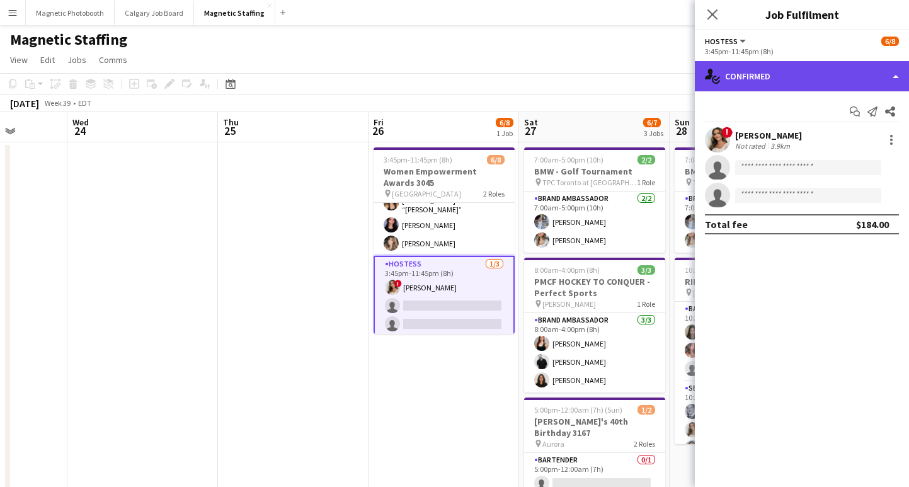
click at [786, 76] on div "single-neutral-actions-check-2 Confirmed" at bounding box center [802, 76] width 214 height 30
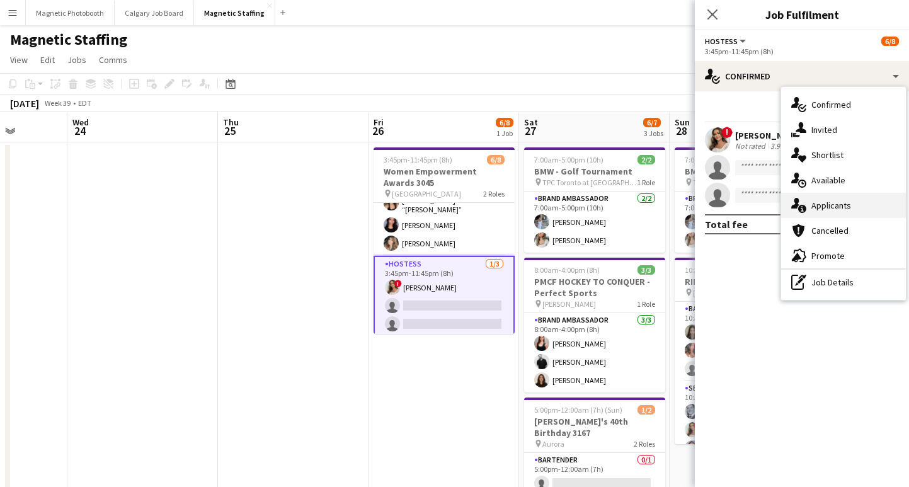
click at [822, 198] on div "single-neutral-actions-information Applicants" at bounding box center [843, 205] width 125 height 25
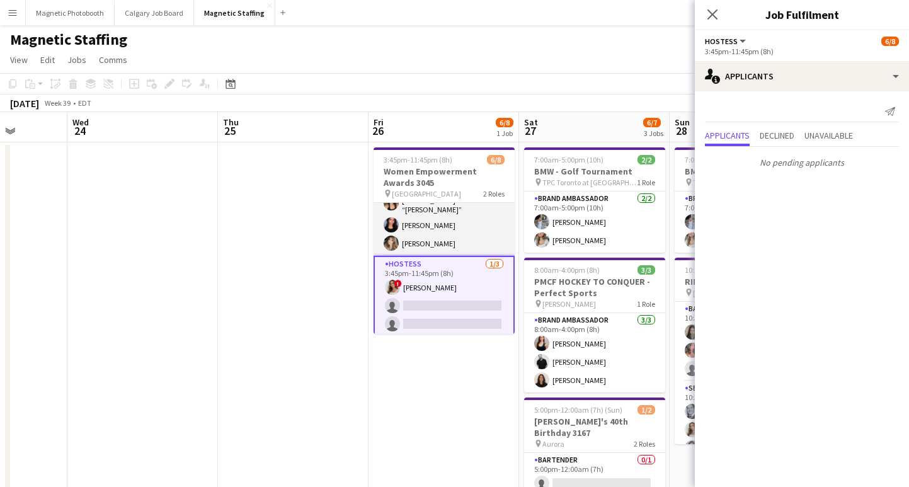
click at [462, 217] on app-card-role "Brand Ambassador [DATE] 3:45pm-9:45pm (6h) [PERSON_NAME] [PERSON_NAME] [PERSON_…" at bounding box center [443, 196] width 141 height 120
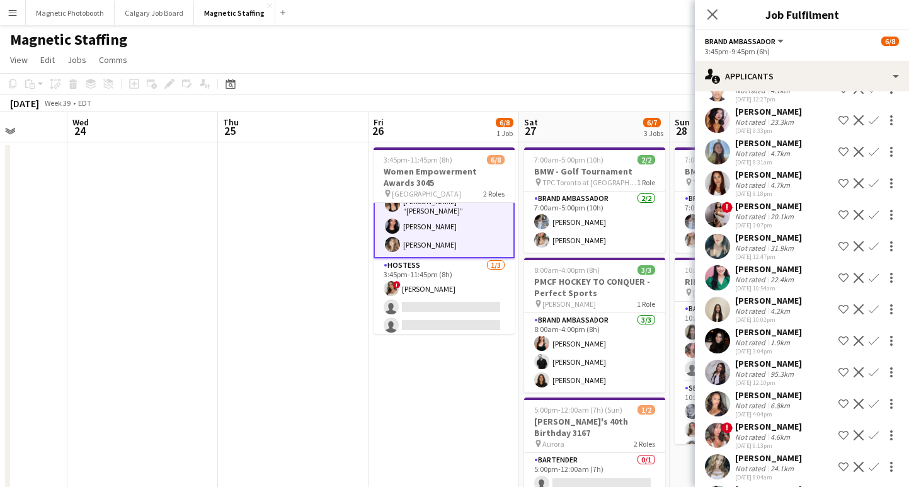
scroll to position [99, 0]
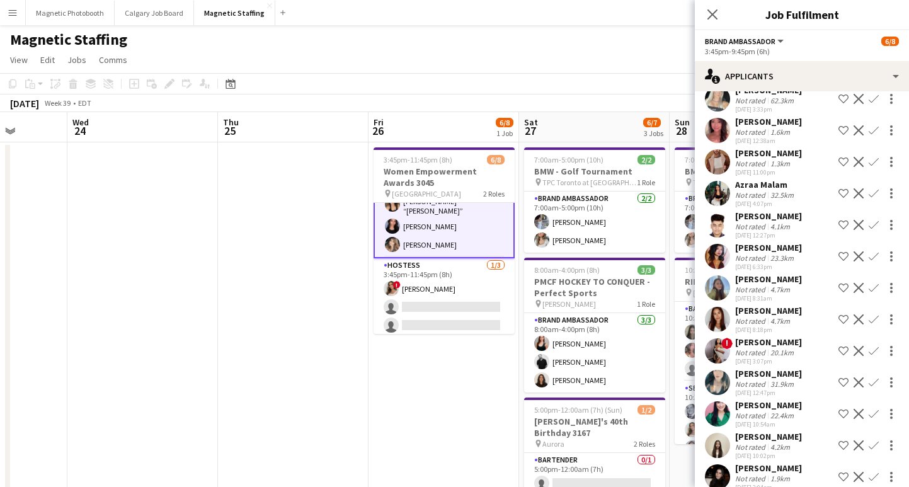
click at [431, 372] on app-date-cell "3:45pm-11:45pm (8h) 6/8 Women Empowerment Awards 3045 pin Toronto 2 Roles Brand…" at bounding box center [443, 407] width 150 height 531
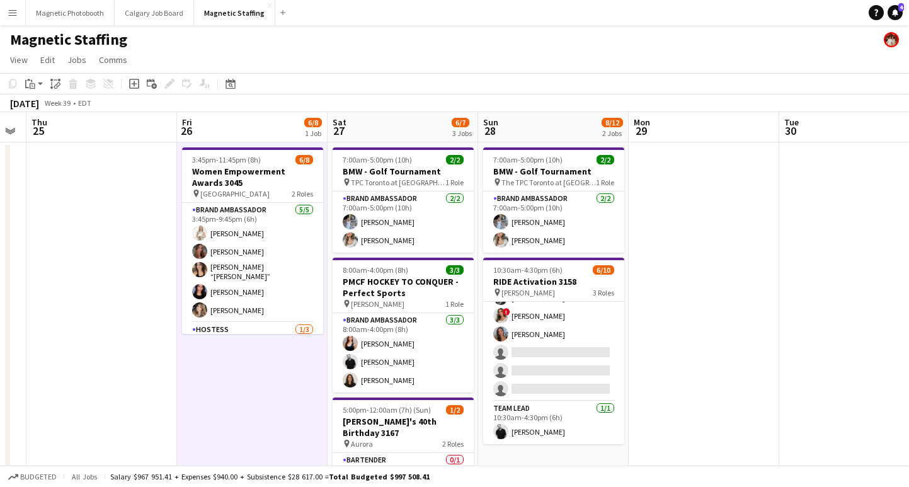
scroll to position [42, 0]
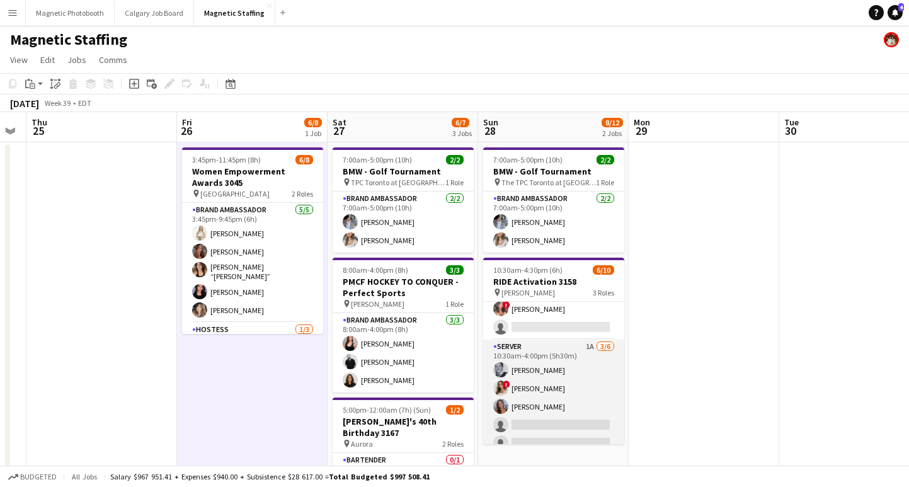
click at [563, 422] on app-card-role "Server 1A [DATE] 10:30am-4:00pm (5h30m) [PERSON_NAME] ! [PERSON_NAME] [PERSON_N…" at bounding box center [553, 406] width 141 height 134
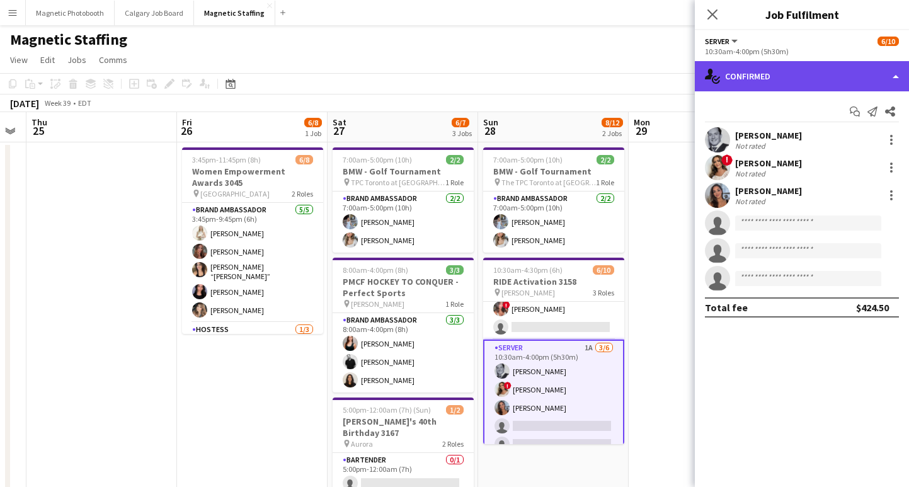
click at [787, 82] on div "single-neutral-actions-check-2 Confirmed" at bounding box center [802, 76] width 214 height 30
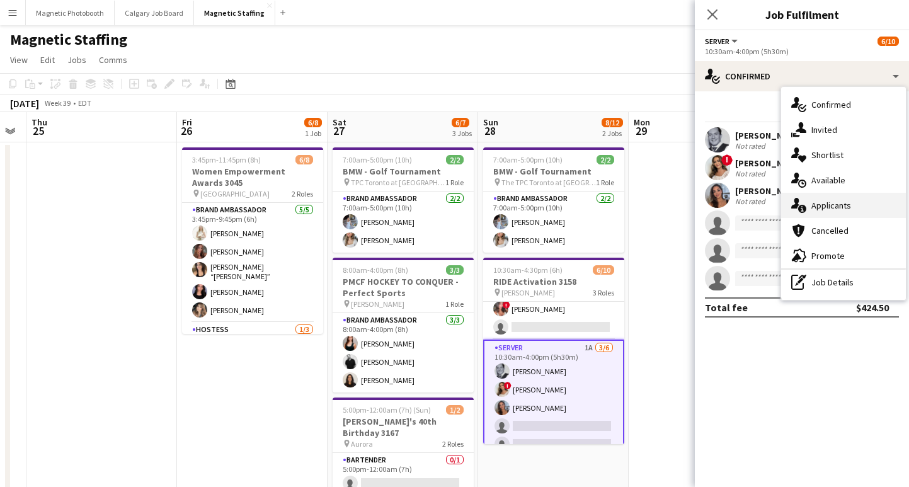
click at [839, 206] on div "single-neutral-actions-information Applicants" at bounding box center [843, 205] width 125 height 25
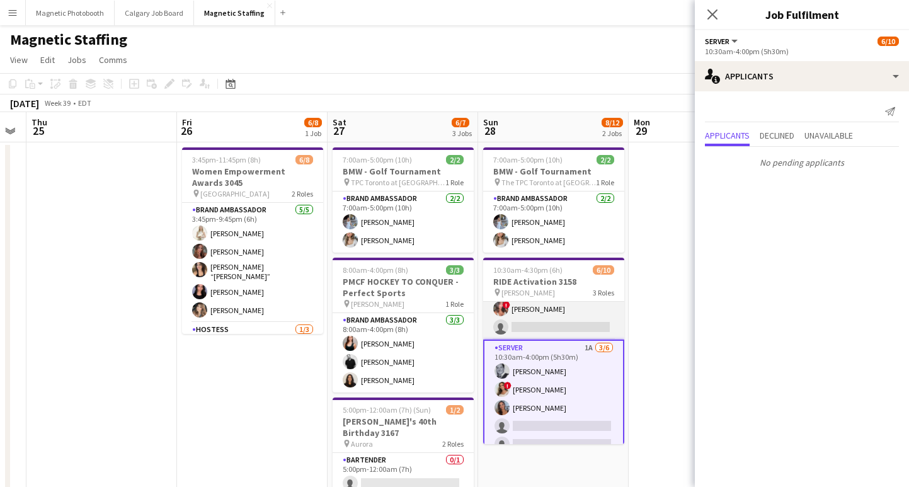
click at [540, 305] on app-card-role "Bartender 1A [DATE] 10:30am-4:00pm (5h30m) [PERSON_NAME] ! [PERSON_NAME] single…" at bounding box center [553, 299] width 141 height 79
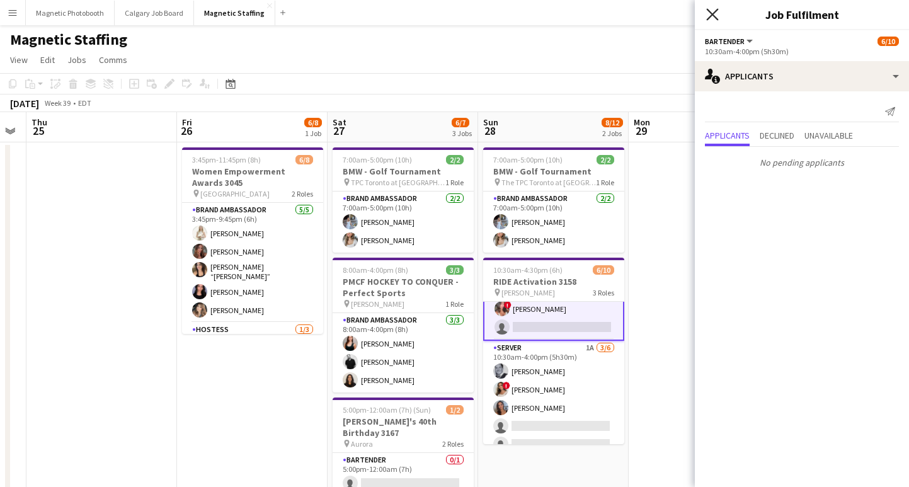
click at [713, 13] on icon at bounding box center [712, 14] width 12 height 12
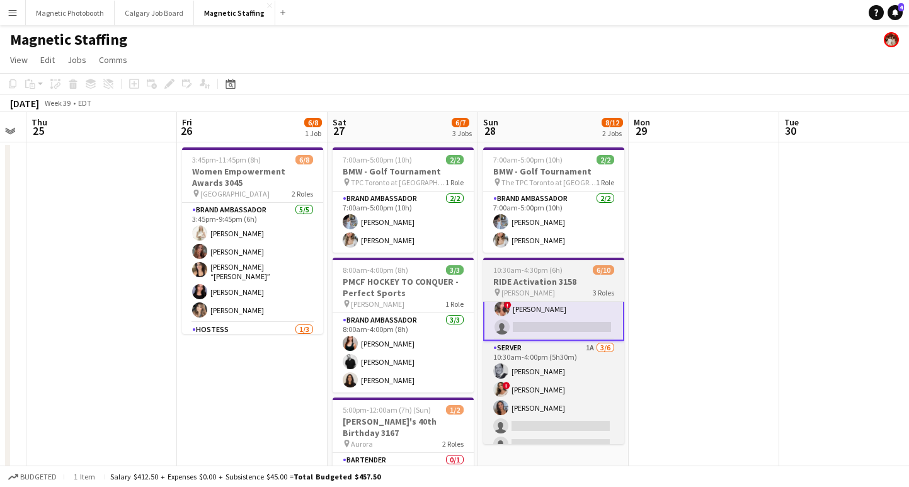
click at [554, 287] on h3 "RIDE Activation 3158" at bounding box center [553, 281] width 141 height 11
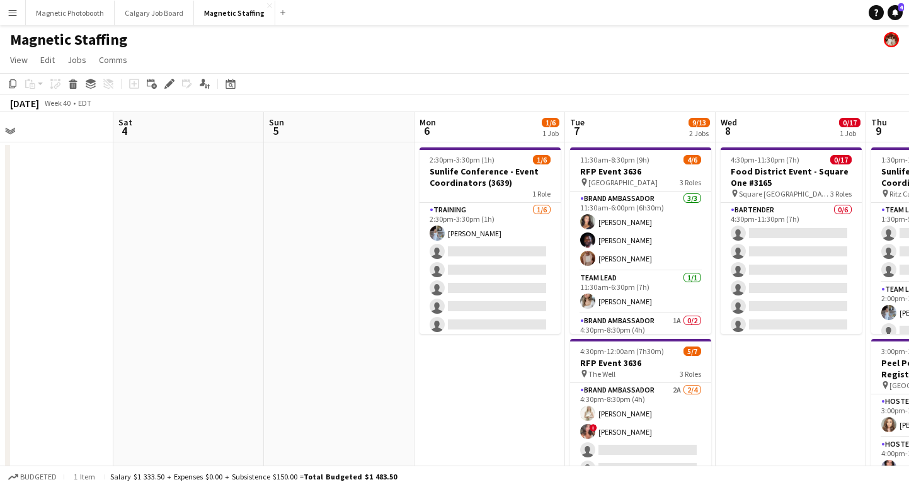
scroll to position [0, 523]
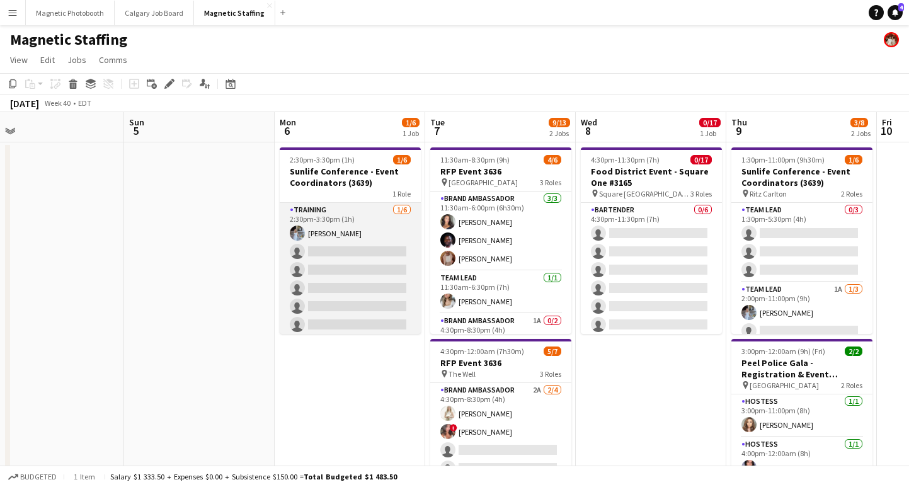
click at [339, 295] on app-card-role "Training [DATE] 2:30pm-3:30pm (1h) [PERSON_NAME] single-neutral-actions single-…" at bounding box center [350, 270] width 141 height 134
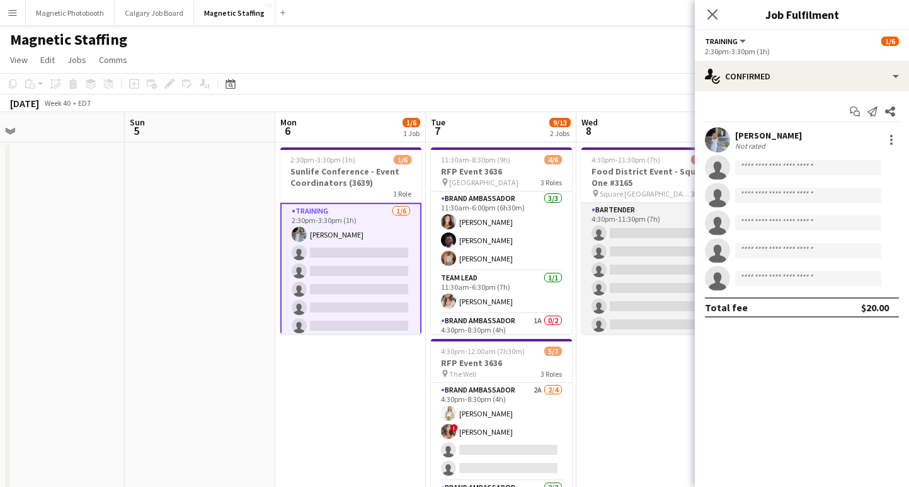
click at [615, 234] on app-card-role "Bartender 0/6 4:30pm-11:30pm (7h) single-neutral-actions single-neutral-actions…" at bounding box center [651, 270] width 141 height 134
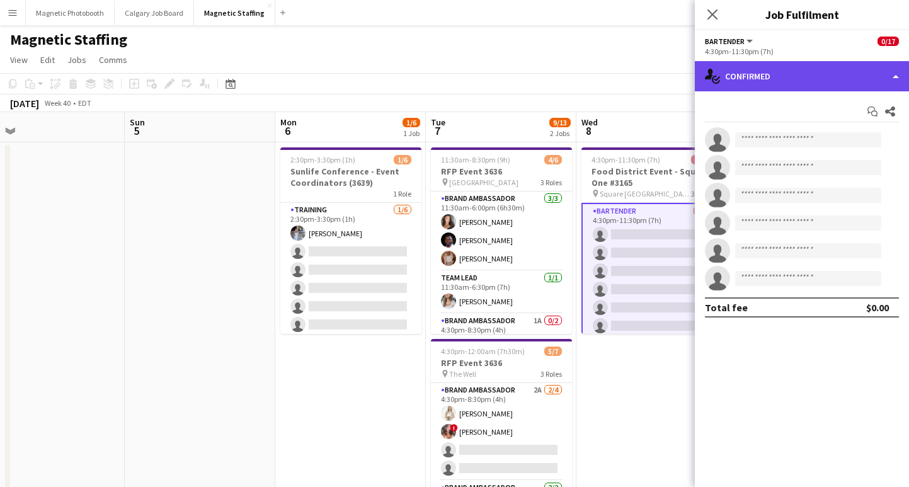
click at [791, 75] on div "single-neutral-actions-check-2 Confirmed" at bounding box center [802, 76] width 214 height 30
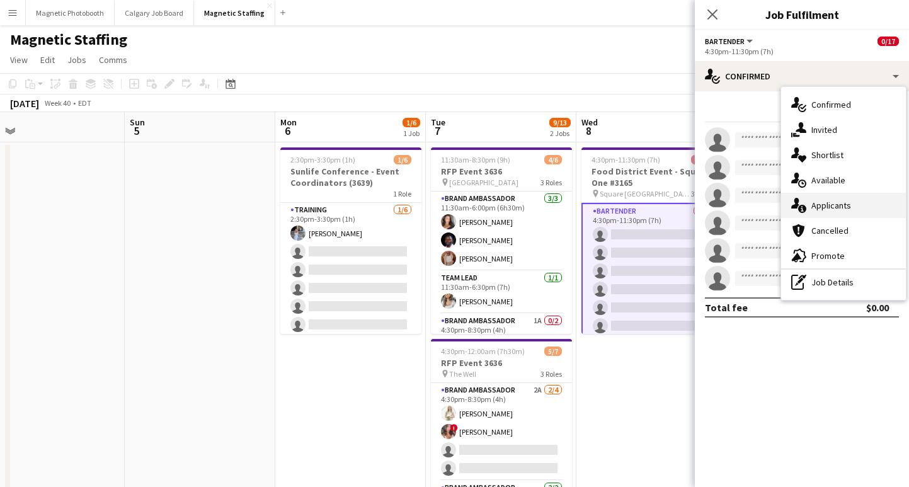
click at [820, 196] on div "single-neutral-actions-information Applicants" at bounding box center [843, 205] width 125 height 25
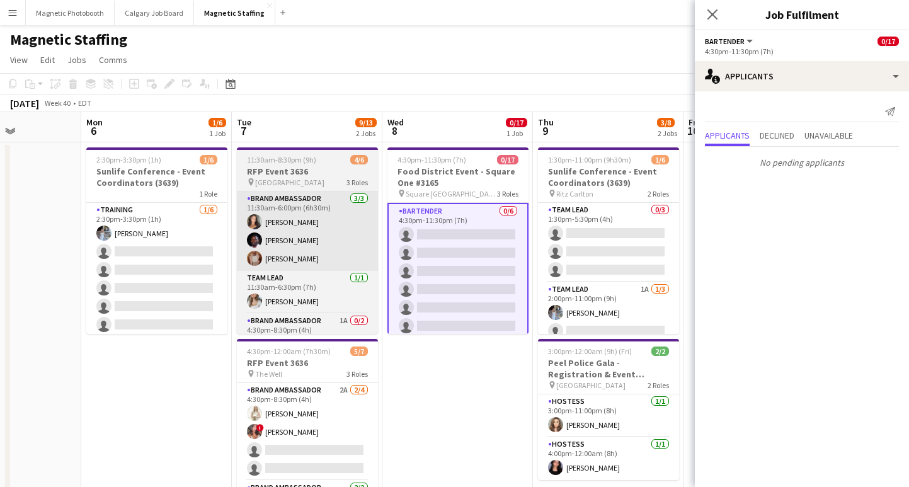
scroll to position [0, 551]
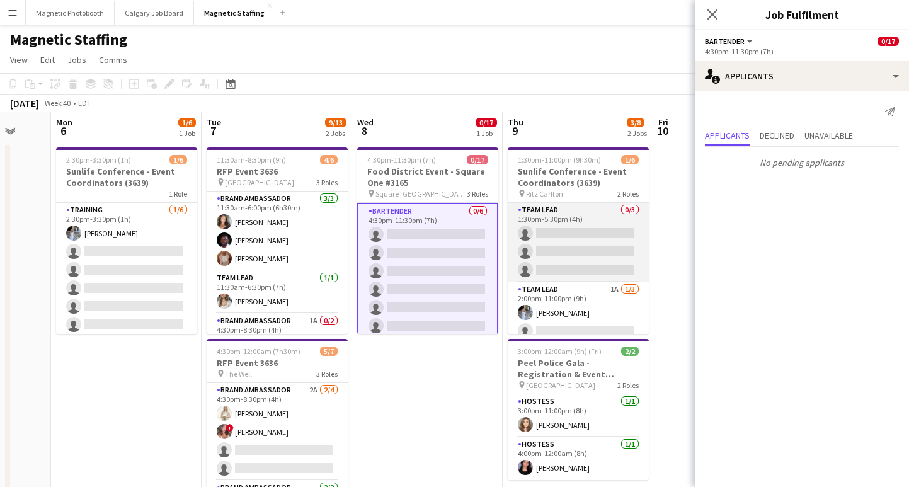
click at [564, 249] on app-card-role "Team Lead 0/3 1:30pm-5:30pm (4h) single-neutral-actions single-neutral-actions …" at bounding box center [578, 242] width 141 height 79
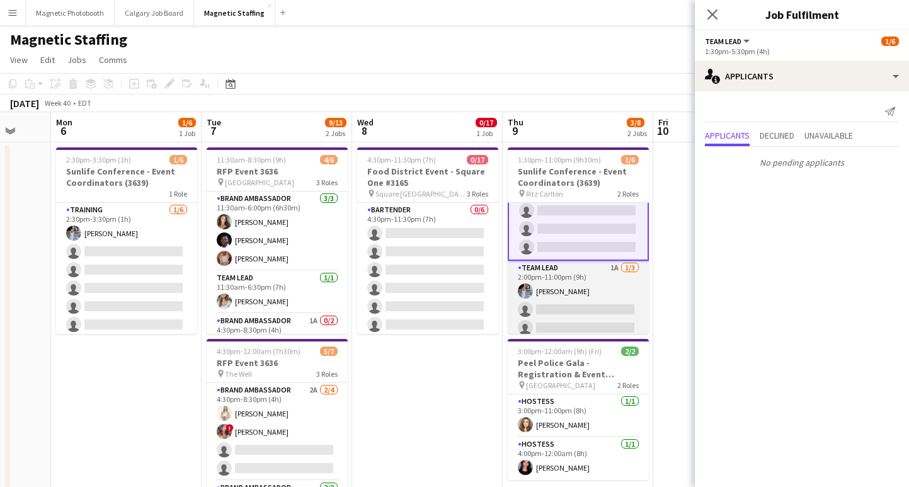
click at [569, 302] on app-card-role "Team Lead 1A [DATE] 2:00pm-11:00pm (9h) [PERSON_NAME] single-neutral-actions si…" at bounding box center [578, 300] width 141 height 79
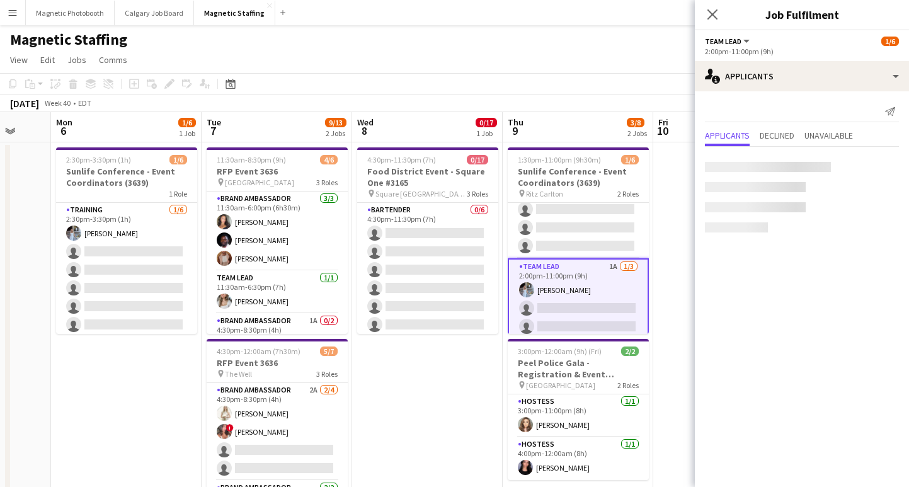
scroll to position [23, 0]
click at [715, 16] on icon "Close pop-in" at bounding box center [712, 14] width 12 height 12
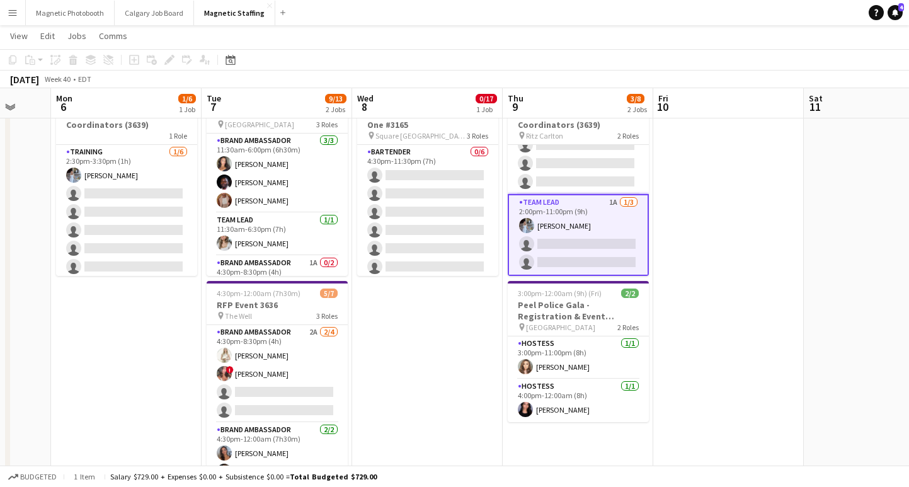
scroll to position [0, 0]
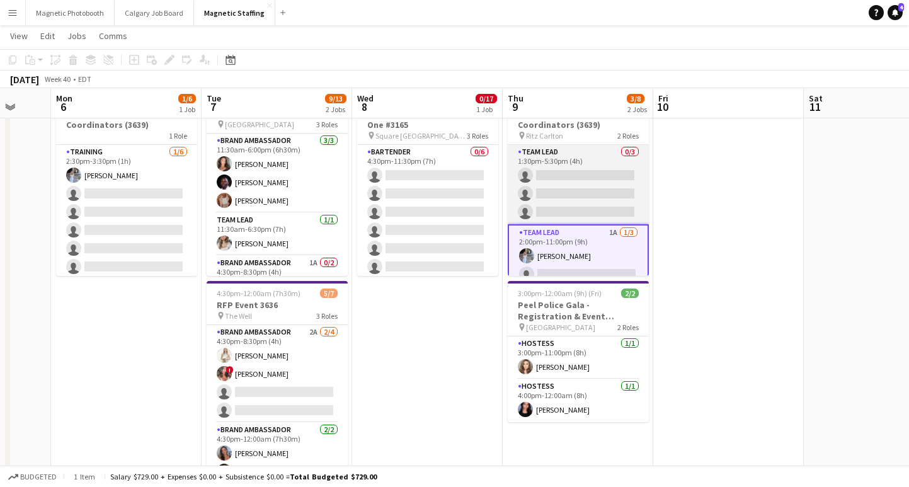
click at [581, 189] on app-card-role "Team Lead 0/3 1:30pm-5:30pm (4h) single-neutral-actions single-neutral-actions …" at bounding box center [578, 184] width 141 height 79
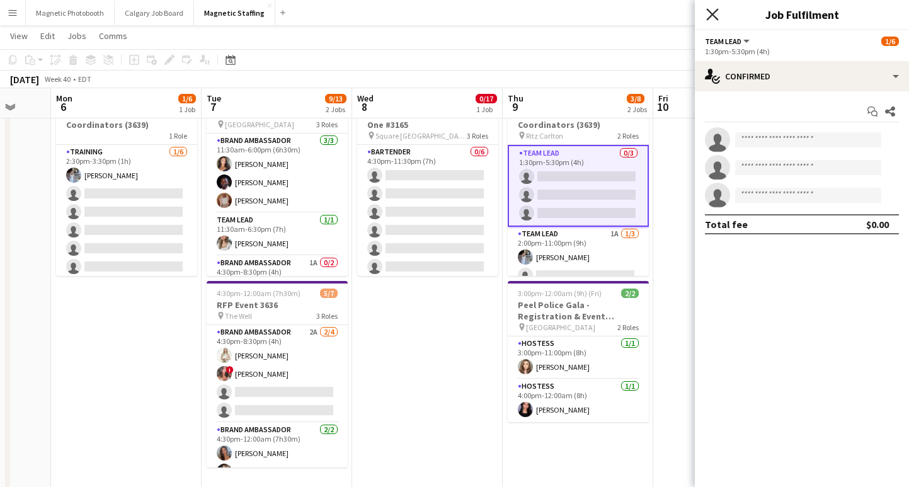
click at [714, 11] on icon "Close pop-in" at bounding box center [712, 14] width 12 height 12
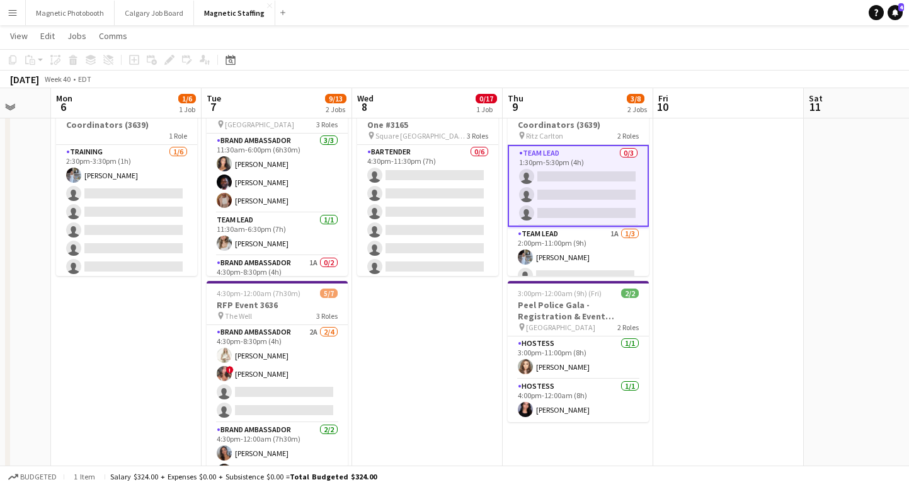
scroll to position [30, 0]
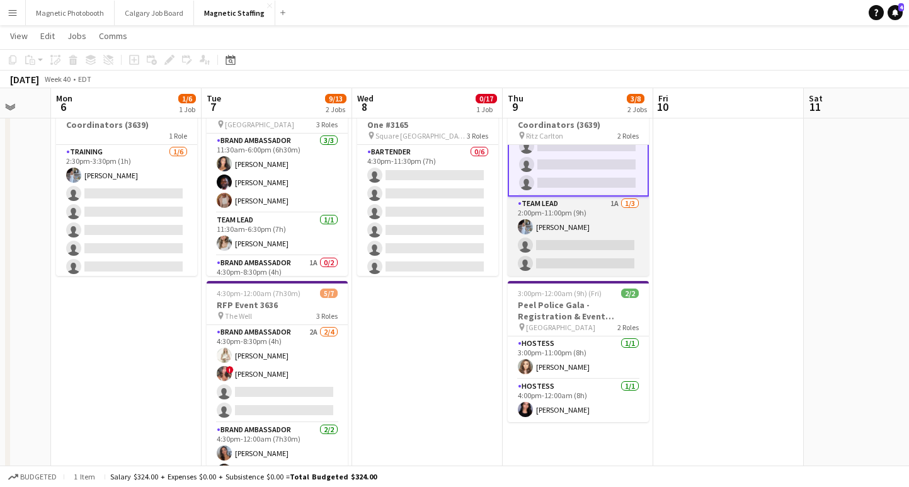
click at [570, 254] on app-card-role "Team Lead 1A [DATE] 2:00pm-11:00pm (9h) [PERSON_NAME] single-neutral-actions si…" at bounding box center [578, 235] width 141 height 79
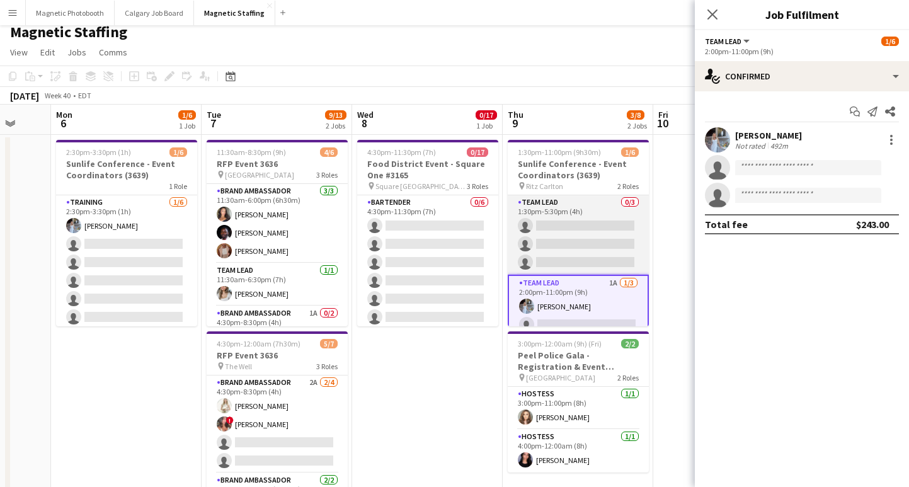
scroll to position [7, 0]
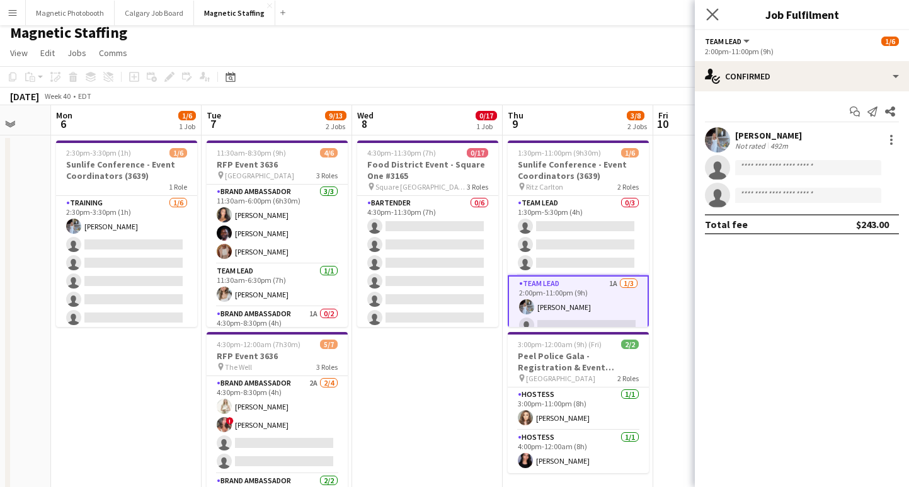
click at [705, 18] on app-icon "Close pop-in" at bounding box center [712, 15] width 18 height 18
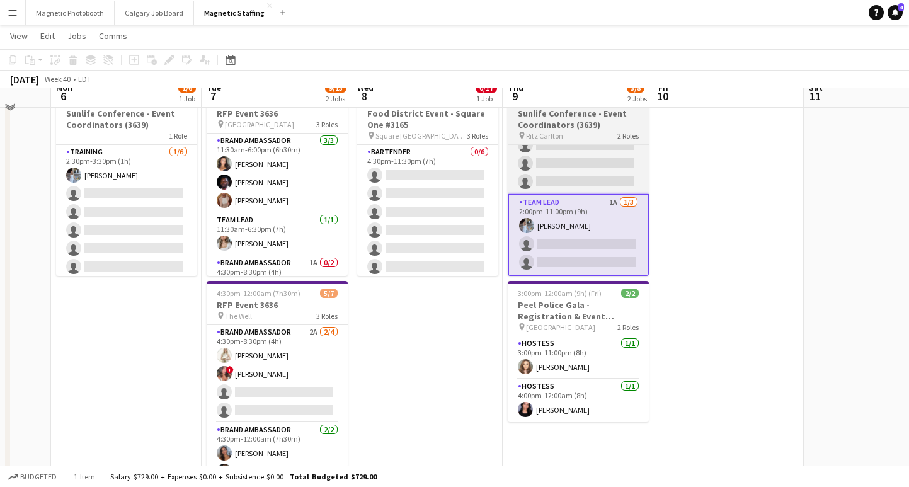
scroll to position [64, 0]
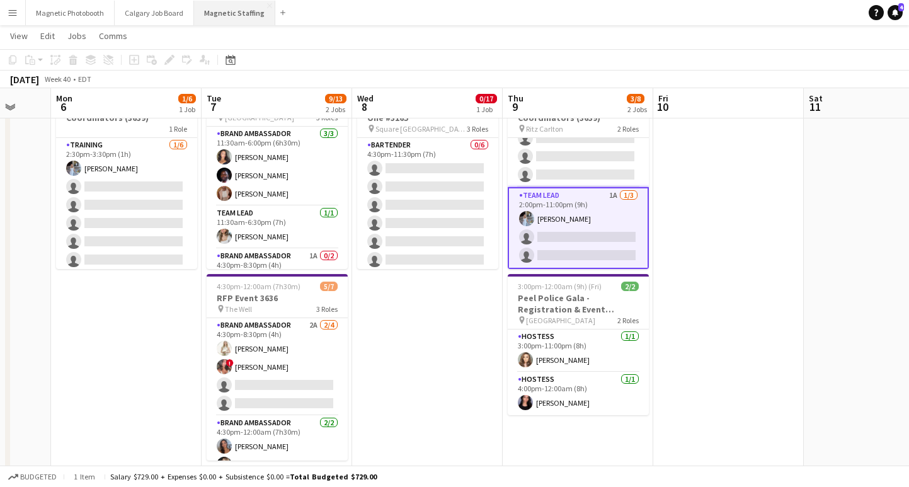
click at [228, 14] on button "Magnetic Staffing Close" at bounding box center [234, 13] width 81 height 25
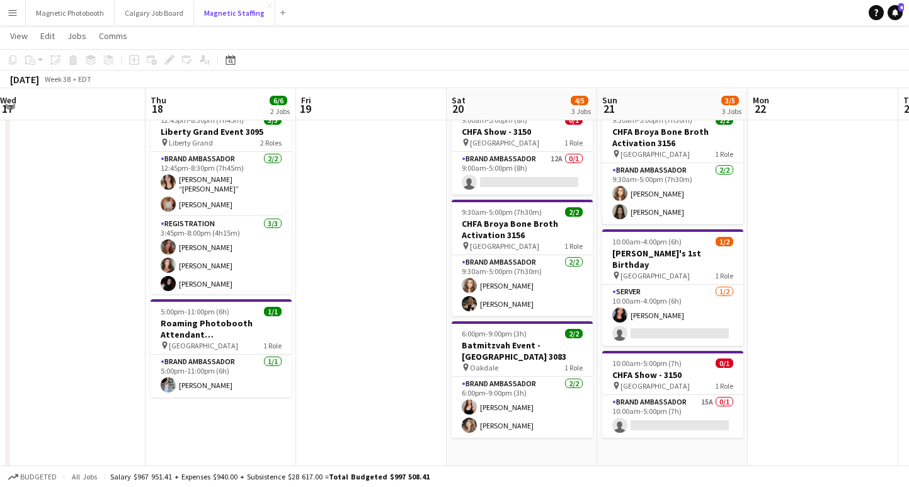
scroll to position [54, 0]
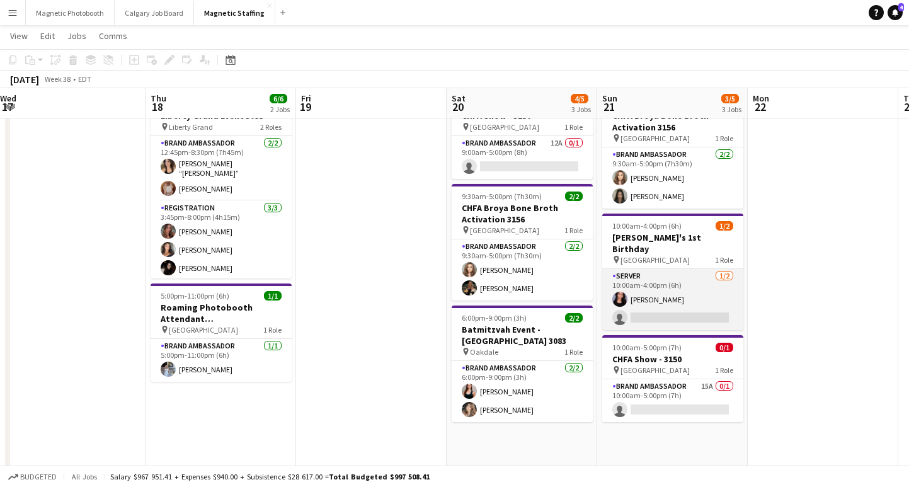
click at [662, 304] on app-card-role "Server [DATE] 10:00am-4:00pm (6h) [PERSON_NAME] single-neutral-actions" at bounding box center [672, 299] width 141 height 61
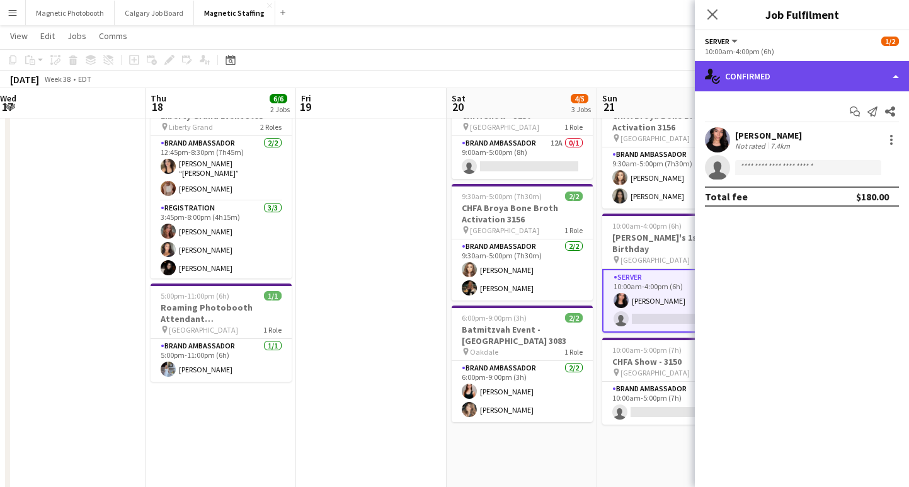
click at [781, 71] on div "single-neutral-actions-check-2 Confirmed" at bounding box center [802, 76] width 214 height 30
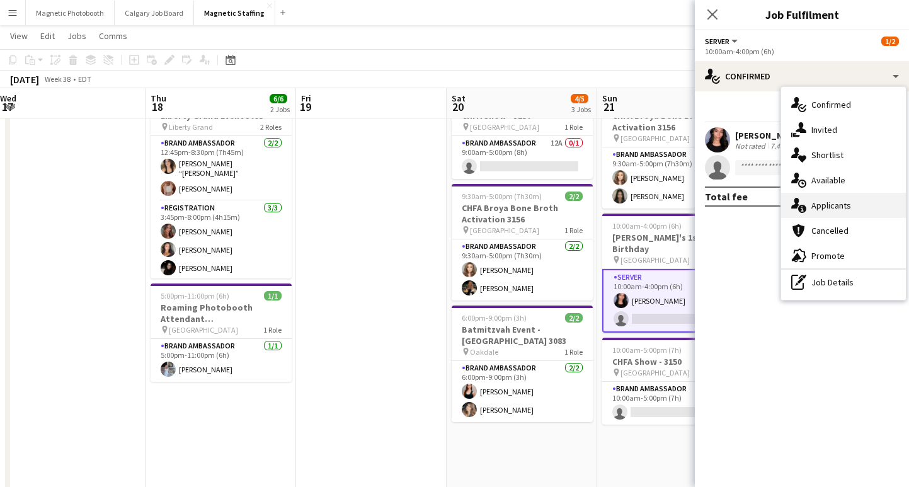
click at [844, 205] on div "single-neutral-actions-information Applicants" at bounding box center [843, 205] width 125 height 25
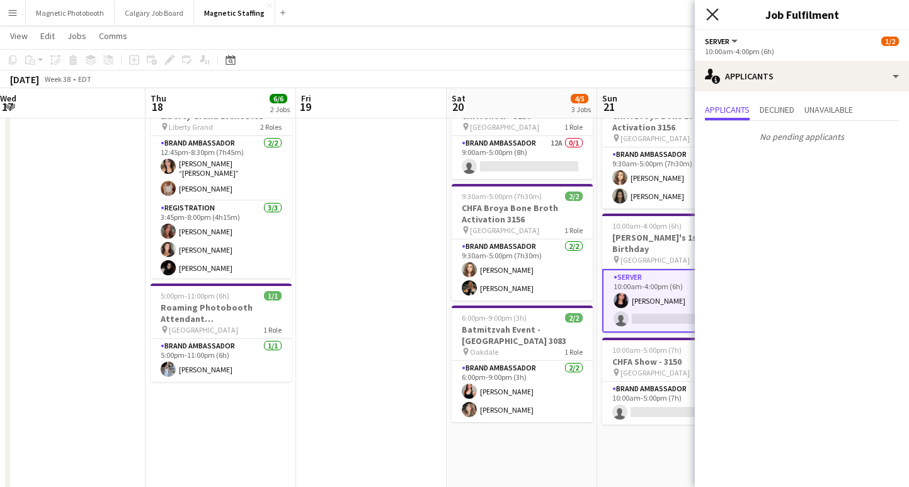
click at [710, 16] on icon at bounding box center [712, 14] width 12 height 12
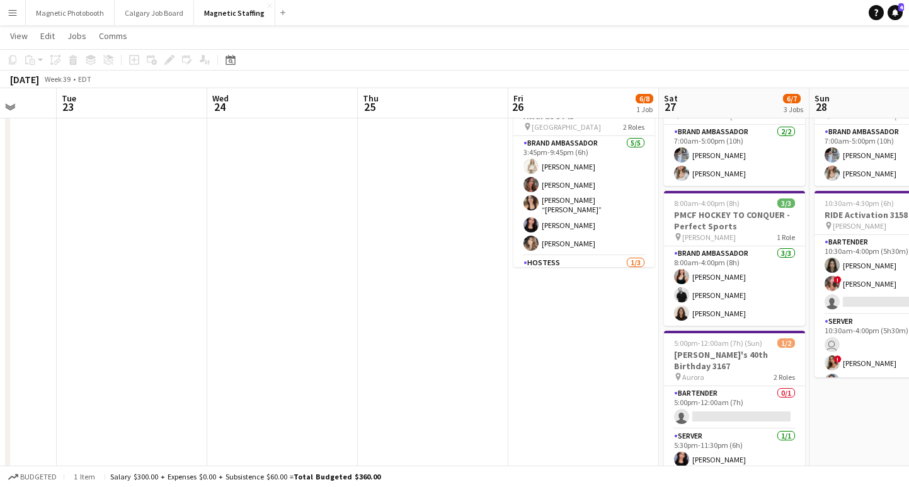
scroll to position [0, 450]
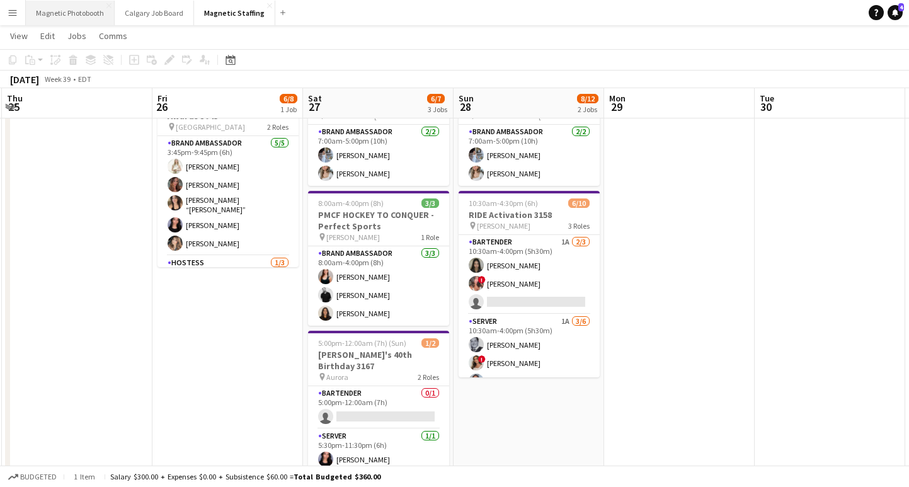
click at [77, 19] on button "Magnetic Photobooth Close" at bounding box center [70, 13] width 89 height 25
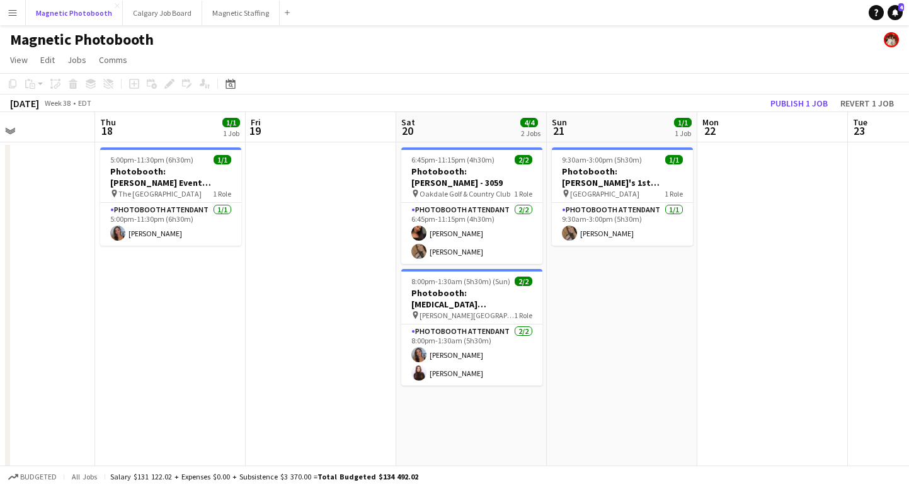
scroll to position [0, 508]
click at [810, 98] on button "Publish 1 job" at bounding box center [798, 103] width 67 height 16
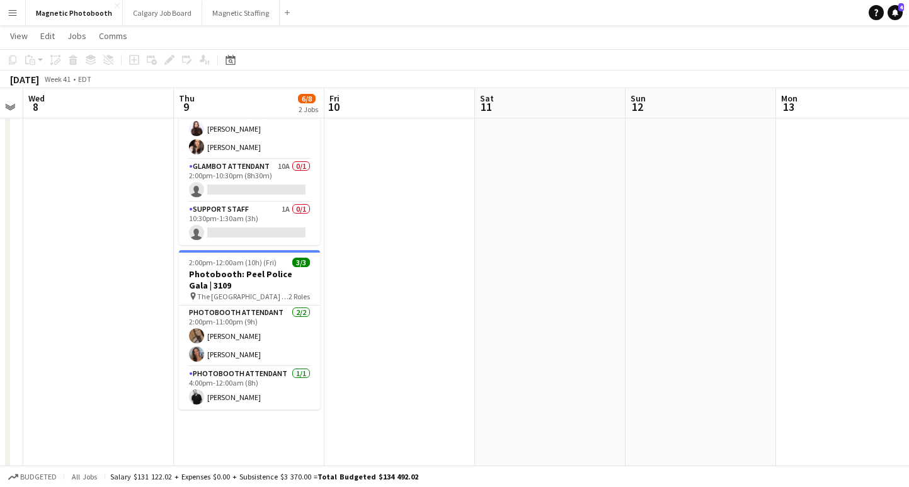
scroll to position [91, 0]
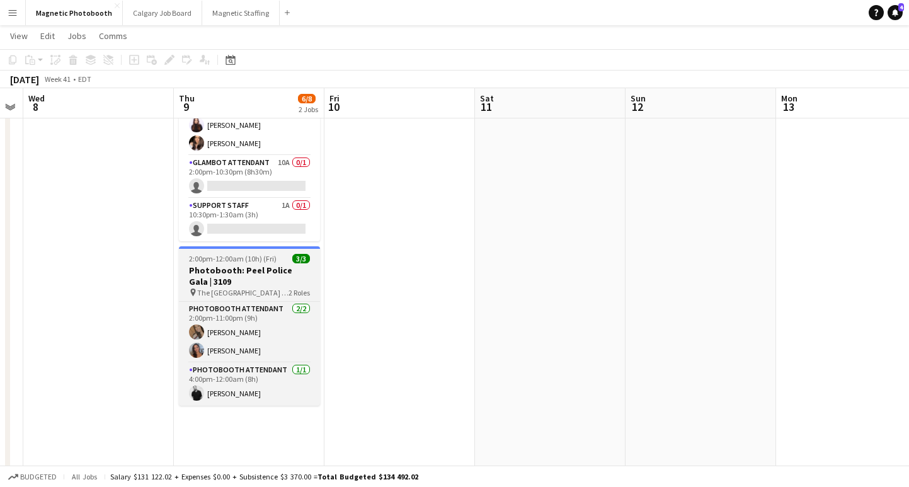
click at [246, 273] on h3 "Photobooth: Peel Police Gala | 3109" at bounding box center [249, 275] width 141 height 23
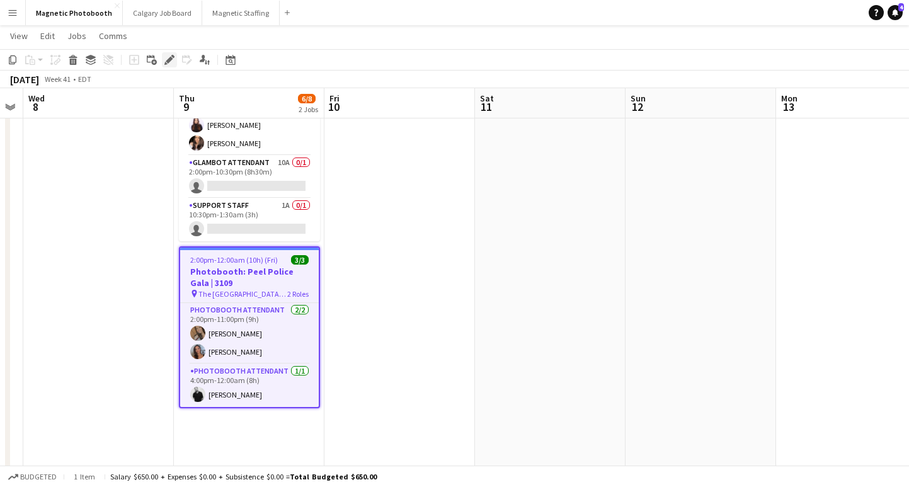
click at [171, 64] on icon "Edit" at bounding box center [169, 60] width 10 height 10
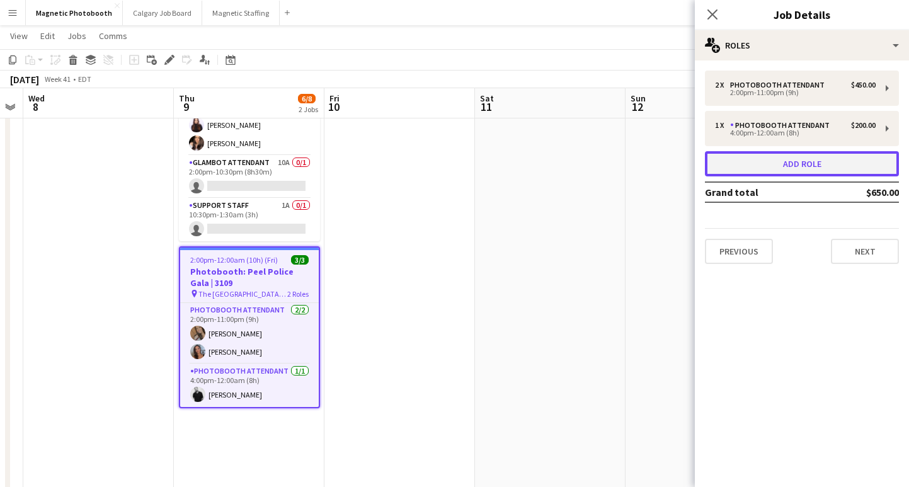
click at [756, 169] on button "Add role" at bounding box center [802, 163] width 194 height 25
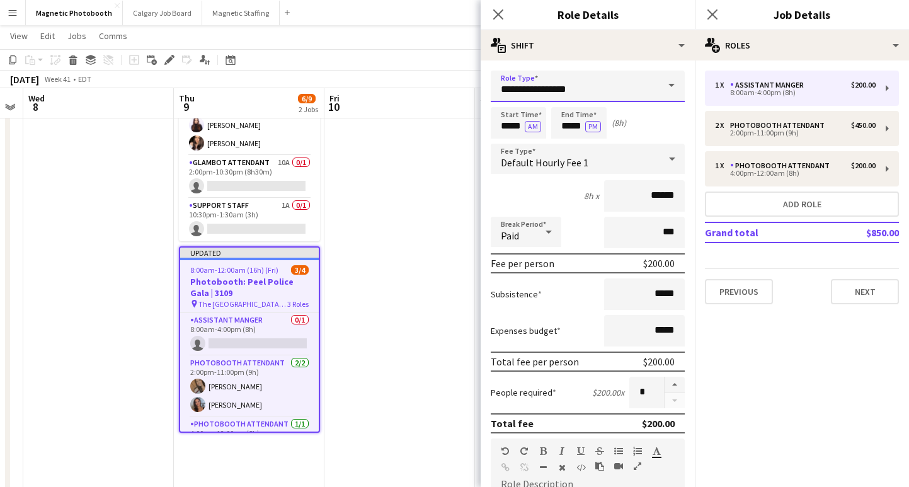
drag, startPoint x: 588, startPoint y: 85, endPoint x: 423, endPoint y: 90, distance: 165.1
click at [423, 90] on body "Menu Boards Boards Boards All jobs Status Workforce Workforce My Workforce Recr…" at bounding box center [454, 238] width 909 height 659
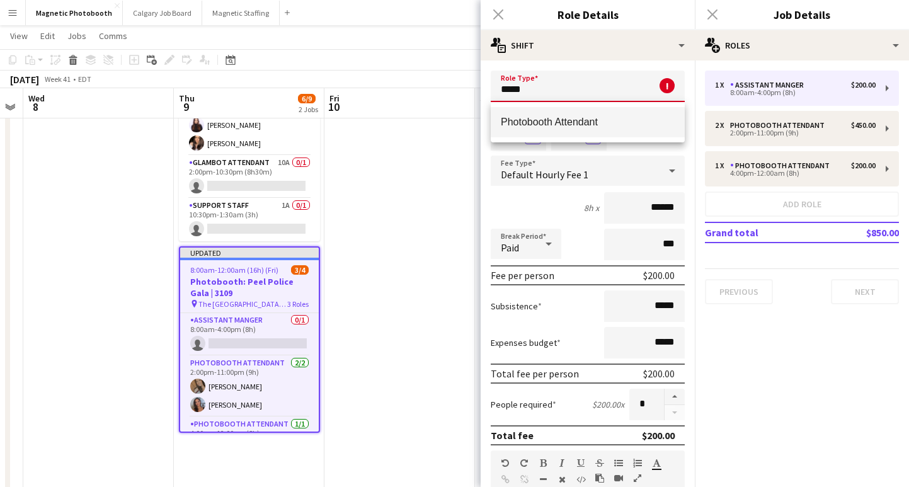
click at [523, 125] on span "Photobooth Attendant" at bounding box center [588, 122] width 174 height 12
type input "**********"
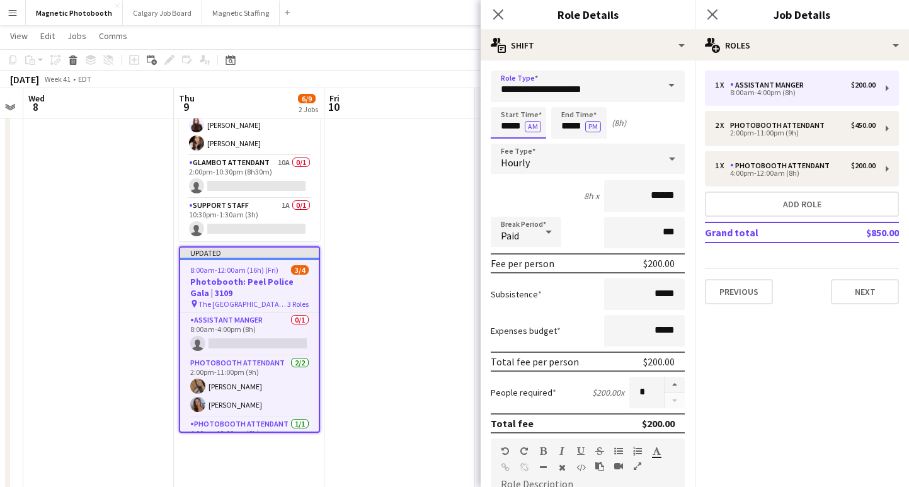
click at [509, 123] on input "*****" at bounding box center [518, 122] width 55 height 31
type input "*****"
click at [538, 130] on button "AM" at bounding box center [533, 126] width 16 height 11
click at [569, 130] on input "*****" at bounding box center [578, 122] width 55 height 31
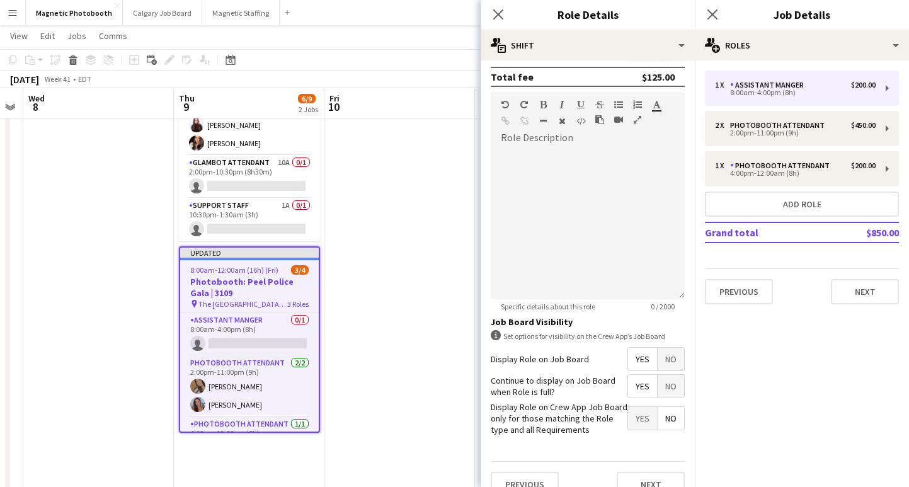
scroll to position [366, 0]
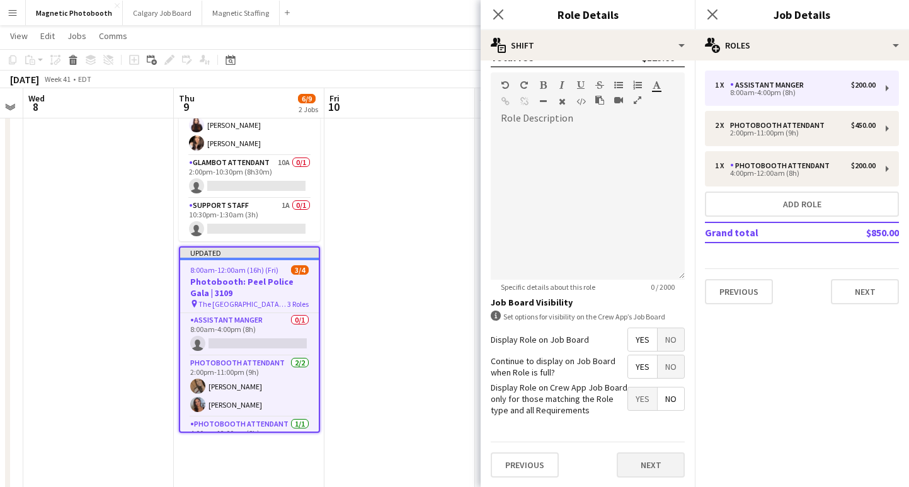
type input "*****"
click at [640, 467] on button "Next" at bounding box center [650, 464] width 68 height 25
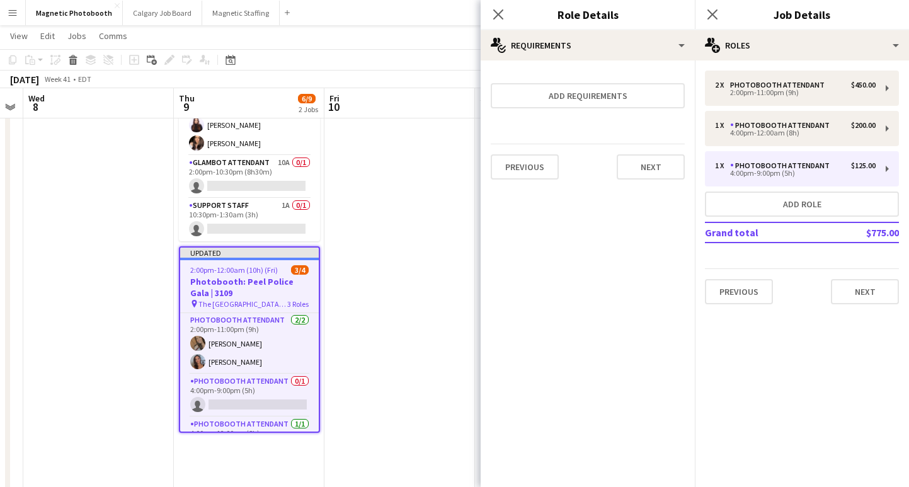
click at [722, 14] on div "Close pop-in" at bounding box center [712, 14] width 35 height 29
click at [708, 11] on icon at bounding box center [712, 14] width 12 height 12
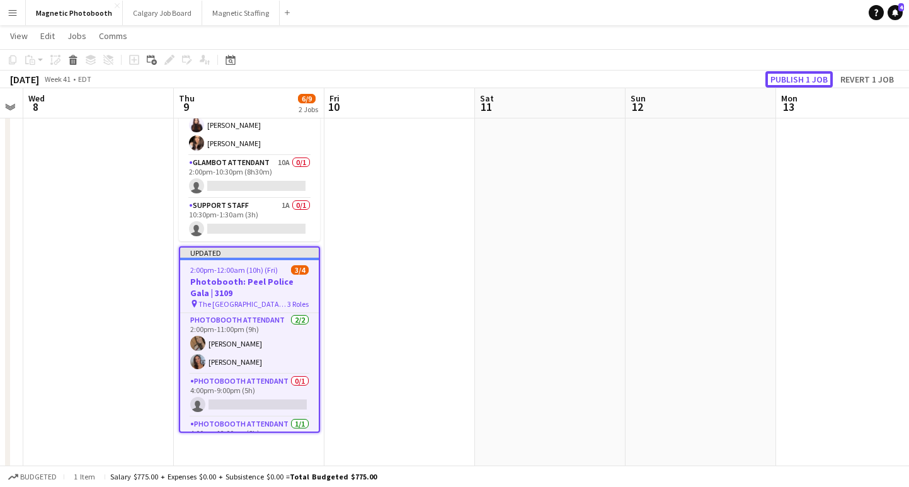
click at [783, 76] on button "Publish 1 job" at bounding box center [798, 79] width 67 height 16
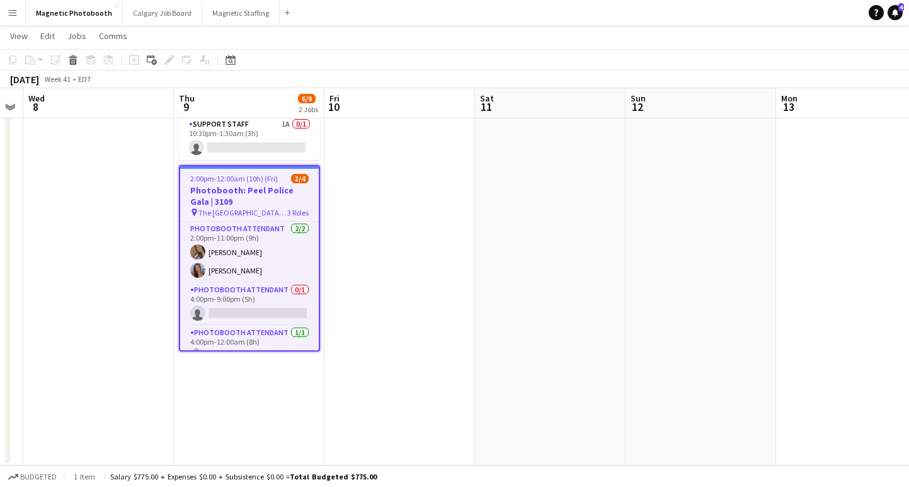
scroll to position [18, 0]
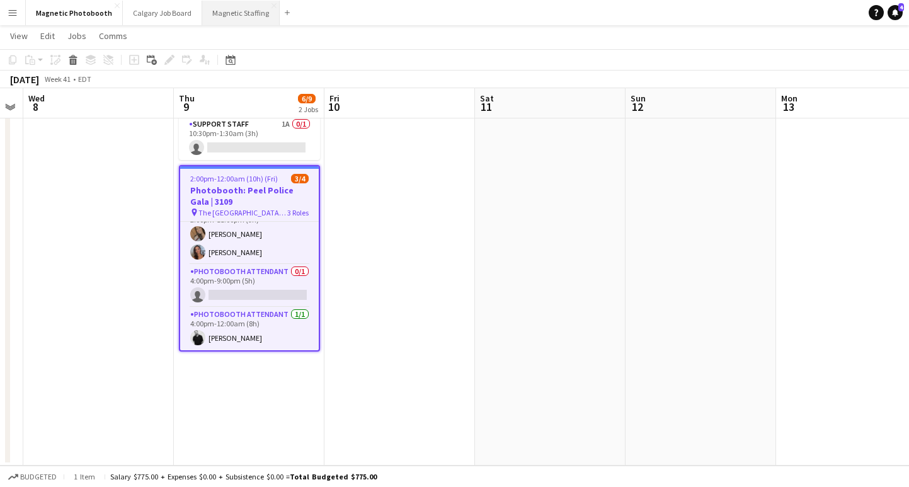
click at [231, 15] on button "Magnetic Staffing Close" at bounding box center [240, 13] width 77 height 25
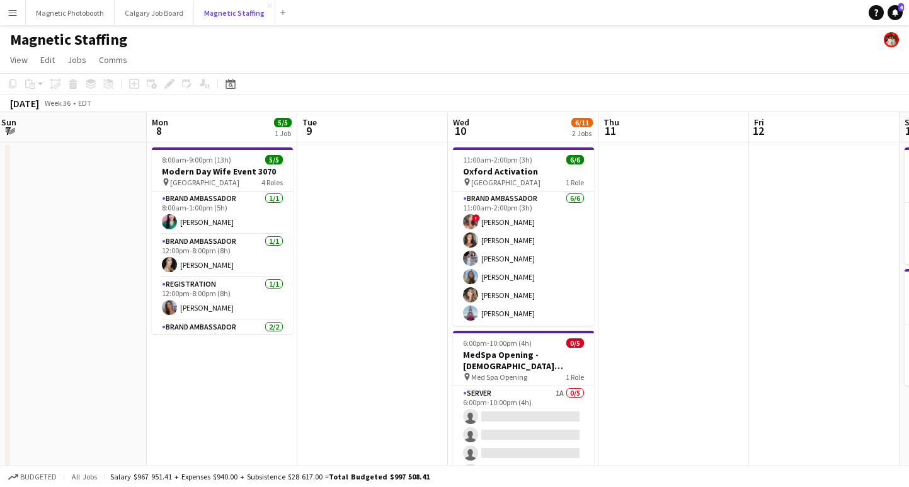
scroll to position [0, 461]
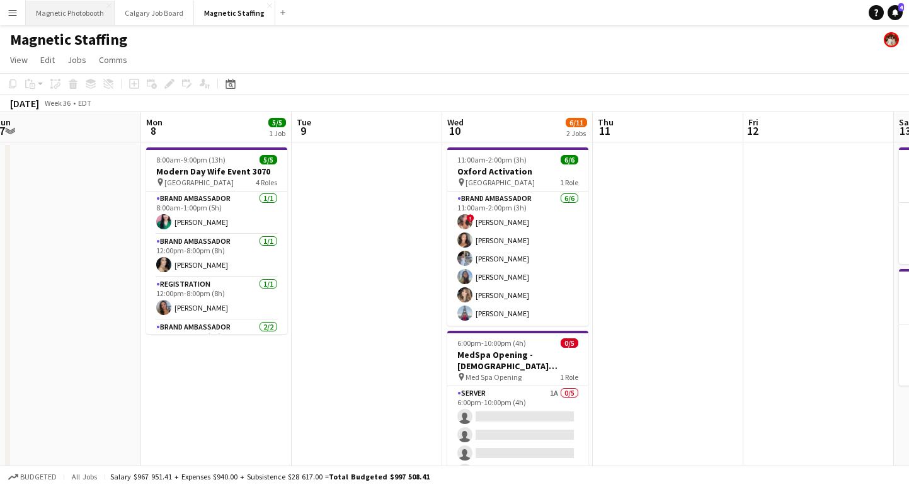
click at [94, 13] on button "Magnetic Photobooth Close" at bounding box center [70, 13] width 89 height 25
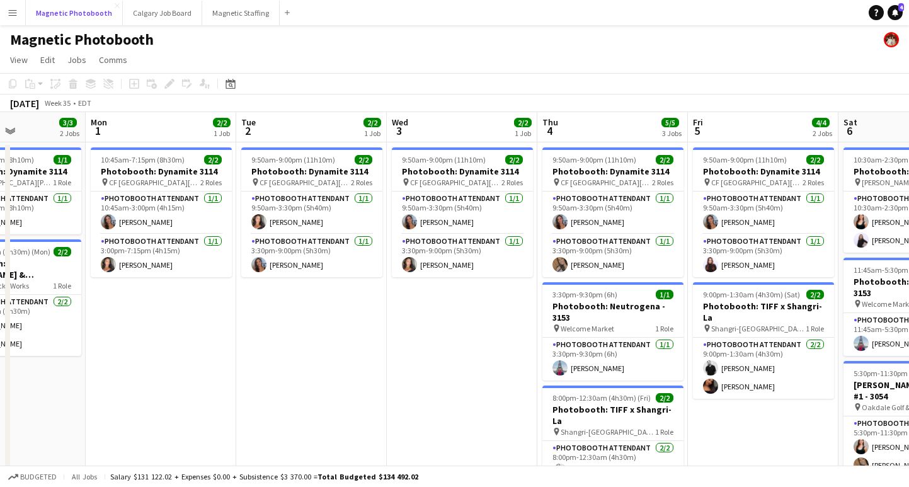
scroll to position [0, 364]
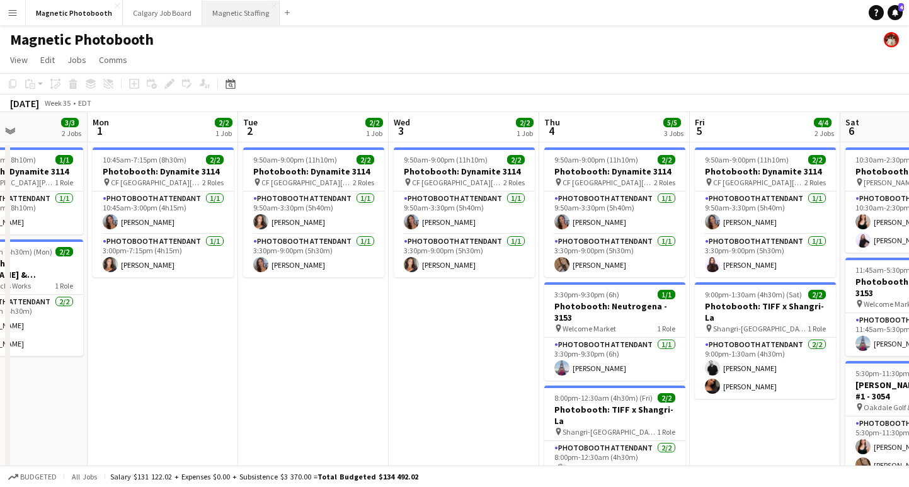
click at [223, 21] on button "Magnetic Staffing Close" at bounding box center [240, 13] width 77 height 25
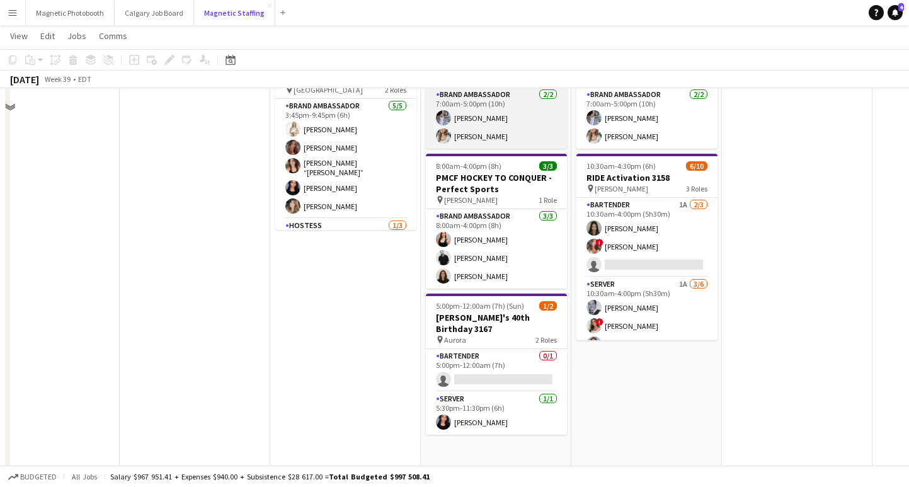
scroll to position [115, 0]
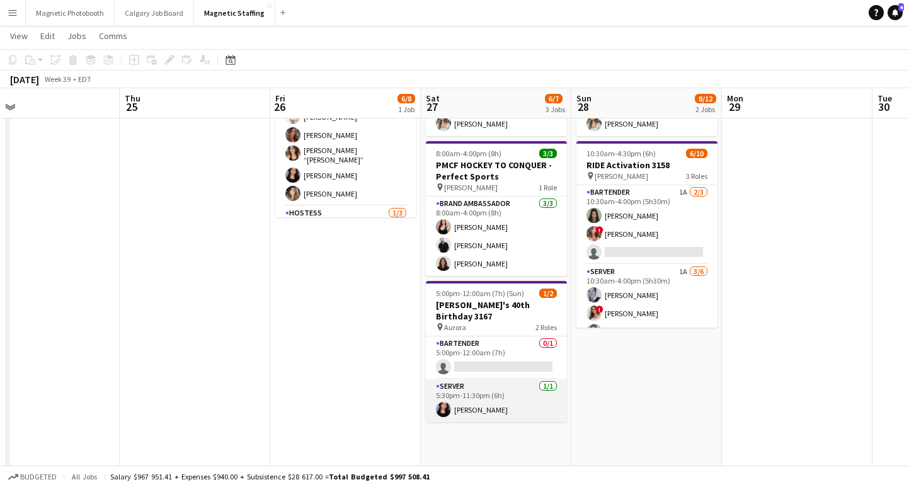
click at [486, 400] on app-card-role "Server [DATE] 5:30pm-11:30pm (6h) [PERSON_NAME]" at bounding box center [496, 400] width 141 height 43
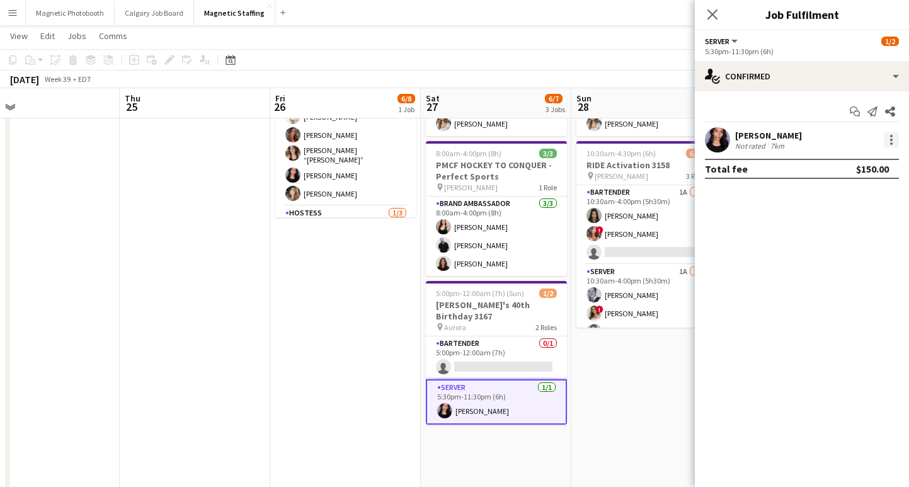
click at [891, 142] on div at bounding box center [890, 139] width 15 height 15
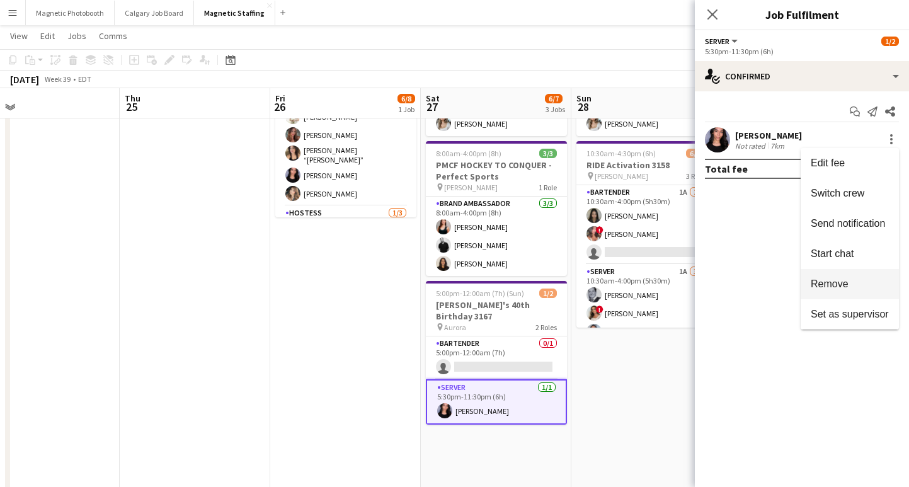
click at [853, 281] on span "Remove" at bounding box center [849, 283] width 78 height 11
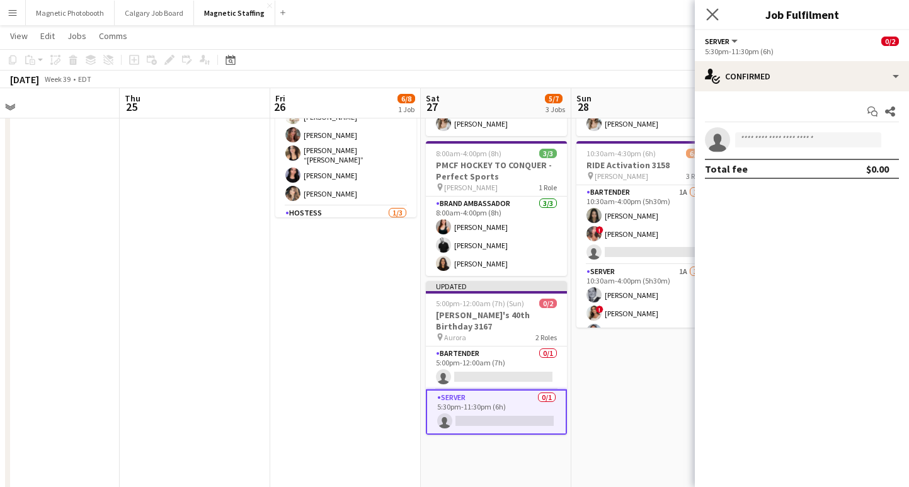
click at [719, 9] on app-icon "Close pop-in" at bounding box center [712, 15] width 18 height 18
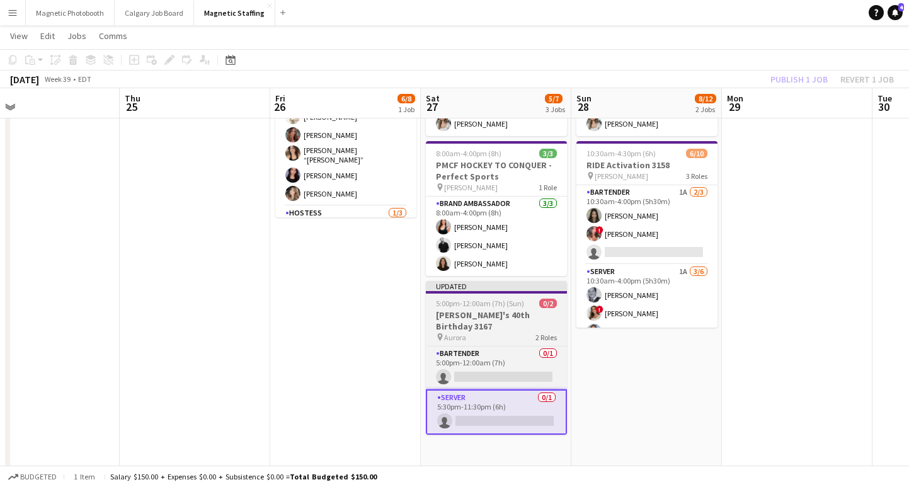
click at [493, 315] on h3 "[PERSON_NAME]'s 40th Birthday 3167" at bounding box center [496, 320] width 141 height 23
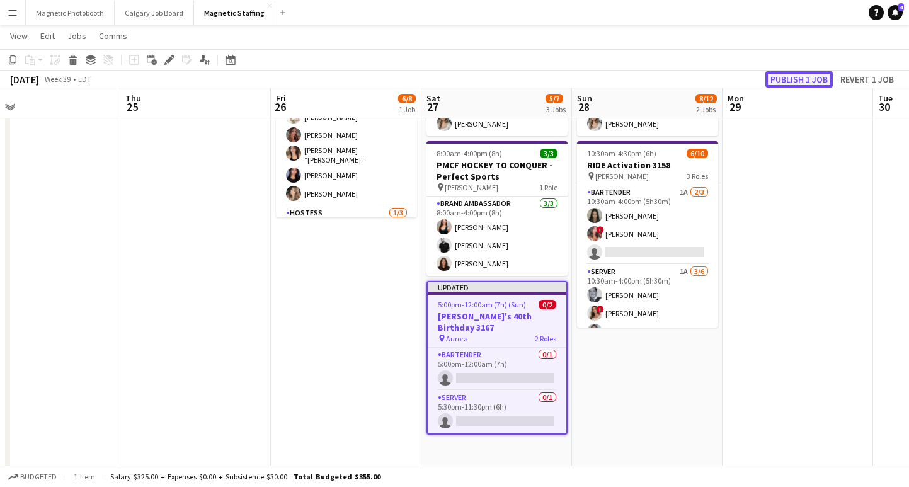
click at [793, 81] on button "Publish 1 job" at bounding box center [798, 79] width 67 height 16
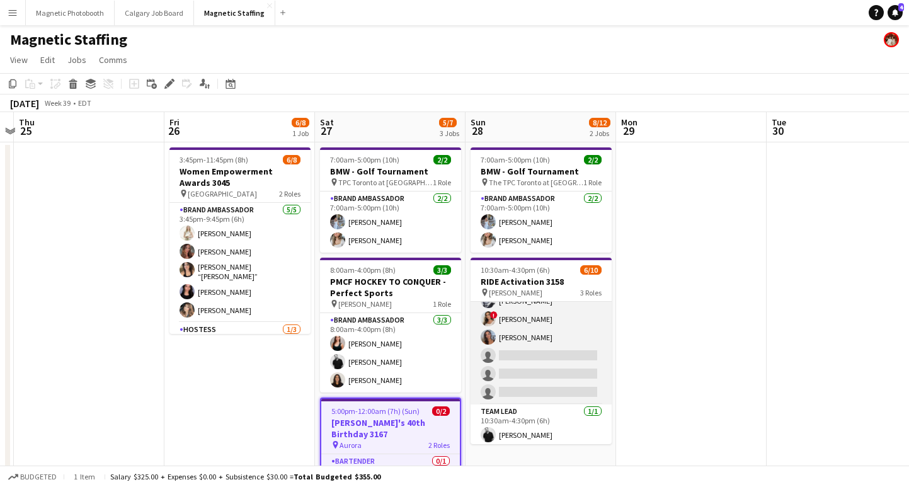
scroll to position [114, 0]
click at [548, 378] on app-card-role "Server 1A [DATE] 10:30am-4:00pm (5h30m) [PERSON_NAME] ! [PERSON_NAME] [PERSON_N…" at bounding box center [540, 334] width 141 height 134
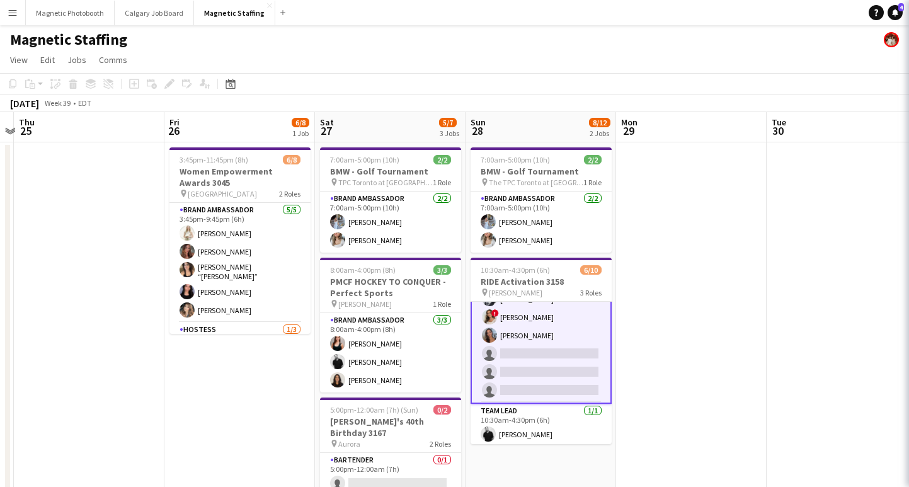
scroll to position [115, 0]
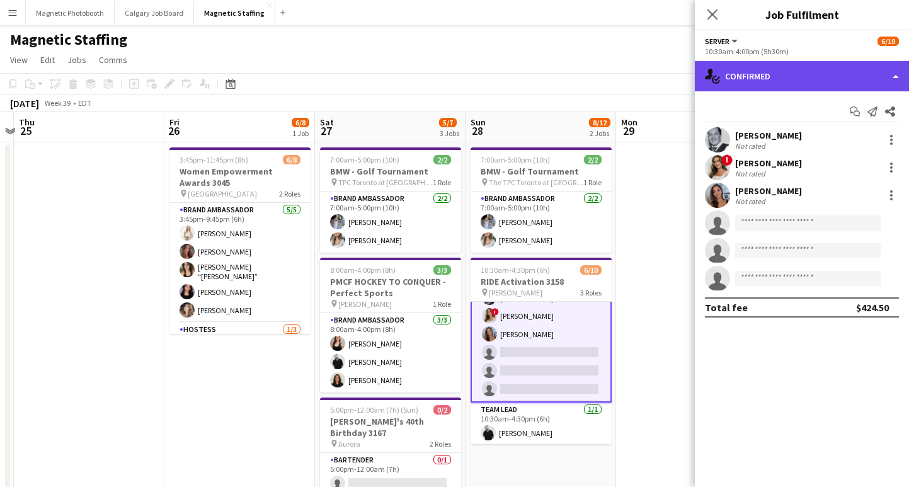
click at [738, 83] on div "single-neutral-actions-check-2 Confirmed" at bounding box center [802, 76] width 214 height 30
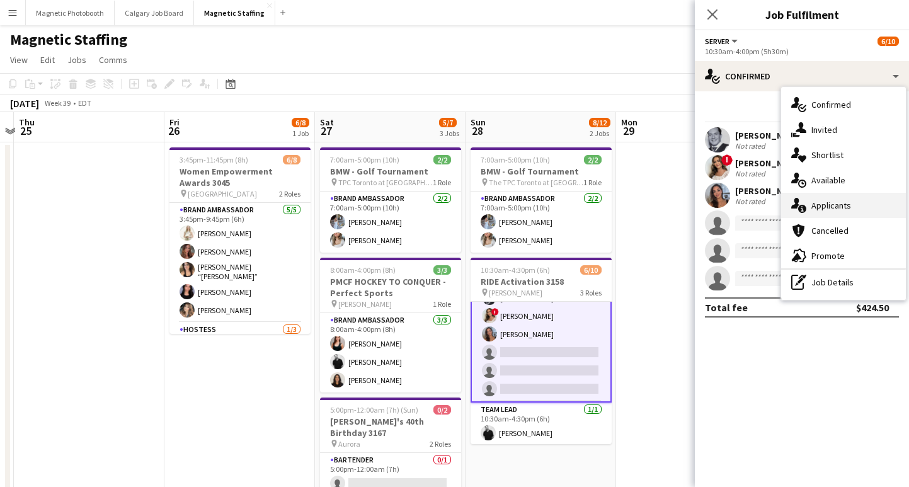
click at [839, 196] on div "single-neutral-actions-information Applicants" at bounding box center [843, 205] width 125 height 25
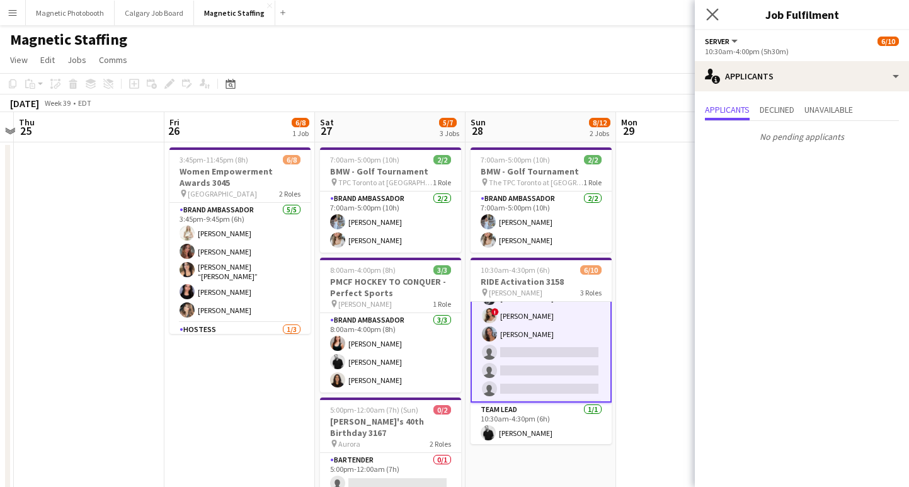
click at [708, 21] on app-icon "Close pop-in" at bounding box center [712, 15] width 18 height 18
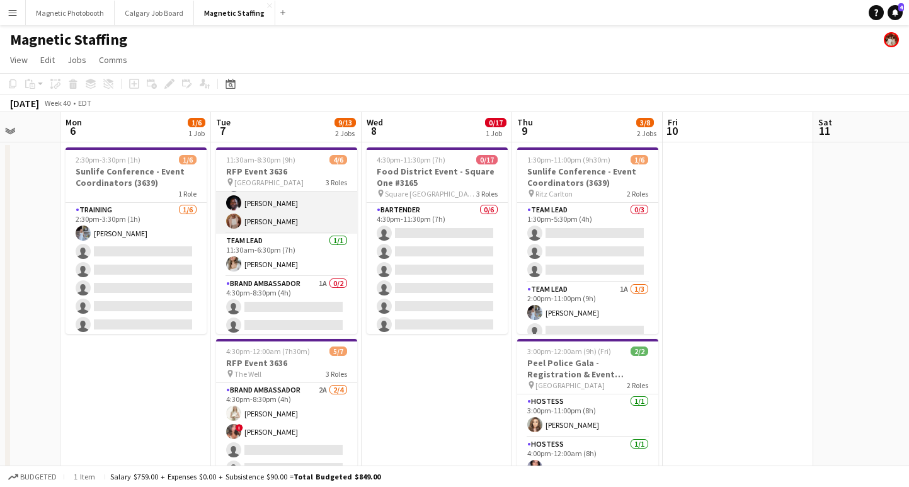
scroll to position [41, 0]
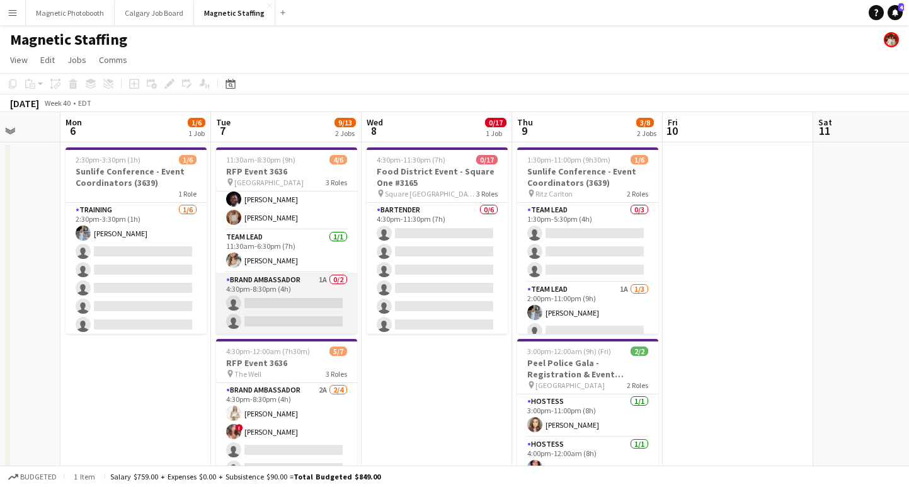
click at [296, 305] on app-card-role "Brand Ambassador 1A 0/2 4:30pm-8:30pm (4h) single-neutral-actions single-neutra…" at bounding box center [286, 303] width 141 height 61
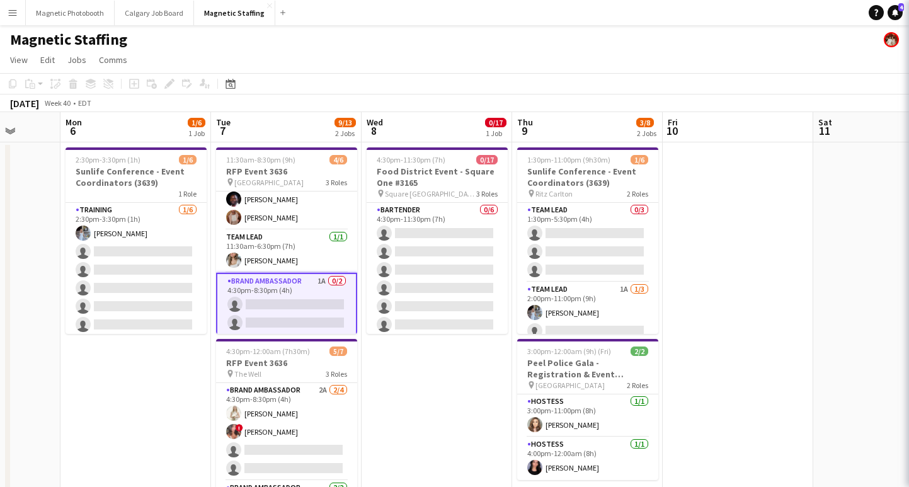
scroll to position [0, 541]
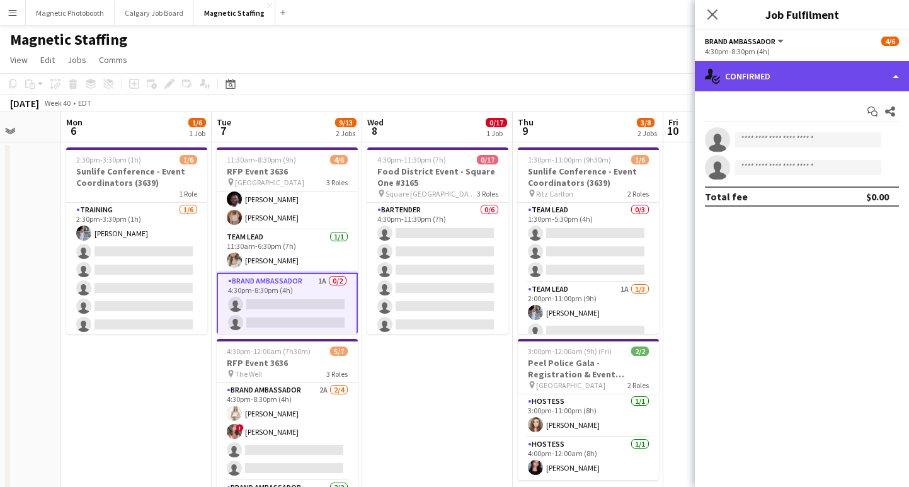
click at [757, 76] on div "single-neutral-actions-check-2 Confirmed" at bounding box center [802, 76] width 214 height 30
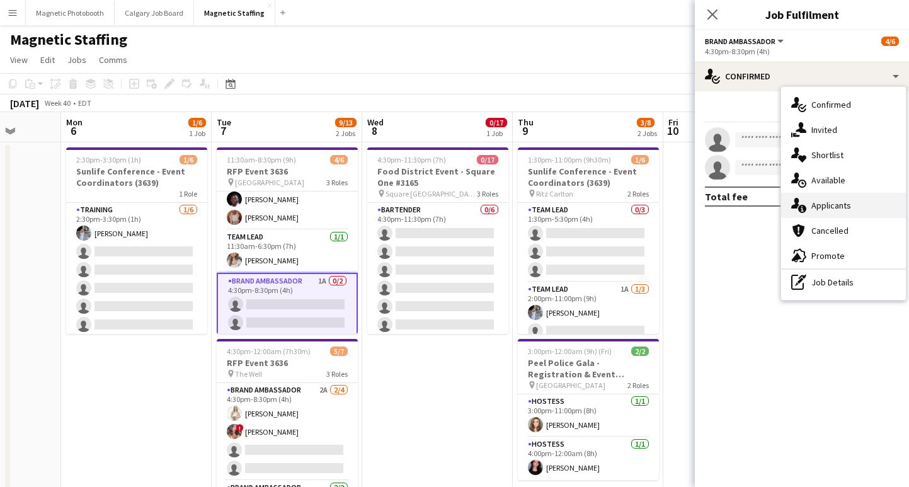
click at [825, 212] on div "single-neutral-actions-information Applicants" at bounding box center [843, 205] width 125 height 25
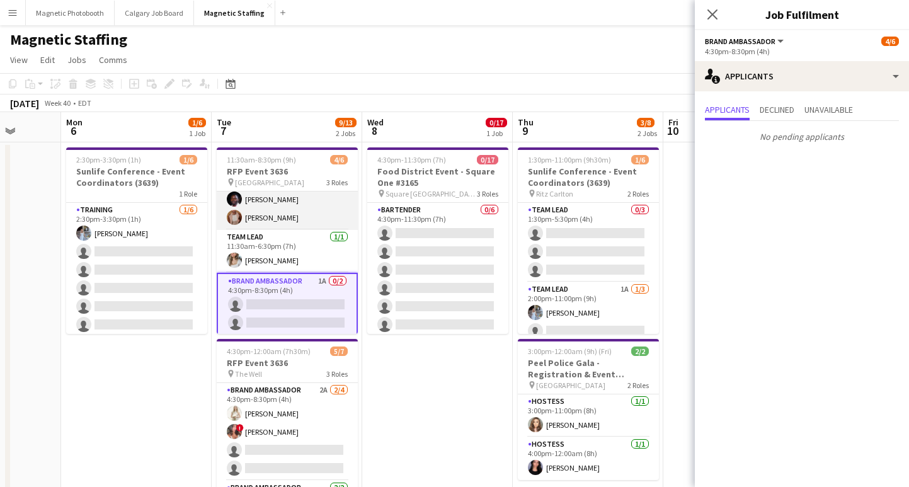
click at [286, 219] on app-card-role "Brand Ambassador [DATE] 11:30am-6:00pm (6h30m) [PERSON_NAME] [PERSON_NAME] [PER…" at bounding box center [287, 189] width 141 height 79
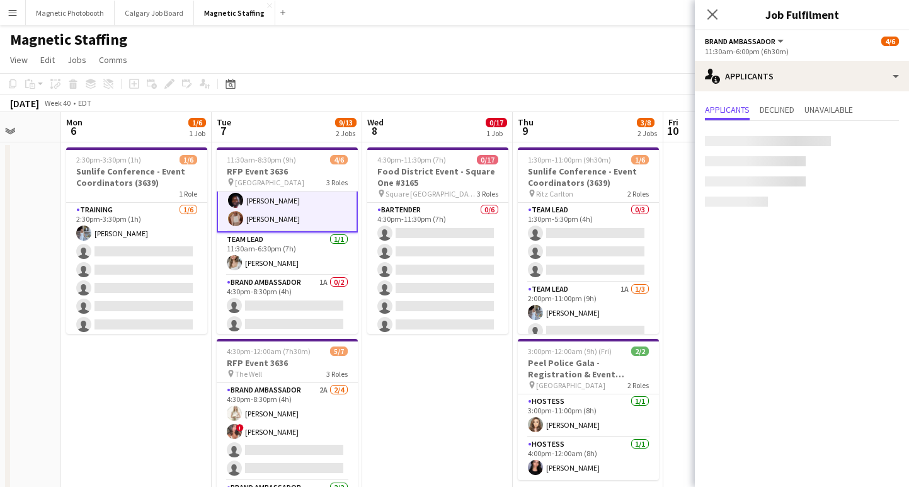
scroll to position [42, 0]
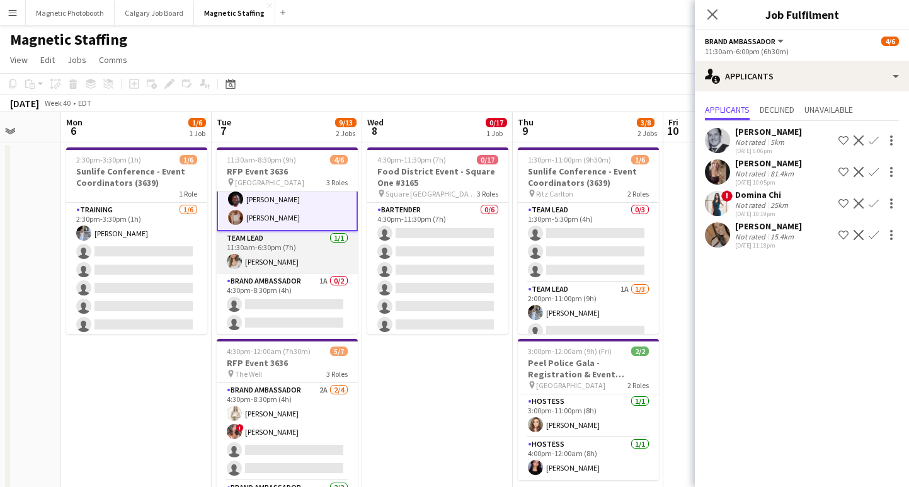
click at [293, 256] on app-card-role "Team Lead [DATE] 11:30am-6:30pm (7h) [PERSON_NAME]" at bounding box center [287, 252] width 141 height 43
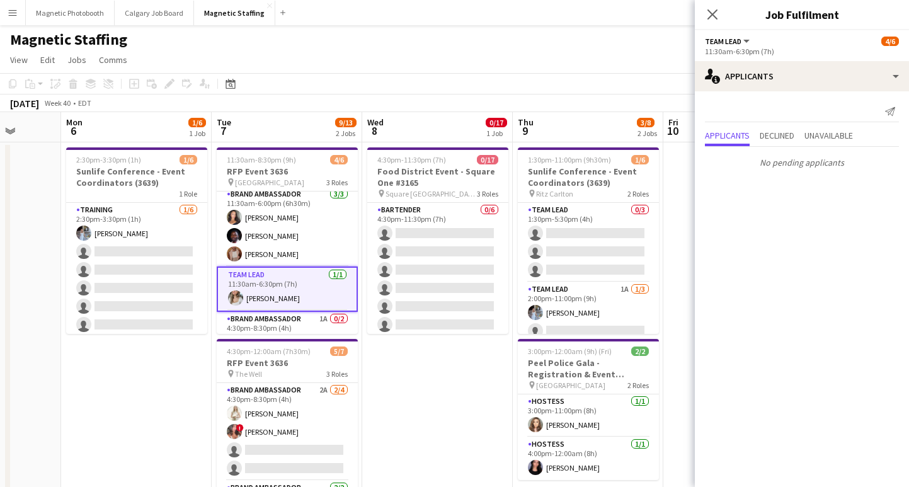
scroll to position [0, 0]
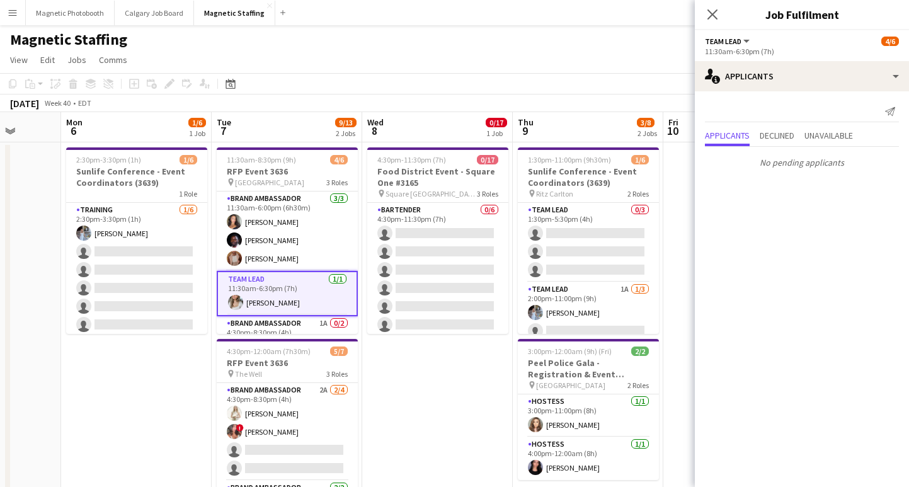
click at [293, 257] on app-card-role "Brand Ambassador [DATE] 11:30am-6:00pm (6h30m) [PERSON_NAME] [PERSON_NAME] [PER…" at bounding box center [287, 230] width 141 height 79
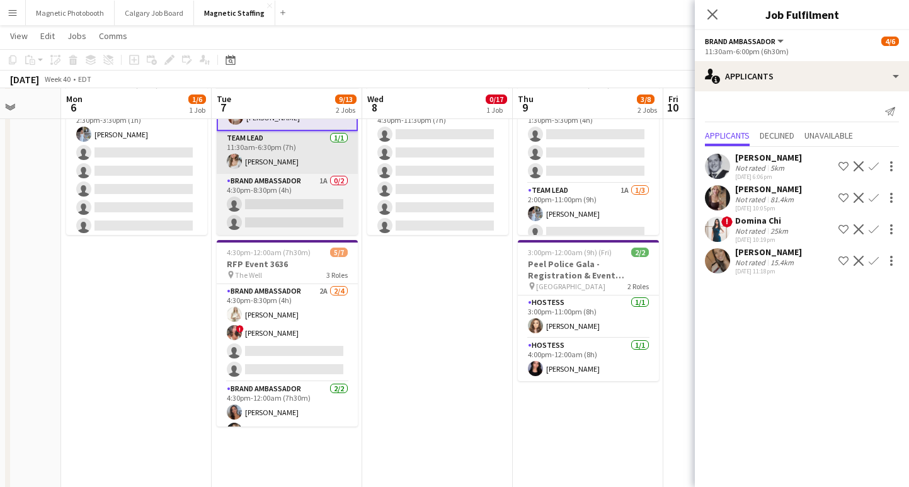
scroll to position [98, 0]
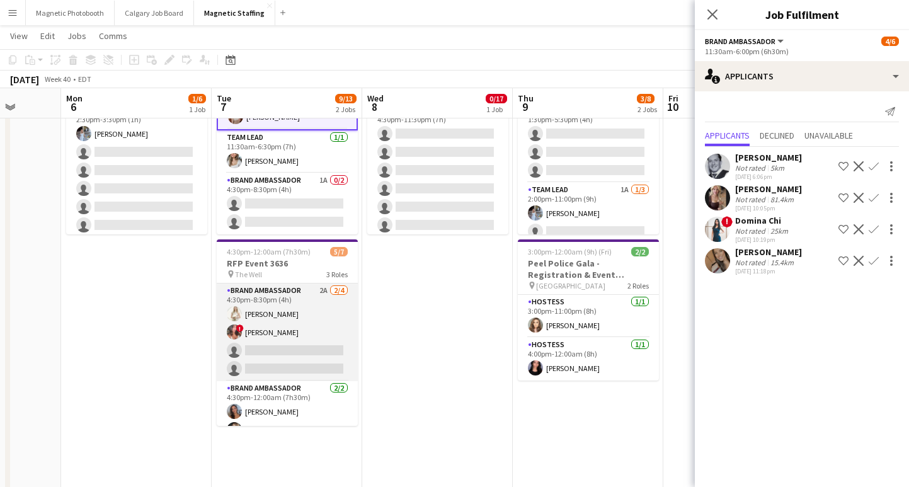
click at [290, 358] on app-card-role "Brand Ambassador 2A [DATE] 4:30pm-8:30pm (4h) [PERSON_NAME] ! [PERSON_NAME] sin…" at bounding box center [287, 332] width 141 height 98
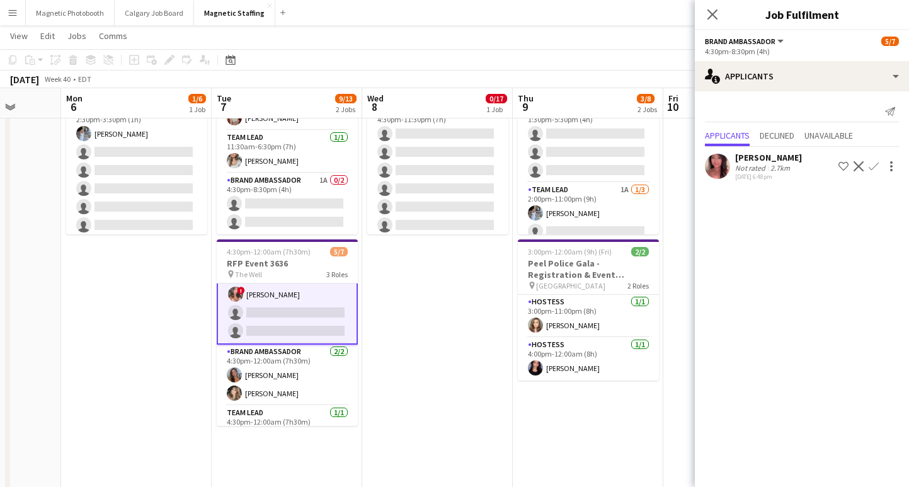
scroll to position [40, 0]
click at [290, 375] on app-card-role "Brand Ambassador [DATE] 4:30pm-12:00am (7h30m) [PERSON_NAME] [PERSON_NAME]" at bounding box center [287, 373] width 141 height 61
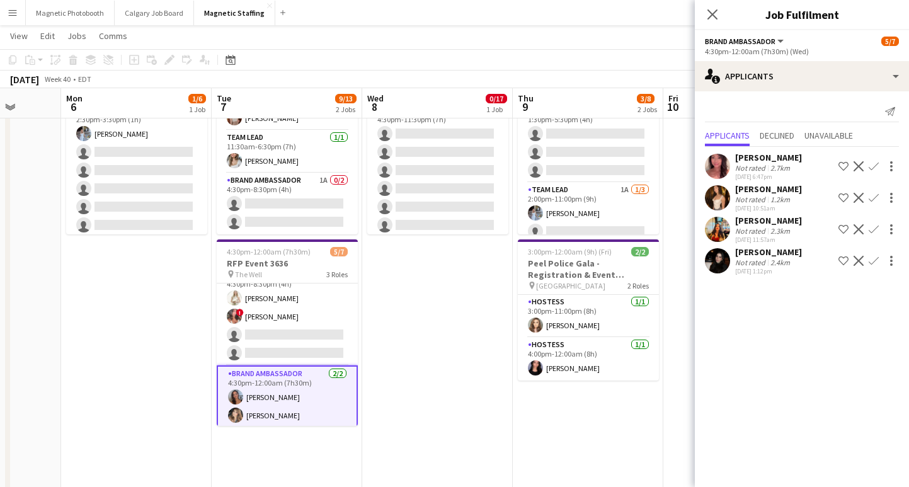
scroll to position [14, 0]
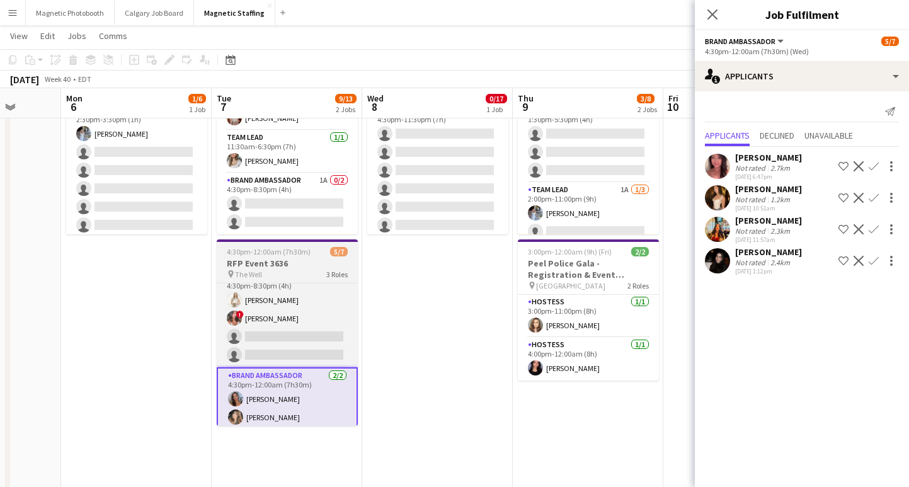
click at [285, 266] on h3 "RFP Event 3636" at bounding box center [287, 263] width 141 height 11
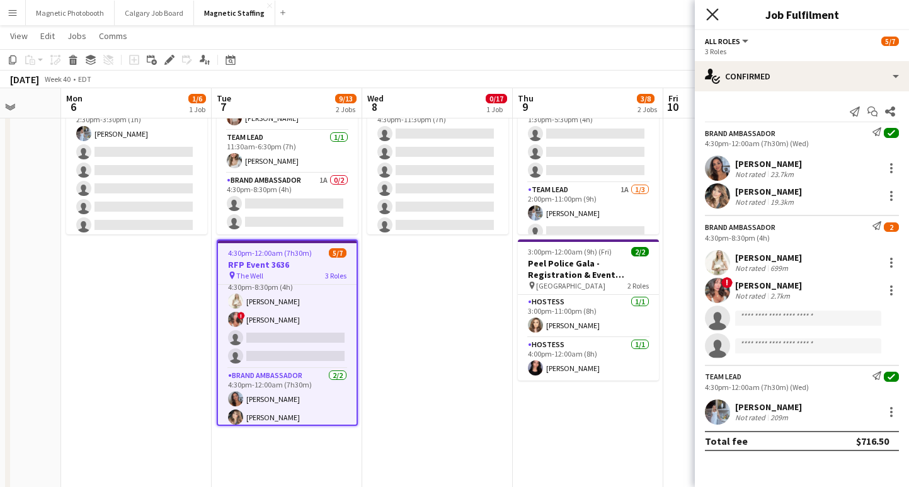
click at [711, 12] on icon "Close pop-in" at bounding box center [712, 14] width 12 height 12
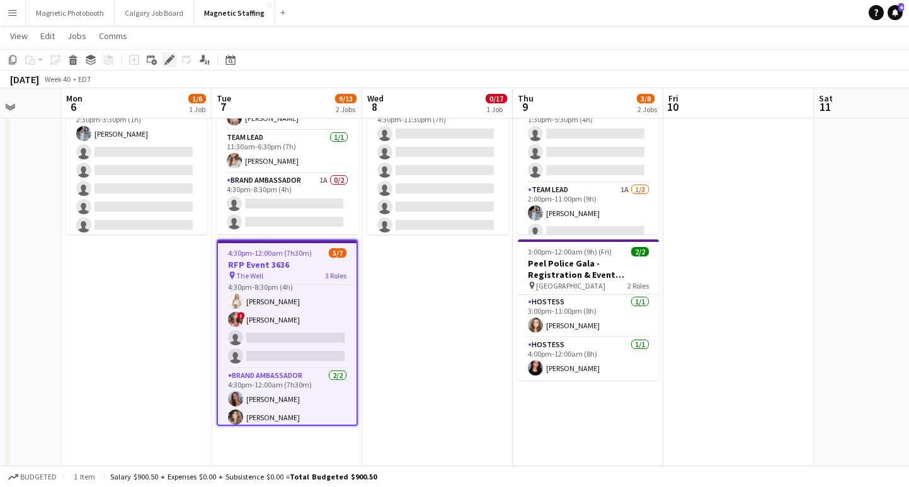
click at [173, 57] on icon at bounding box center [172, 56] width 3 height 3
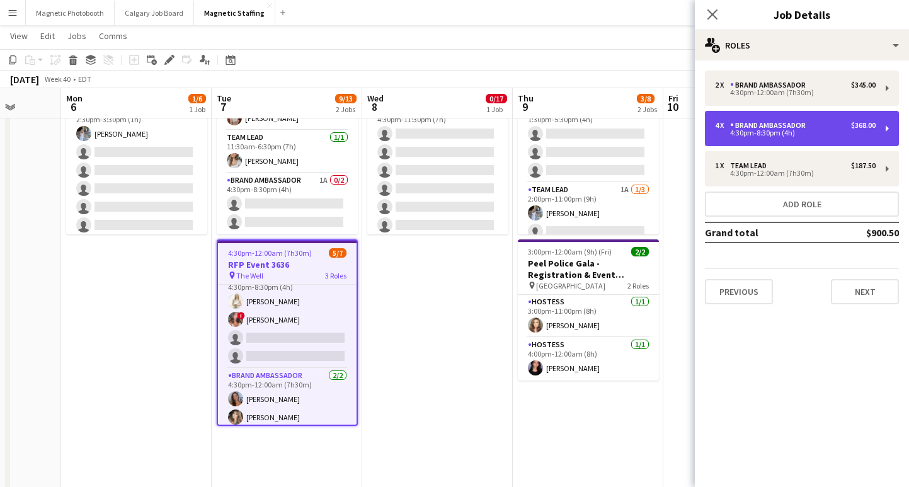
click at [851, 132] on div "4:30pm-8:30pm (4h)" at bounding box center [795, 133] width 161 height 6
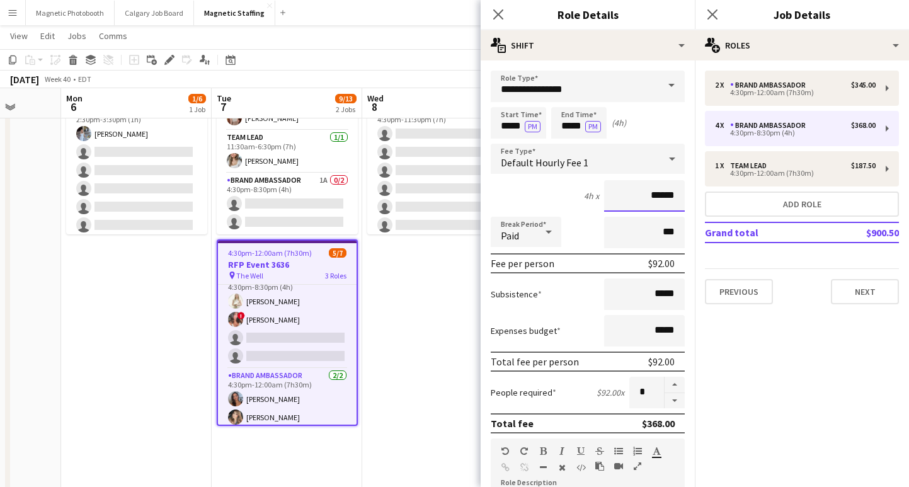
click at [659, 195] on input "******" at bounding box center [644, 195] width 81 height 31
click at [518, 123] on input "*****" at bounding box center [518, 122] width 55 height 31
type input "*****"
click at [568, 125] on input "*****" at bounding box center [578, 122] width 55 height 31
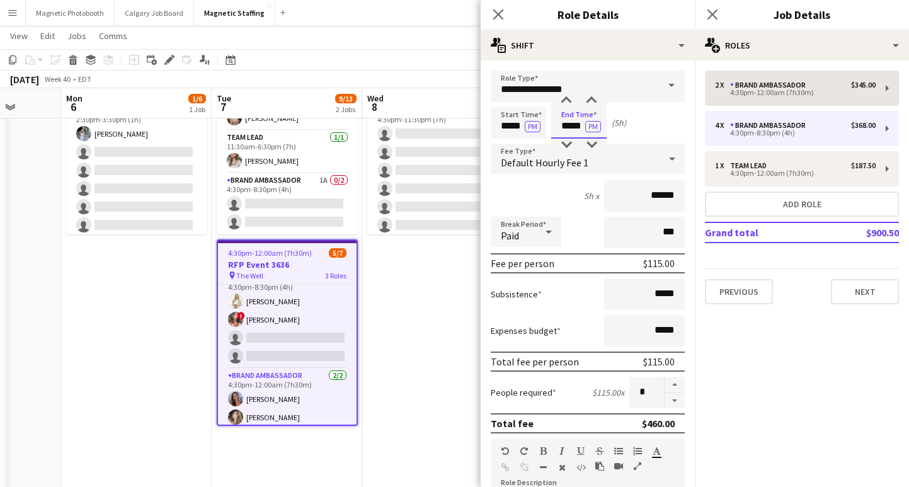
type input "*****"
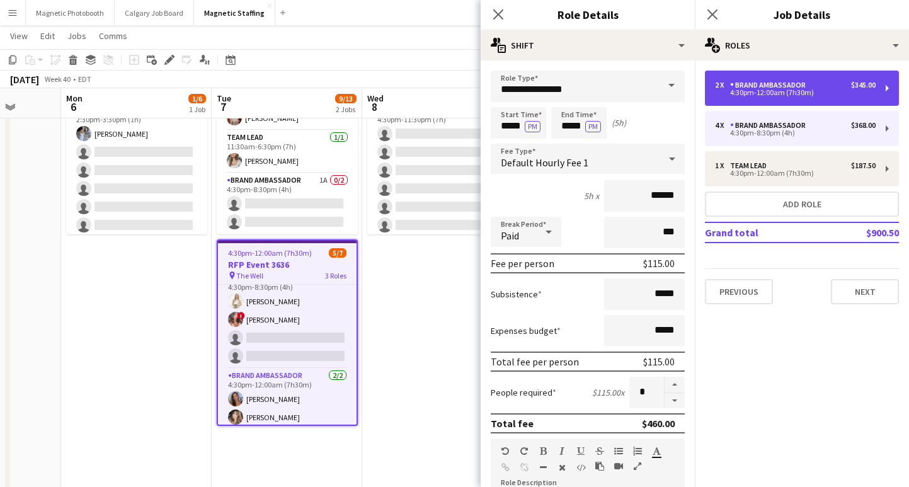
click at [778, 89] on div "4:30pm-12:00am (7h30m)" at bounding box center [795, 92] width 161 height 6
type input "*****"
type input "*"
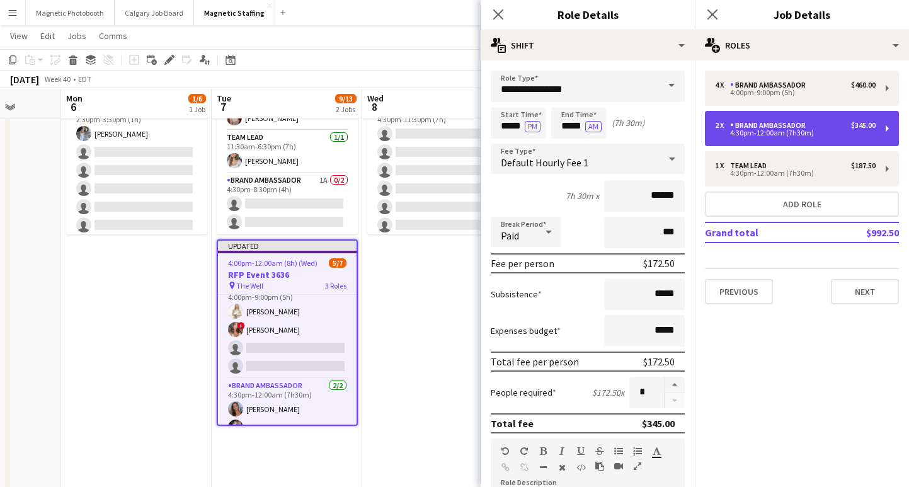
click at [778, 120] on div "2 x Brand Ambassador $345.00 4:30pm-12:00am (7h30m)" at bounding box center [802, 128] width 194 height 35
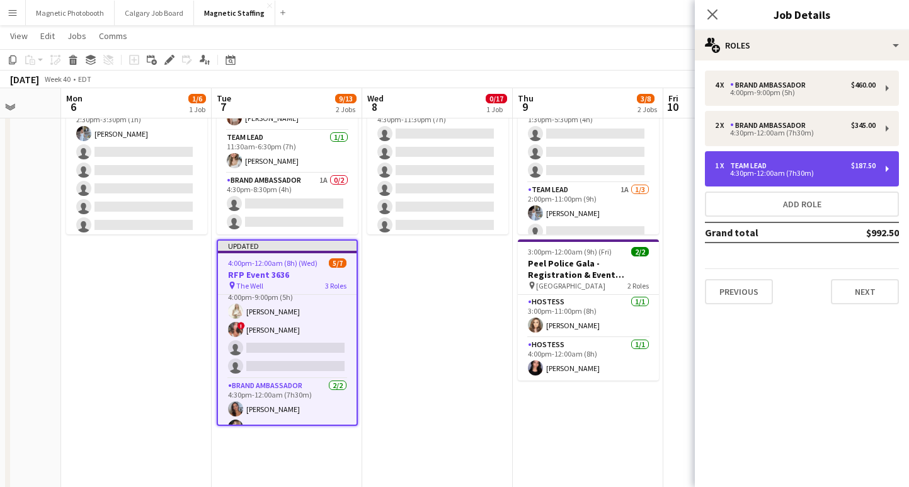
click at [781, 157] on div "1 x Team Lead $187.50 4:30pm-12:00am (7h30m)" at bounding box center [802, 168] width 194 height 35
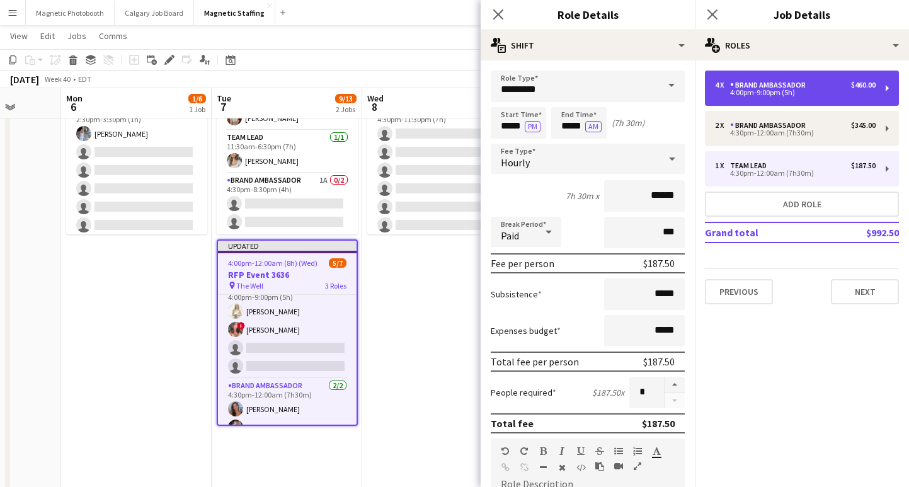
click at [781, 88] on div "Brand Ambassador" at bounding box center [770, 85] width 81 height 9
type input "**********"
type input "*****"
type input "******"
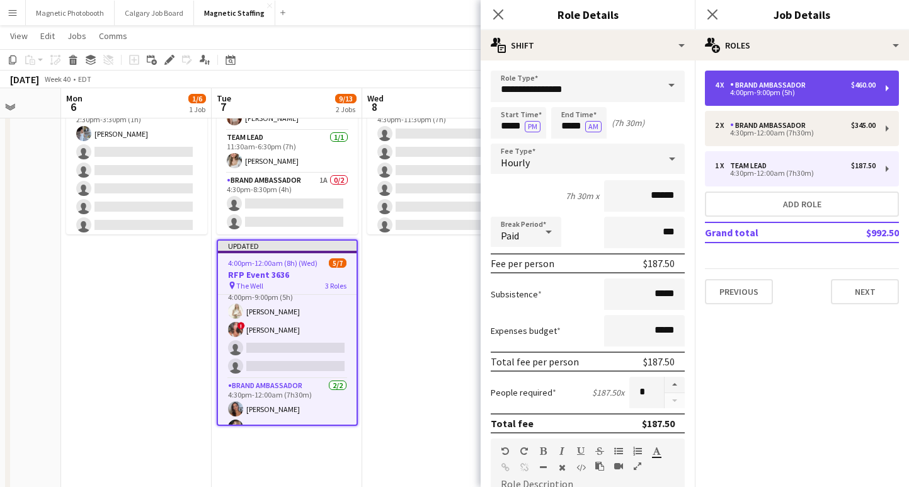
type input "*"
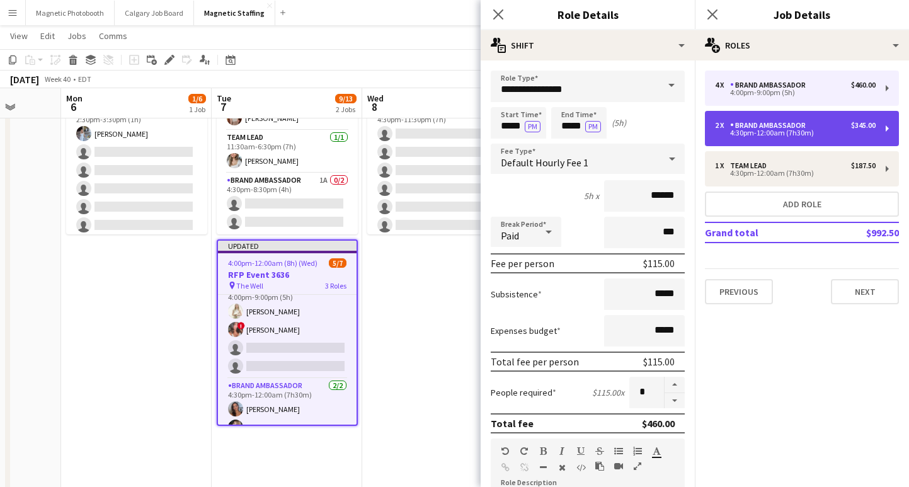
click at [778, 138] on div "2 x Brand Ambassador $345.00 4:30pm-12:00am (7h30m)" at bounding box center [802, 128] width 194 height 35
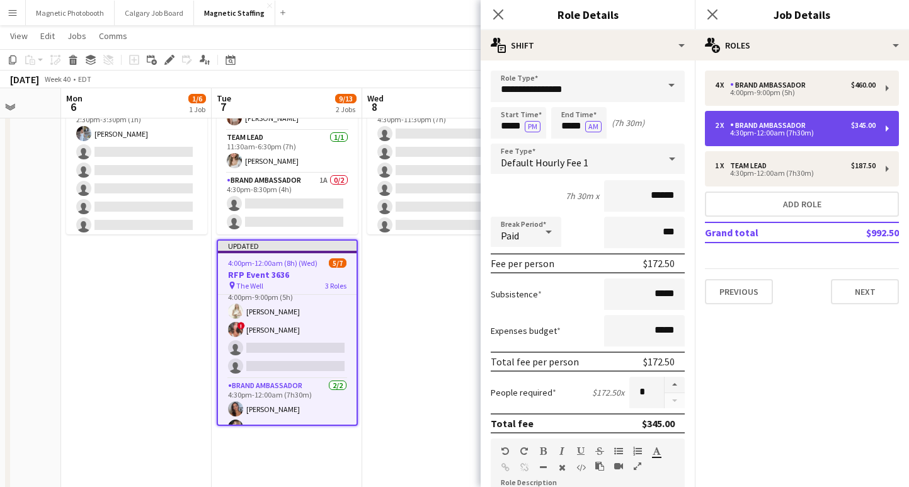
type input "*****"
type input "*"
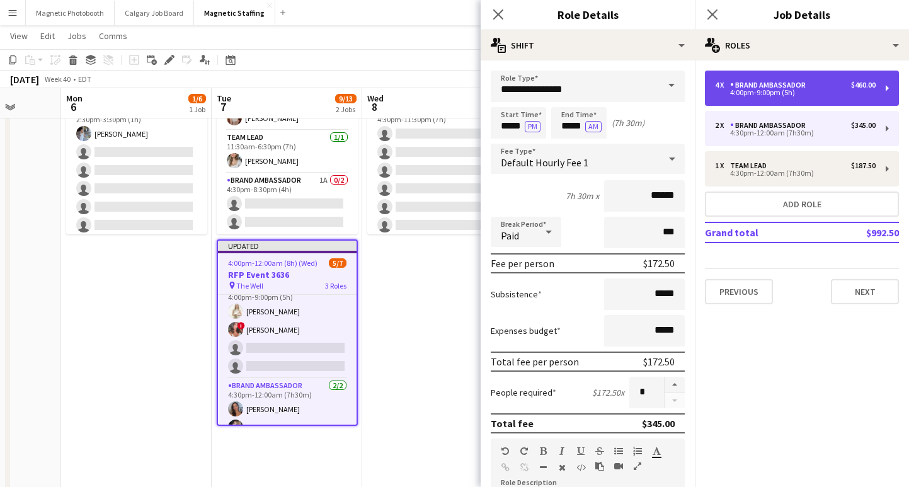
click at [763, 87] on div "Brand Ambassador" at bounding box center [770, 85] width 81 height 9
type input "*****"
type input "*"
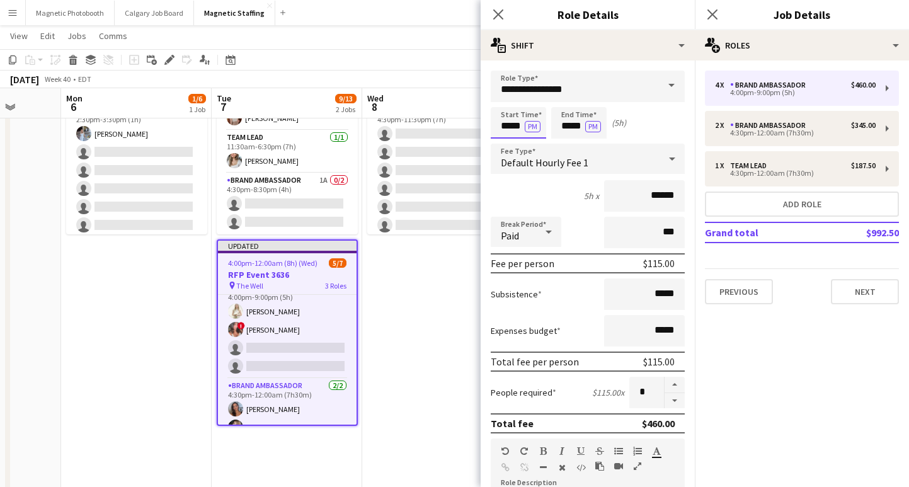
click at [516, 126] on input "*****" at bounding box center [518, 122] width 55 height 31
type input "*****"
click at [571, 127] on input "*****" at bounding box center [578, 122] width 55 height 31
type input "*****"
click at [661, 202] on input "******" at bounding box center [644, 195] width 81 height 31
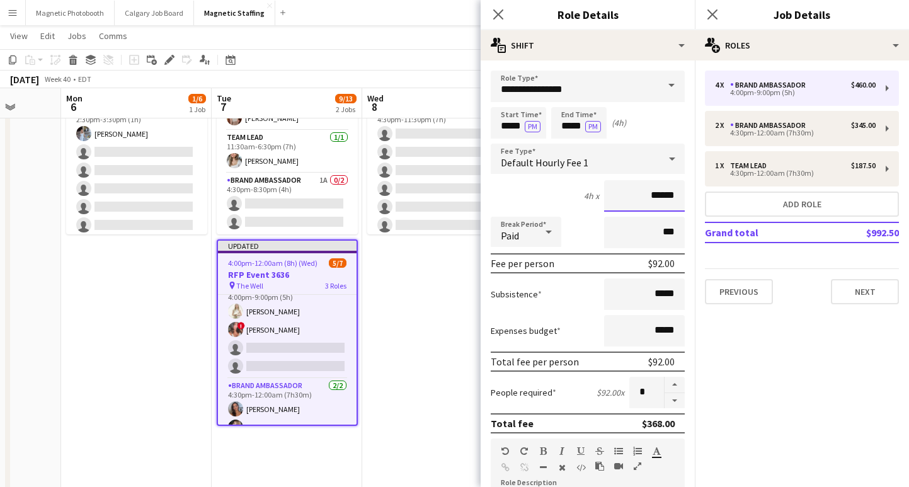
click at [661, 202] on input "******" at bounding box center [644, 195] width 81 height 31
click at [661, 200] on input "******" at bounding box center [644, 195] width 81 height 31
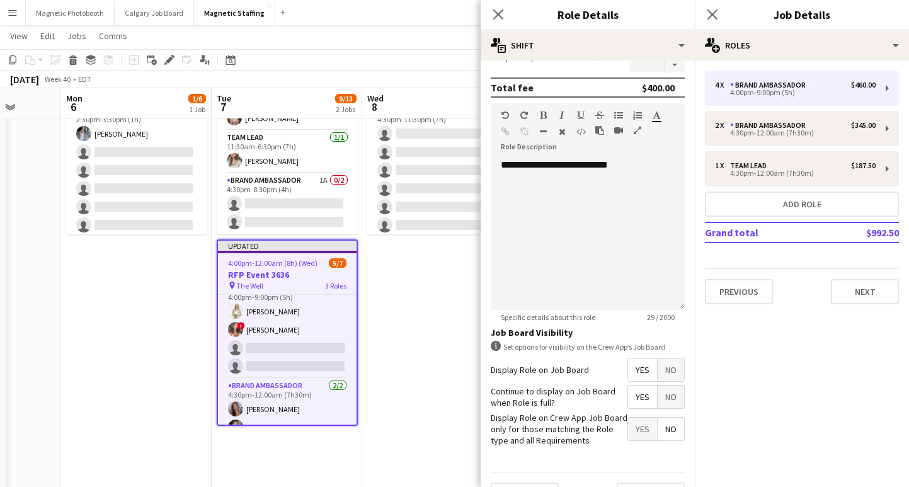
scroll to position [366, 0]
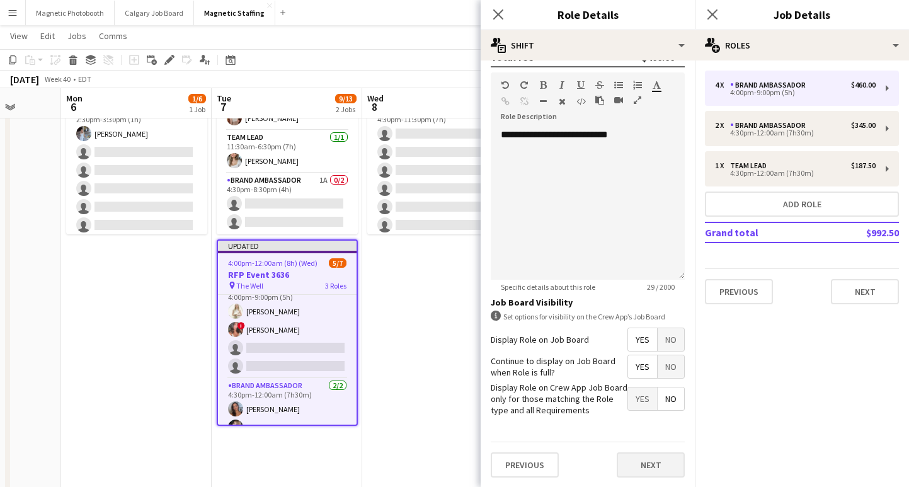
type input "******"
click at [666, 458] on button "Next" at bounding box center [650, 464] width 68 height 25
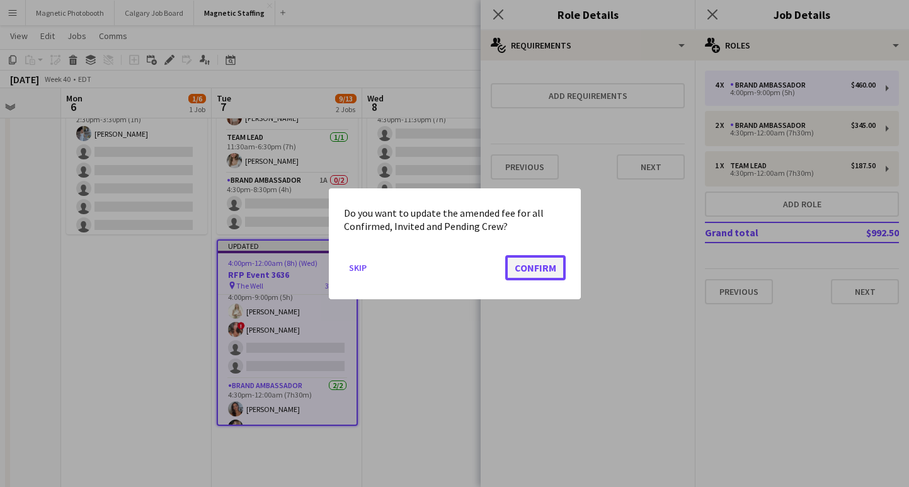
click at [560, 266] on button "Confirm" at bounding box center [535, 266] width 60 height 25
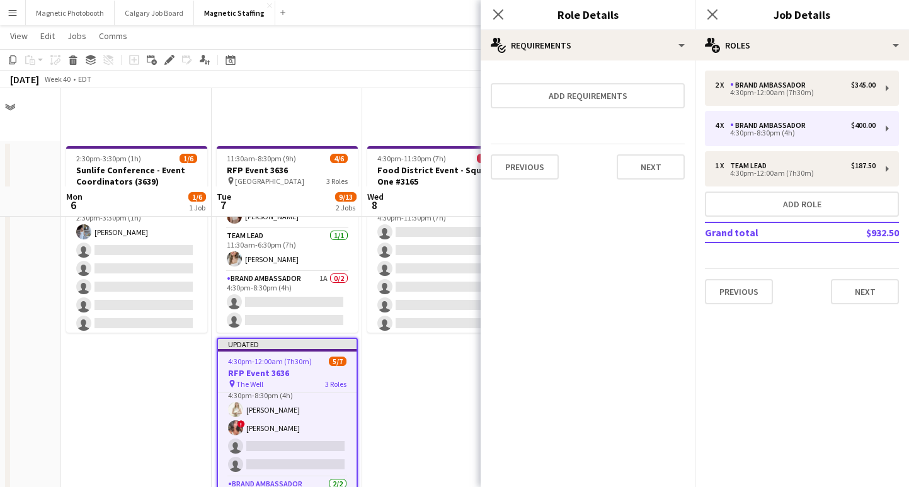
scroll to position [98, 0]
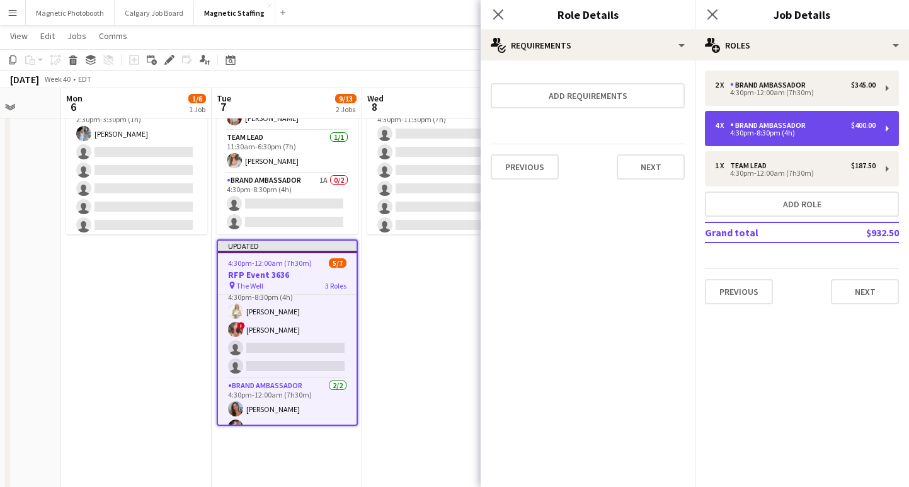
click at [758, 132] on div "4:30pm-8:30pm (4h)" at bounding box center [795, 133] width 161 height 6
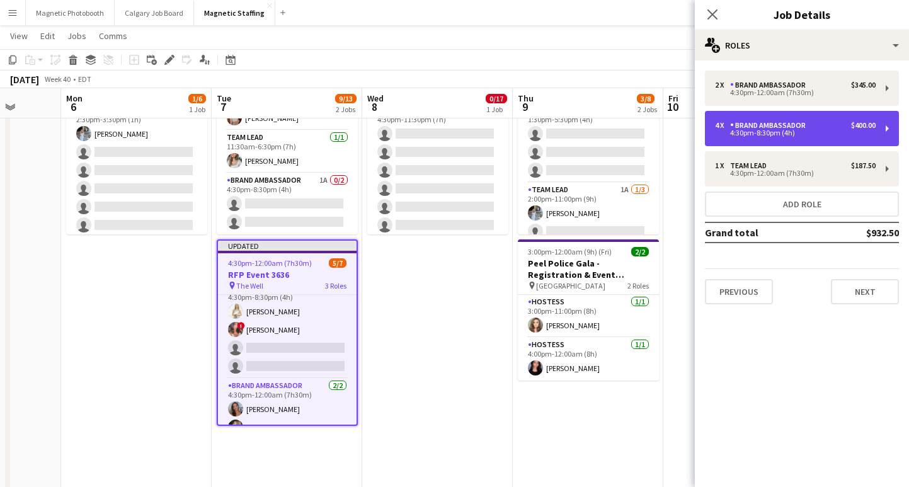
click at [774, 115] on div "4 x Brand Ambassador $400.00 4:30pm-8:30pm (4h)" at bounding box center [802, 128] width 194 height 35
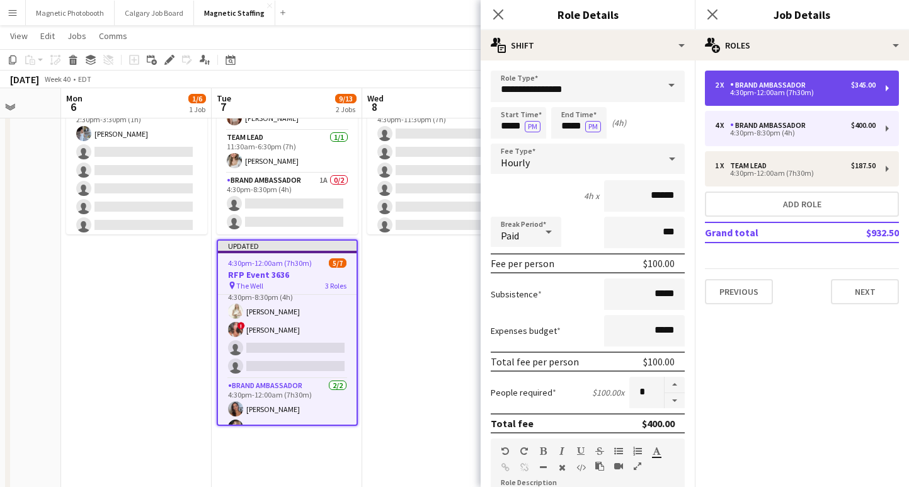
click at [806, 80] on div "2 x Brand Ambassador $345.00 4:30pm-12:00am (7h30m)" at bounding box center [802, 88] width 194 height 35
type input "*****"
type input "******"
type input "*"
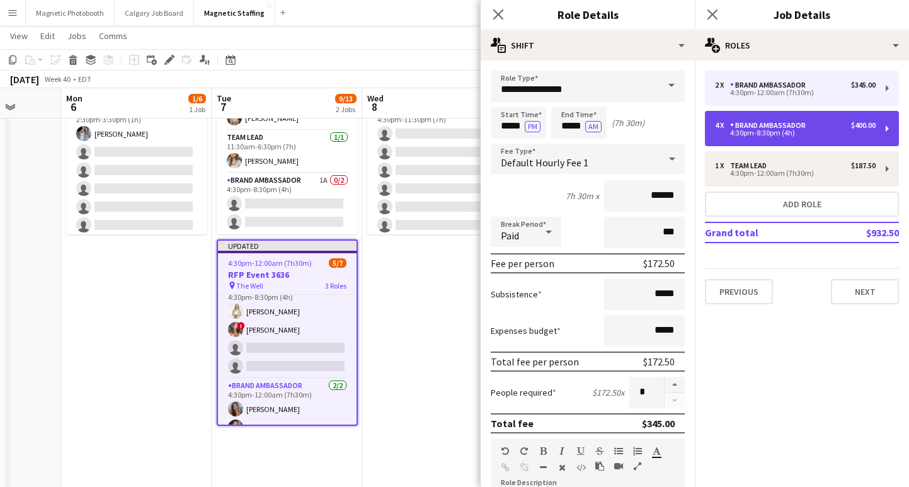
click at [793, 118] on div "4 x Brand Ambassador $400.00 4:30pm-8:30pm (4h)" at bounding box center [802, 128] width 194 height 35
type input "*****"
type input "******"
type input "*"
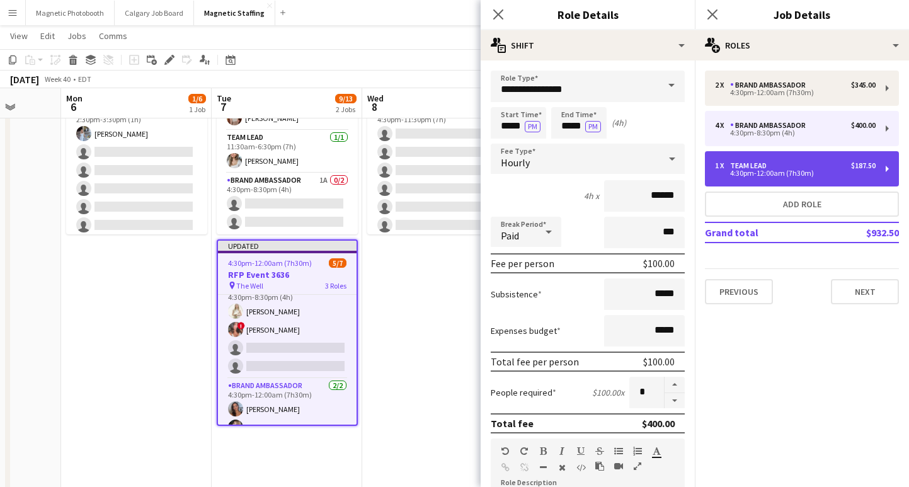
click at [786, 157] on div "1 x Team Lead $187.50 4:30pm-12:00am (7h30m)" at bounding box center [802, 168] width 194 height 35
type input "*********"
type input "*****"
type input "*"
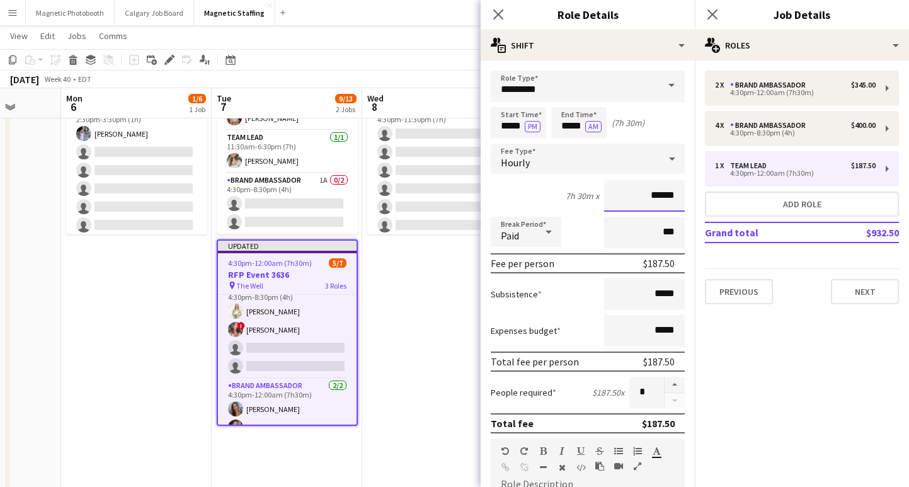
click at [659, 195] on input "******" at bounding box center [644, 195] width 81 height 31
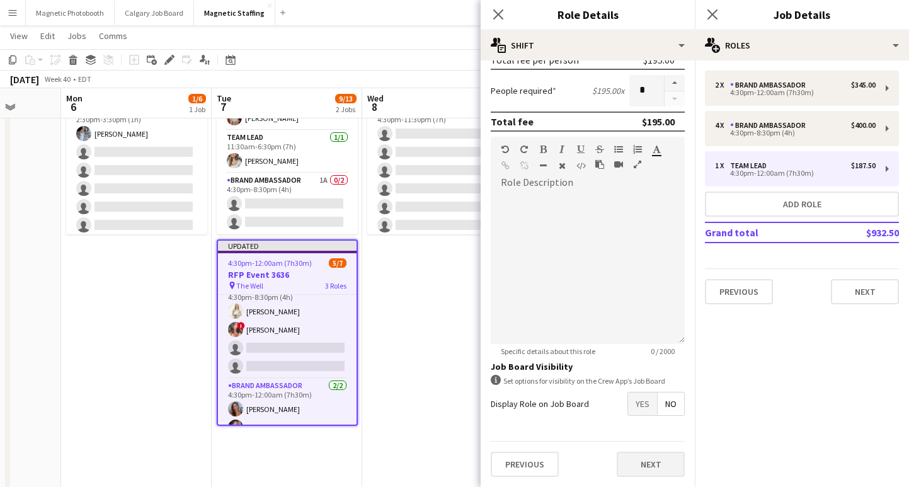
type input "******"
click at [662, 453] on button "Next" at bounding box center [650, 463] width 68 height 25
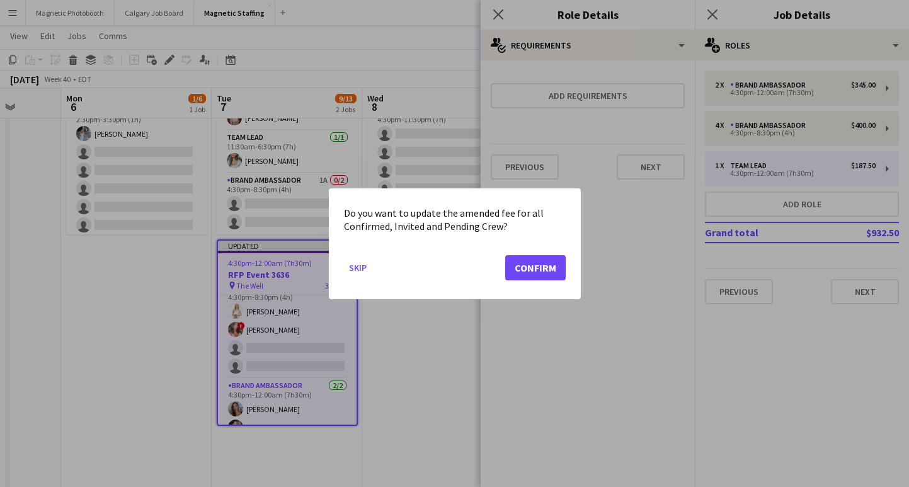
scroll to position [0, 0]
click at [519, 273] on button "Confirm" at bounding box center [535, 266] width 60 height 25
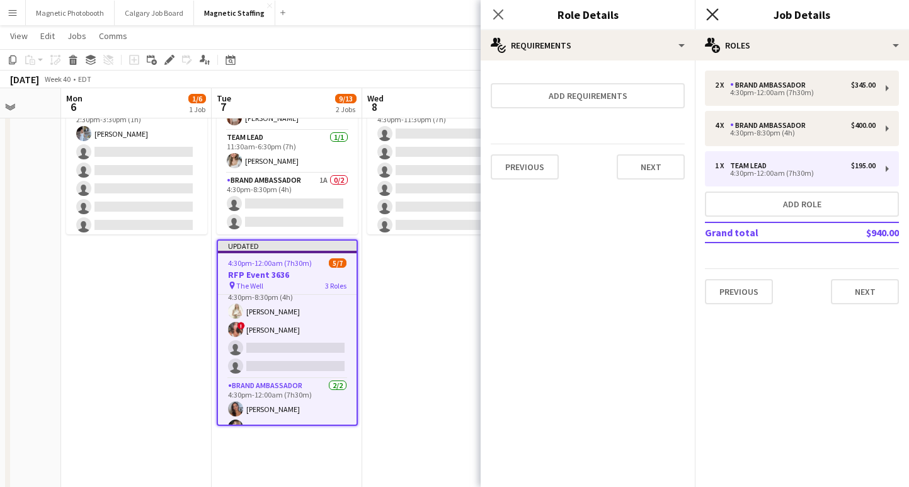
click at [716, 18] on icon at bounding box center [712, 14] width 12 height 12
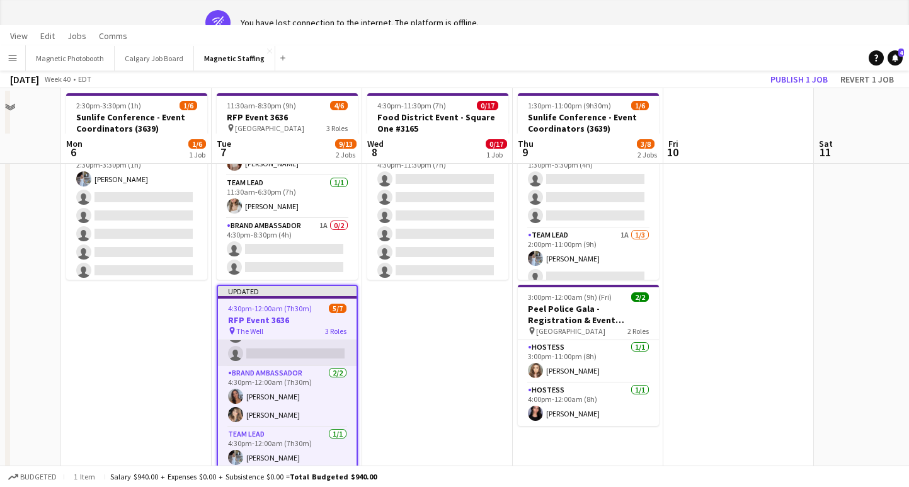
scroll to position [0, 0]
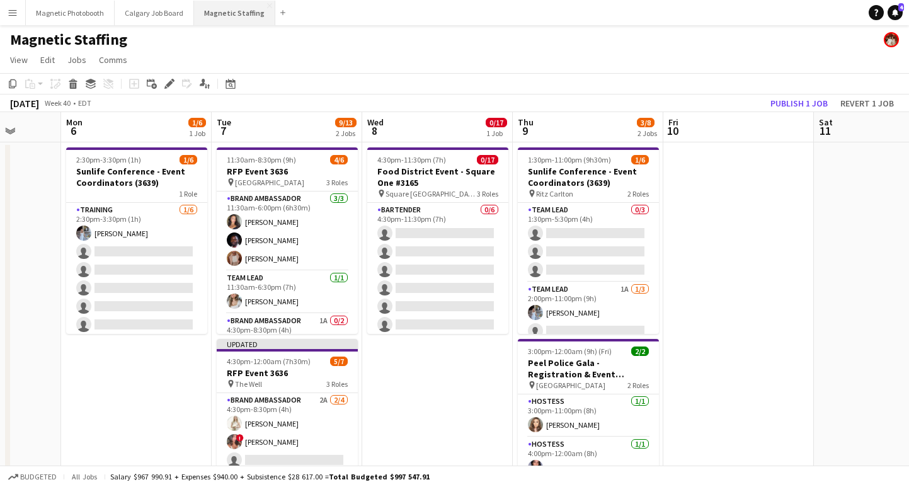
click at [225, 16] on button "Magnetic Staffing Close" at bounding box center [234, 13] width 81 height 25
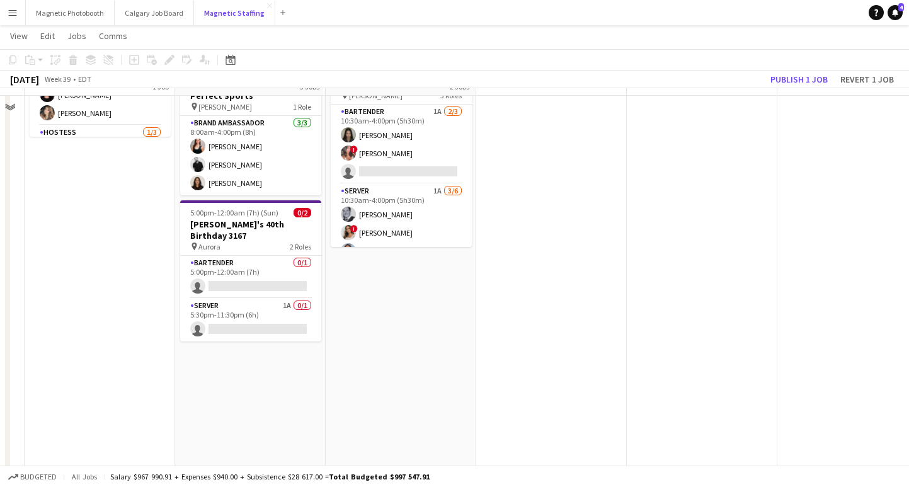
scroll to position [217, 0]
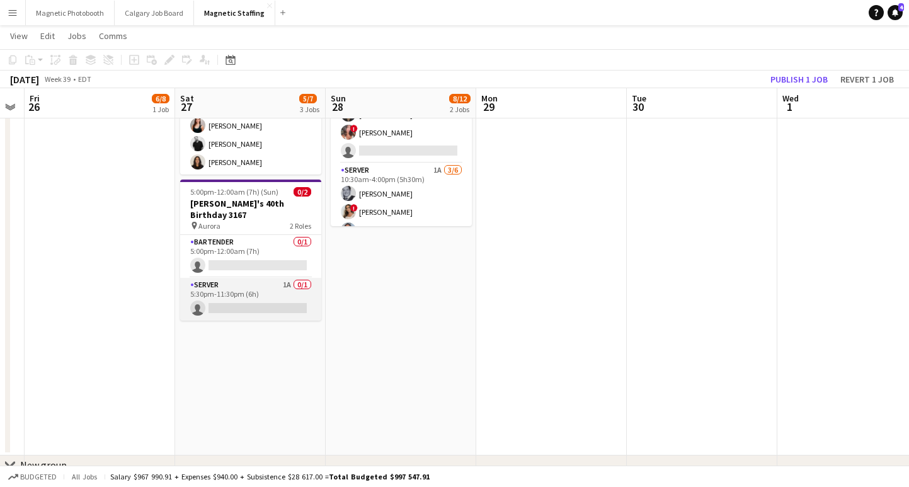
click at [222, 295] on app-card-role "Server 1A 0/1 5:30pm-11:30pm (6h) single-neutral-actions" at bounding box center [250, 299] width 141 height 43
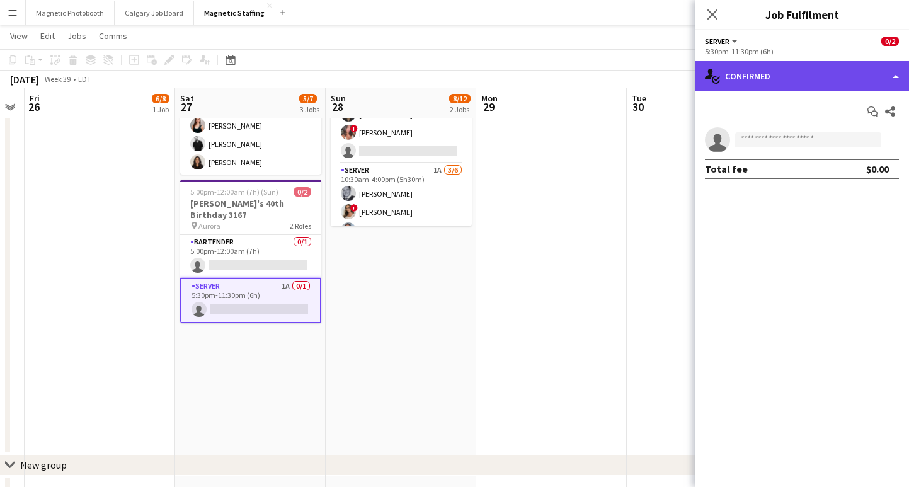
click at [754, 89] on div "single-neutral-actions-check-2 Confirmed" at bounding box center [802, 76] width 214 height 30
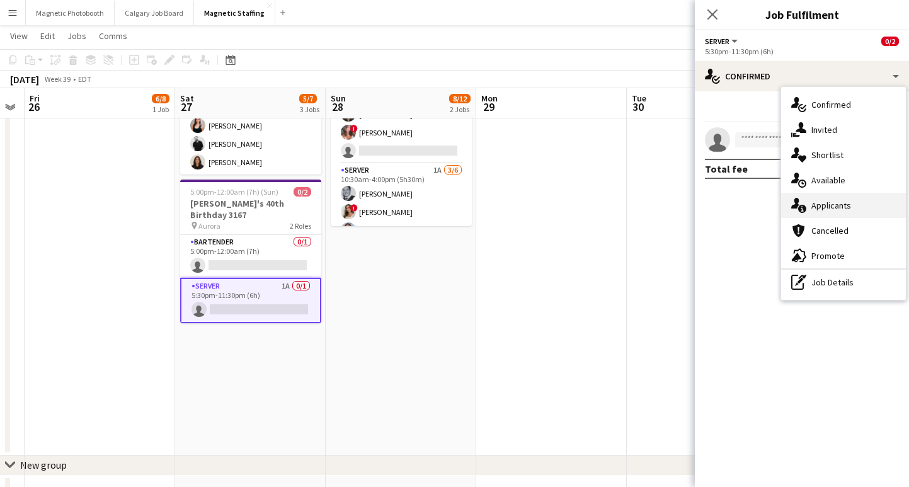
click at [841, 200] on div "single-neutral-actions-information Applicants" at bounding box center [843, 205] width 125 height 25
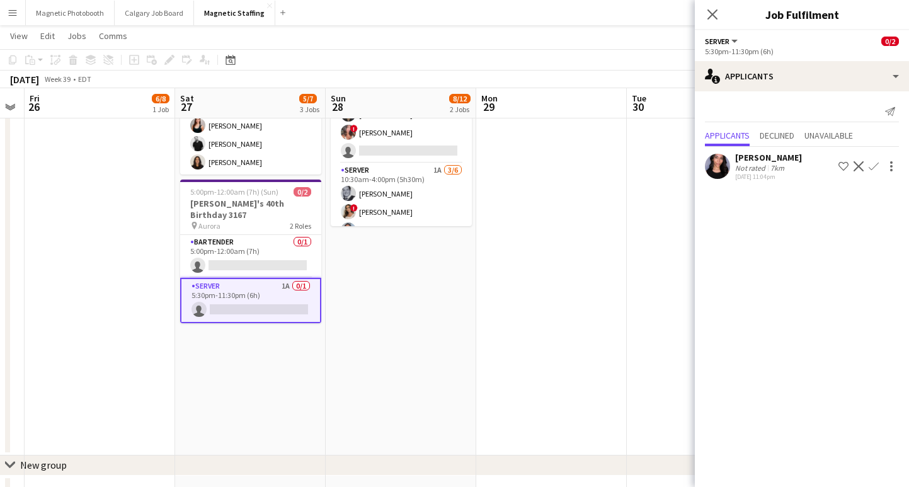
click at [873, 167] on app-icon "Confirm" at bounding box center [873, 166] width 10 height 10
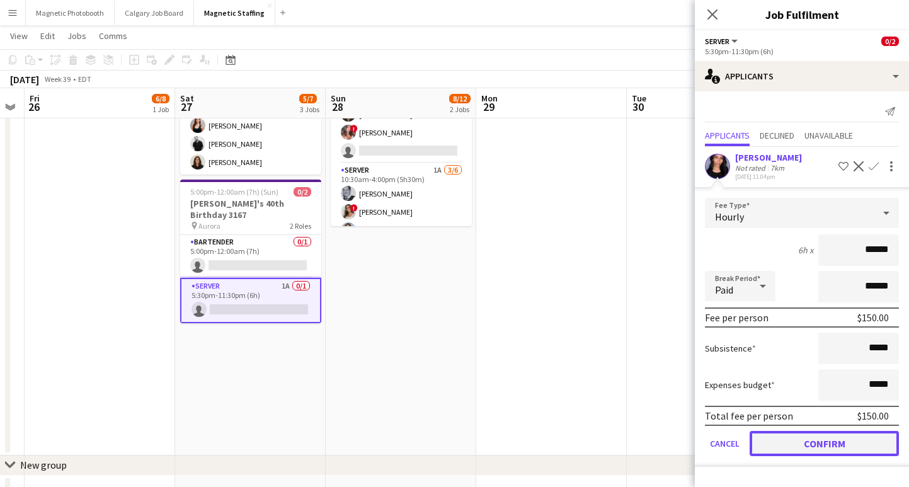
click at [802, 434] on button "Confirm" at bounding box center [823, 443] width 149 height 25
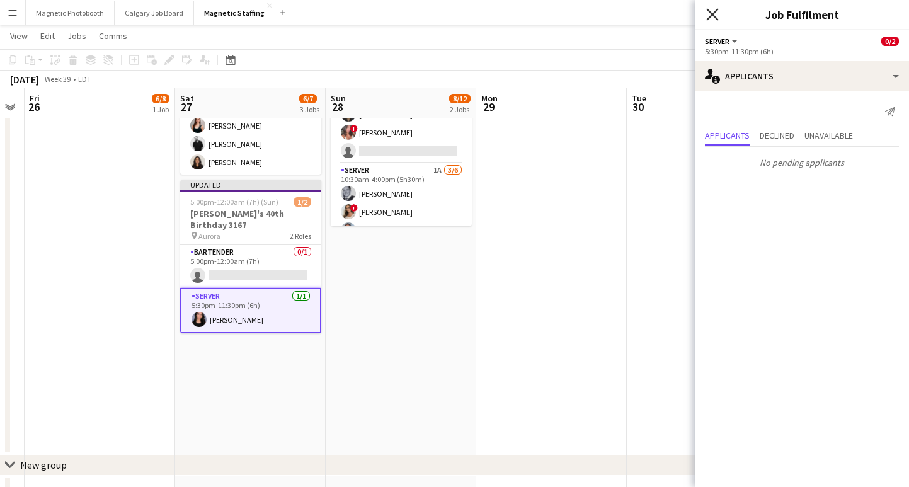
click at [706, 8] on app-icon "Close pop-in" at bounding box center [712, 15] width 18 height 18
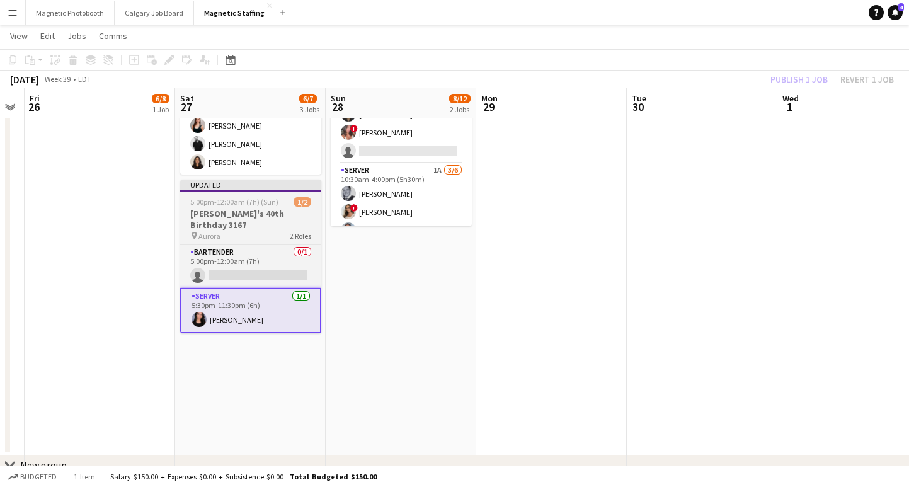
click at [224, 216] on h3 "[PERSON_NAME]'s 40th Birthday 3167" at bounding box center [250, 219] width 141 height 23
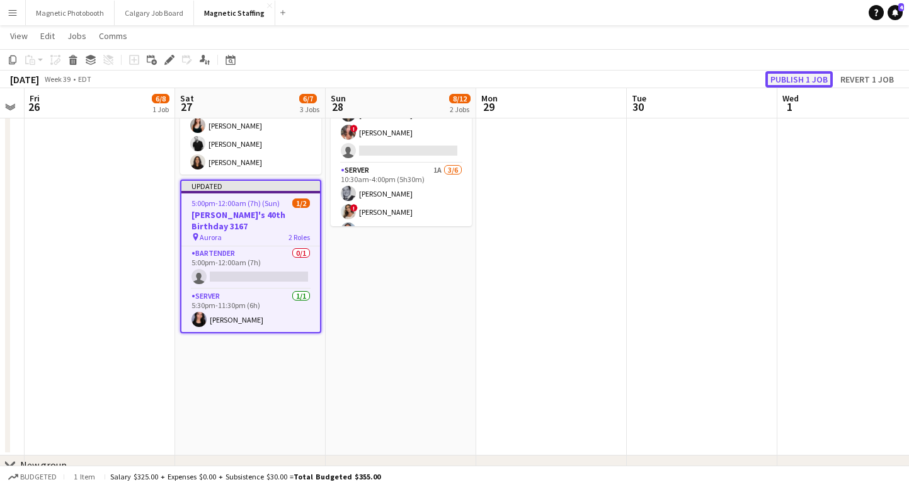
click at [809, 73] on button "Publish 1 job" at bounding box center [798, 79] width 67 height 16
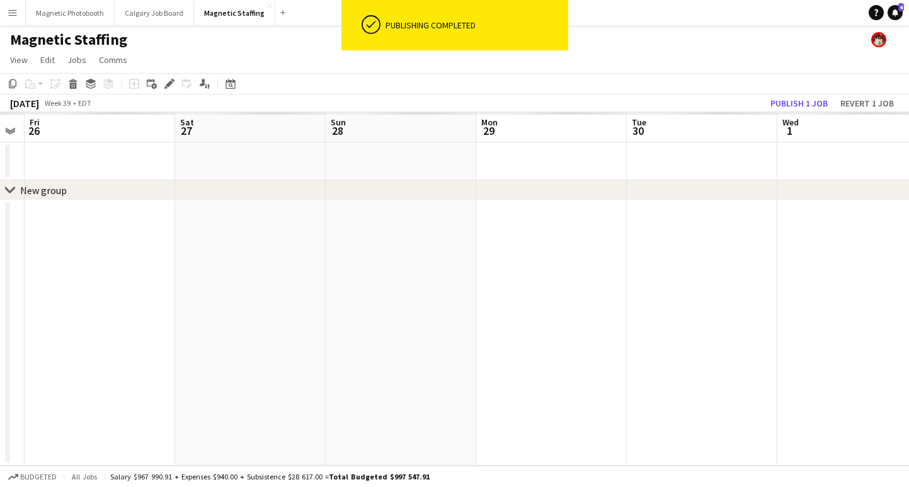
scroll to position [0, 0]
